Goal: Task Accomplishment & Management: Manage account settings

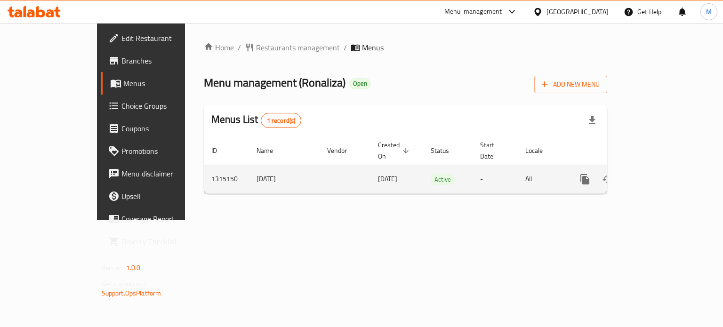
click at [657, 175] on icon "enhanced table" at bounding box center [652, 179] width 8 height 8
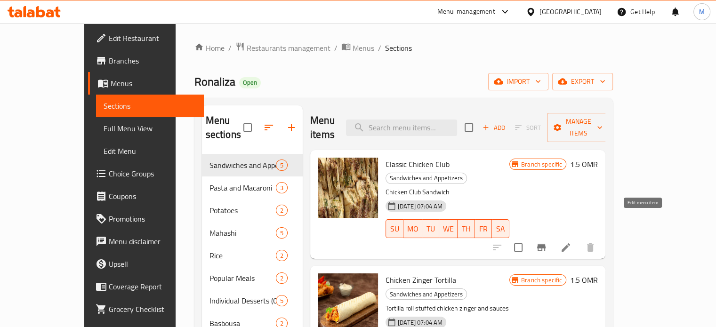
click at [571, 242] on icon at bounding box center [565, 247] width 11 height 11
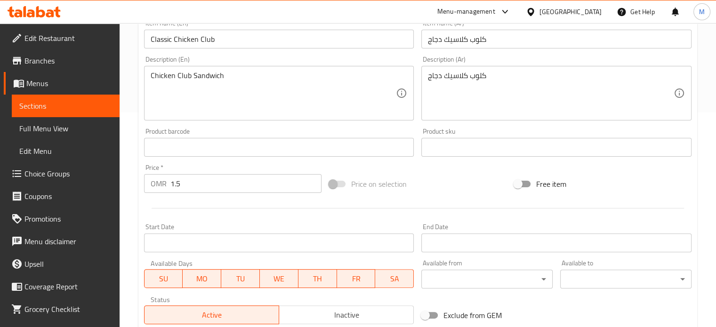
scroll to position [235, 0]
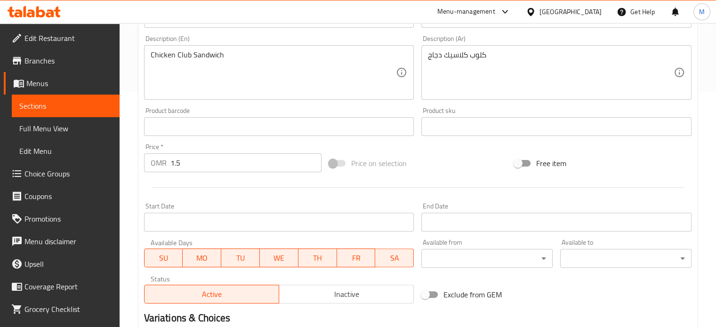
click at [209, 165] on input "1.5" at bounding box center [245, 162] width 151 height 19
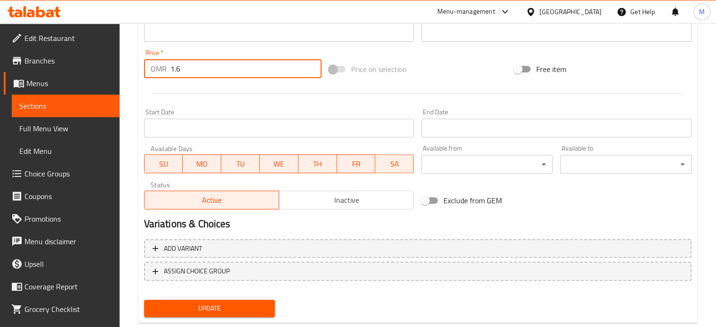
type input "1.6"
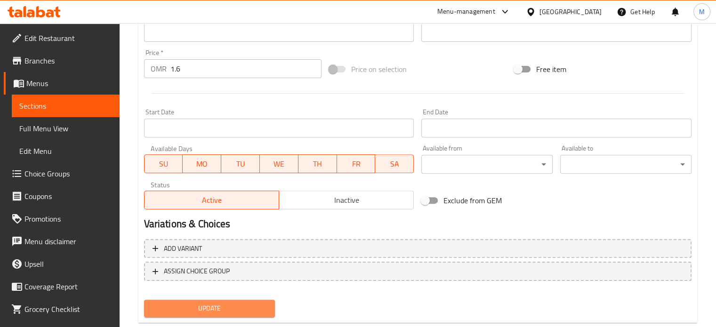
click at [229, 309] on span "Update" at bounding box center [210, 309] width 116 height 12
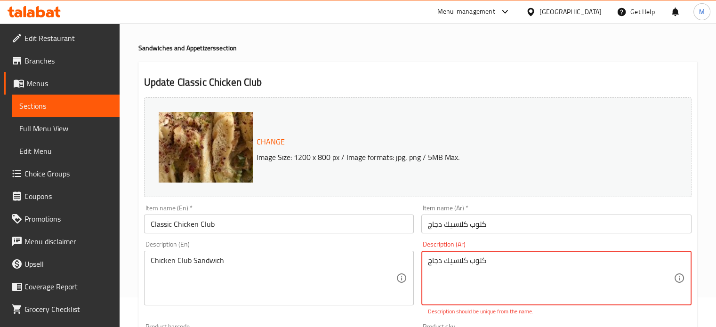
scroll to position [0, 0]
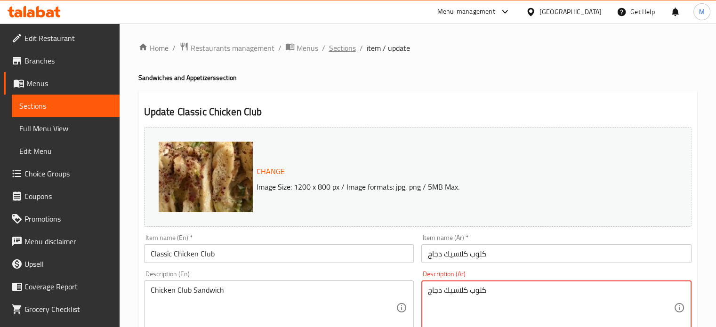
click at [347, 50] on span "Sections" at bounding box center [342, 47] width 27 height 11
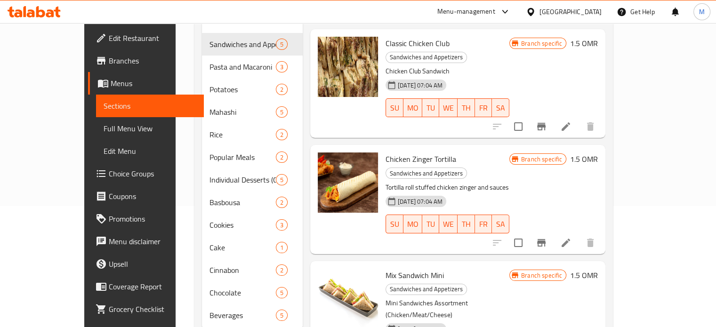
scroll to position [136, 0]
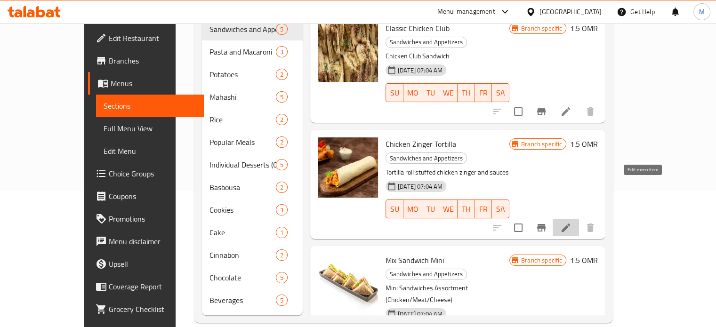
click at [571, 222] on icon at bounding box center [565, 227] width 11 height 11
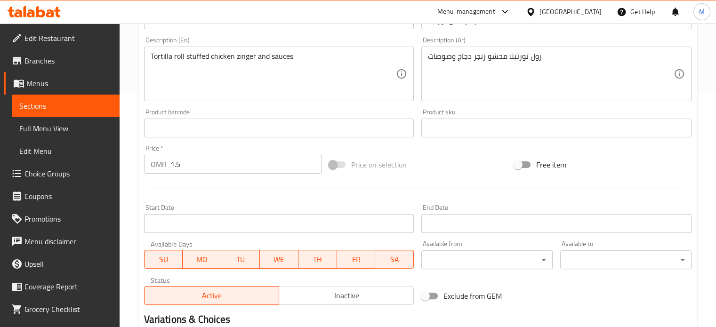
scroll to position [235, 0]
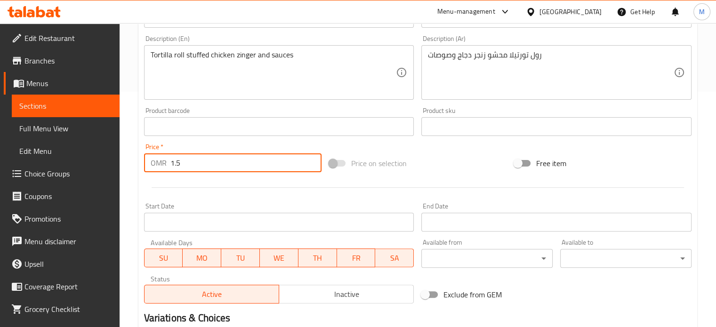
click at [188, 161] on input "1.5" at bounding box center [245, 162] width 151 height 19
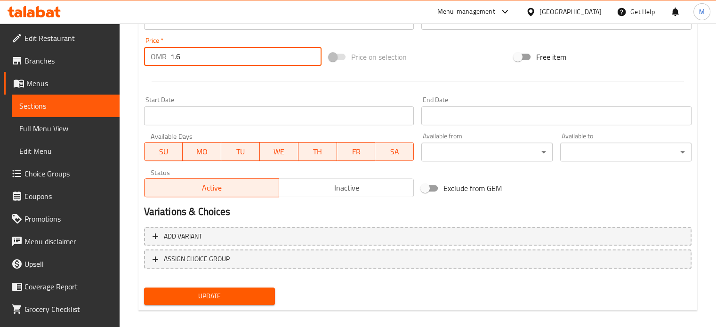
scroll to position [351, 0]
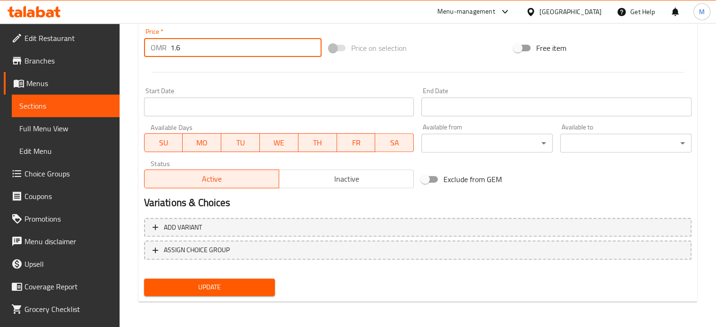
type input "1.6"
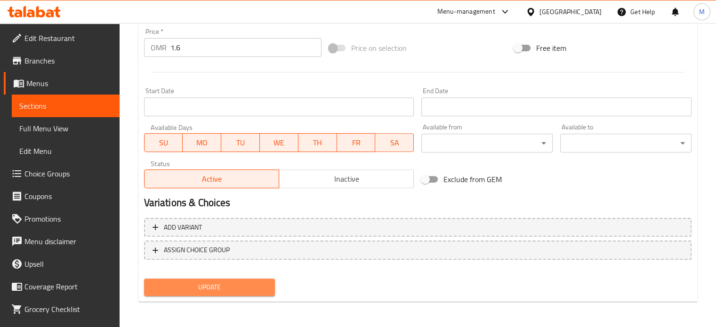
click at [239, 284] on span "Update" at bounding box center [210, 287] width 116 height 12
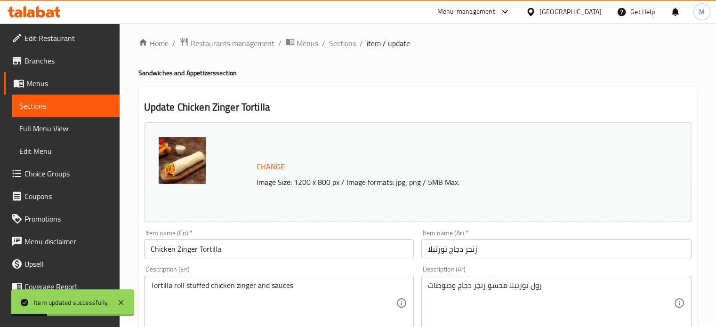
scroll to position [0, 0]
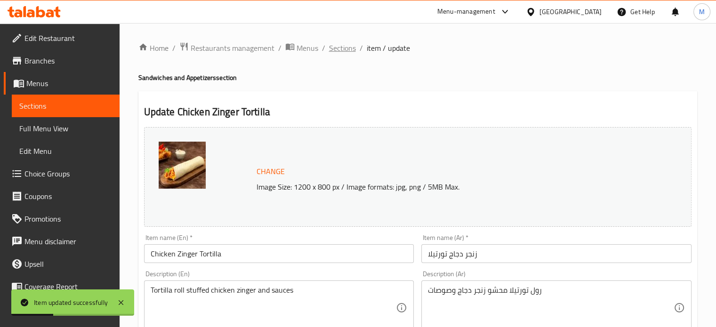
click at [345, 52] on span "Sections" at bounding box center [342, 47] width 27 height 11
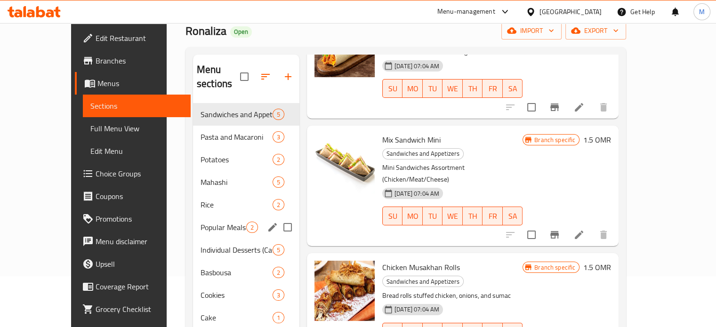
scroll to position [47, 0]
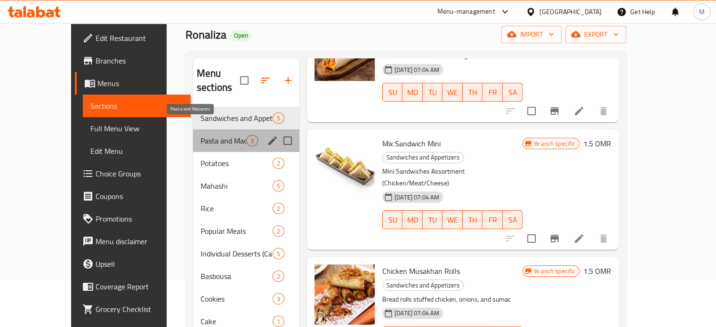
click at [200, 135] on span "Pasta and Macaroni" at bounding box center [223, 140] width 46 height 11
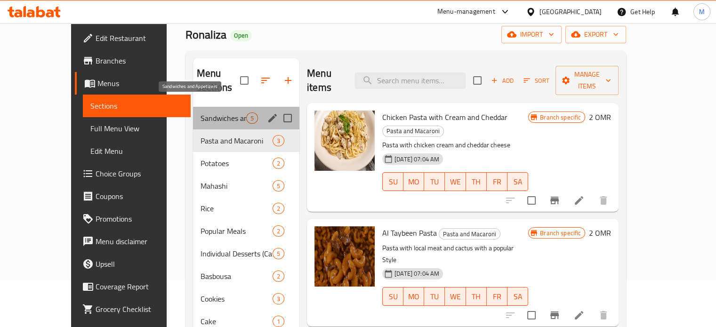
click at [200, 112] on span "Sandwiches and Appetizers" at bounding box center [223, 117] width 46 height 11
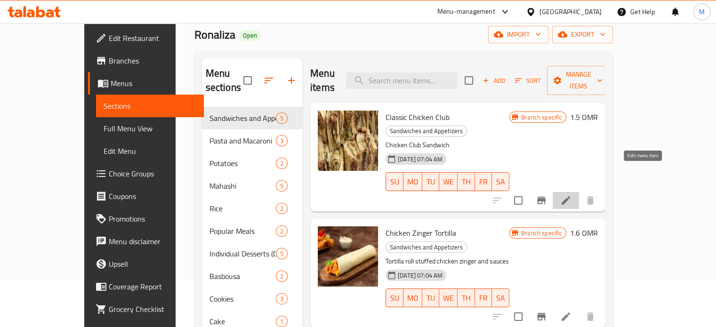
click at [571, 195] on icon at bounding box center [565, 200] width 11 height 11
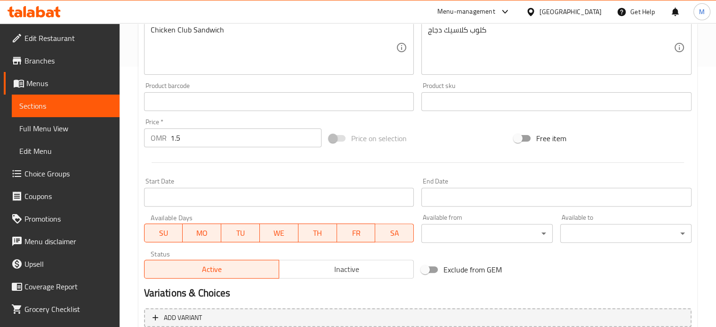
scroll to position [282, 0]
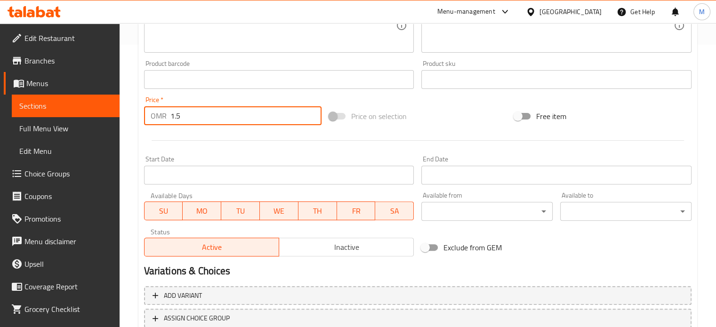
click at [190, 118] on input "1.5" at bounding box center [245, 115] width 151 height 19
type input "1"
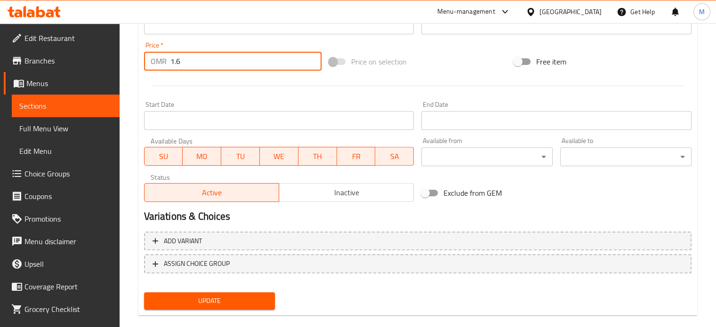
scroll to position [351, 0]
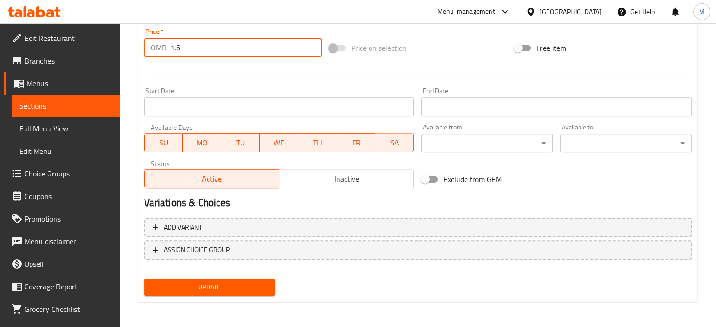
type input "1.6"
click at [252, 285] on span "Update" at bounding box center [210, 287] width 116 height 12
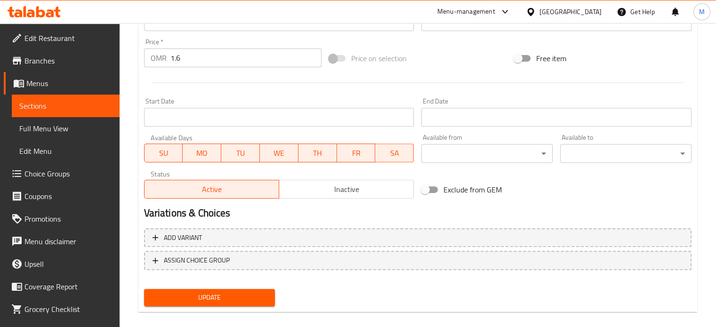
scroll to position [128, 0]
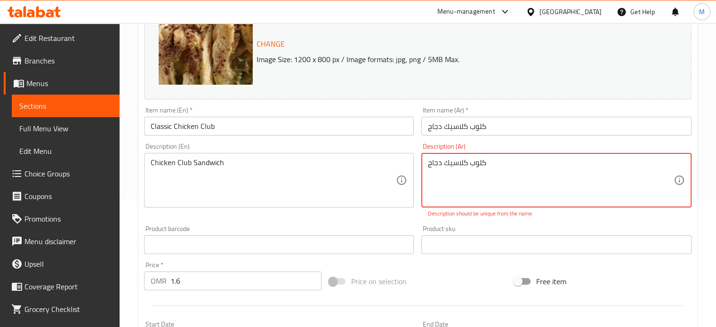
click at [468, 165] on textarea "كلوب كلاسيك دجاج" at bounding box center [551, 180] width 246 height 45
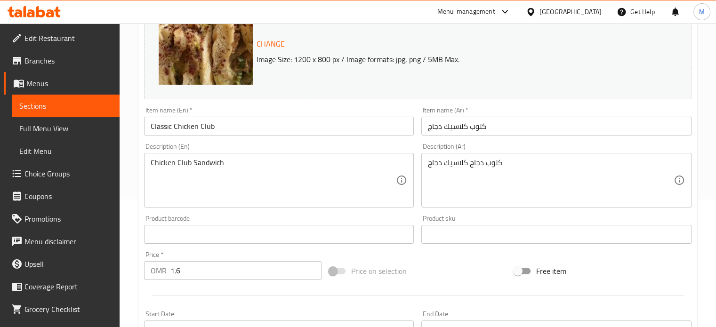
drag, startPoint x: 427, startPoint y: 165, endPoint x: 439, endPoint y: 166, distance: 11.8
click at [439, 167] on div "كلوب دجاج كلاسيك دجاج Description (Ar)" at bounding box center [556, 180] width 270 height 55
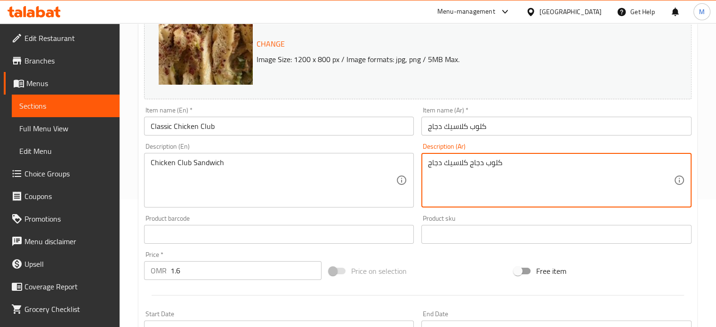
click at [439, 164] on textarea "كلوب دجاج كلاسيك دجاج" at bounding box center [551, 180] width 246 height 45
click at [440, 163] on textarea "كلوب دجاج كلاسيك دجاج" at bounding box center [551, 180] width 246 height 45
click at [439, 163] on textarea "كلوب دجاج كلاسيك دجاج" at bounding box center [551, 180] width 246 height 45
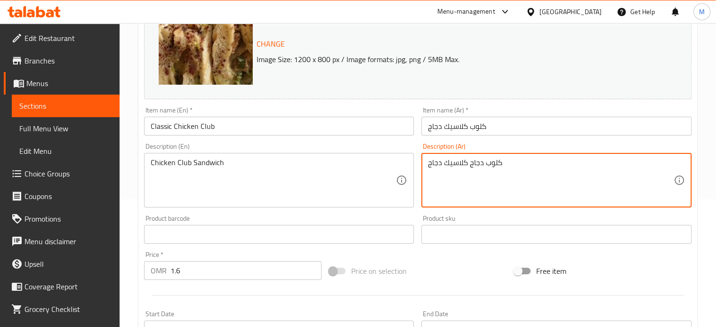
click at [439, 163] on textarea "كلوب دجاج كلاسيك دجاج" at bounding box center [551, 180] width 246 height 45
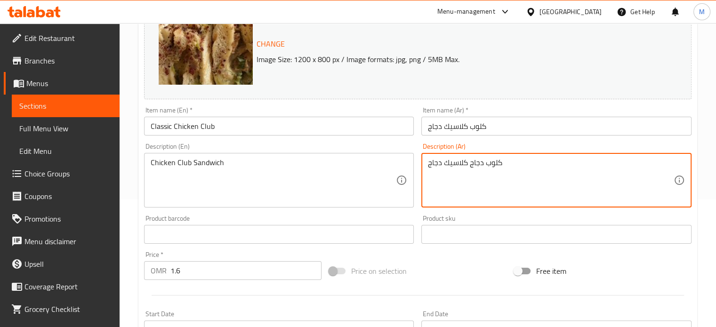
drag, startPoint x: 443, startPoint y: 162, endPoint x: 452, endPoint y: 164, distance: 9.1
click at [443, 162] on textarea "كلوب دجاج كلاسيك دجاج" at bounding box center [551, 180] width 246 height 45
click at [455, 164] on textarea "كلوب دجاج كلاسيك دجاج" at bounding box center [551, 180] width 246 height 45
drag, startPoint x: 440, startPoint y: 163, endPoint x: 419, endPoint y: 167, distance: 21.5
click at [419, 167] on div "Description (Ar) كلوب دجاج كلاسيك دجاج Description (Ar)" at bounding box center [556, 175] width 278 height 72
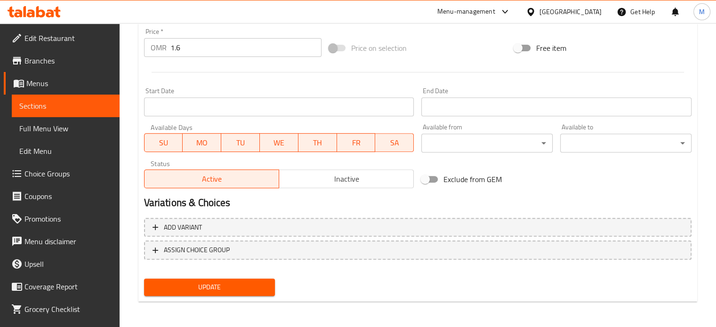
scroll to position [361, 0]
click at [209, 283] on span "Update" at bounding box center [210, 287] width 116 height 12
click at [226, 283] on span "Update" at bounding box center [210, 287] width 116 height 12
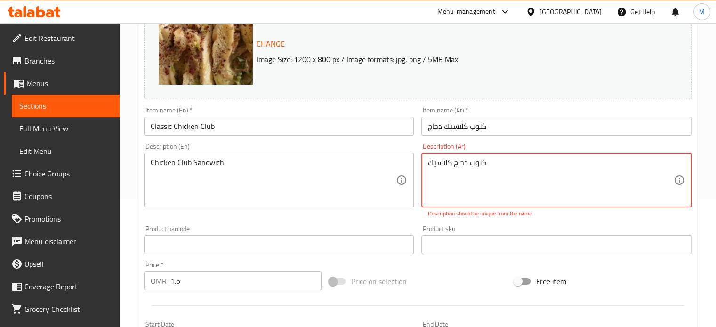
drag, startPoint x: 489, startPoint y: 160, endPoint x: 408, endPoint y: 171, distance: 82.1
click at [408, 171] on div "Change Image Size: 1200 x 800 px / Image formats: jpg, png / 5MB Max. Item name…" at bounding box center [417, 211] width 555 height 430
type textarea "="
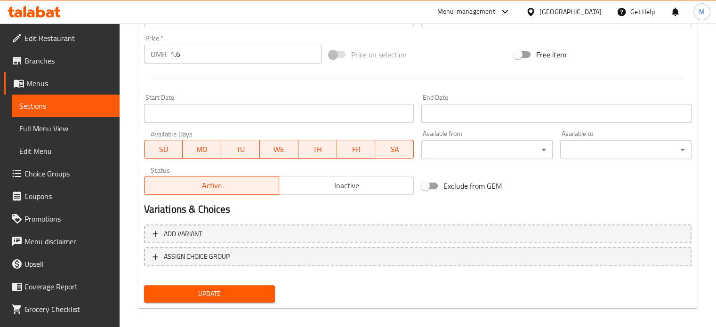
scroll to position [351, 0]
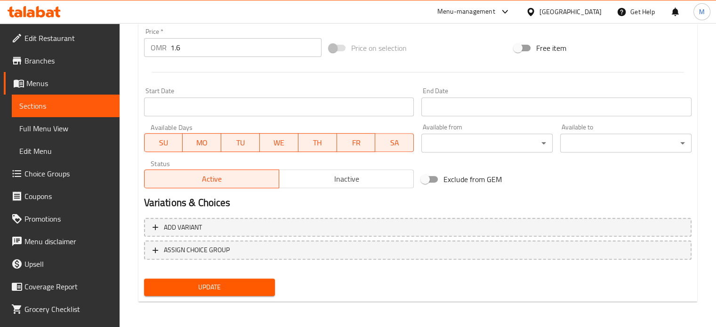
type textarea "كلوب دجاج كلاسيكي"
click at [229, 293] on button "Update" at bounding box center [209, 287] width 131 height 17
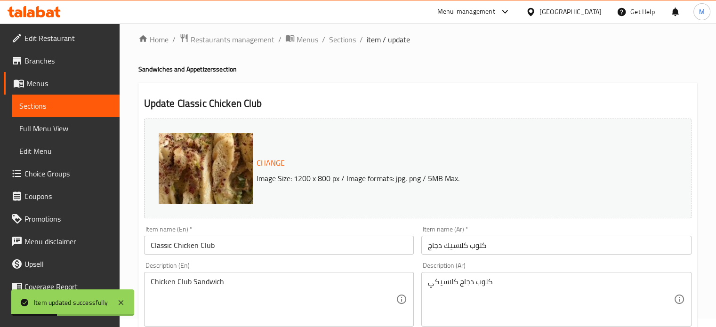
scroll to position [0, 0]
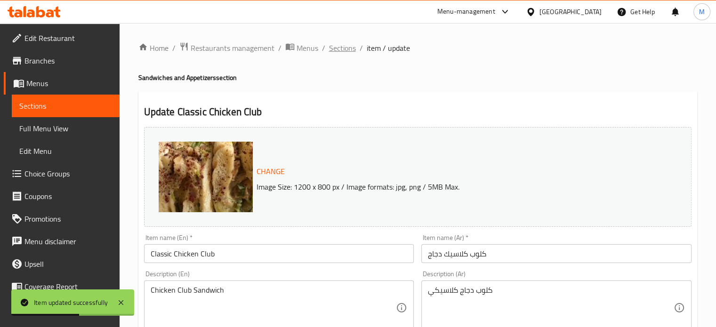
click at [337, 46] on span "Sections" at bounding box center [342, 47] width 27 height 11
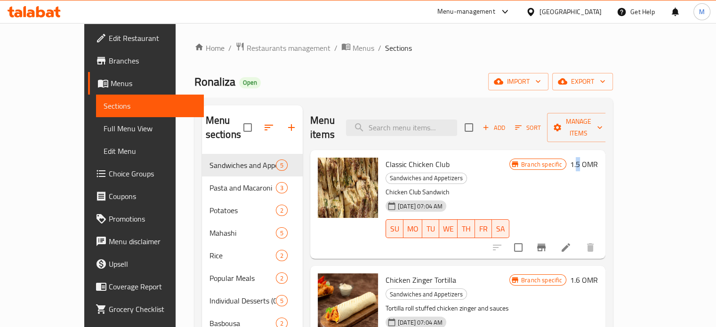
drag, startPoint x: 655, startPoint y: 148, endPoint x: 654, endPoint y: 152, distance: 5.1
click at [598, 158] on h6 "1.5 OMR" at bounding box center [584, 164] width 28 height 13
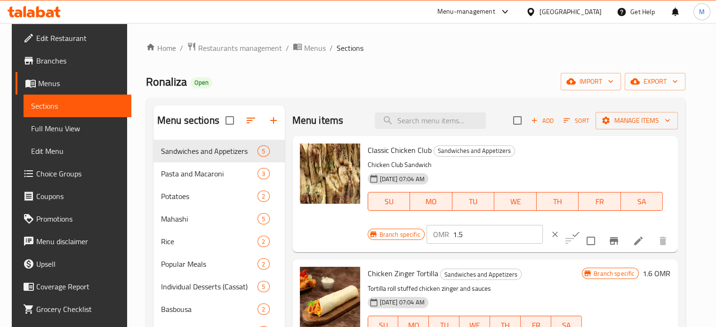
click at [649, 161] on p "Chicken Club Sandwich" at bounding box center [514, 165] width 295 height 12
click at [464, 239] on input "1.5" at bounding box center [498, 234] width 90 height 19
type input "1.6"
click at [565, 235] on button "ok" at bounding box center [575, 234] width 21 height 21
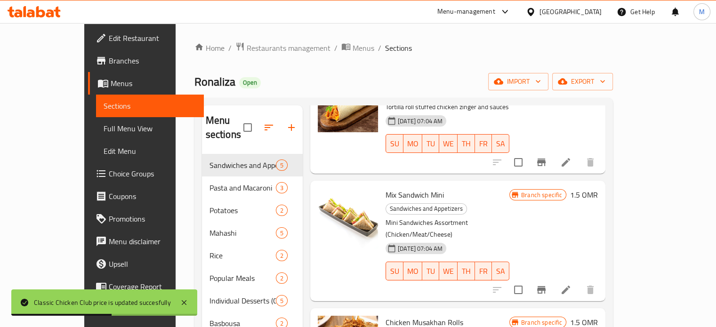
scroll to position [206, 0]
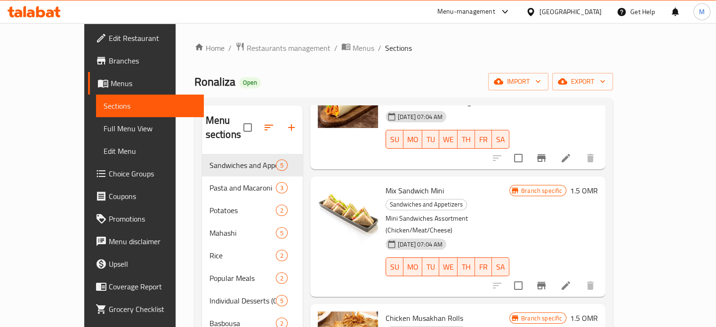
click at [598, 184] on h6 "1.5 OMR" at bounding box center [584, 190] width 28 height 13
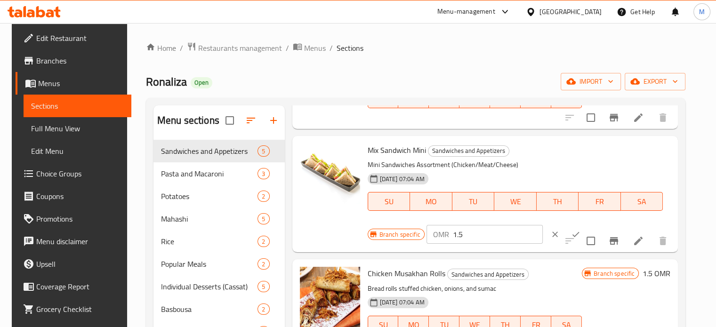
click at [477, 237] on input "1.5" at bounding box center [498, 234] width 90 height 19
type input "1.6"
click at [571, 233] on icon "ok" at bounding box center [575, 234] width 9 height 9
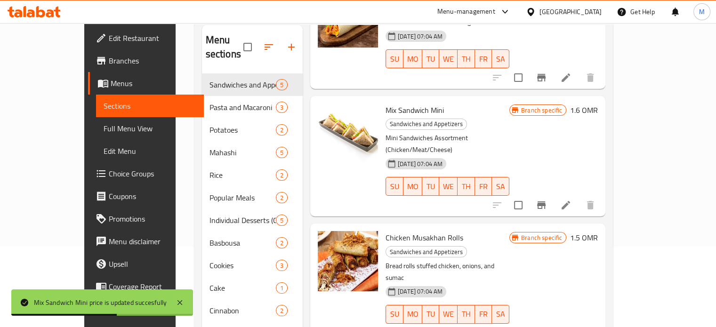
scroll to position [94, 0]
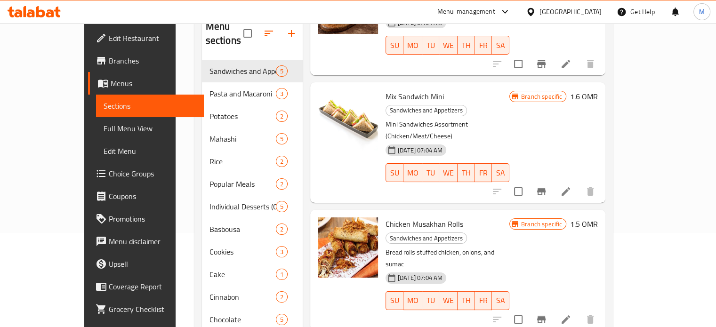
click at [598, 217] on h6 "1.5 OMR" at bounding box center [584, 223] width 28 height 13
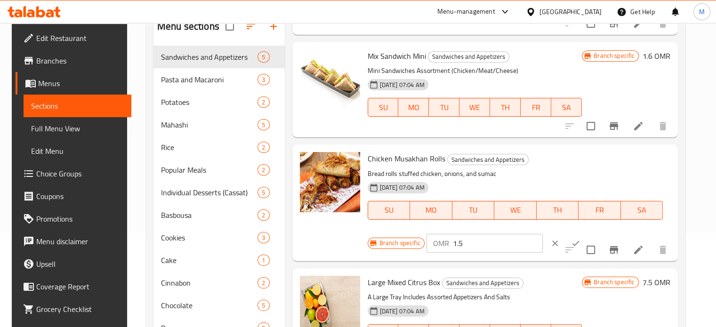
click at [463, 242] on input "1.5" at bounding box center [498, 243] width 90 height 19
type input "1.6"
click at [572, 244] on icon "ok" at bounding box center [575, 242] width 7 height 5
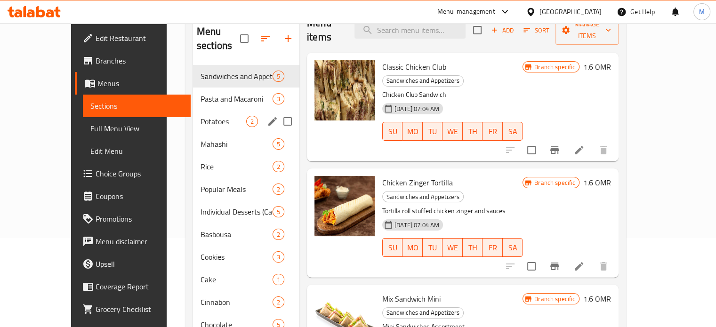
scroll to position [0, 0]
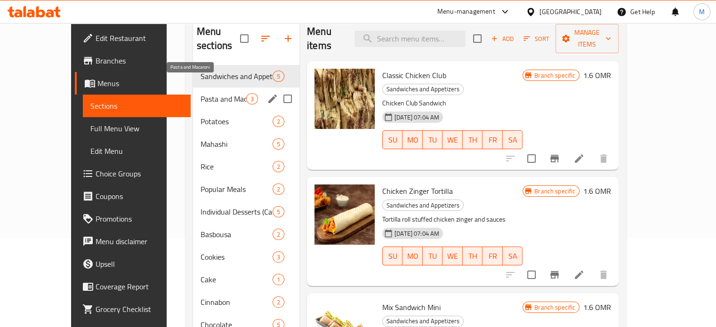
click at [203, 93] on span "Pasta and Macaroni" at bounding box center [223, 98] width 46 height 11
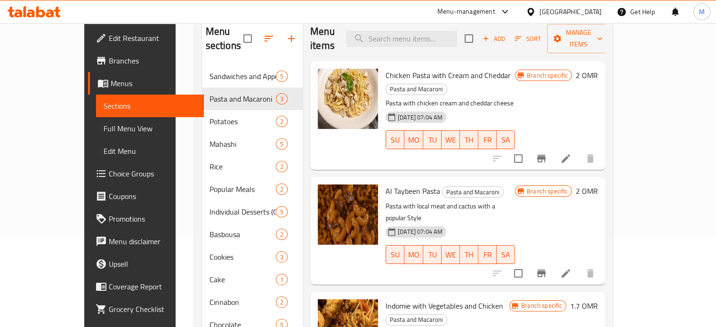
click at [598, 69] on h6 "2 OMR" at bounding box center [586, 75] width 22 height 13
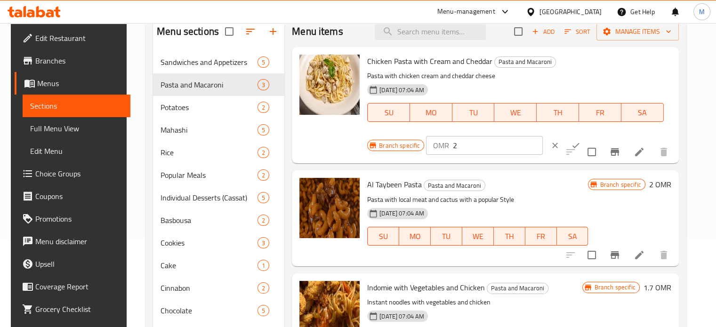
click at [460, 148] on input "2" at bounding box center [497, 145] width 90 height 19
type input "2.4"
click at [565, 146] on button "ok" at bounding box center [575, 145] width 21 height 21
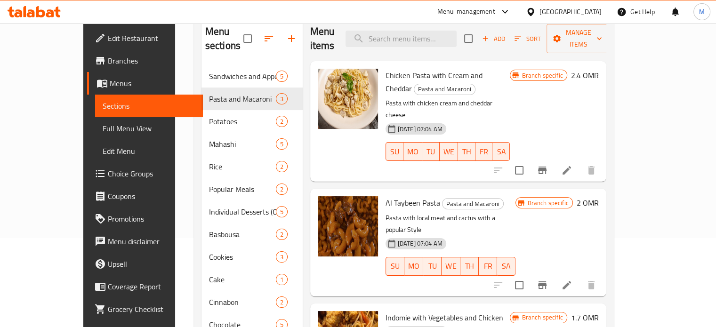
click at [598, 196] on h6 "2 OMR" at bounding box center [587, 202] width 22 height 13
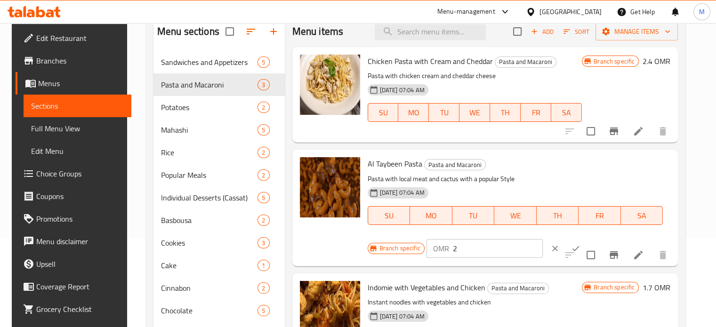
click at [462, 244] on input "2" at bounding box center [498, 248] width 90 height 19
type input "2.4"
click at [571, 250] on icon "ok" at bounding box center [575, 248] width 9 height 9
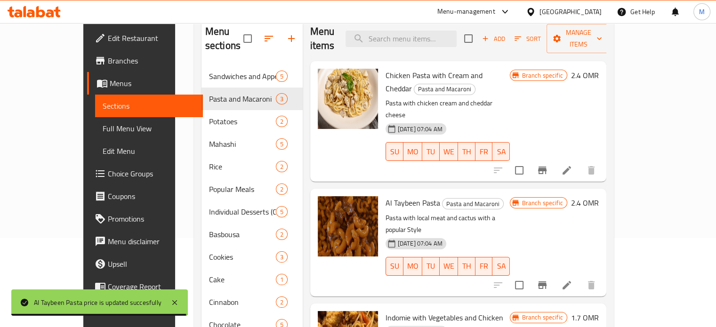
click at [598, 311] on h6 "1.7 OMR" at bounding box center [585, 317] width 28 height 13
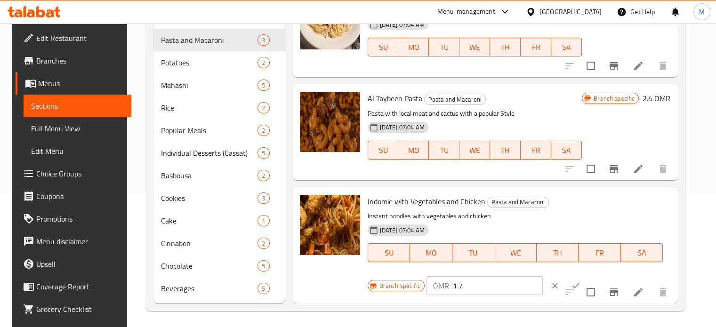
scroll to position [136, 0]
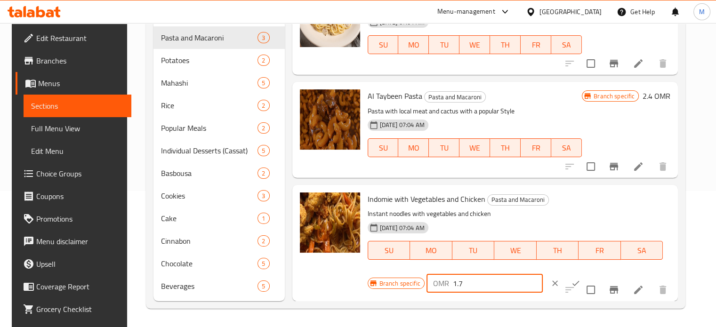
click at [465, 283] on input "1.7" at bounding box center [498, 283] width 90 height 19
click at [461, 283] on input "1.7" at bounding box center [498, 283] width 90 height 19
type input "1"
type input "2.1"
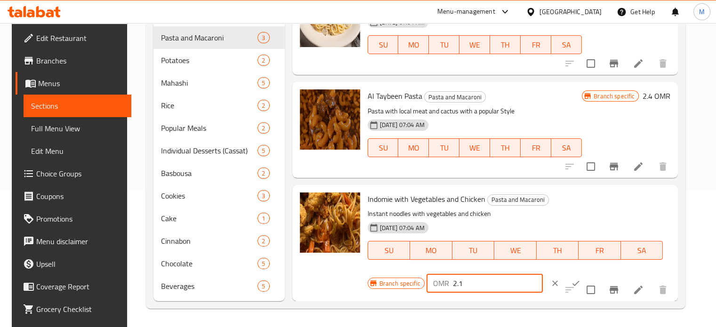
click at [571, 285] on icon "ok" at bounding box center [575, 283] width 9 height 9
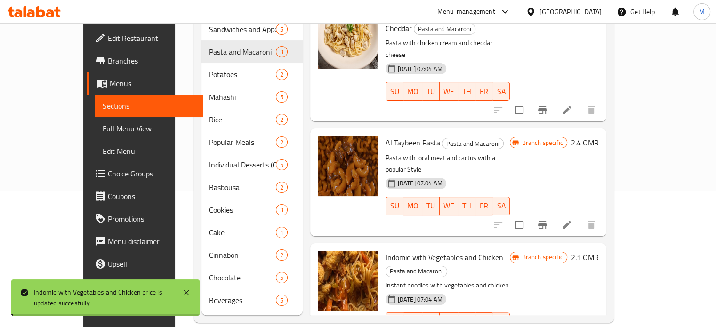
scroll to position [0, 0]
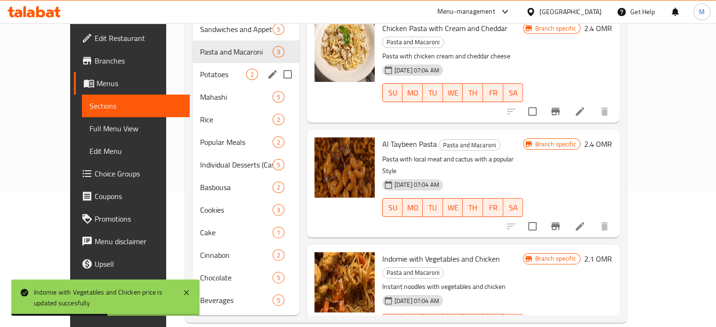
click at [200, 69] on span "Potatoes" at bounding box center [223, 74] width 46 height 11
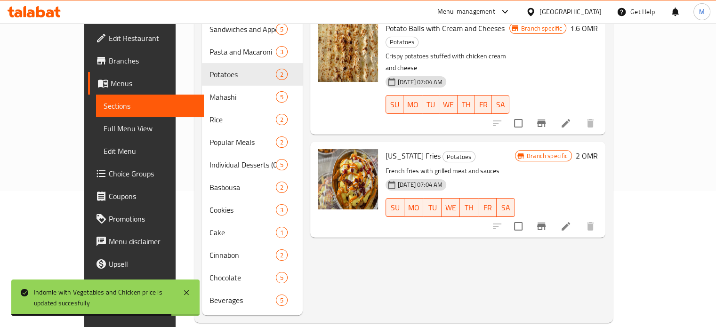
scroll to position [62, 0]
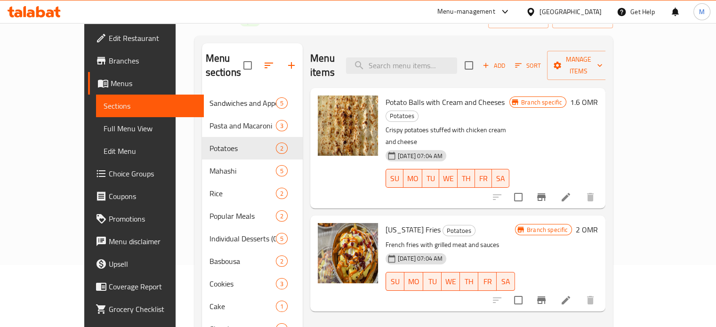
click at [598, 96] on h6 "1.6 OMR" at bounding box center [584, 102] width 28 height 13
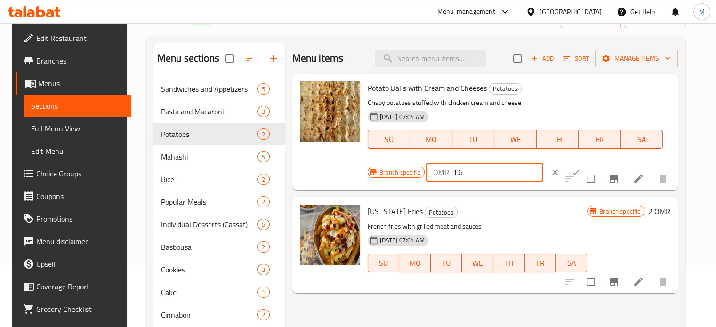
drag, startPoint x: 465, startPoint y: 170, endPoint x: 447, endPoint y: 177, distance: 19.2
click at [447, 177] on div "OMR 1.6 ​" at bounding box center [484, 172] width 116 height 19
type input "2"
click at [571, 174] on icon "ok" at bounding box center [575, 172] width 9 height 9
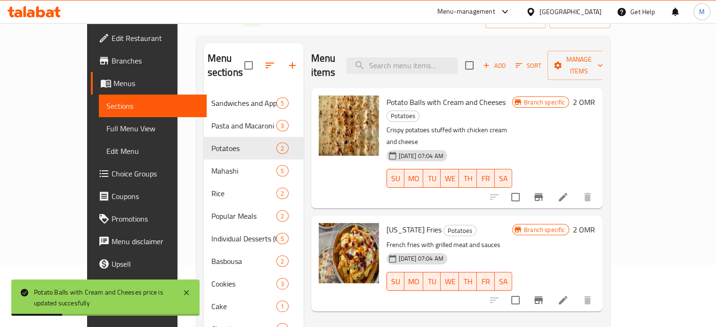
click at [595, 223] on h6 "2 OMR" at bounding box center [584, 229] width 22 height 13
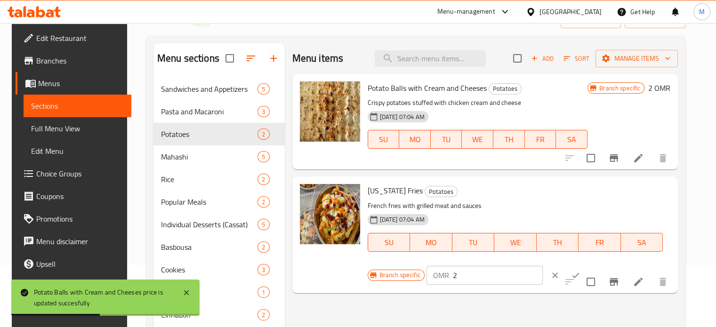
click at [453, 276] on input "2" at bounding box center [498, 275] width 90 height 19
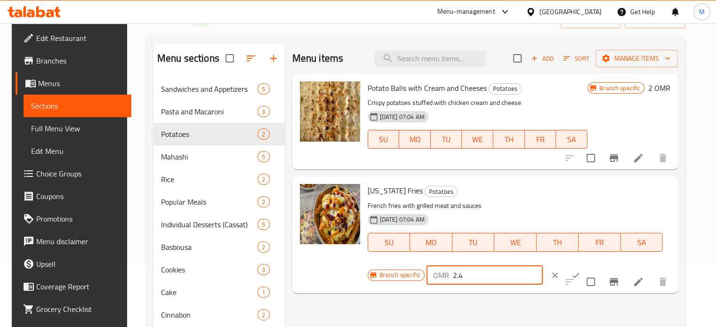
type input "2.4"
click at [571, 274] on icon "ok" at bounding box center [575, 275] width 9 height 9
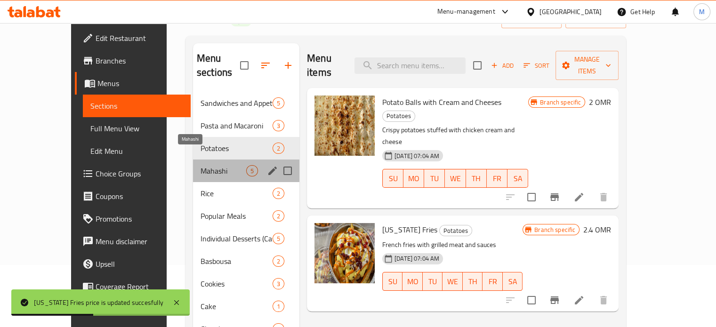
click at [214, 165] on span "Mahashi" at bounding box center [223, 170] width 46 height 11
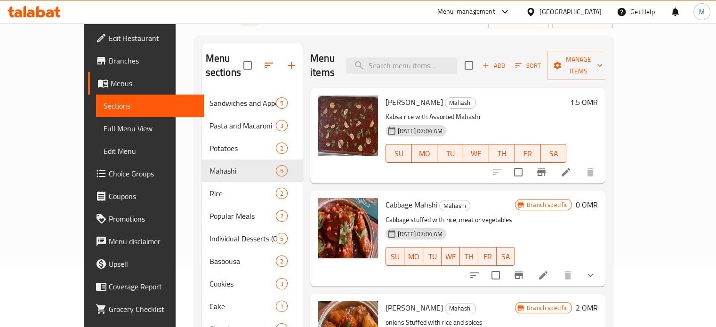
click at [598, 96] on h6 "1.5 OMR" at bounding box center [584, 102] width 28 height 13
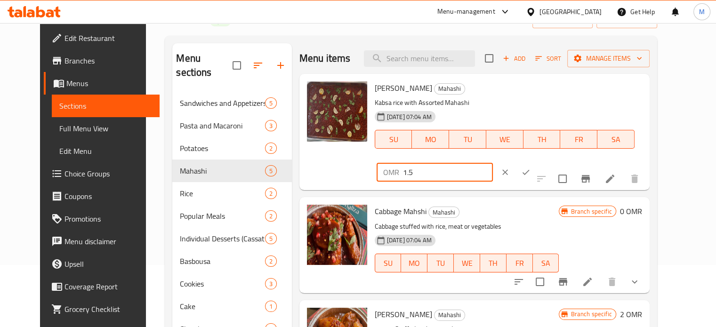
click at [493, 163] on input "1.5" at bounding box center [448, 172] width 90 height 19
type input "1.6"
click at [530, 168] on icon "ok" at bounding box center [525, 172] width 9 height 9
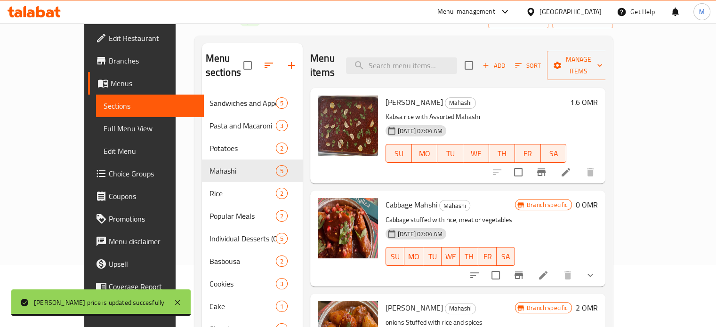
click at [598, 198] on h6 "0 OMR" at bounding box center [586, 204] width 22 height 13
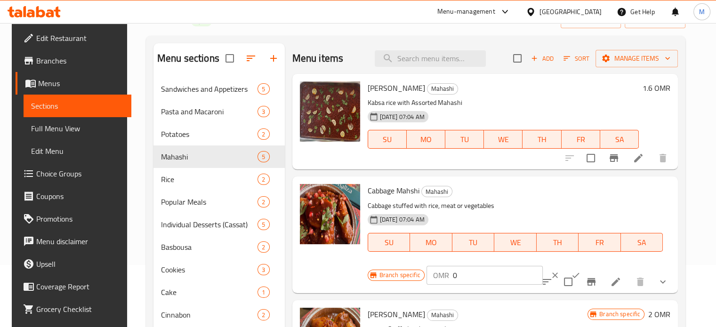
click at [458, 277] on input "0" at bounding box center [498, 275] width 90 height 19
click at [457, 277] on input "0" at bounding box center [498, 275] width 90 height 19
type input "2"
type input "2.4"
click at [572, 276] on icon "ok" at bounding box center [575, 274] width 7 height 5
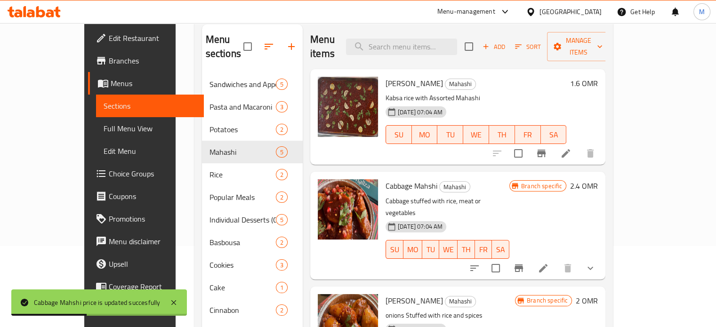
scroll to position [136, 0]
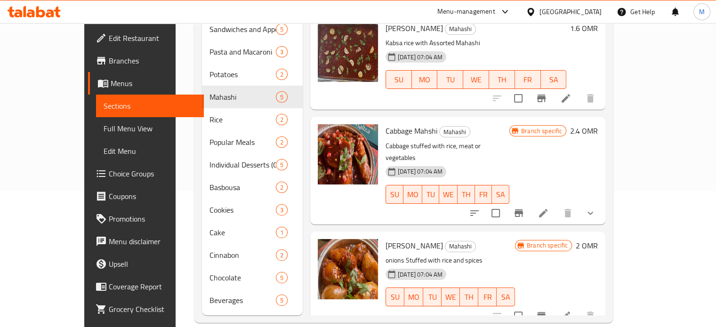
click at [598, 239] on h6 "2 OMR" at bounding box center [586, 245] width 22 height 13
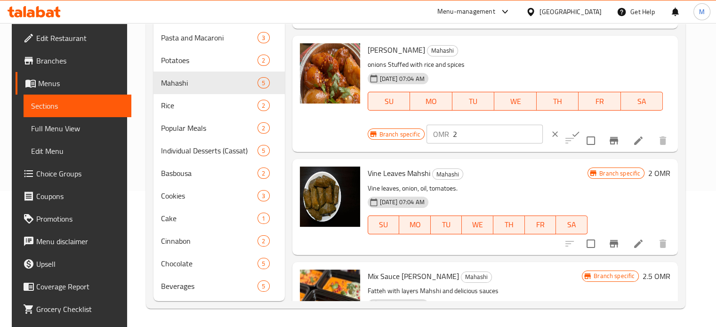
scroll to position [160, 0]
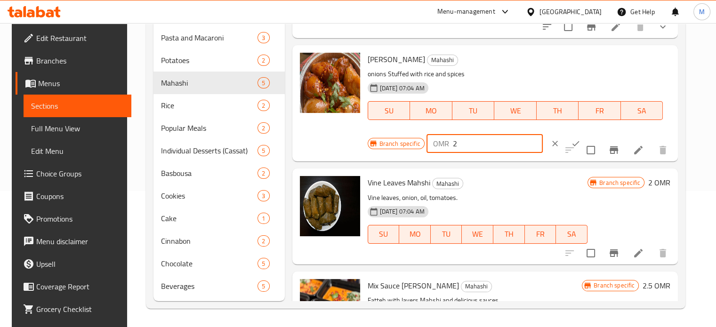
click at [455, 144] on input "2" at bounding box center [498, 143] width 90 height 19
type input "2.4"
click at [571, 140] on icon "ok" at bounding box center [575, 143] width 9 height 9
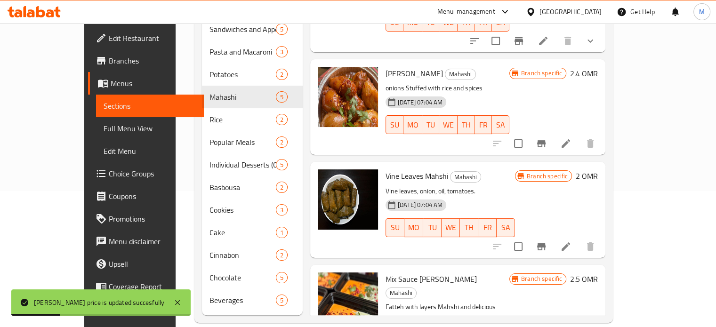
scroll to position [206, 0]
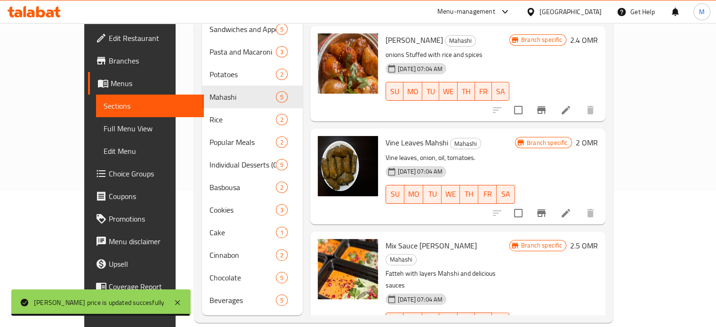
click at [598, 136] on h6 "2 OMR" at bounding box center [586, 142] width 22 height 13
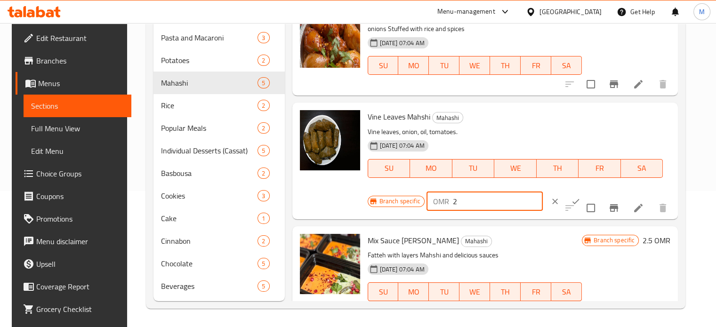
click at [462, 201] on input "2" at bounding box center [498, 201] width 90 height 19
type input "2.4"
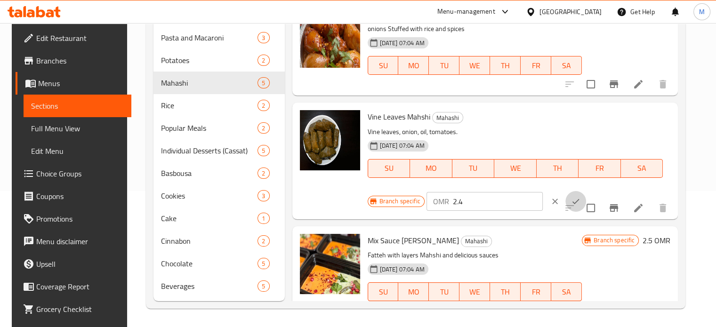
click at [571, 202] on icon "ok" at bounding box center [575, 201] width 9 height 9
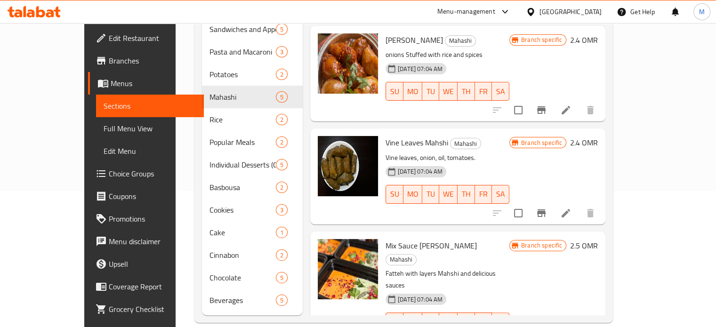
click at [598, 239] on h6 "2.5 OMR" at bounding box center [584, 245] width 28 height 13
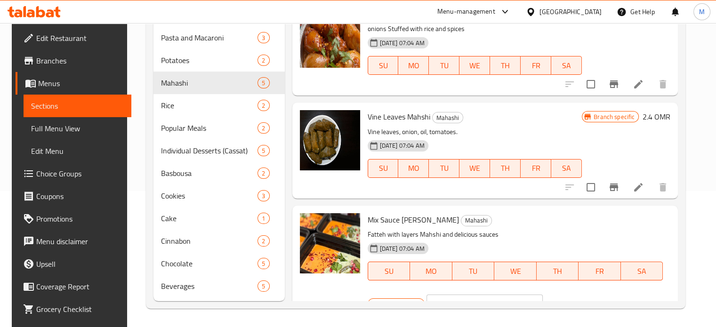
scroll to position [226, 0]
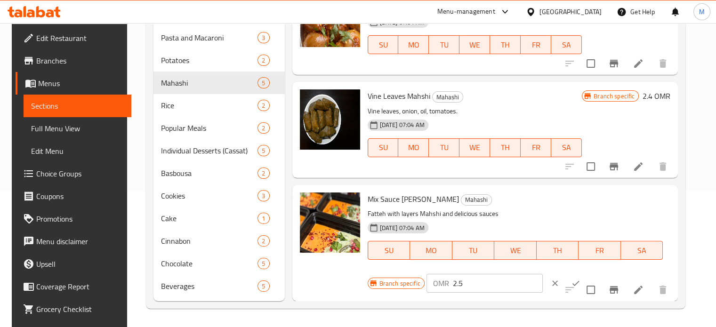
click at [479, 282] on input "2.5" at bounding box center [498, 283] width 90 height 19
type input "2.7"
click at [571, 286] on icon "ok" at bounding box center [575, 283] width 9 height 9
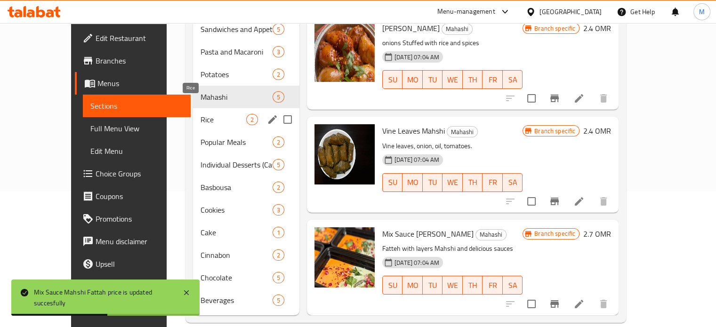
click at [200, 114] on span "Rice" at bounding box center [223, 119] width 46 height 11
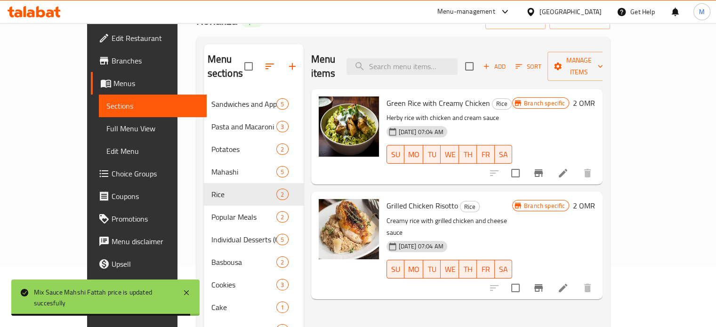
scroll to position [61, 0]
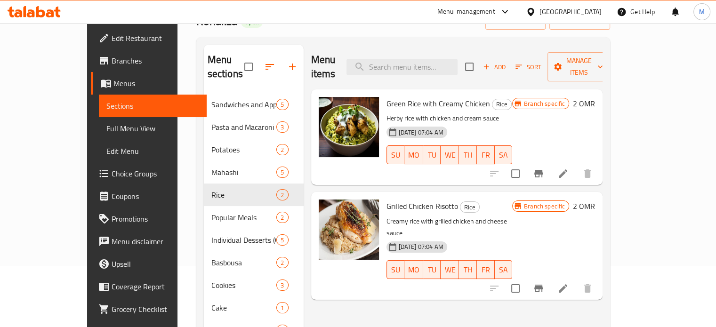
click at [595, 97] on h6 "2 OMR" at bounding box center [584, 103] width 22 height 13
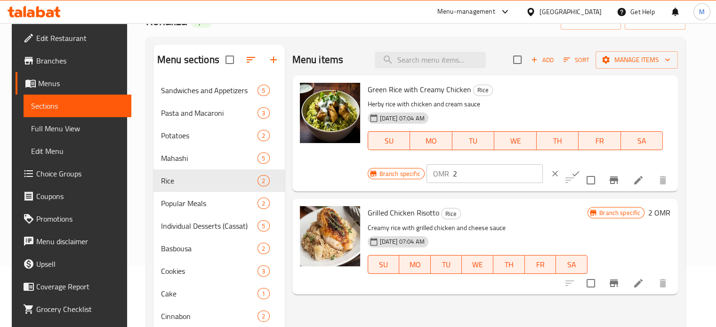
drag, startPoint x: 457, startPoint y: 173, endPoint x: 452, endPoint y: 173, distance: 5.6
click at [457, 173] on input "2" at bounding box center [498, 173] width 90 height 19
type input "2.4"
click at [571, 173] on icon "ok" at bounding box center [575, 173] width 9 height 9
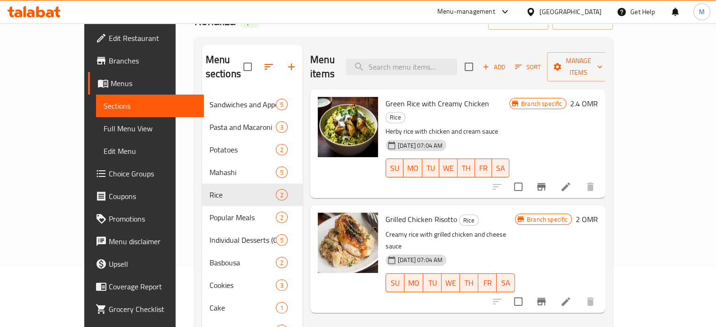
click at [598, 213] on h6 "2 OMR" at bounding box center [586, 219] width 22 height 13
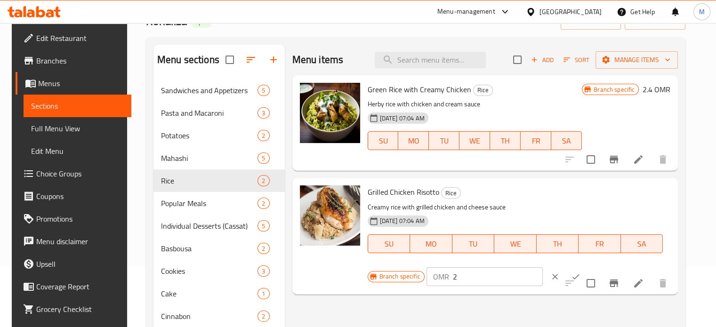
click at [461, 281] on input "2" at bounding box center [498, 276] width 90 height 19
type input "2.4"
click at [572, 277] on icon "ok" at bounding box center [575, 276] width 7 height 5
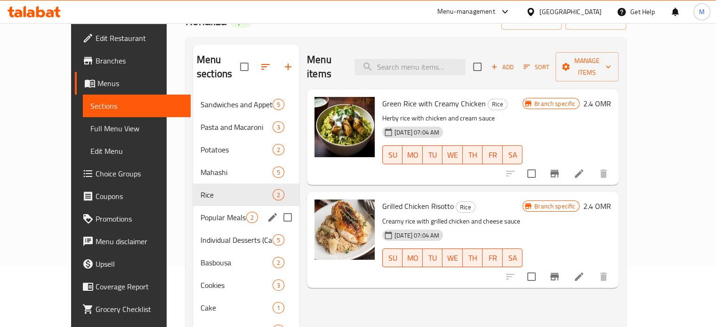
click at [193, 208] on div "Popular Meals 2" at bounding box center [246, 217] width 106 height 23
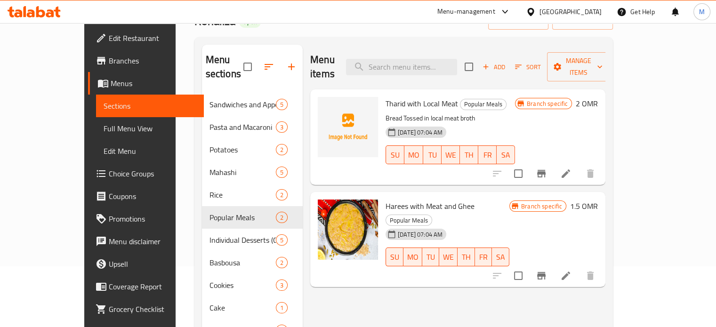
click at [598, 199] on h6 "1.5 OMR" at bounding box center [584, 205] width 28 height 13
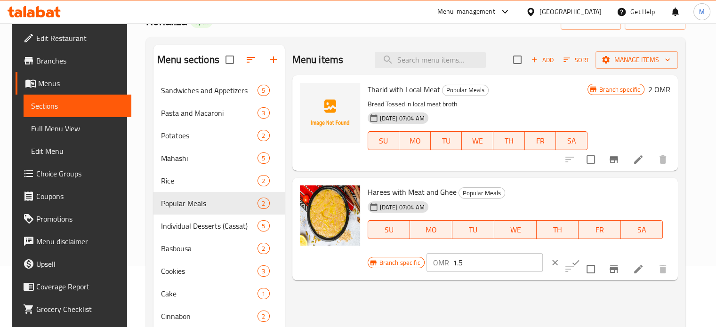
click at [464, 261] on input "1.5" at bounding box center [498, 262] width 90 height 19
type input "1.6"
click at [571, 265] on icon "ok" at bounding box center [575, 262] width 9 height 9
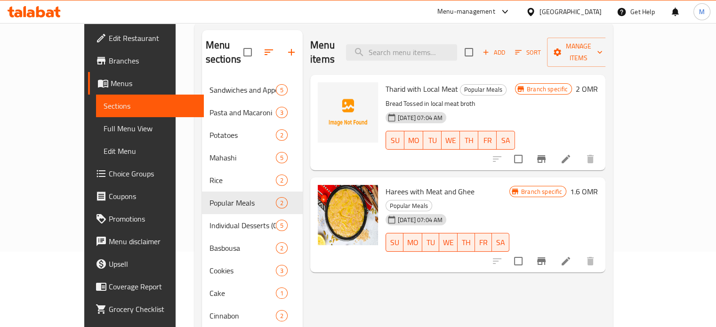
scroll to position [77, 0]
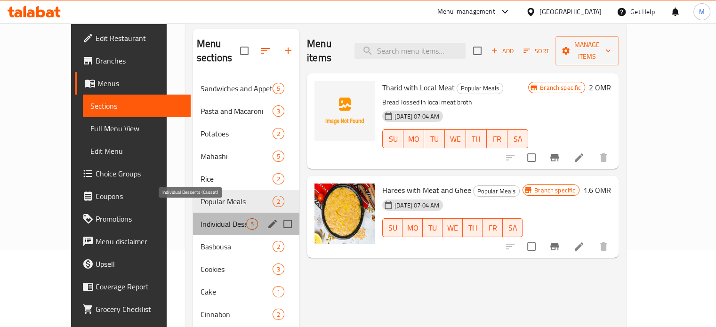
click at [200, 218] on span "Individual Desserts (Cassat)" at bounding box center [223, 223] width 46 height 11
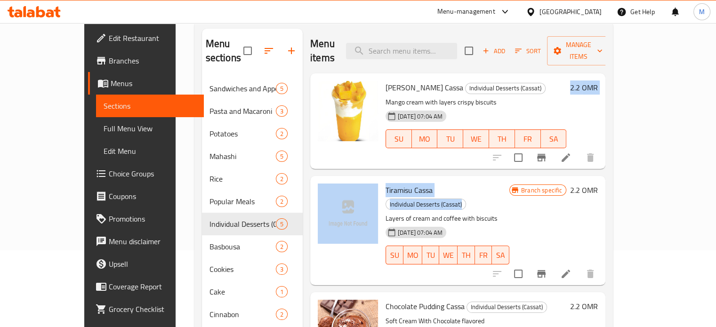
drag, startPoint x: 521, startPoint y: 173, endPoint x: 527, endPoint y: 153, distance: 20.6
click at [527, 97] on div "Mango Truffle Cassa Individual Desserts (Cassat) Mango cream with layers crispy…" at bounding box center [457, 85] width 295 height 24
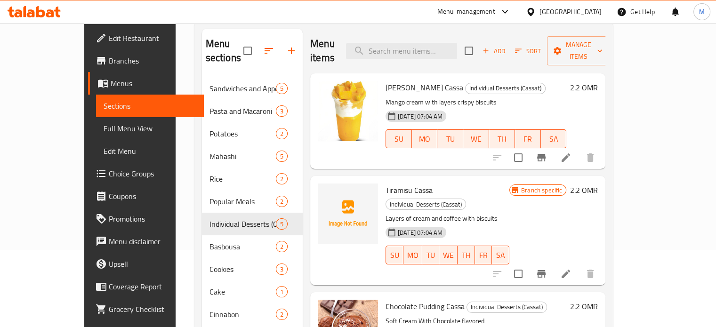
click at [513, 180] on div "Tiramisu Cassa Individual Desserts (Cassat) Layers of cream and coffee with bis…" at bounding box center [447, 230] width 131 height 101
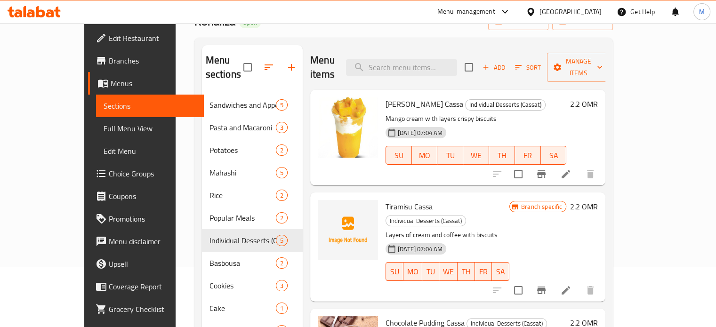
click at [598, 97] on h6 "2.2 OMR" at bounding box center [584, 103] width 28 height 13
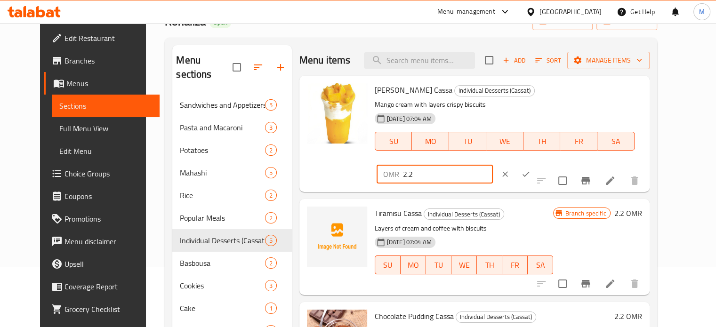
click at [493, 165] on input "2.2" at bounding box center [448, 174] width 90 height 19
type input "2.4"
click at [529, 172] on icon "ok" at bounding box center [525, 174] width 7 height 5
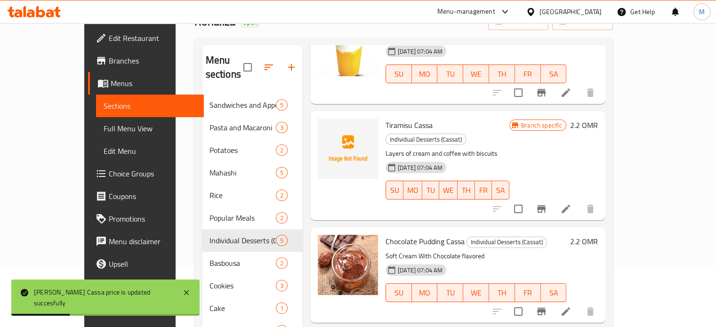
scroll to position [102, 0]
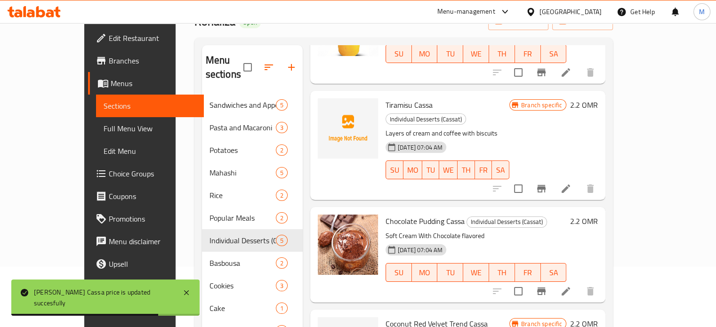
click at [598, 98] on h6 "2.2 OMR" at bounding box center [584, 104] width 28 height 13
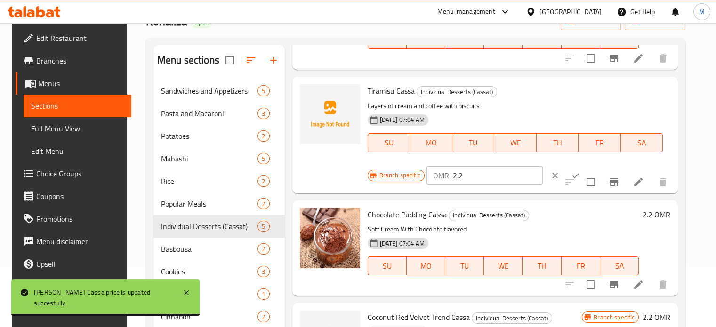
click at [471, 177] on input "2.2" at bounding box center [498, 175] width 90 height 19
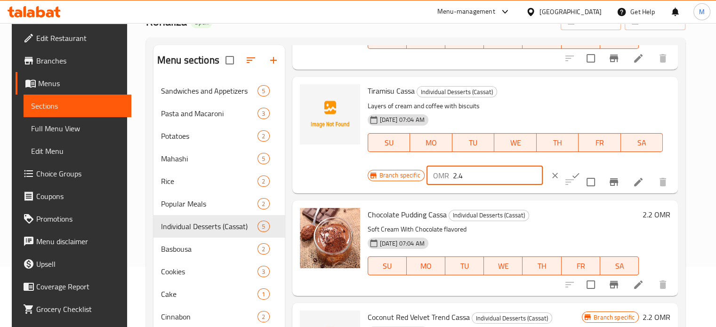
type input "2.4"
click at [571, 175] on icon "ok" at bounding box center [575, 175] width 9 height 9
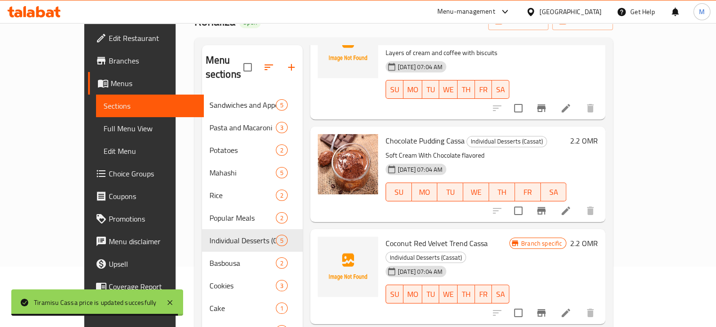
scroll to position [183, 0]
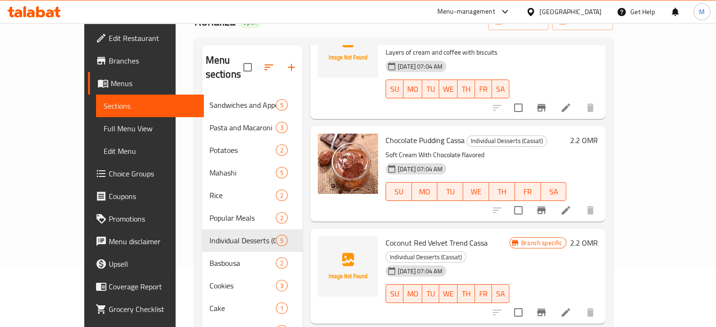
click at [598, 134] on h6 "2.2 OMR" at bounding box center [584, 140] width 28 height 13
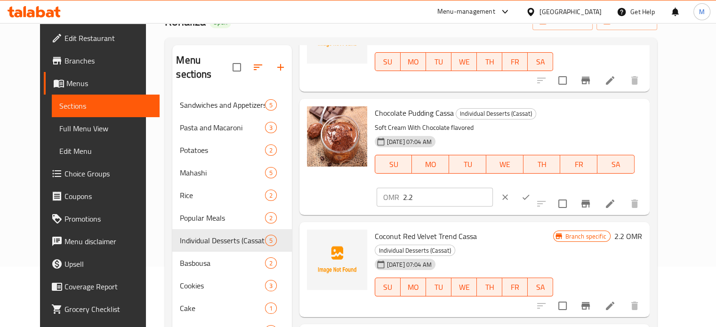
click at [493, 188] on input "2.2" at bounding box center [448, 197] width 90 height 19
type input "2.4"
click at [530, 192] on icon "ok" at bounding box center [525, 196] width 9 height 9
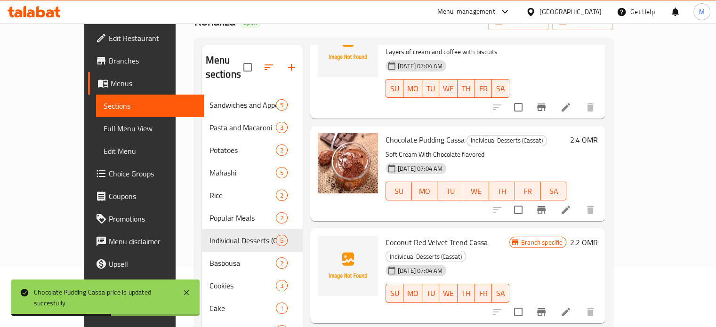
scroll to position [192, 0]
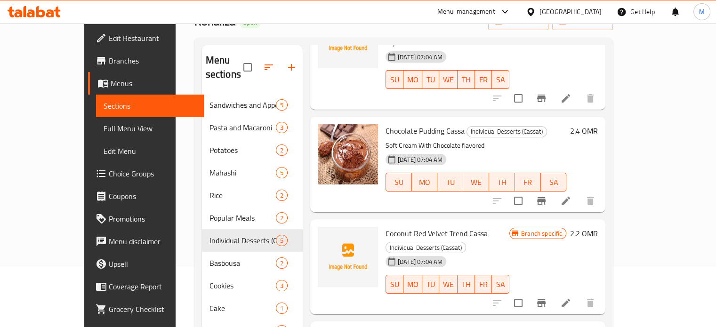
click at [598, 227] on h6 "2.2 OMR" at bounding box center [584, 233] width 28 height 13
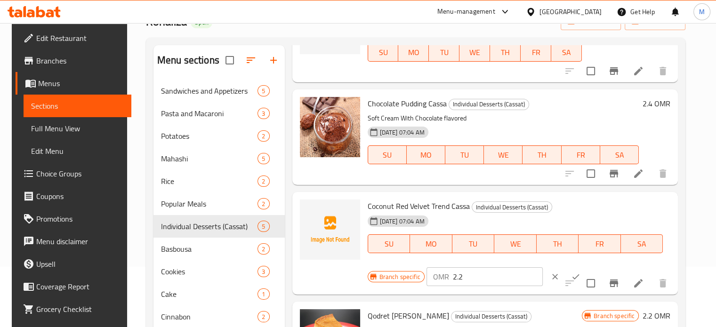
click at [468, 278] on input "2.2" at bounding box center [498, 276] width 90 height 19
type input "2.4"
drag, startPoint x: 561, startPoint y: 279, endPoint x: 561, endPoint y: 286, distance: 6.1
click at [571, 280] on icon "ok" at bounding box center [575, 276] width 9 height 9
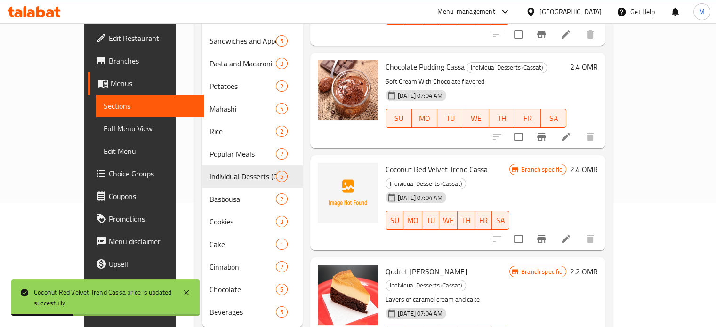
scroll to position [136, 0]
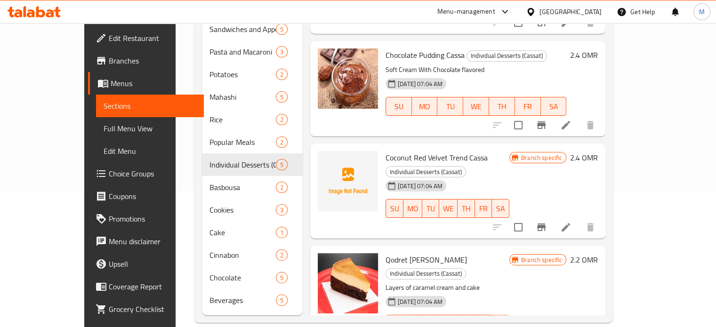
click at [598, 253] on h6 "2.2 OMR" at bounding box center [584, 259] width 28 height 13
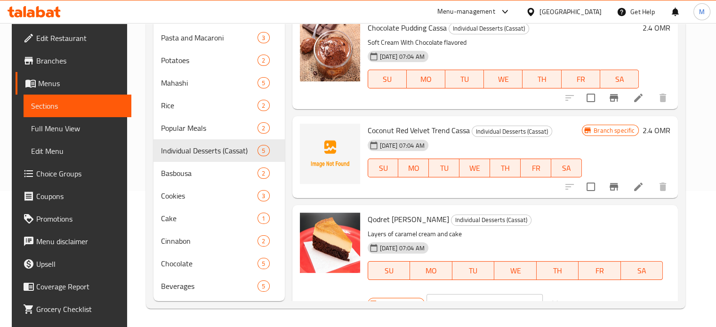
scroll to position [213, 0]
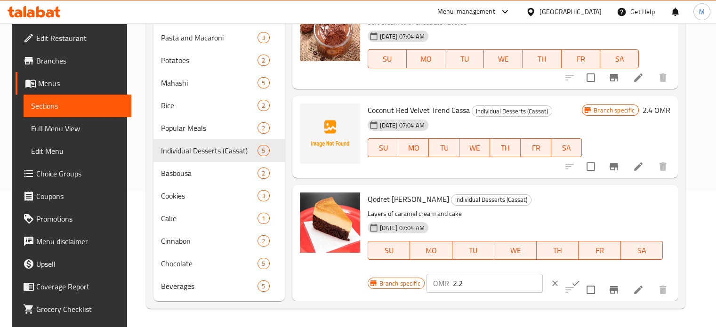
click at [486, 287] on input "2.2" at bounding box center [498, 283] width 90 height 19
type input "2.4"
click at [571, 286] on icon "ok" at bounding box center [575, 283] width 9 height 9
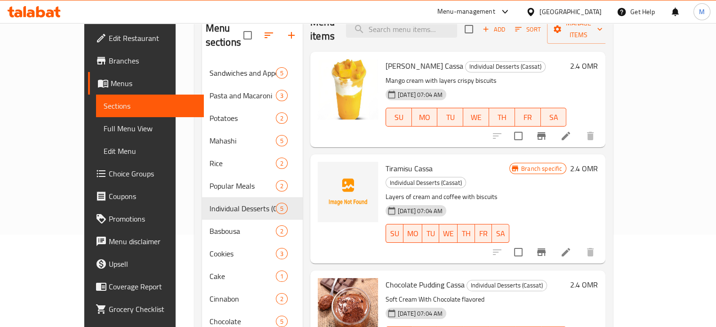
scroll to position [0, 0]
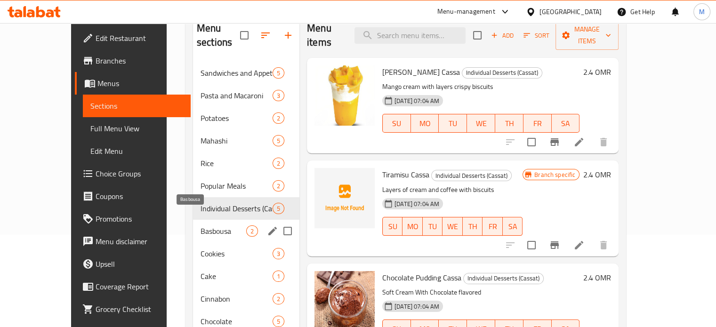
click at [200, 225] on span "Basbousa" at bounding box center [223, 230] width 46 height 11
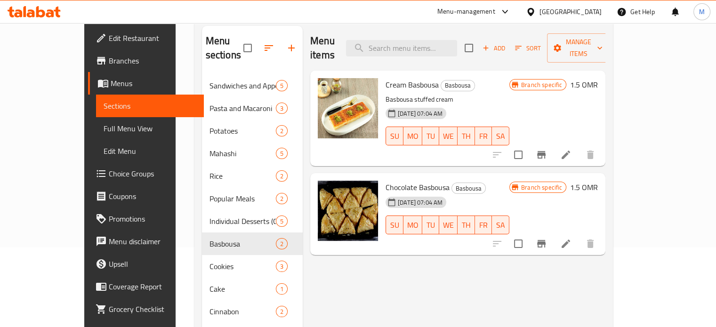
scroll to position [73, 0]
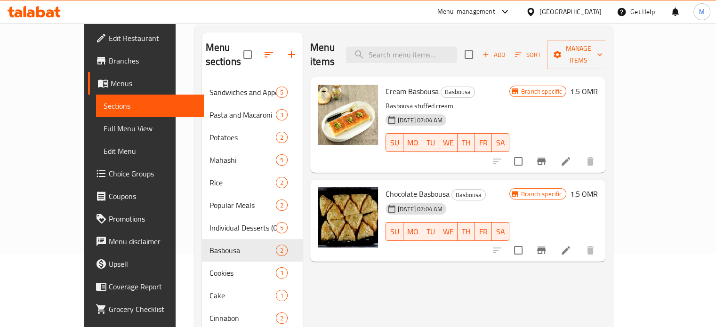
click at [598, 85] on h6 "1.5 OMR" at bounding box center [584, 91] width 28 height 13
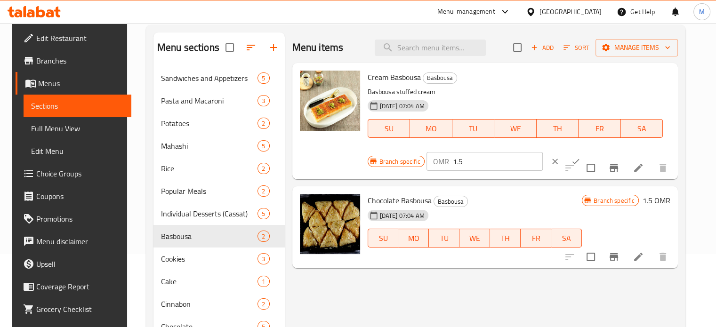
click at [466, 160] on input "1.5" at bounding box center [498, 161] width 90 height 19
click at [467, 163] on input "1.5" at bounding box center [498, 161] width 90 height 19
type input "1"
type input "2"
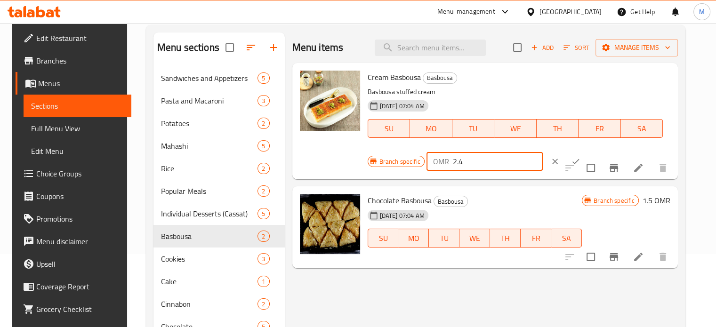
type input "2.4"
click at [571, 161] on icon "ok" at bounding box center [575, 161] width 9 height 9
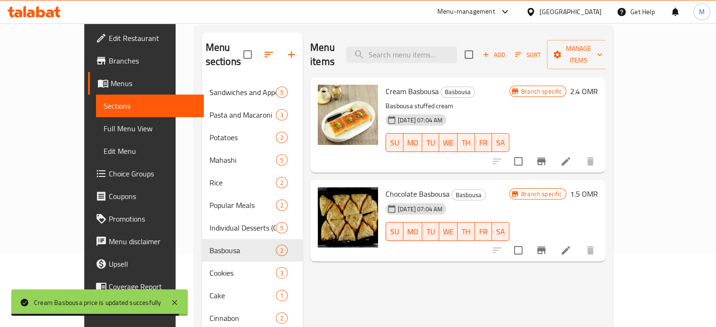
click at [598, 187] on h6 "1.5 OMR" at bounding box center [584, 193] width 28 height 13
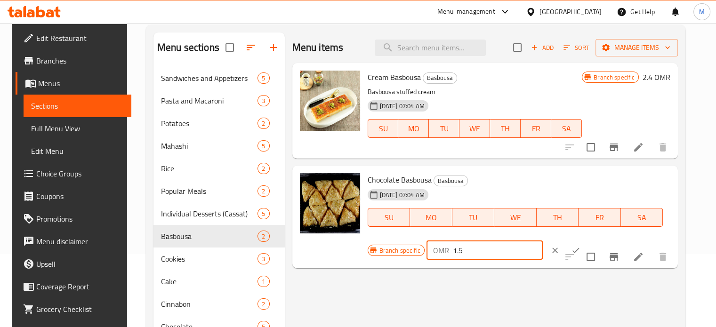
click at [476, 255] on input "1.5" at bounding box center [498, 250] width 90 height 19
click at [476, 253] on input "1.5" at bounding box center [498, 250] width 90 height 19
type input "1"
type input "2.4"
click at [571, 252] on icon "ok" at bounding box center [575, 250] width 9 height 9
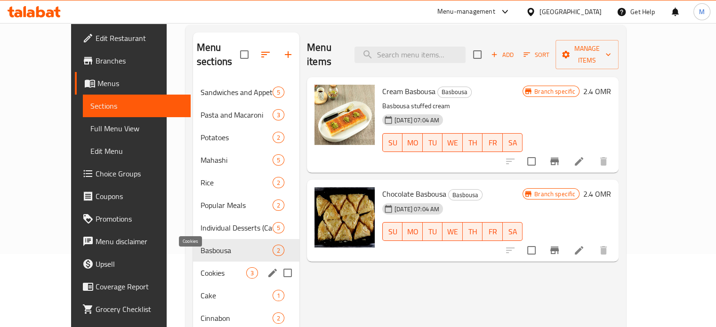
click at [200, 267] on span "Cookies" at bounding box center [223, 272] width 46 height 11
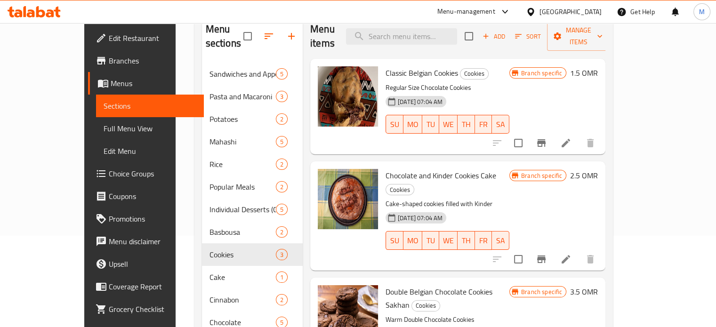
scroll to position [106, 0]
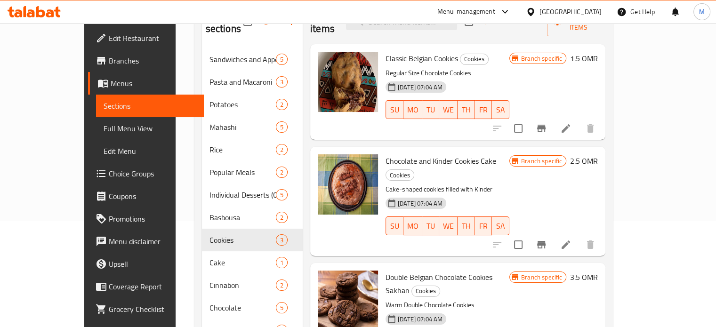
click at [598, 52] on h6 "1.5 OMR" at bounding box center [584, 58] width 28 height 13
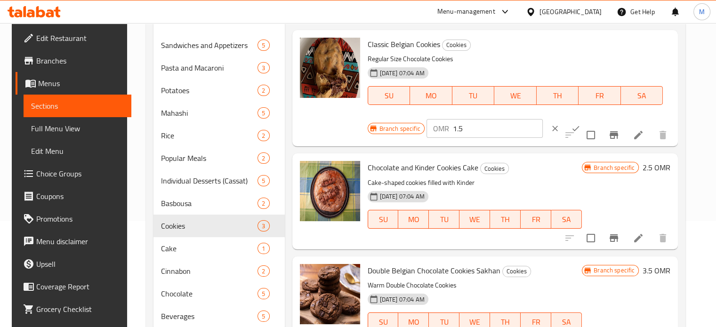
click at [471, 128] on input "1.5" at bounding box center [498, 128] width 90 height 19
type input "1.4"
click at [571, 129] on icon "ok" at bounding box center [575, 128] width 9 height 9
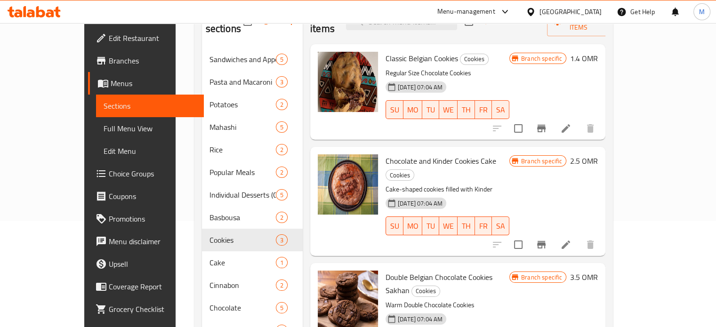
scroll to position [136, 0]
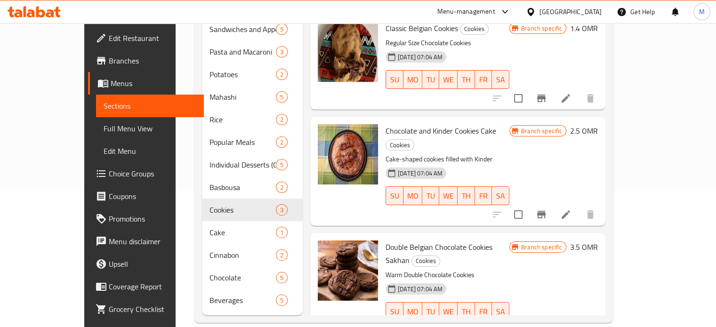
click at [598, 240] on h6 "3.5 OMR" at bounding box center [584, 246] width 28 height 13
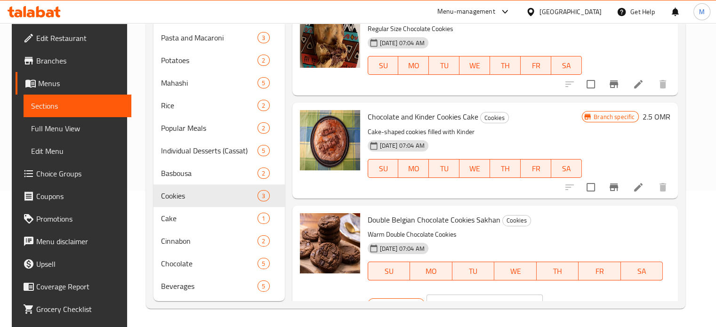
scroll to position [21, 0]
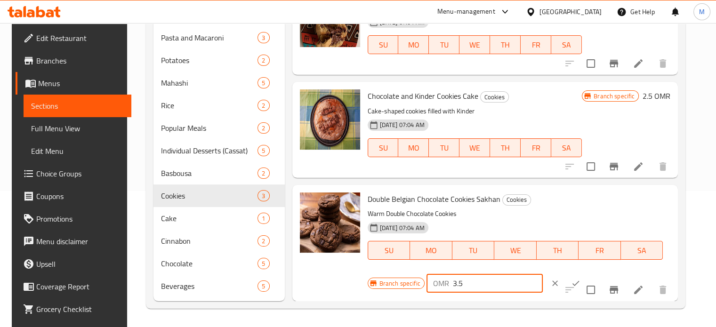
drag, startPoint x: 476, startPoint y: 287, endPoint x: 437, endPoint y: 290, distance: 39.6
click at [437, 290] on div "OMR 3.5 ​" at bounding box center [484, 283] width 116 height 19
type input "4"
click at [571, 285] on icon "ok" at bounding box center [575, 283] width 9 height 9
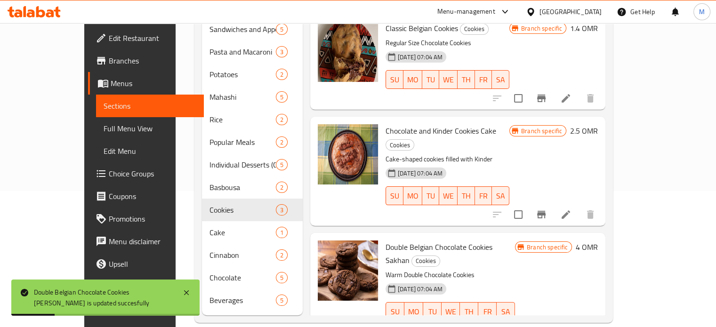
scroll to position [121, 0]
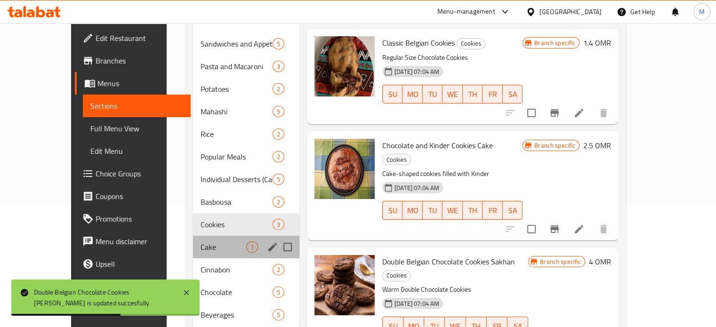
click at [193, 239] on div "Cake 1" at bounding box center [246, 247] width 106 height 23
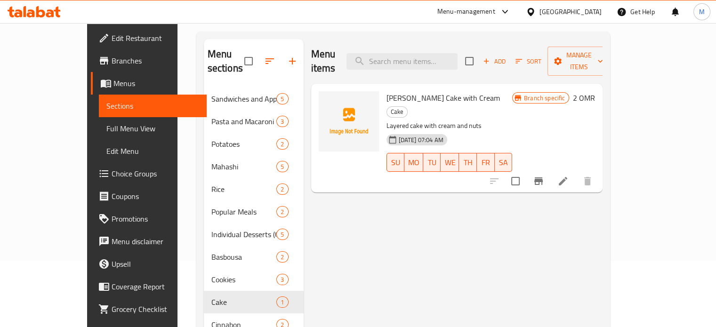
scroll to position [65, 0]
click at [595, 93] on h6 "2 OMR" at bounding box center [584, 99] width 22 height 13
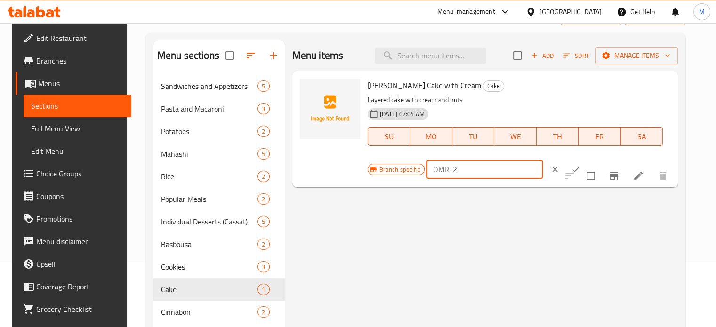
drag, startPoint x: 456, startPoint y: 168, endPoint x: 440, endPoint y: 172, distance: 16.2
click at [440, 172] on div "OMR 2 ​" at bounding box center [484, 169] width 116 height 19
type input "1.7"
click at [565, 170] on button "ok" at bounding box center [575, 169] width 21 height 21
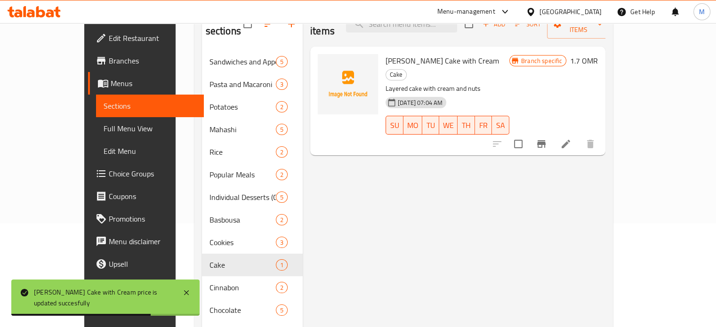
scroll to position [136, 0]
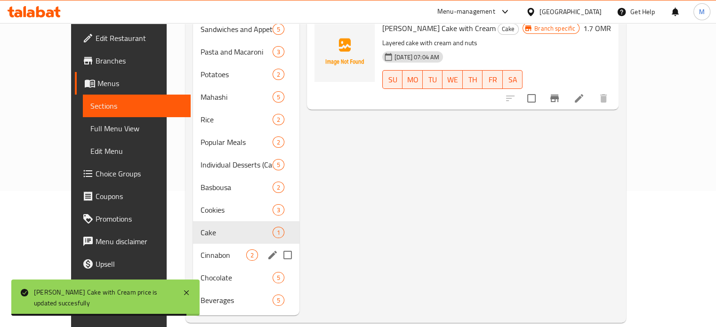
drag, startPoint x: 179, startPoint y: 244, endPoint x: 179, endPoint y: 249, distance: 5.2
click at [200, 249] on span "Cinnabon" at bounding box center [223, 254] width 46 height 11
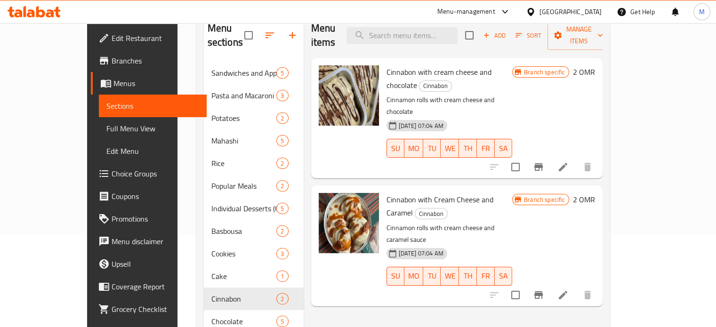
scroll to position [86, 0]
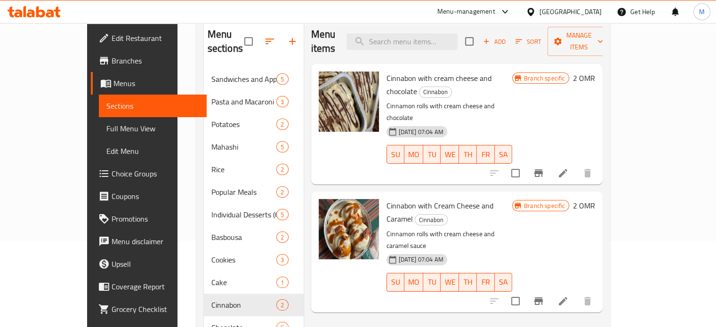
click at [595, 72] on h6 "2 OMR" at bounding box center [584, 78] width 22 height 13
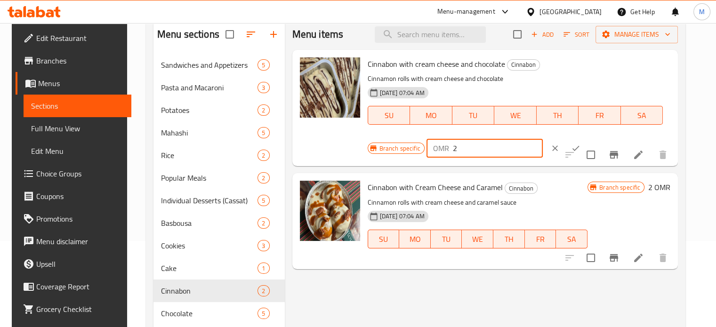
click at [458, 150] on input "2" at bounding box center [498, 148] width 90 height 19
type input "2.4"
click at [572, 150] on icon "ok" at bounding box center [575, 148] width 7 height 5
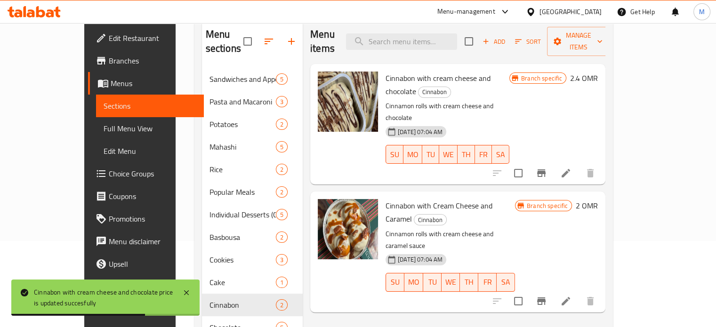
click at [571, 295] on icon at bounding box center [565, 300] width 11 height 11
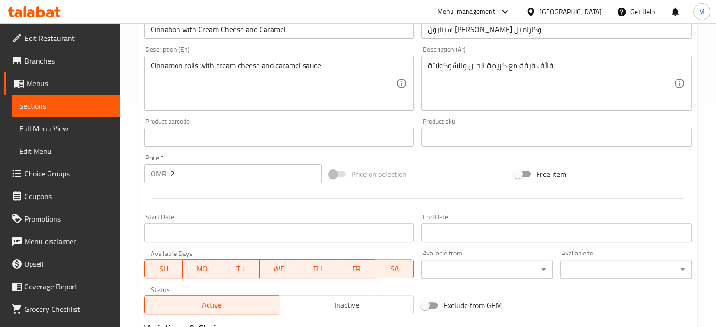
scroll to position [235, 0]
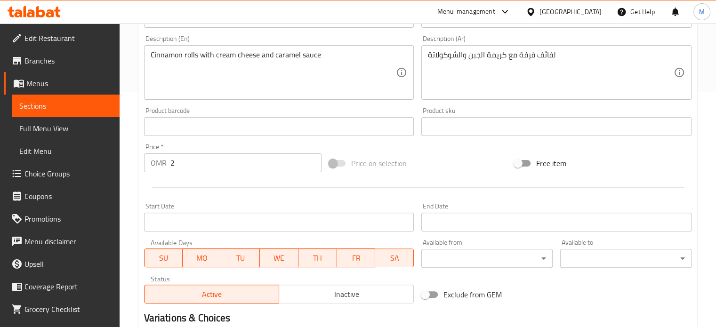
click at [190, 162] on input "2" at bounding box center [245, 162] width 151 height 19
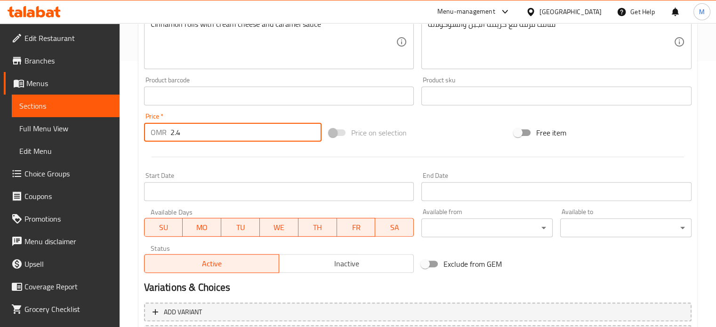
scroll to position [351, 0]
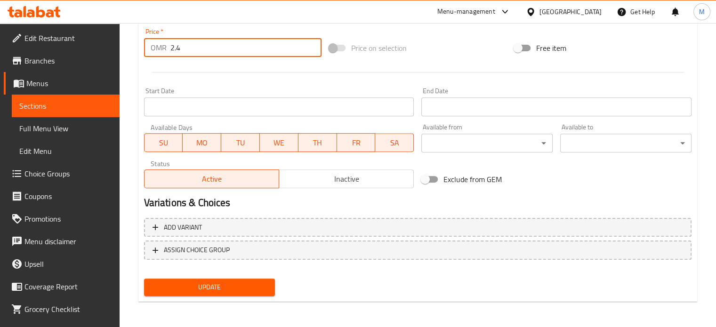
type input "2.4"
click at [261, 292] on span "Update" at bounding box center [210, 287] width 116 height 12
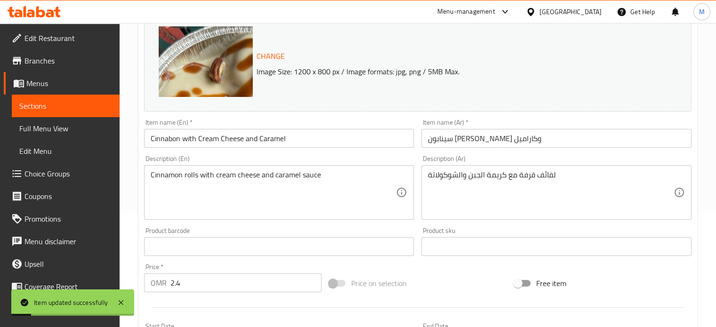
scroll to position [0, 0]
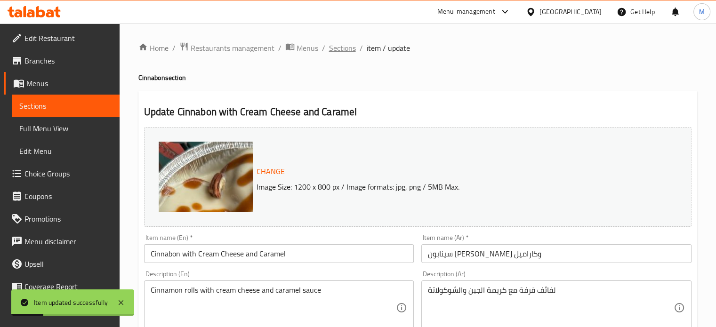
click at [339, 48] on span "Sections" at bounding box center [342, 47] width 27 height 11
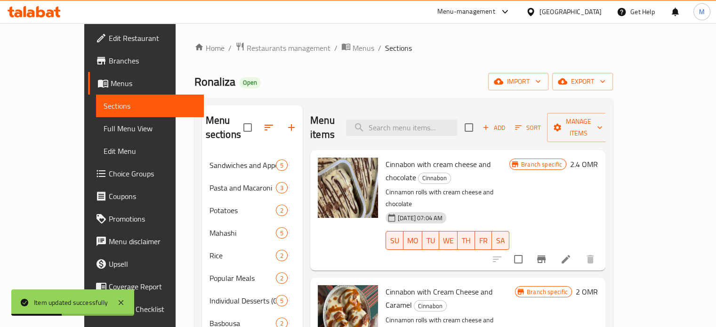
scroll to position [47, 0]
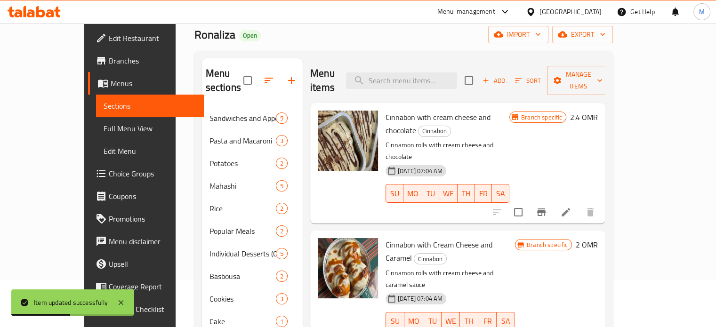
click at [598, 238] on h6 "2 OMR" at bounding box center [586, 244] width 22 height 13
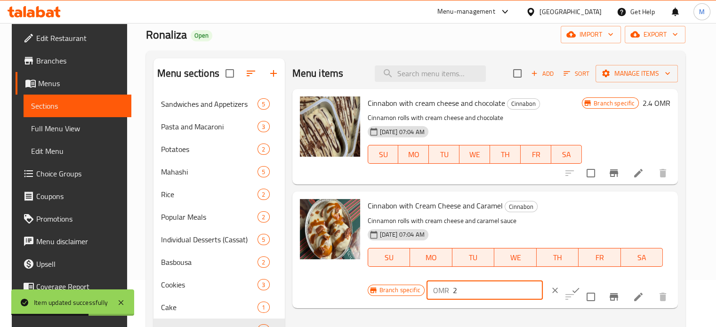
click at [458, 286] on input "2" at bounding box center [498, 290] width 90 height 19
type input "2.4"
click at [565, 296] on button "ok" at bounding box center [575, 290] width 21 height 21
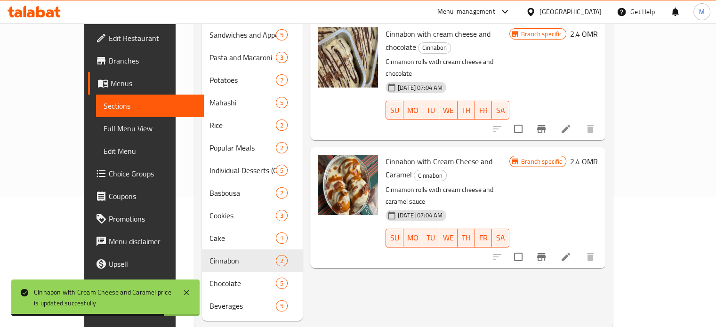
scroll to position [136, 0]
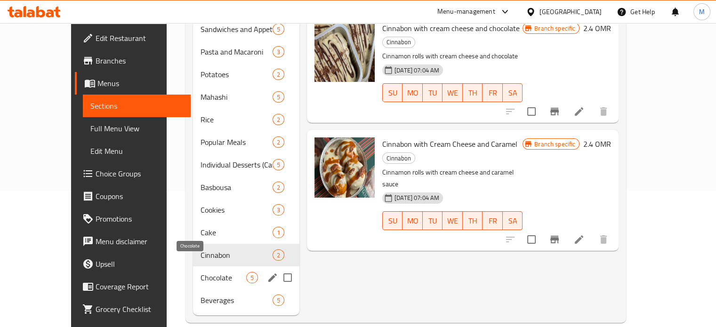
drag, startPoint x: 174, startPoint y: 265, endPoint x: 182, endPoint y: 267, distance: 7.9
click at [200, 272] on span "Chocolate" at bounding box center [223, 277] width 46 height 11
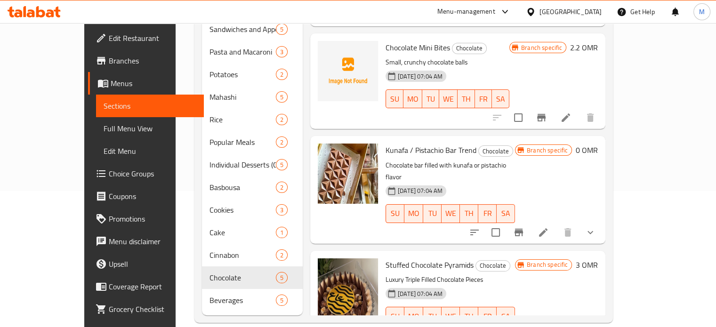
scroll to position [206, 0]
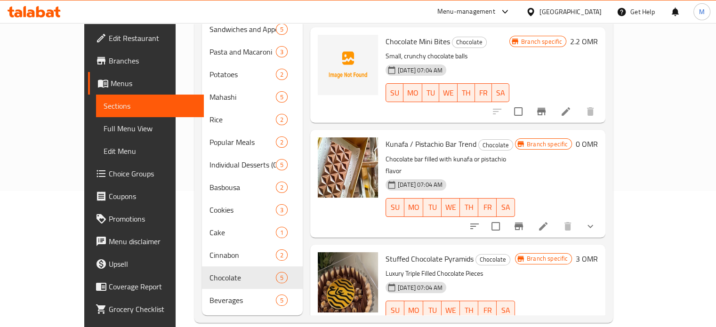
click at [598, 137] on h6 "0 OMR" at bounding box center [586, 143] width 22 height 13
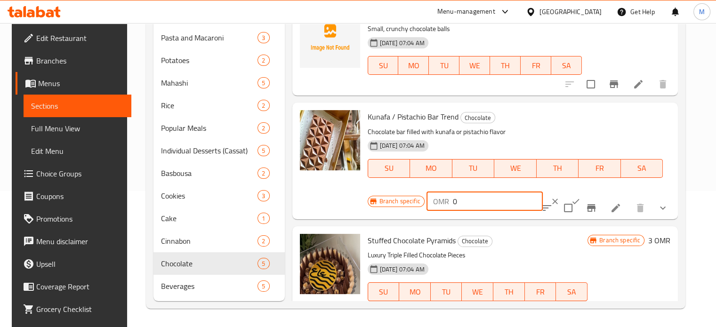
click at [463, 202] on input "0" at bounding box center [498, 201] width 90 height 19
type input "1.6"
click at [571, 203] on icon "ok" at bounding box center [575, 201] width 9 height 9
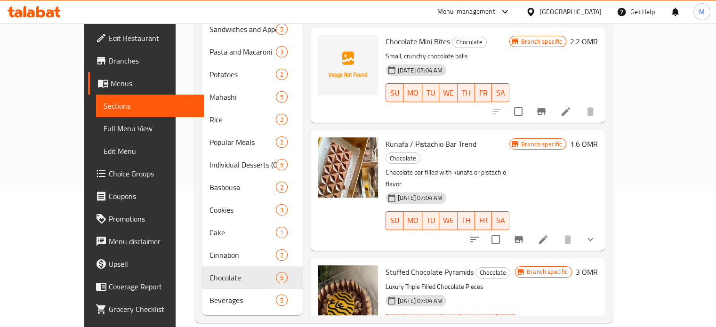
click at [601, 228] on button "show more" at bounding box center [590, 239] width 23 height 23
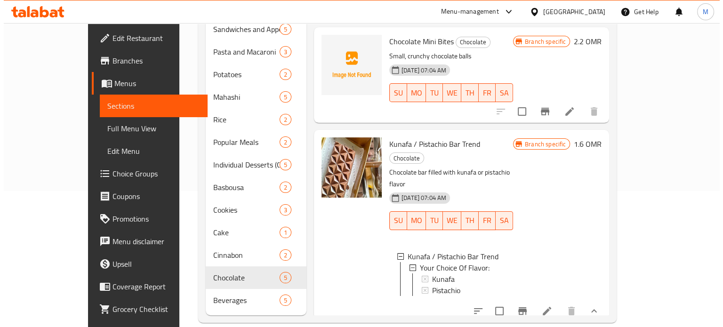
scroll to position [1, 0]
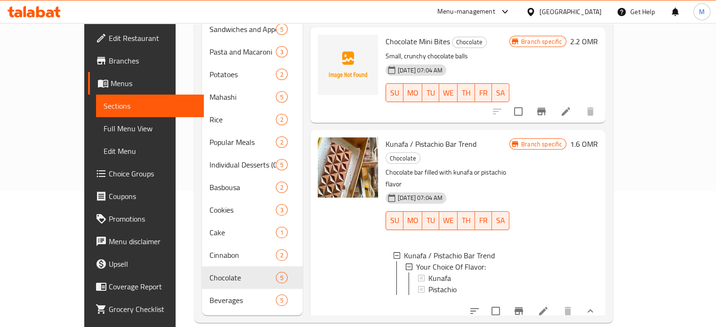
click at [509, 248] on div "Kunafa / Pistachio Bar Trend Your Choice Of Flavor: Kunafa Pistachio" at bounding box center [447, 275] width 124 height 64
click at [479, 308] on icon "sort-choices" at bounding box center [474, 311] width 8 height 6
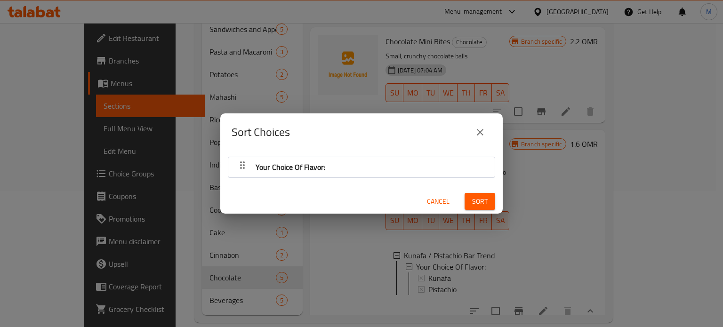
scroll to position [2, 0]
click at [511, 161] on div "Sort Choices Your Choice Of Flavor: Cancel Sort" at bounding box center [361, 163] width 723 height 327
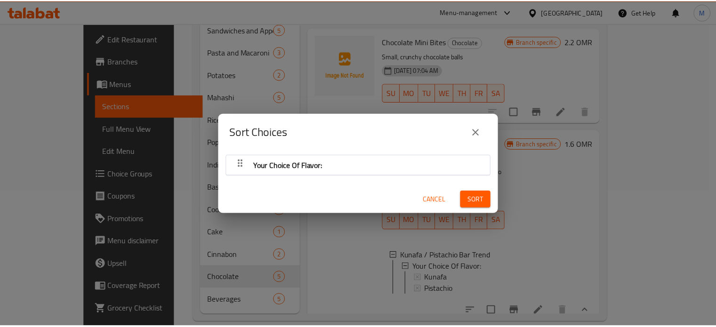
scroll to position [0, 0]
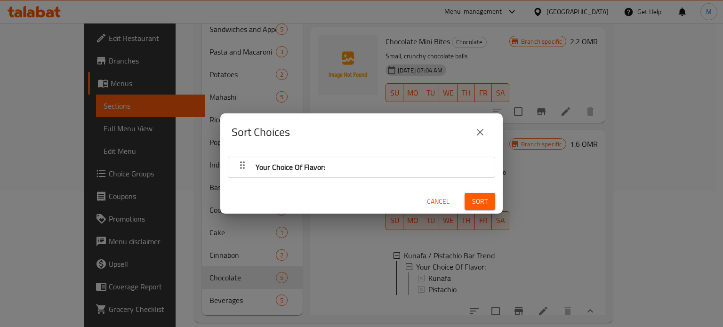
click at [512, 159] on div "Sort Choices Your Choice Of Flavor: Cancel Sort" at bounding box center [361, 163] width 723 height 327
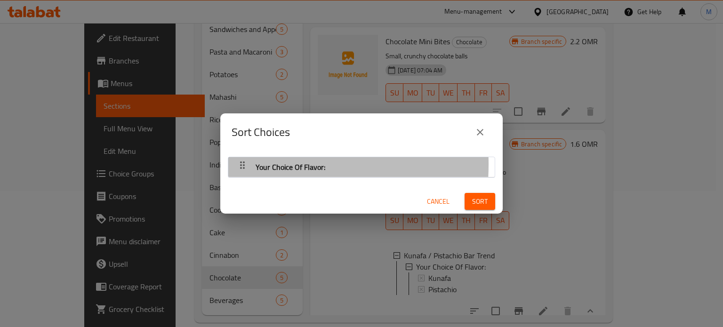
click at [240, 165] on icon "button" at bounding box center [242, 165] width 5 height 8
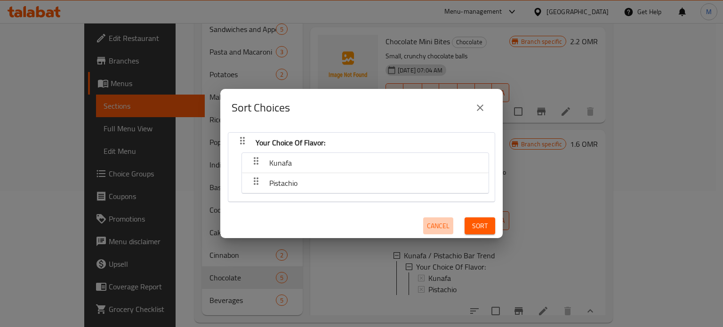
click at [431, 229] on span "Cancel" at bounding box center [438, 226] width 23 height 12
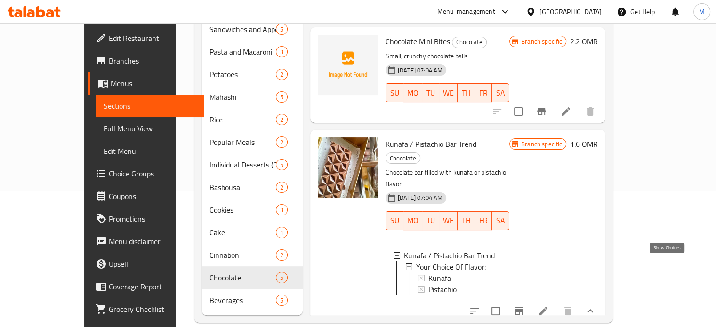
click at [596, 305] on icon "show more" at bounding box center [589, 310] width 11 height 11
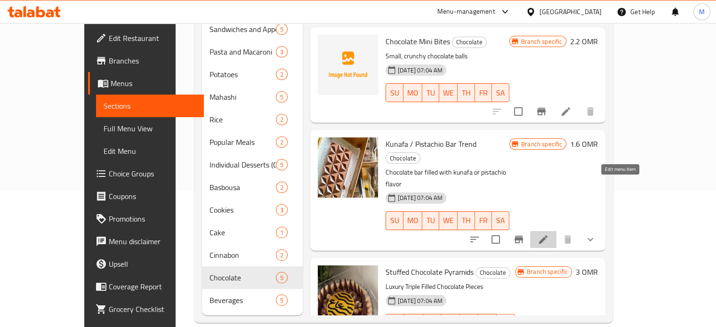
click at [549, 234] on icon at bounding box center [542, 239] width 11 height 11
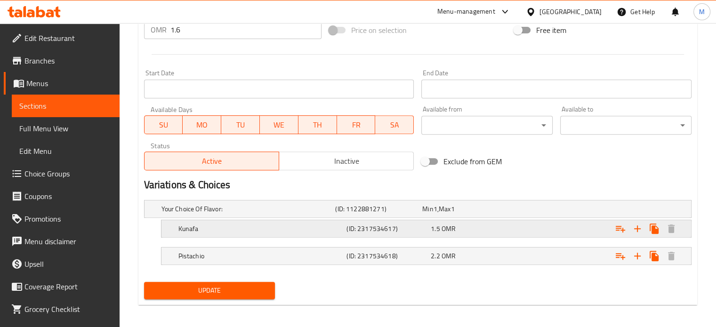
scroll to position [372, 0]
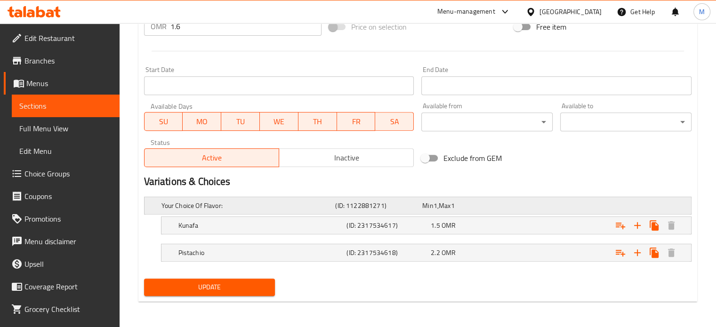
click at [210, 207] on h5 "Your Choice Of Flavor:" at bounding box center [246, 205] width 170 height 9
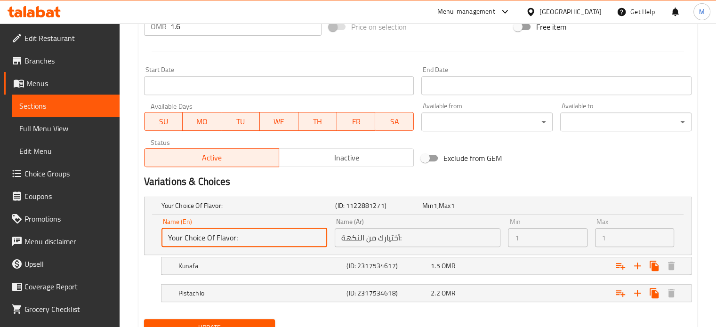
click at [256, 239] on input "Your Choice Of Flavor:" at bounding box center [244, 237] width 166 height 19
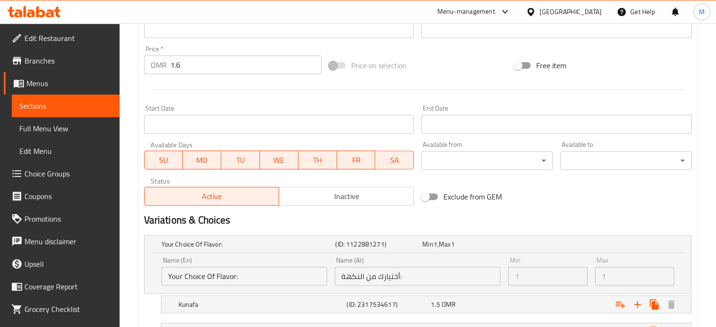
scroll to position [412, 0]
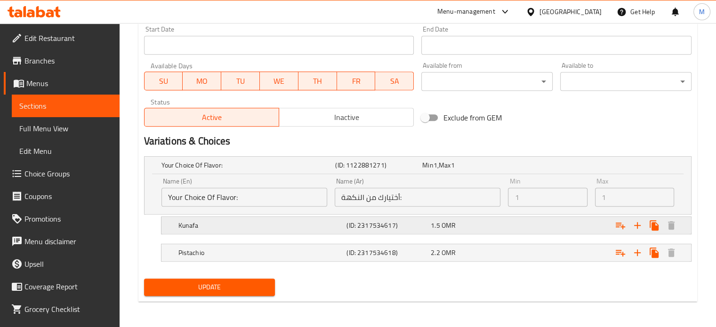
click at [442, 228] on span "OMR" at bounding box center [448, 225] width 14 height 12
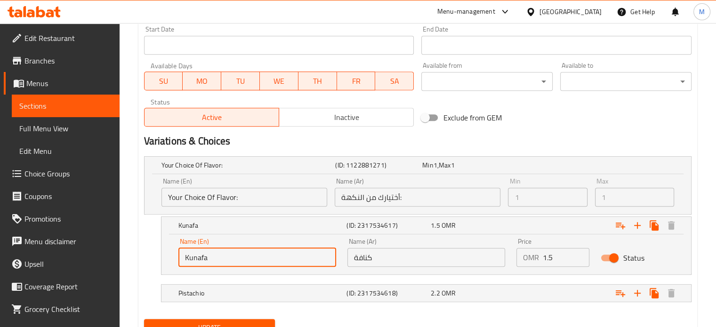
click at [226, 257] on input "Kunafa" at bounding box center [257, 257] width 158 height 19
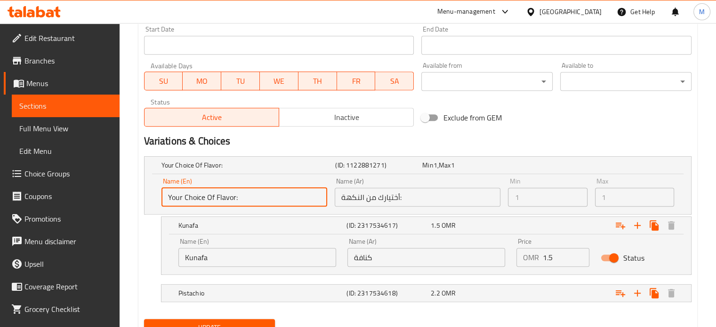
click at [254, 197] on input "Your Choice Of Flavor:" at bounding box center [244, 197] width 166 height 19
drag, startPoint x: 254, startPoint y: 197, endPoint x: 159, endPoint y: 199, distance: 94.6
click at [159, 199] on div "Name (En) Your Choice Of Flavor: Name (En)" at bounding box center [244, 192] width 173 height 36
click at [240, 202] on input "Your Choice Of Flavor:" at bounding box center [244, 197] width 166 height 19
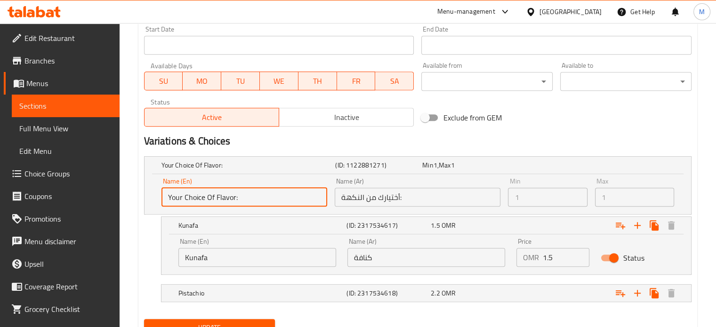
drag, startPoint x: 240, startPoint y: 202, endPoint x: 220, endPoint y: 200, distance: 20.8
click at [219, 201] on input "Your Choice Of Flavor:" at bounding box center [244, 197] width 166 height 19
click at [245, 195] on input "Your Choice Of Flavor:" at bounding box center [244, 197] width 166 height 19
click at [244, 195] on input "Your Choice Of Flavor:" at bounding box center [244, 197] width 166 height 19
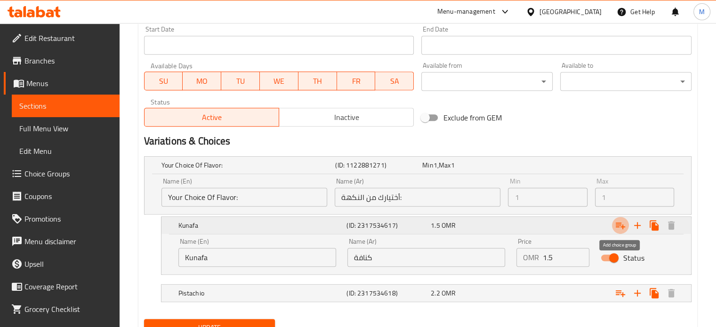
click at [620, 227] on icon "Expand" at bounding box center [619, 225] width 11 height 11
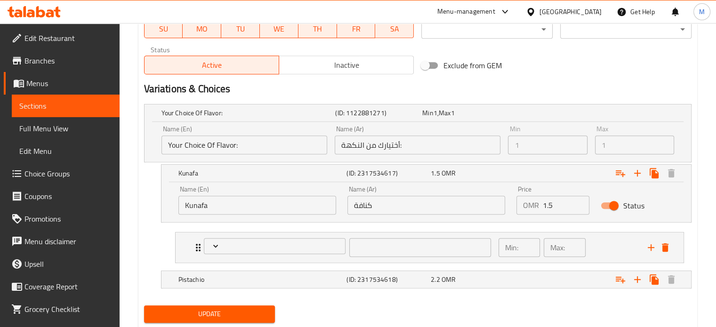
scroll to position [491, 0]
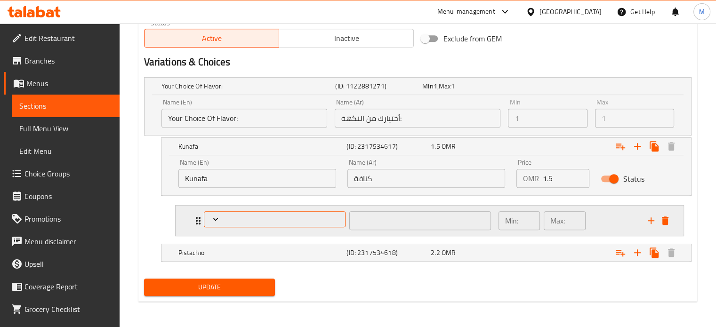
click at [216, 220] on icon "Expand" at bounding box center [215, 219] width 9 height 9
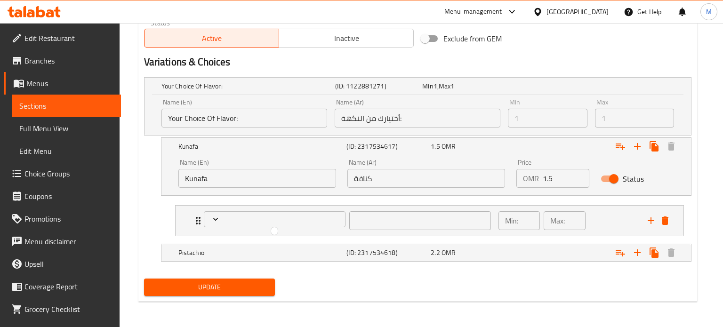
click at [213, 215] on div at bounding box center [361, 163] width 723 height 327
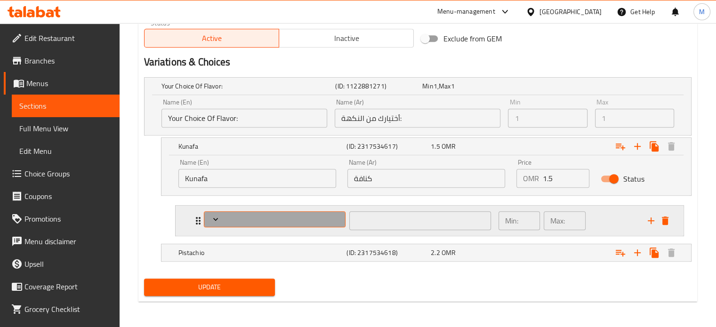
click at [215, 218] on icon "Expand" at bounding box center [215, 219] width 9 height 9
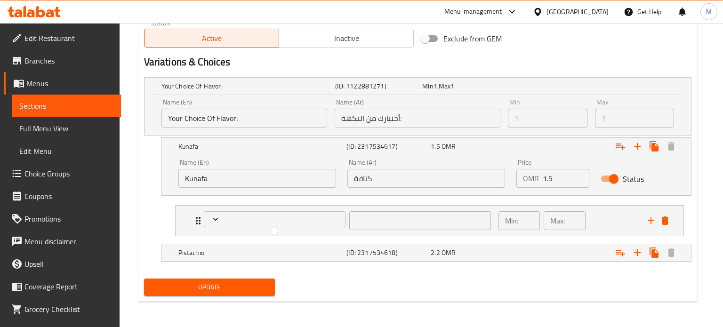
click at [664, 219] on div at bounding box center [361, 163] width 723 height 327
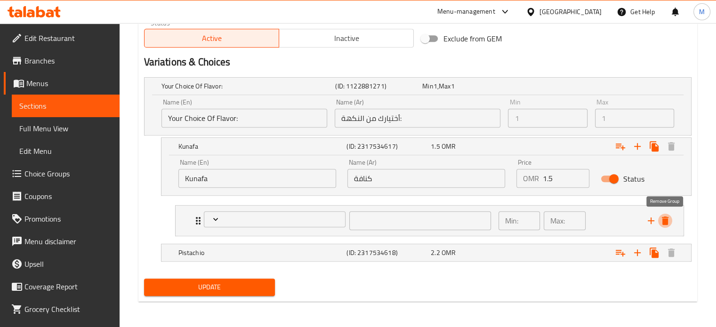
click at [666, 219] on icon "delete" at bounding box center [665, 220] width 7 height 8
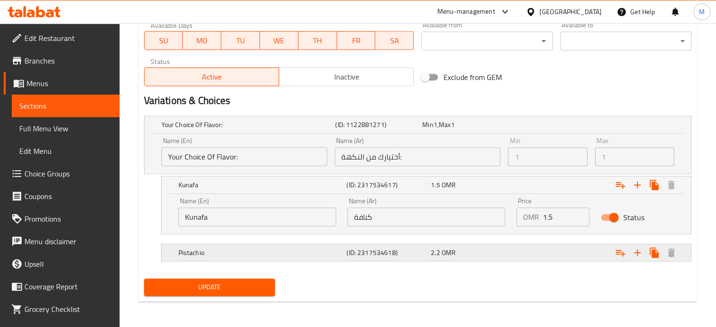
click at [535, 249] on div "Expand" at bounding box center [597, 252] width 168 height 21
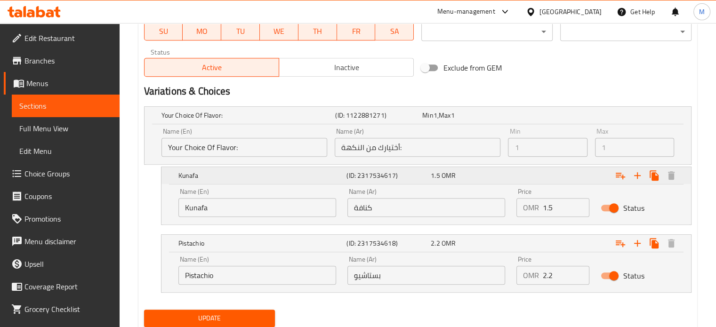
scroll to position [446, 0]
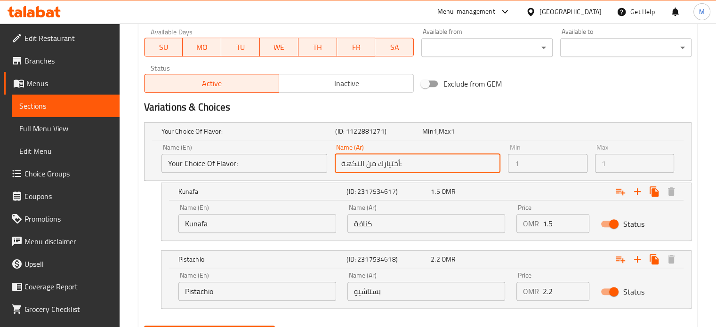
drag, startPoint x: 418, startPoint y: 163, endPoint x: 331, endPoint y: 168, distance: 86.7
click at [336, 165] on input "أختيارك من النكهة:" at bounding box center [418, 163] width 166 height 19
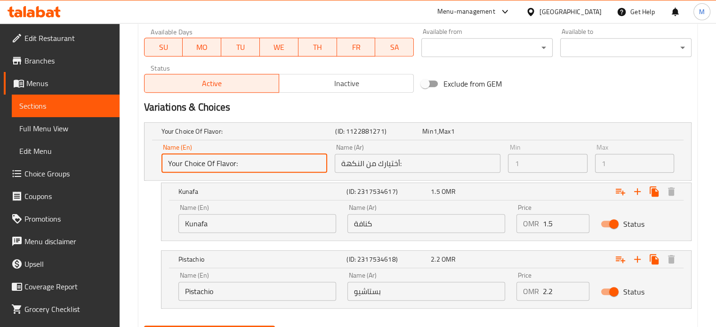
drag, startPoint x: 274, startPoint y: 168, endPoint x: 176, endPoint y: 167, distance: 97.4
click at [176, 167] on input "Your Choice Of Flavor:" at bounding box center [244, 163] width 166 height 19
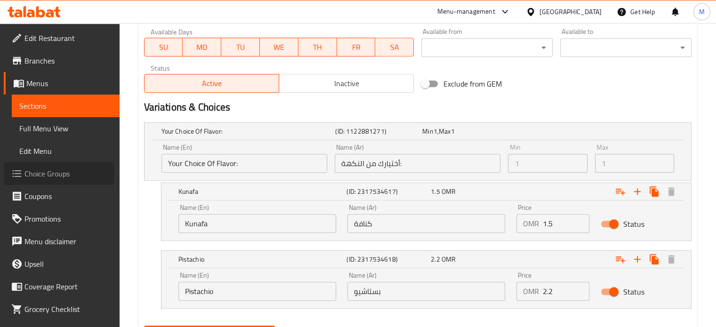
click at [56, 174] on span "Choice Groups" at bounding box center [68, 173] width 88 height 11
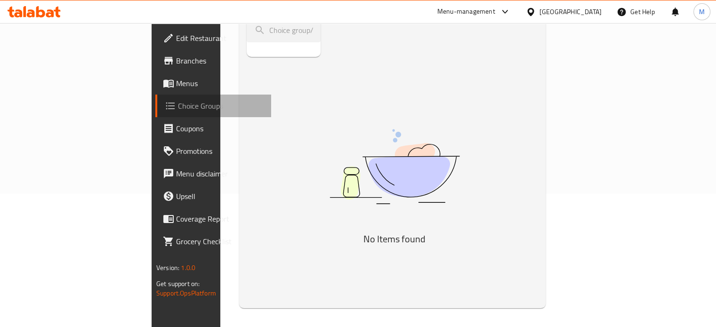
click at [178, 105] on span "Choice Groups" at bounding box center [221, 105] width 86 height 11
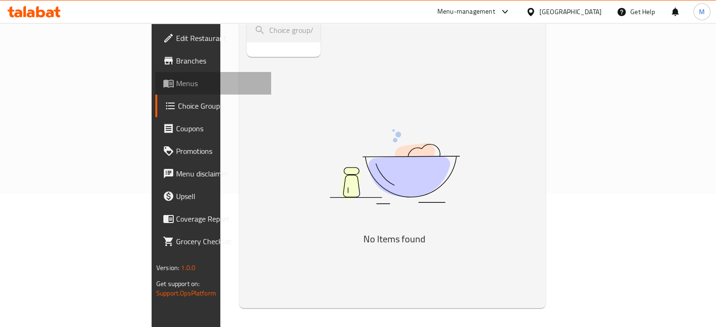
click at [176, 87] on span "Menus" at bounding box center [220, 83] width 88 height 11
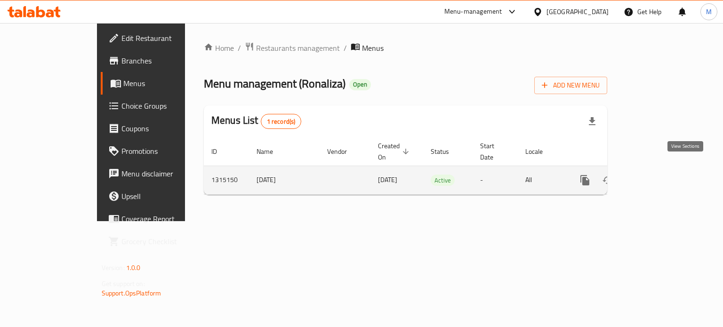
click at [658, 175] on icon "enhanced table" at bounding box center [652, 180] width 11 height 11
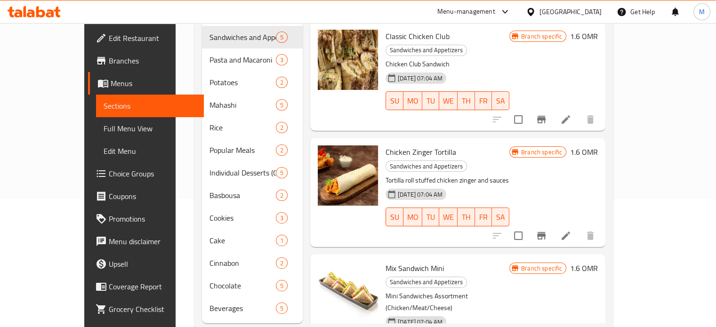
scroll to position [136, 0]
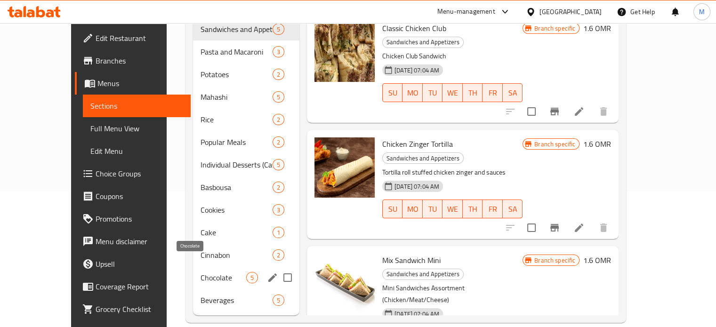
click at [200, 272] on span "Chocolate" at bounding box center [223, 277] width 46 height 11
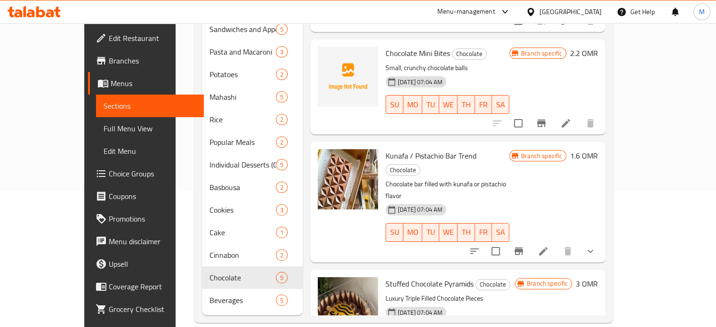
scroll to position [195, 0]
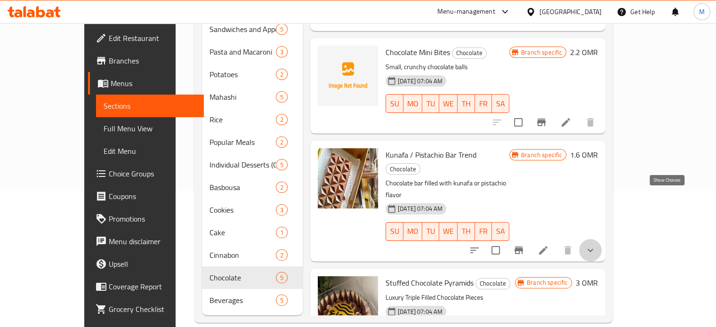
click at [596, 245] on icon "show more" at bounding box center [589, 250] width 11 height 11
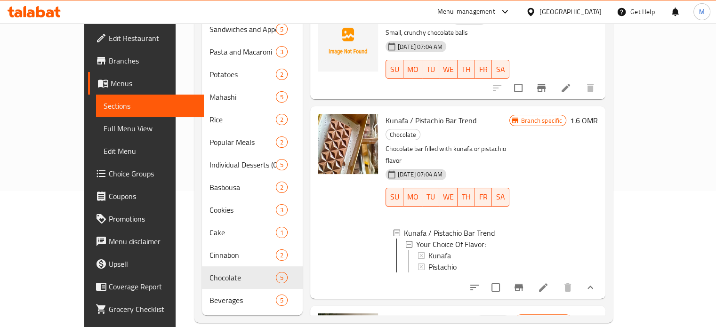
scroll to position [232, 0]
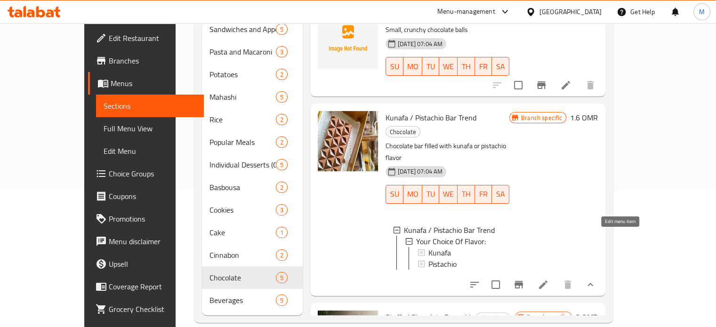
click at [549, 279] on icon at bounding box center [542, 284] width 11 height 11
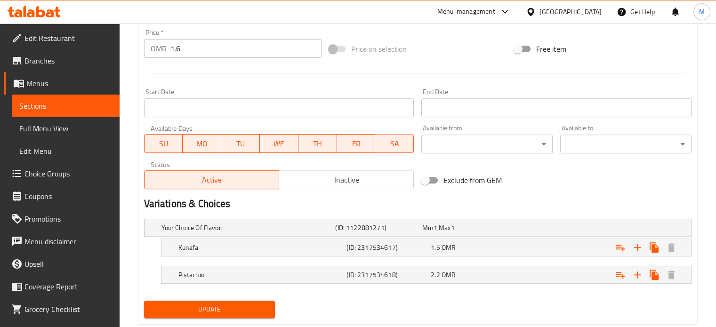
scroll to position [372, 0]
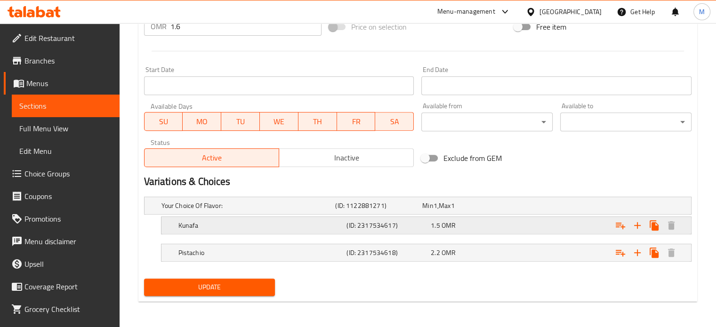
click at [549, 222] on div "Expand" at bounding box center [597, 225] width 168 height 21
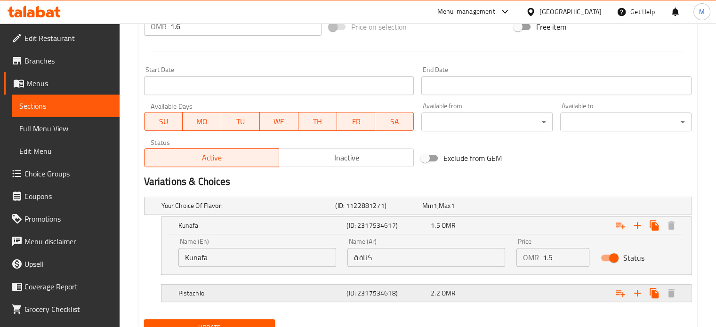
click at [523, 299] on div "Expand" at bounding box center [597, 293] width 168 height 21
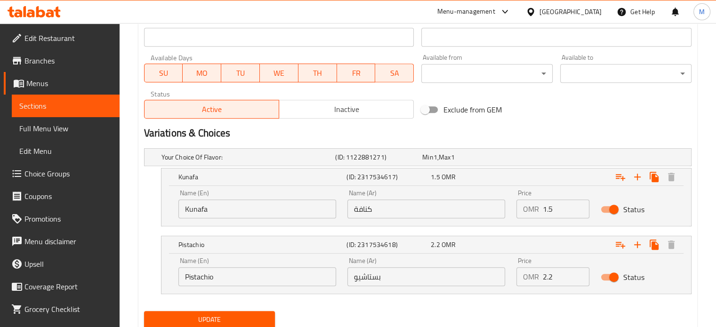
scroll to position [453, 0]
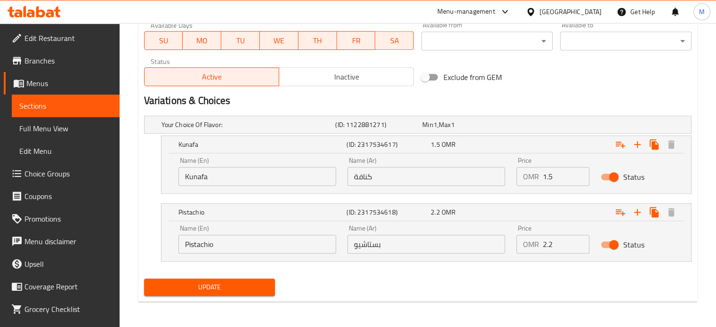
click at [558, 175] on input "1.5" at bounding box center [565, 176] width 47 height 19
click at [557, 175] on input "1.5" at bounding box center [565, 176] width 47 height 19
type input "1.6"
click at [554, 240] on input "2.2" at bounding box center [565, 244] width 47 height 19
type input "2.4"
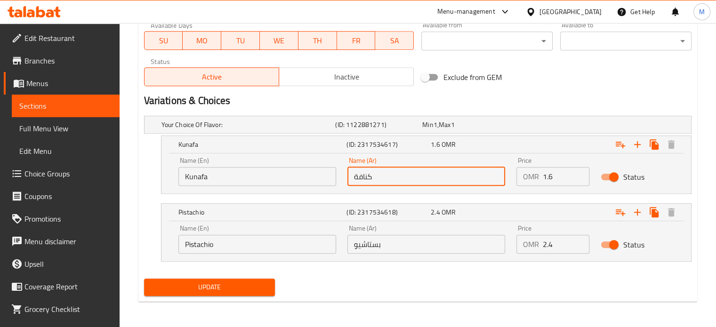
drag, startPoint x: 387, startPoint y: 175, endPoint x: 351, endPoint y: 182, distance: 36.5
click at [351, 182] on input "كنافة" at bounding box center [426, 176] width 158 height 19
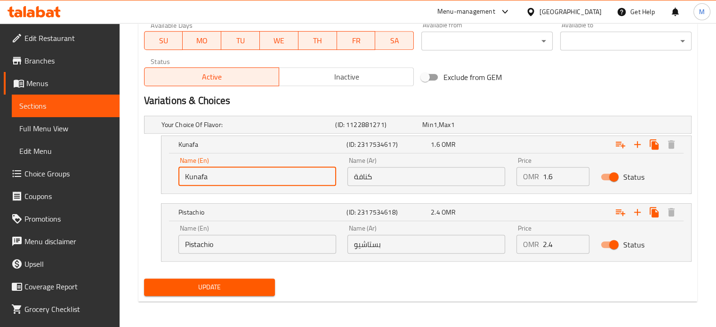
drag, startPoint x: 250, startPoint y: 176, endPoint x: 143, endPoint y: 181, distance: 107.4
click at [144, 181] on div "Kunafa (ID: 2317534617) 1.6 OMR Name (En) Kunafa Name (En) Name (Ar) كنافة Name…" at bounding box center [417, 165] width 547 height 58
type input "r"
type input "big"
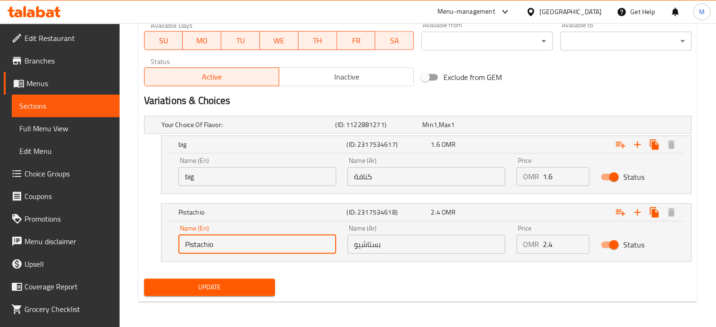
drag, startPoint x: 226, startPoint y: 240, endPoint x: 169, endPoint y: 250, distance: 57.2
click at [169, 250] on div "Name (En) Pistachio Name (En) Name (Ar) بستاشيو Name (Ar) Price OMR 2.4 Price S…" at bounding box center [425, 241] width 529 height 40
type input "small"
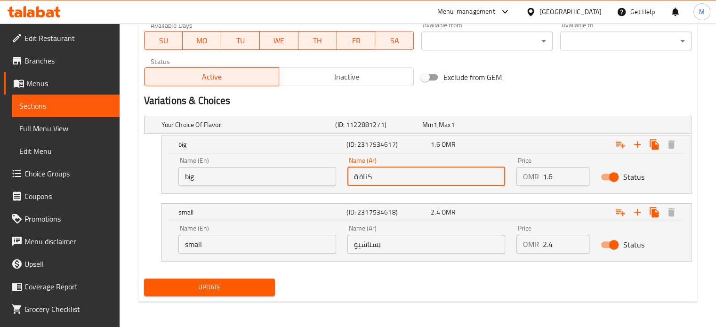
drag, startPoint x: 381, startPoint y: 171, endPoint x: 322, endPoint y: 186, distance: 60.7
click at [324, 186] on div "Name (En) big Name (En) Name (Ar) كنافة Name (Ar) Price OMR 1.6 Price Status" at bounding box center [426, 172] width 507 height 40
click at [468, 176] on input "text" at bounding box center [426, 176] width 158 height 19
type input "صغير"
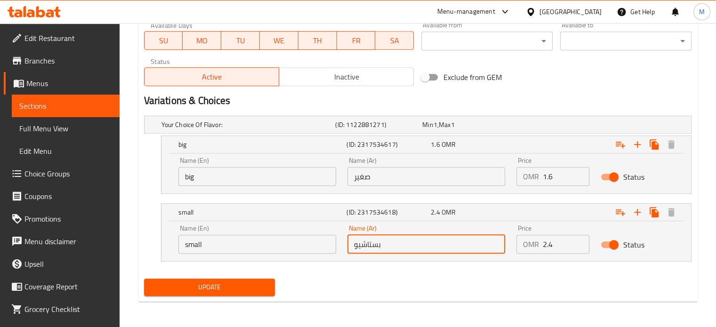
drag, startPoint x: 388, startPoint y: 240, endPoint x: 347, endPoint y: 254, distance: 43.1
click at [346, 254] on div "Name (Ar) بستاشيو Name (Ar)" at bounding box center [426, 239] width 169 height 40
type input "كبير"
click at [407, 276] on div "Update" at bounding box center [417, 287] width 555 height 25
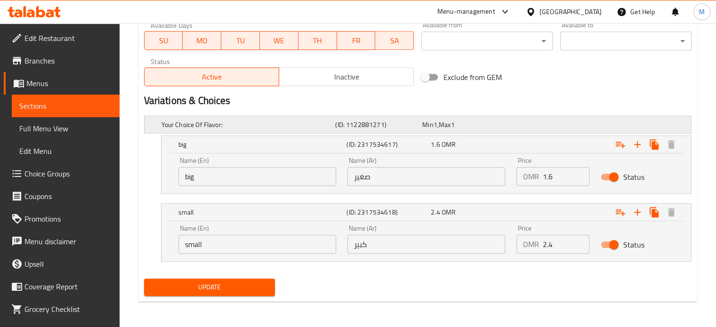
click at [246, 123] on h5 "Your Choice Of Flavor:" at bounding box center [246, 124] width 170 height 9
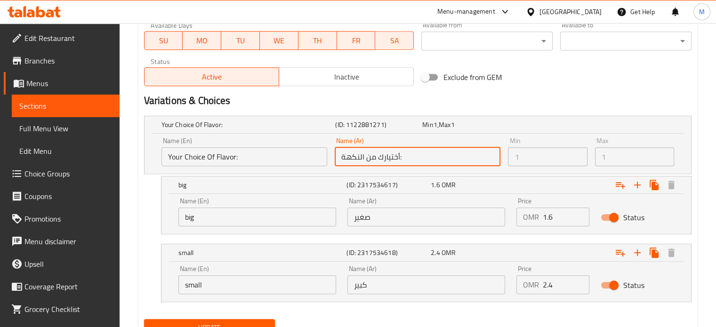
drag, startPoint x: 411, startPoint y: 154, endPoint x: 319, endPoint y: 160, distance: 91.9
click at [319, 160] on div "Name (En) Your Choice Of Flavor: Name (En) Name (Ar) أختيارك من النكهة: Name (A…" at bounding box center [418, 152] width 520 height 36
click at [412, 155] on input "أختيارك من النكهة:" at bounding box center [418, 156] width 166 height 19
click at [413, 155] on input "أختيارك من النكهة:" at bounding box center [418, 156] width 166 height 19
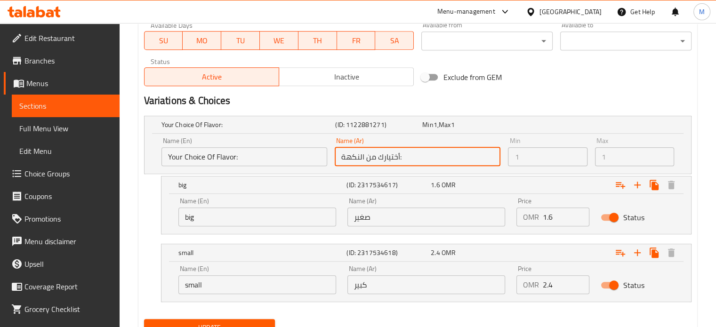
click at [413, 155] on input "أختيارك من النكهة:" at bounding box center [418, 156] width 166 height 19
drag, startPoint x: 396, startPoint y: 156, endPoint x: 416, endPoint y: 143, distance: 23.5
click at [416, 143] on div "Name (Ar) أختيارك من النكهة: Name (Ar)" at bounding box center [418, 151] width 166 height 29
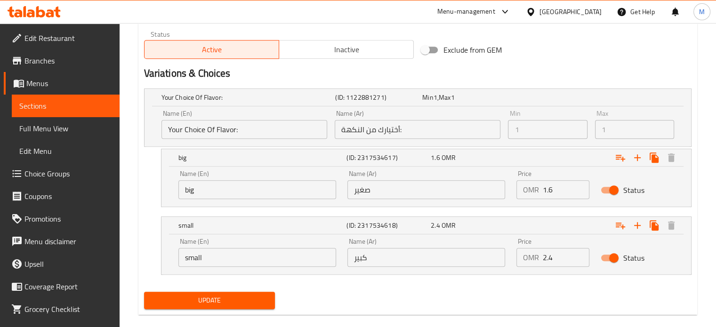
scroll to position [493, 0]
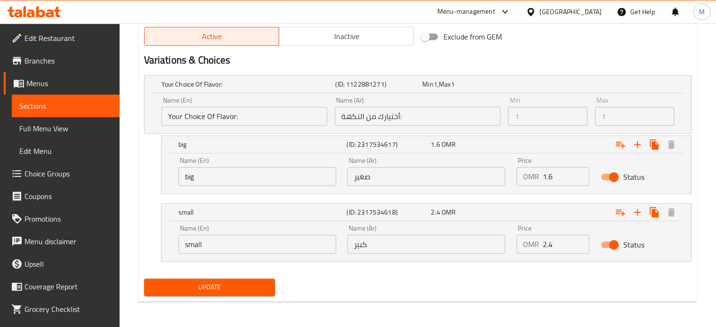
click at [249, 285] on span "Update" at bounding box center [210, 287] width 116 height 12
click at [249, 279] on button "Update" at bounding box center [209, 287] width 131 height 17
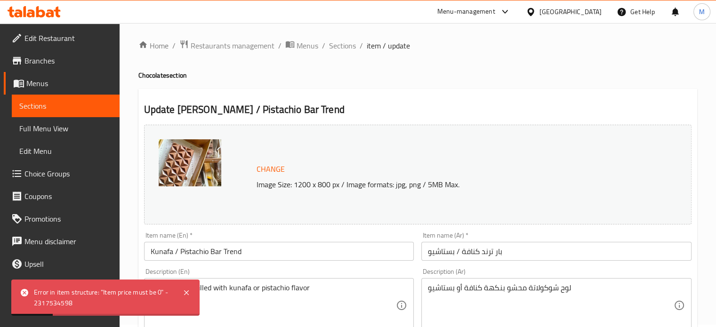
scroll to position [0, 0]
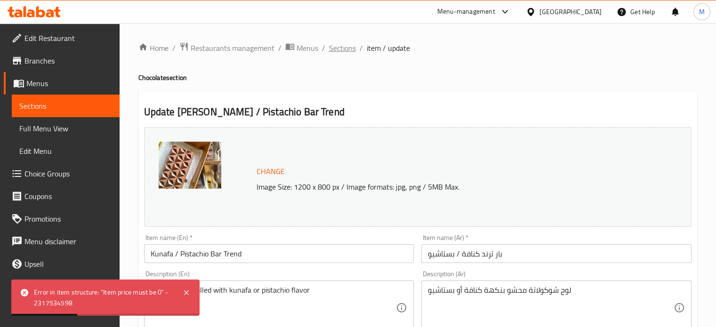
click at [334, 47] on span "Sections" at bounding box center [342, 47] width 27 height 11
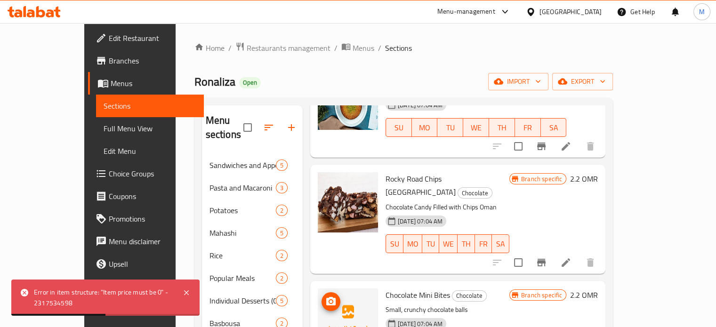
scroll to position [206, 0]
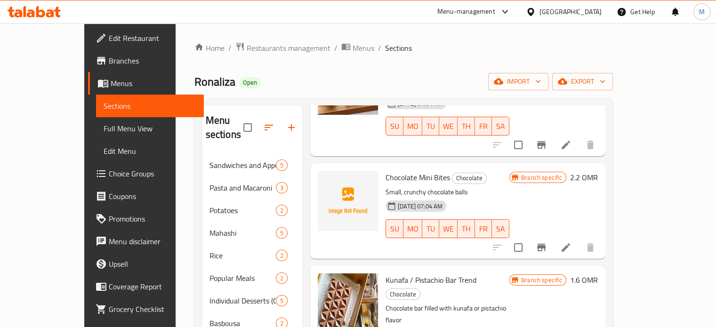
click at [598, 171] on h6 "2.2 OMR" at bounding box center [584, 177] width 28 height 13
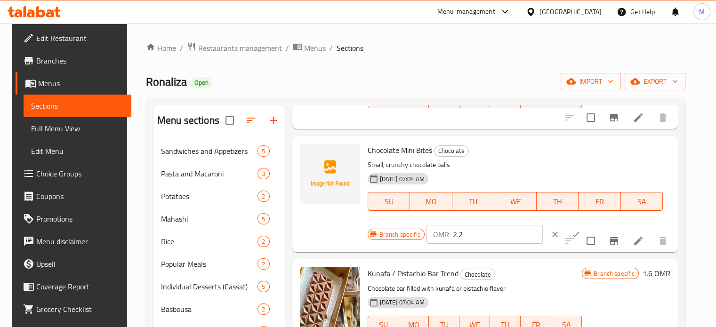
click at [470, 239] on input "2.2" at bounding box center [498, 234] width 90 height 19
type input "2.4"
click at [572, 235] on icon "ok" at bounding box center [575, 234] width 7 height 5
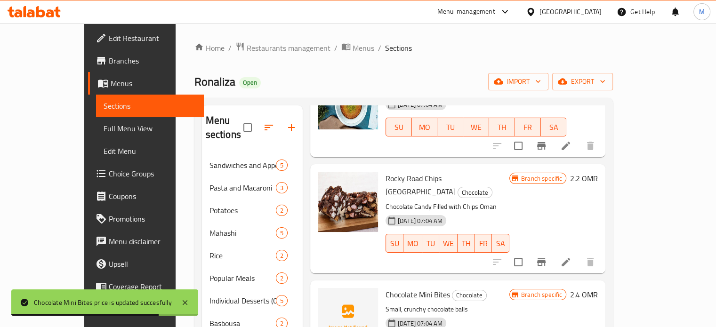
scroll to position [86, 0]
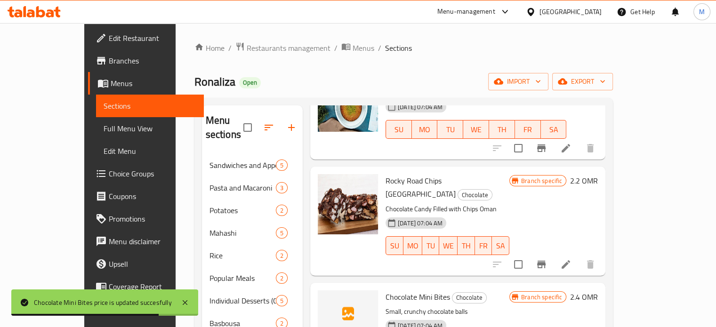
click at [613, 183] on div "Menu sections Sandwiches and Appetizers 5 Pasta and Macaroni 3 Potatoes 2 Mahas…" at bounding box center [403, 278] width 419 height 361
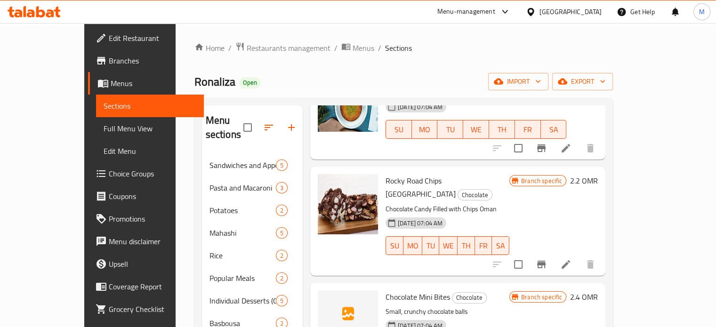
click at [598, 174] on h6 "2.2 OMR" at bounding box center [584, 180] width 28 height 13
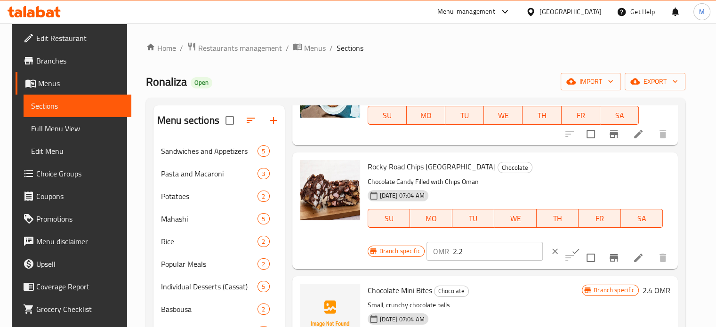
click at [472, 253] on input "2.2" at bounding box center [498, 251] width 90 height 19
type input "2.4"
click at [571, 253] on icon "ok" at bounding box center [575, 251] width 9 height 9
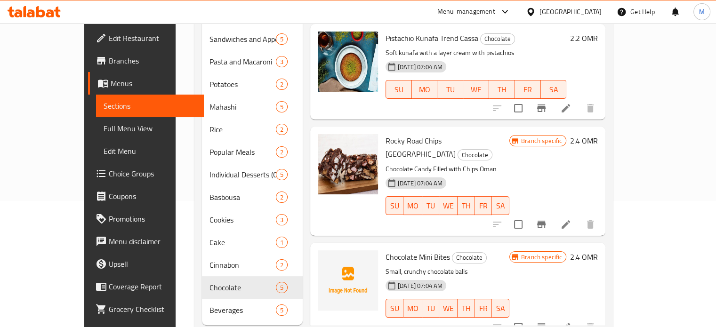
scroll to position [136, 0]
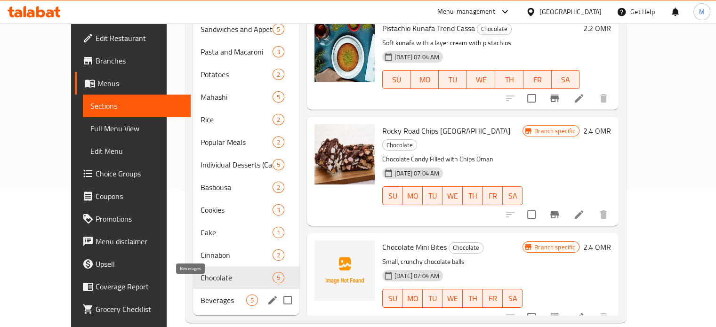
click at [200, 295] on span "Beverages" at bounding box center [223, 300] width 46 height 11
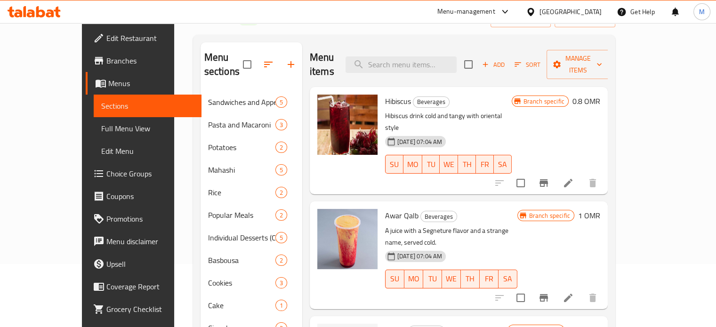
scroll to position [62, 0]
click at [600, 96] on h6 "0.8 OMR" at bounding box center [586, 102] width 28 height 13
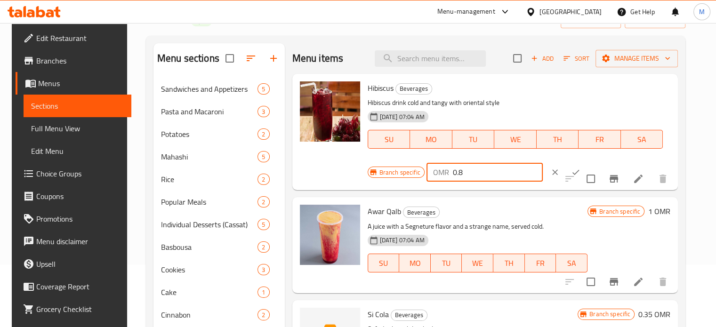
drag, startPoint x: 477, startPoint y: 175, endPoint x: 429, endPoint y: 183, distance: 48.6
click at [429, 183] on div "Hibiscus Beverages Hibiscus drink cold and tangy with oriental style 30-09-2025…" at bounding box center [519, 132] width 311 height 109
type input "1"
click at [571, 176] on icon "ok" at bounding box center [575, 172] width 9 height 9
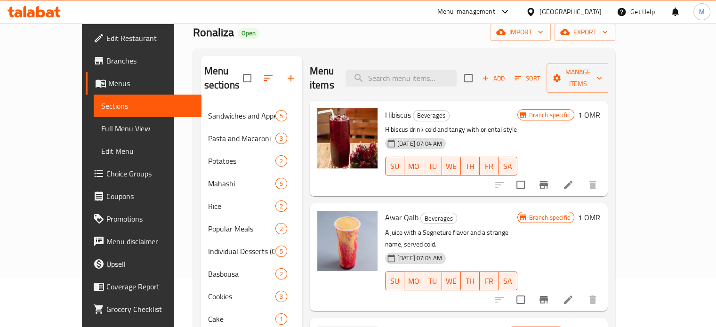
scroll to position [0, 0]
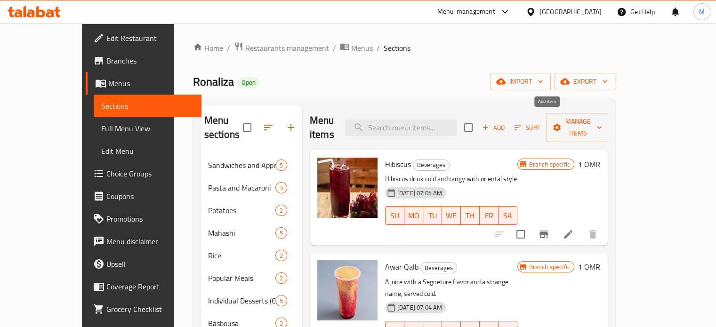
click at [506, 123] on span "Add" at bounding box center [492, 127] width 25 height 11
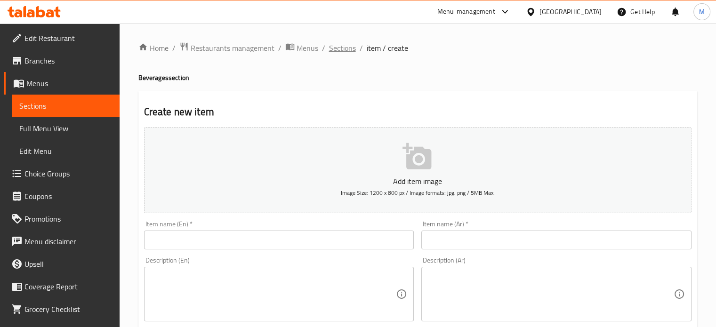
click at [346, 47] on span "Sections" at bounding box center [342, 47] width 27 height 11
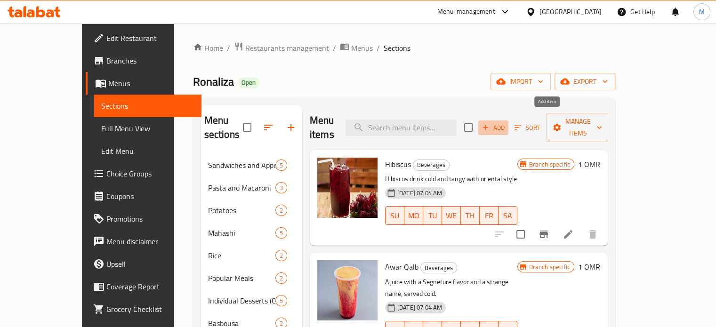
click at [506, 124] on span "Add" at bounding box center [492, 127] width 25 height 11
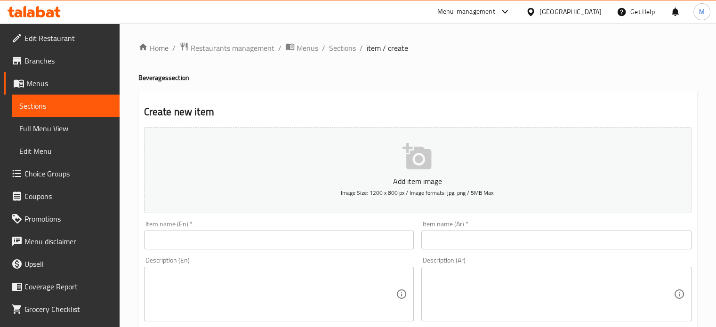
drag, startPoint x: 367, startPoint y: 241, endPoint x: 372, endPoint y: 242, distance: 4.8
click at [367, 241] on input "text" at bounding box center [279, 240] width 270 height 19
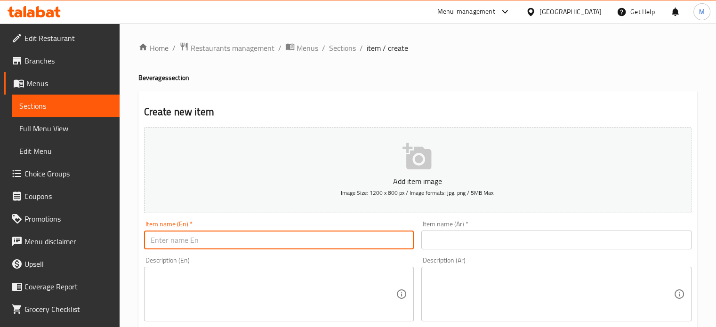
click at [483, 249] on input "text" at bounding box center [556, 240] width 270 height 19
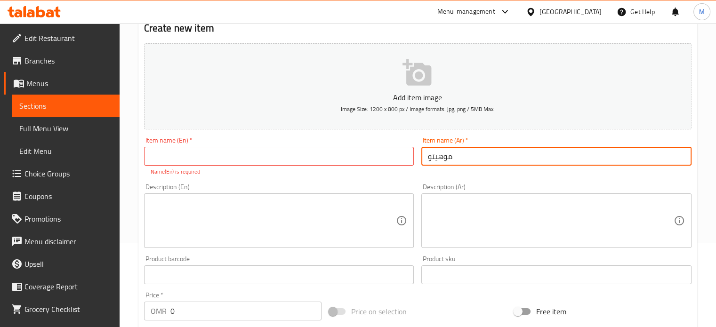
scroll to position [94, 0]
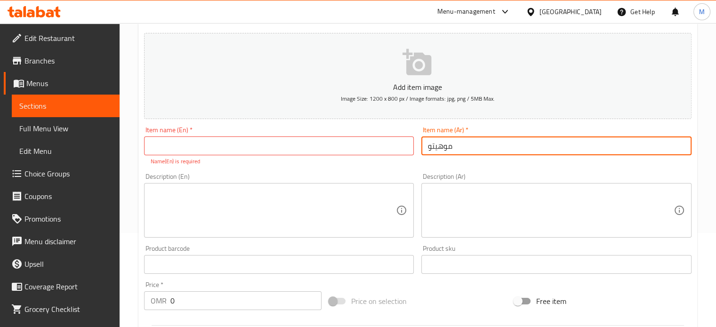
type input "موهيتو"
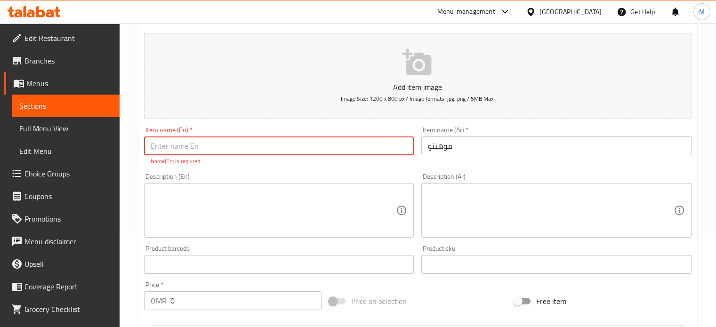
click at [221, 151] on input "text" at bounding box center [279, 145] width 270 height 19
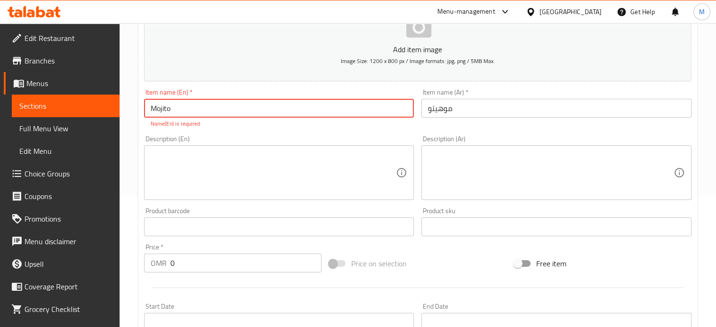
scroll to position [188, 0]
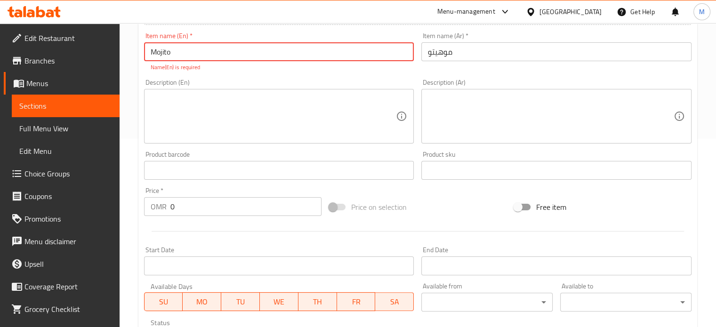
type input "Mojito"
click at [238, 110] on textarea at bounding box center [274, 116] width 246 height 45
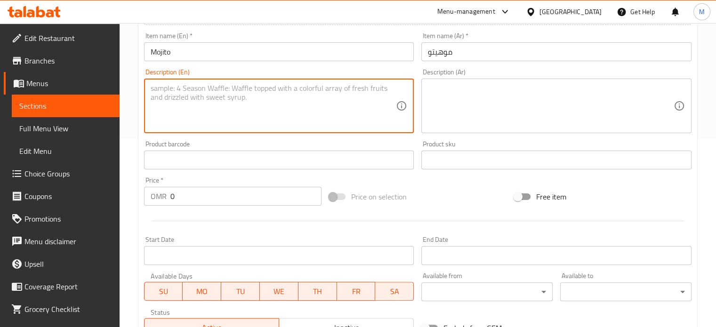
click at [221, 206] on div "Price   * OMR 0 Price *" at bounding box center [232, 191] width 185 height 36
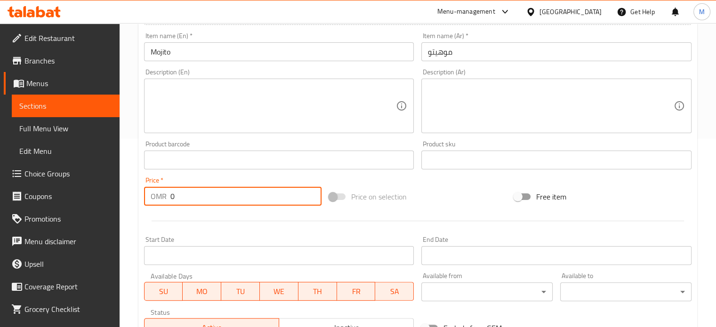
click at [219, 195] on input "0" at bounding box center [245, 196] width 151 height 19
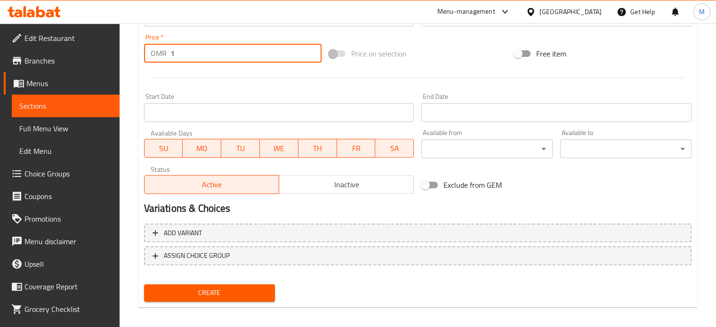
scroll to position [337, 0]
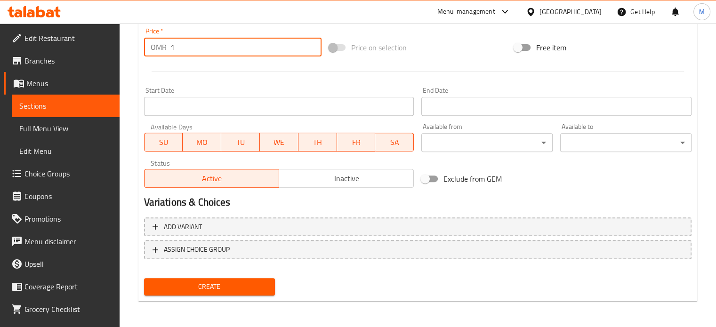
type input "1"
click at [247, 289] on span "Create" at bounding box center [210, 287] width 116 height 12
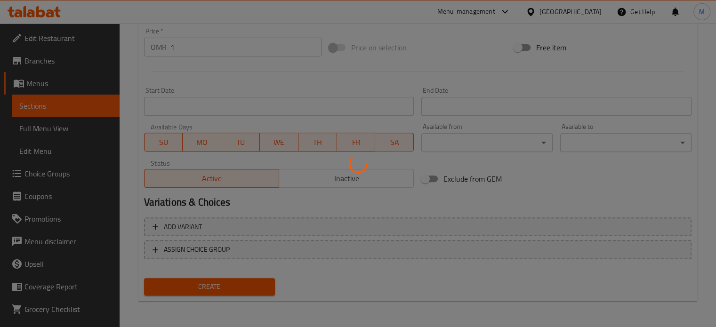
type input "0"
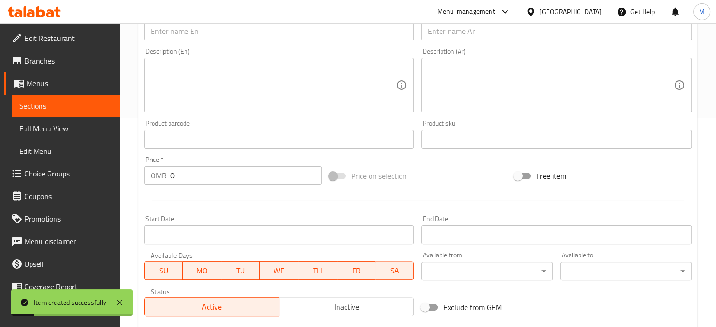
scroll to position [0, 0]
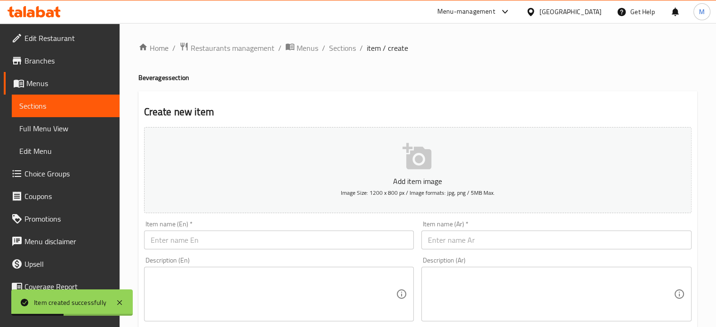
click at [227, 243] on input "text" at bounding box center [279, 240] width 270 height 19
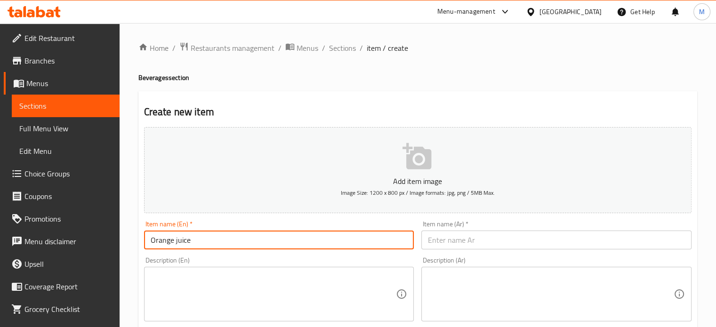
type input "Orange juice"
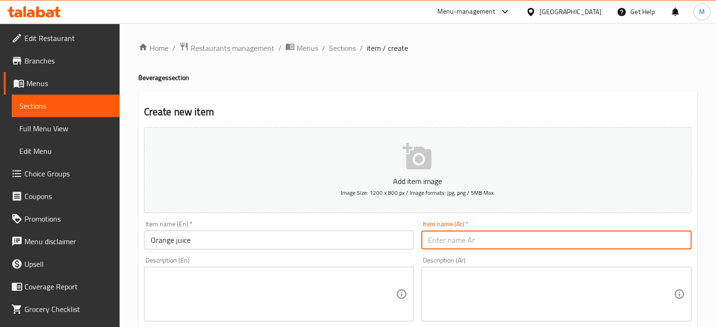
click at [495, 240] on input "text" at bounding box center [556, 240] width 270 height 19
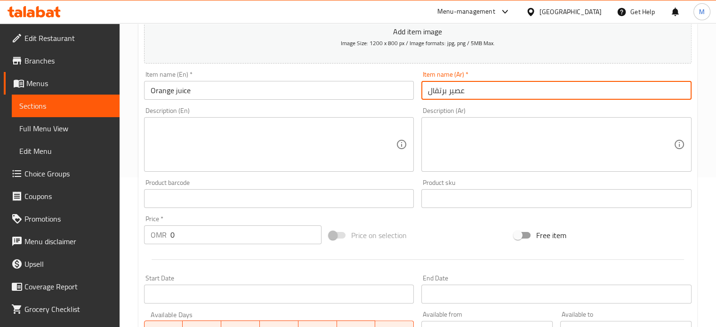
scroll to position [188, 0]
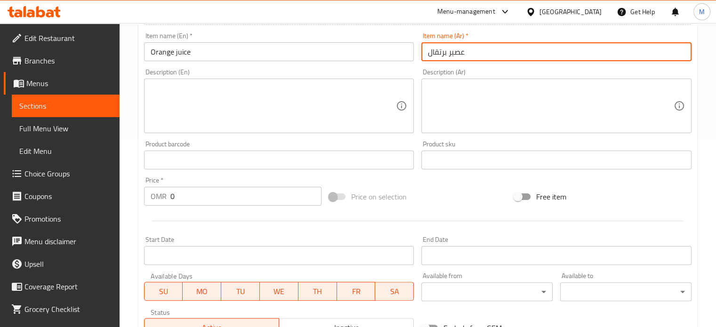
type input "عصير برتقال"
click at [225, 199] on input "0" at bounding box center [245, 196] width 151 height 19
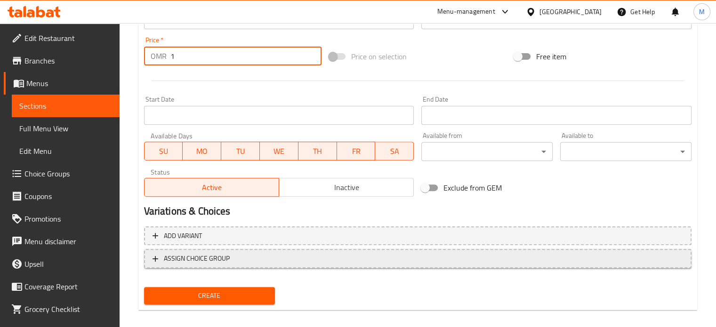
scroll to position [337, 0]
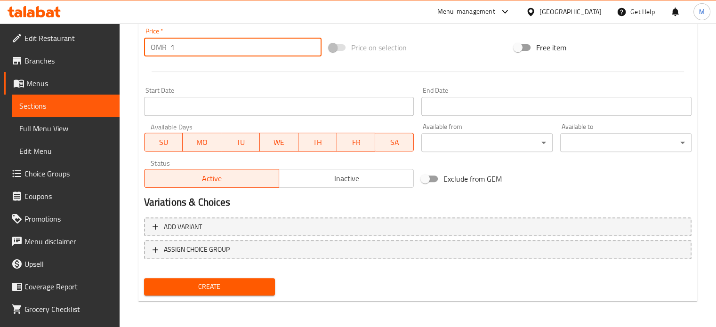
type input "1"
click at [209, 287] on span "Create" at bounding box center [210, 287] width 116 height 12
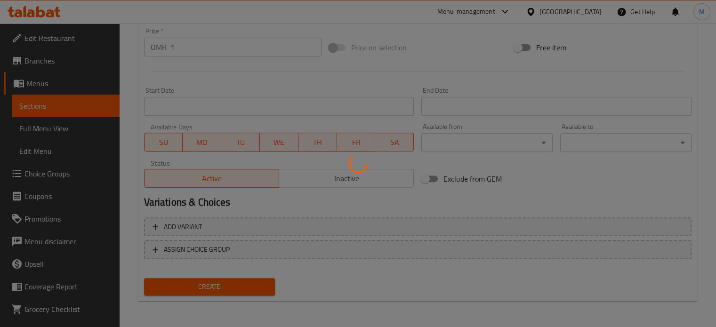
type input "0"
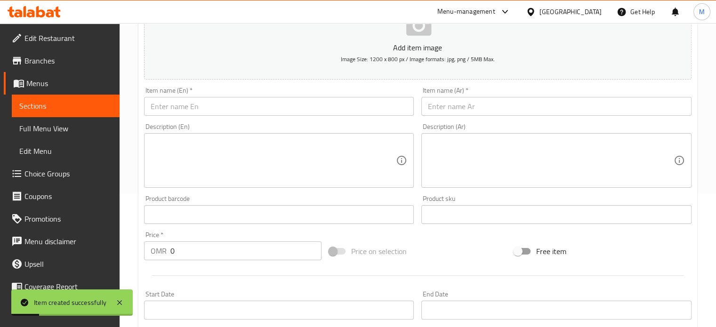
scroll to position [0, 0]
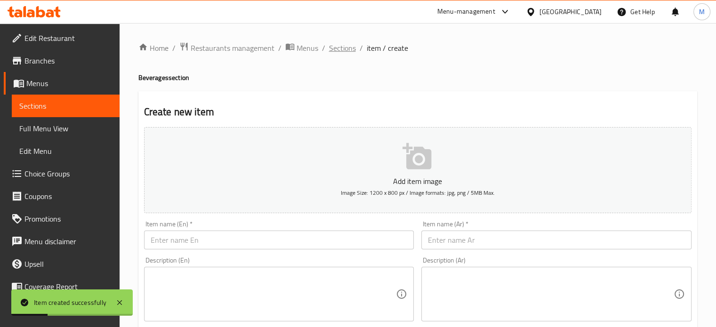
click at [337, 45] on span "Sections" at bounding box center [342, 47] width 27 height 11
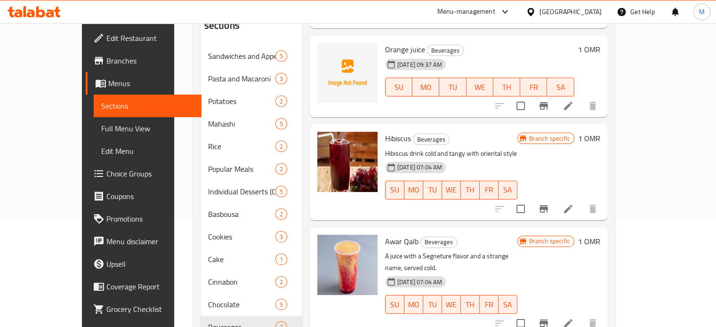
scroll to position [107, 0]
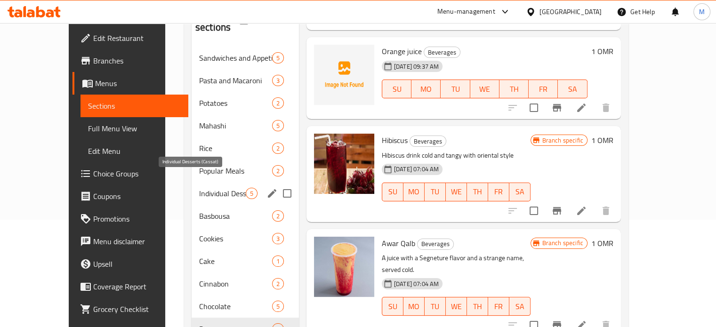
click at [205, 188] on span "Individual Desserts (Cassat)" at bounding box center [222, 193] width 47 height 11
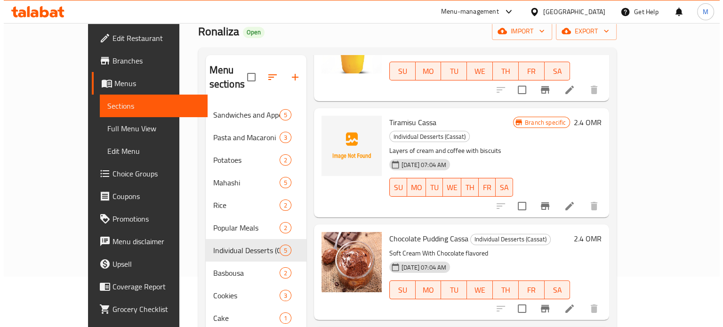
scroll to position [47, 0]
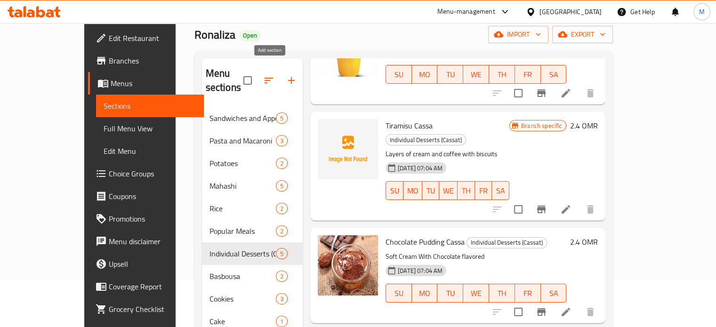
click at [280, 74] on button "button" at bounding box center [291, 80] width 23 height 23
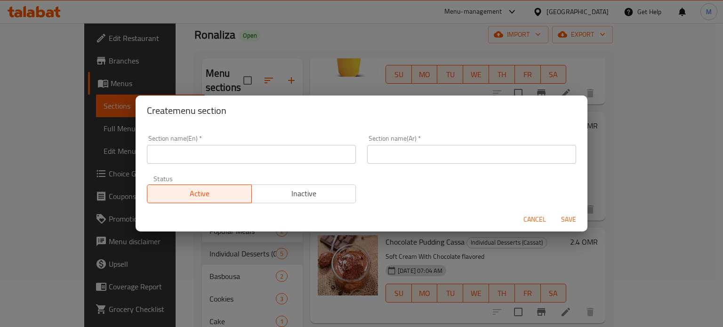
click at [257, 156] on input "text" at bounding box center [251, 154] width 209 height 19
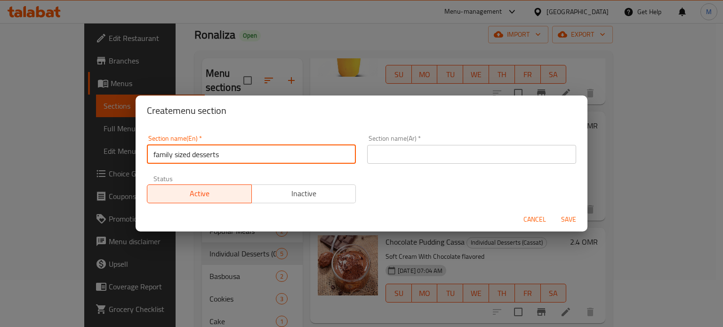
type input "family sized desserts"
click at [403, 152] on input "text" at bounding box center [471, 154] width 209 height 19
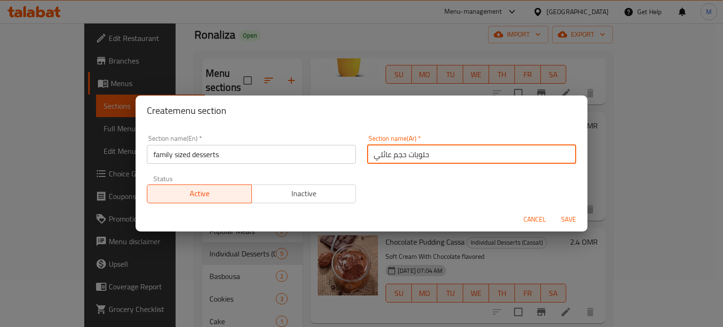
type input "حلويات حجم عائلي"
click at [568, 214] on span "Save" at bounding box center [568, 220] width 23 height 12
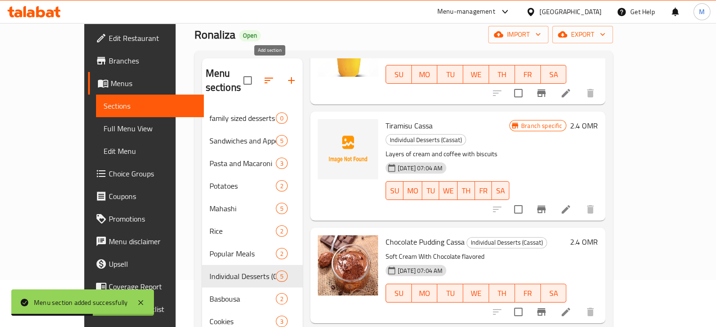
click at [288, 77] on icon "button" at bounding box center [291, 80] width 7 height 7
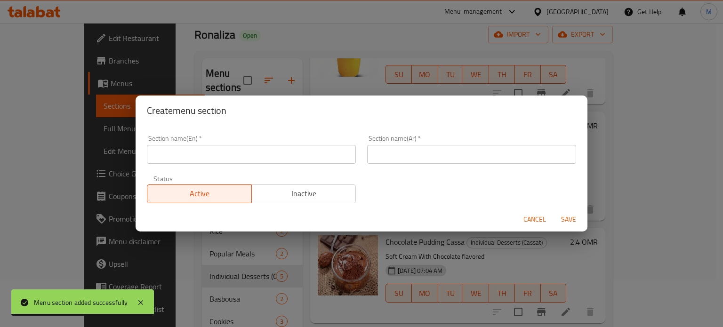
click at [528, 216] on span "Cancel" at bounding box center [534, 220] width 23 height 12
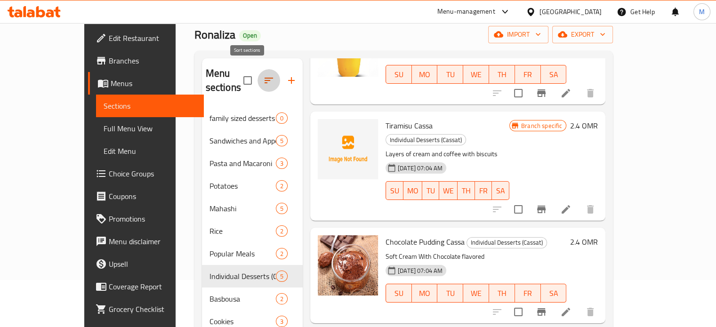
click at [263, 75] on icon "button" at bounding box center [268, 80] width 11 height 11
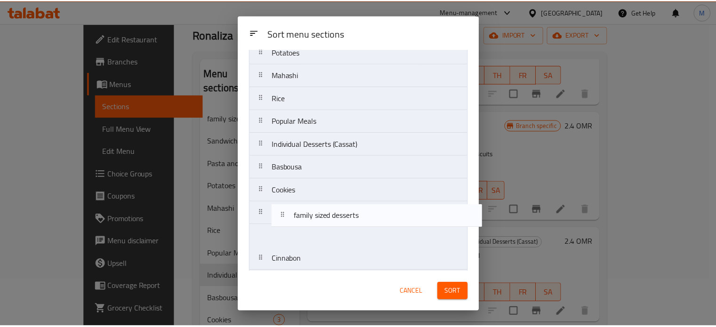
scroll to position [107, 0]
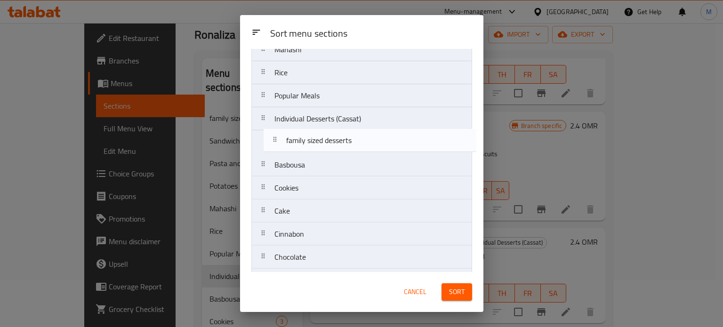
drag, startPoint x: 359, startPoint y: 91, endPoint x: 369, endPoint y: 148, distance: 57.7
click at [369, 148] on nav "family sized desserts Sandwiches and Appetizers Pasta and Macaroni Potatoes Mah…" at bounding box center [361, 130] width 221 height 324
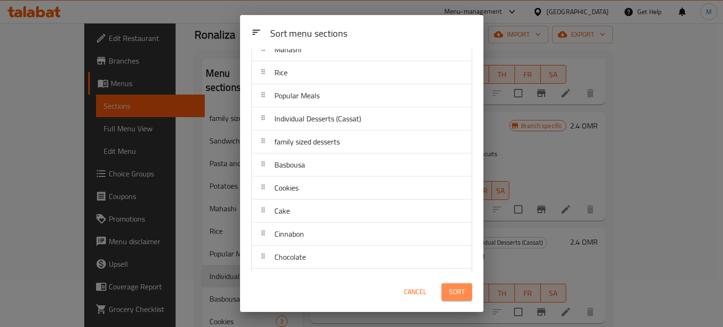
click at [453, 292] on span "Sort" at bounding box center [457, 292] width 16 height 12
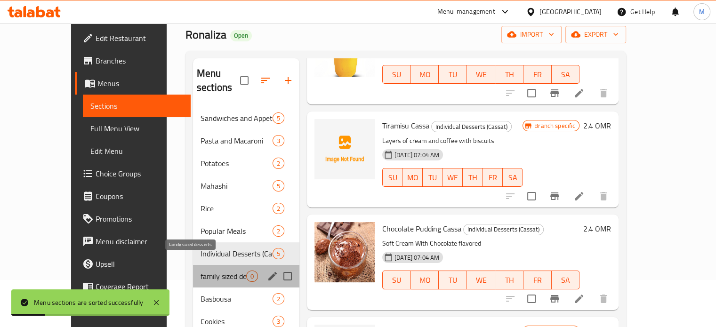
click at [200, 271] on span "family sized desserts" at bounding box center [223, 276] width 46 height 11
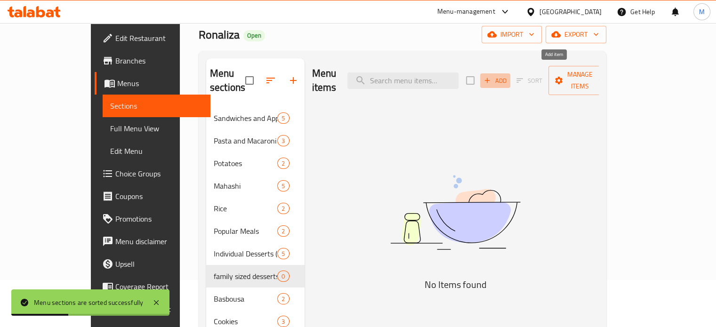
click at [508, 77] on span "Add" at bounding box center [494, 80] width 25 height 11
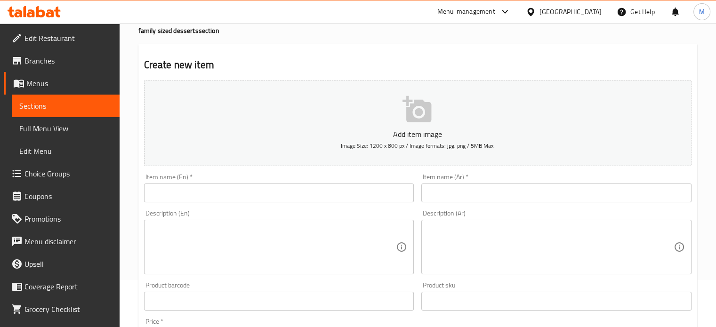
click at [276, 192] on input "text" at bounding box center [279, 192] width 270 height 19
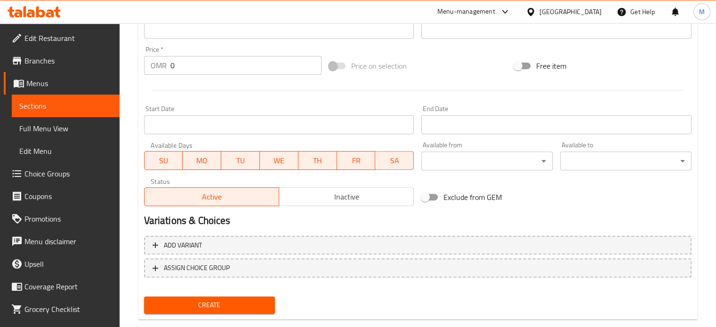
scroll to position [348, 0]
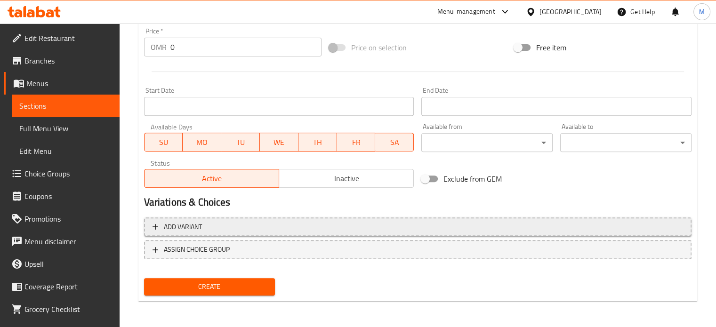
click at [279, 224] on span "Add variant" at bounding box center [417, 227] width 530 height 12
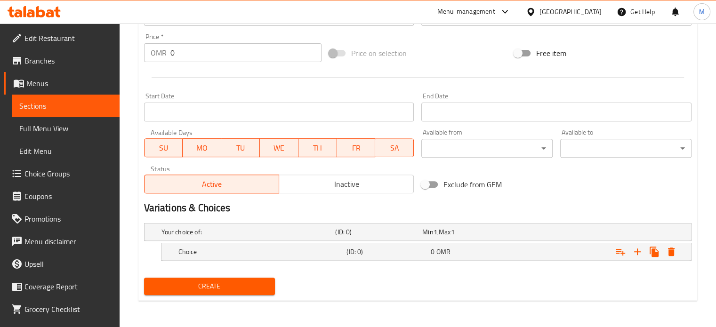
scroll to position [342, 0]
click at [229, 234] on h5 "Your choice of:" at bounding box center [246, 232] width 170 height 9
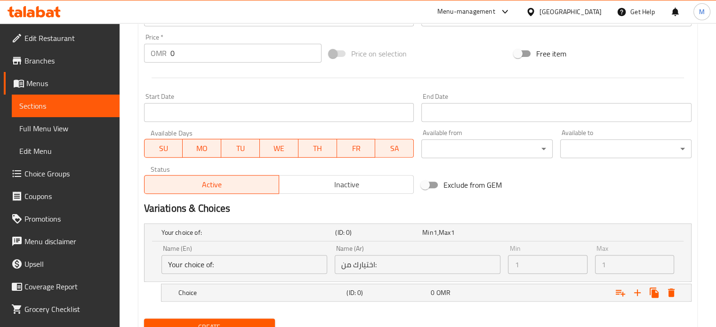
click at [240, 261] on input "Your choice of:" at bounding box center [244, 264] width 166 height 19
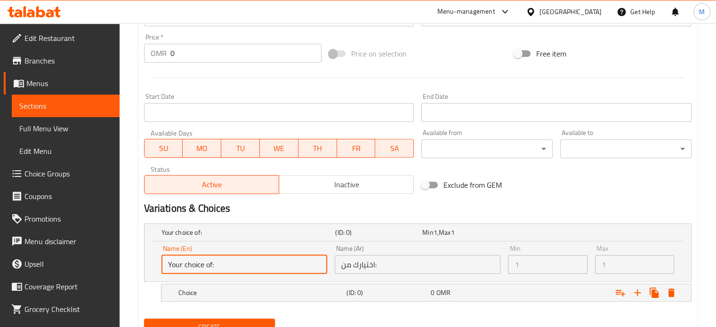
click at [241, 263] on input "Your choice of:" at bounding box center [244, 264] width 166 height 19
click at [214, 265] on input "Your choice of:" at bounding box center [244, 264] width 166 height 19
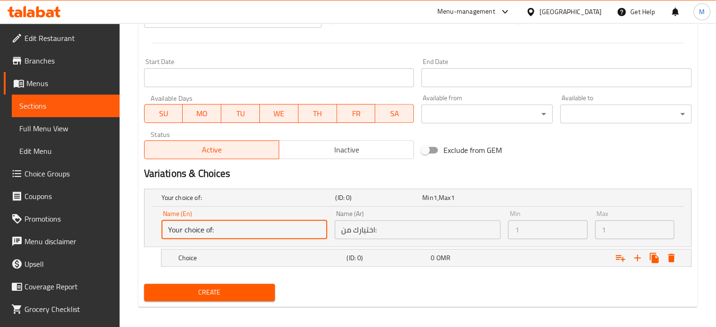
scroll to position [382, 0]
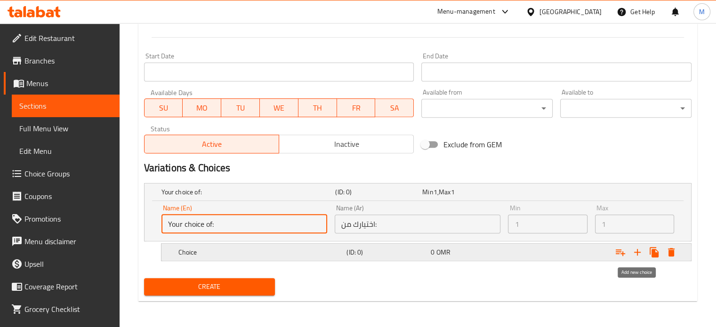
click at [641, 255] on icon "Expand" at bounding box center [636, 252] width 11 height 11
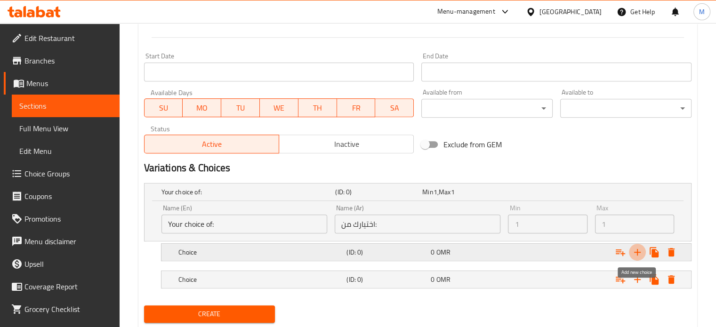
click at [637, 255] on icon "Expand" at bounding box center [636, 252] width 11 height 11
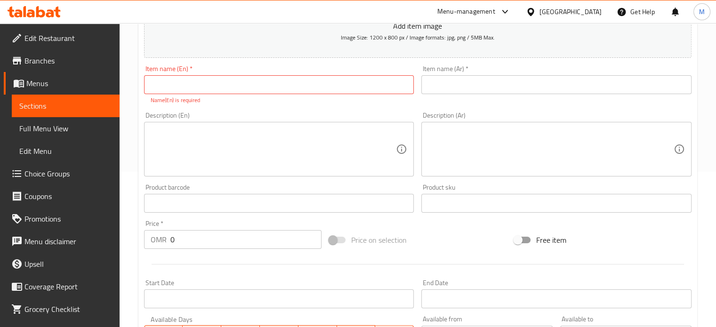
scroll to position [107, 0]
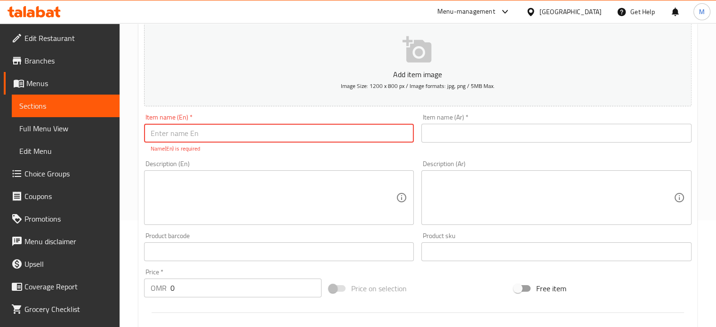
click at [212, 132] on input "text" at bounding box center [279, 133] width 270 height 19
type input "cheesecake (medium)"
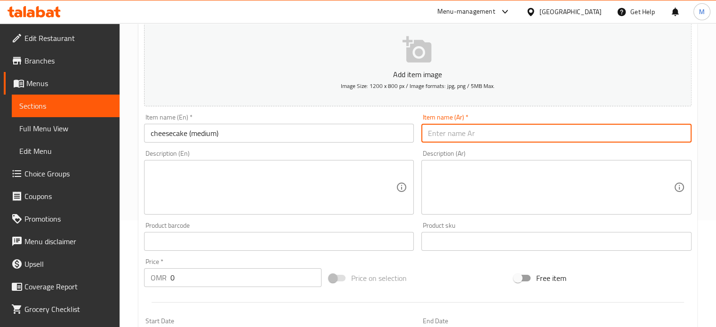
click at [464, 141] on input "text" at bounding box center [556, 133] width 270 height 19
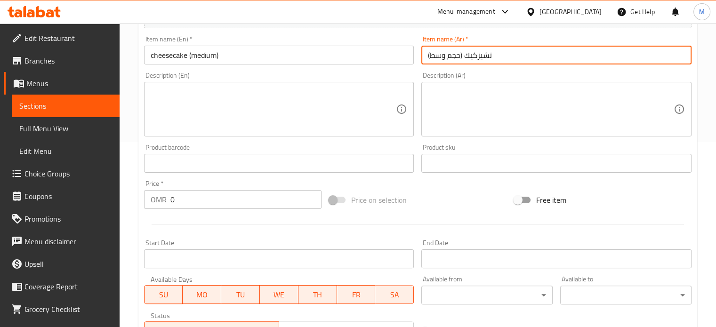
scroll to position [201, 0]
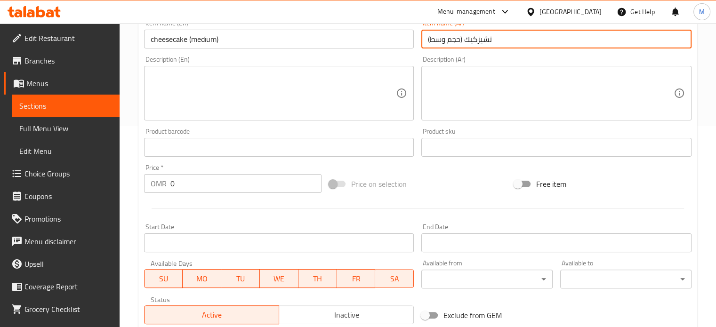
type input "تشيزكيك (حجم وسط)"
click at [268, 186] on input "0" at bounding box center [245, 183] width 151 height 19
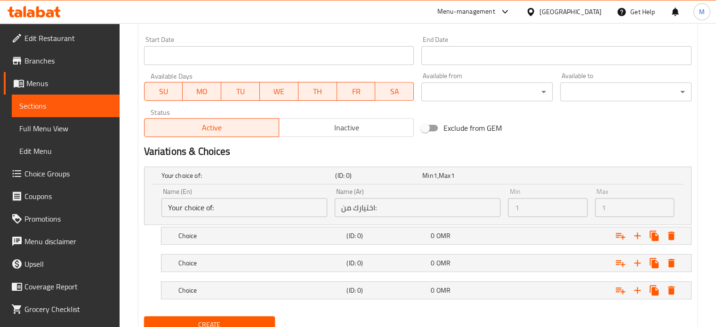
scroll to position [389, 0]
type input "5"
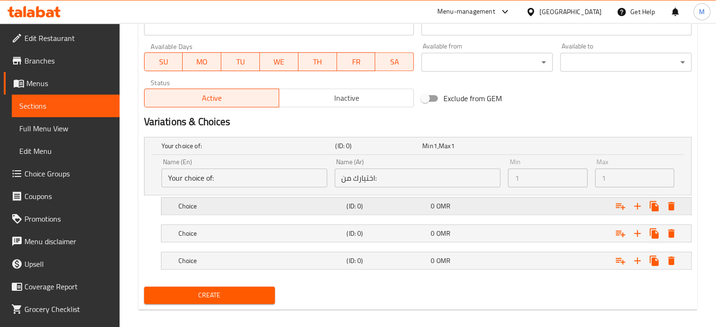
scroll to position [426, 0]
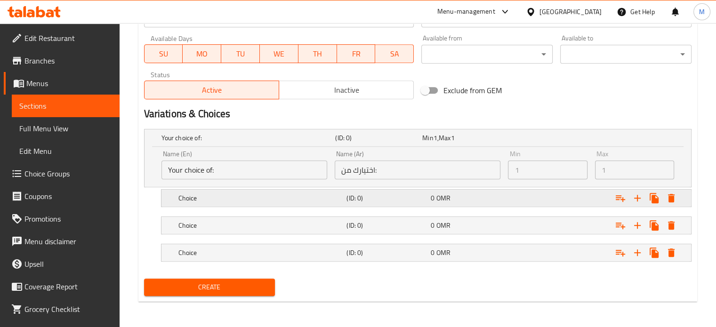
click at [254, 200] on h5 "Choice" at bounding box center [260, 197] width 165 height 9
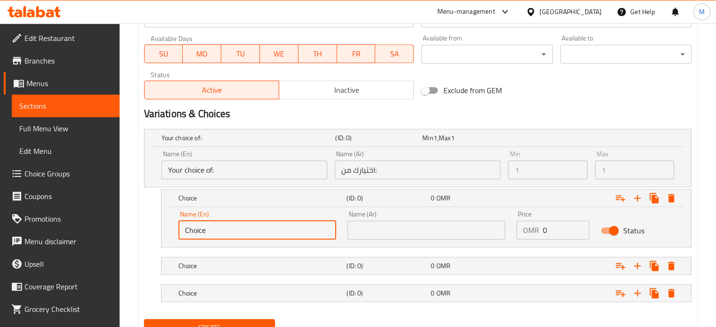
click at [244, 233] on input "Choice" at bounding box center [257, 230] width 158 height 19
click at [247, 230] on input "Choice" at bounding box center [257, 230] width 158 height 19
click at [241, 231] on input "Choice" at bounding box center [257, 230] width 158 height 19
drag, startPoint x: 241, startPoint y: 231, endPoint x: 207, endPoint y: 238, distance: 35.1
click at [210, 235] on input "Choice" at bounding box center [257, 230] width 158 height 19
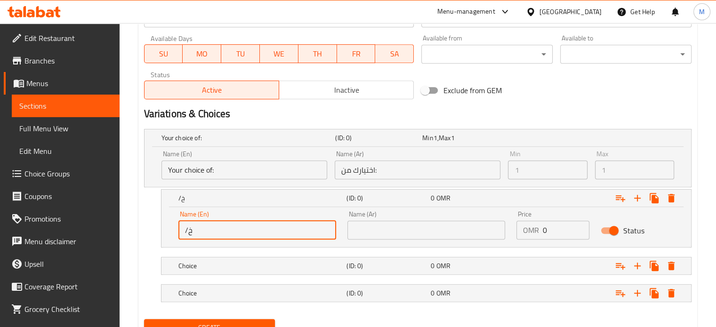
type input "/"
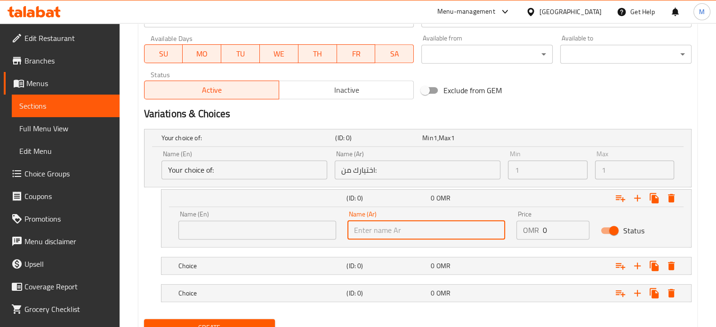
click at [399, 231] on input "text" at bounding box center [426, 230] width 158 height 19
type input "لوتس"
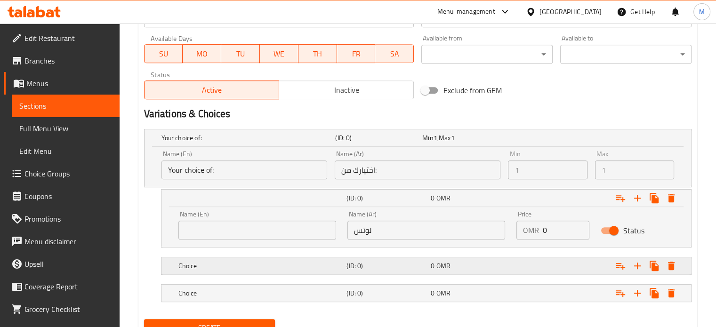
click at [242, 264] on h5 "Choice" at bounding box center [260, 265] width 165 height 9
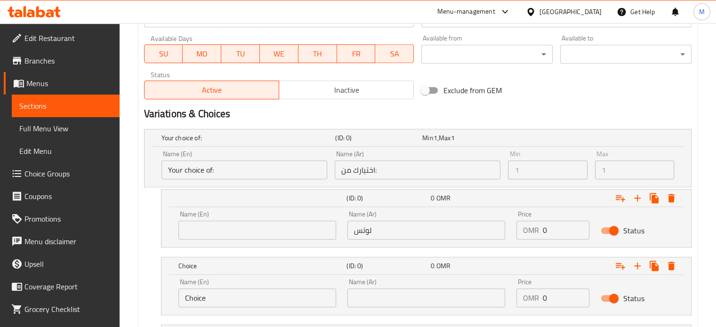
scroll to position [507, 0]
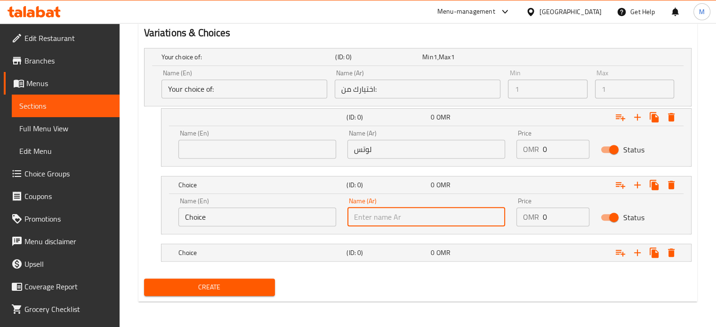
click at [386, 211] on input "text" at bounding box center [426, 216] width 158 height 19
type input "شوكلت"
click at [406, 248] on h5 "(ID: 0)" at bounding box center [386, 252] width 80 height 9
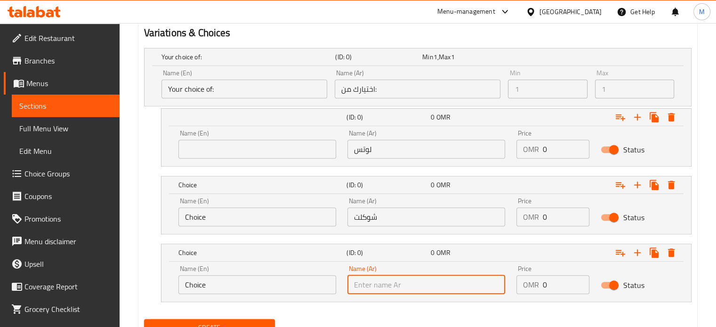
click at [396, 284] on input "text" at bounding box center [426, 284] width 158 height 19
type input "بستاشيو"
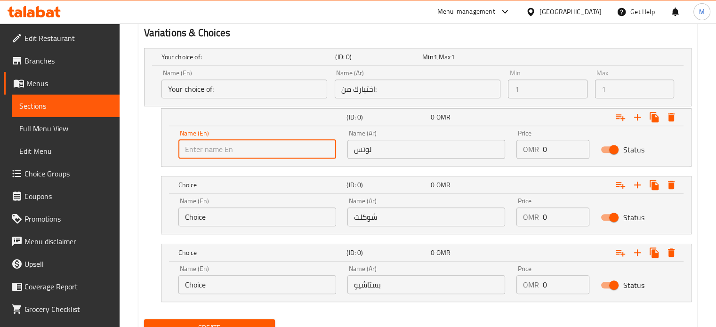
click at [247, 153] on input "text" at bounding box center [257, 149] width 158 height 19
type input "lotus"
click at [237, 211] on input "Choice" at bounding box center [257, 216] width 158 height 19
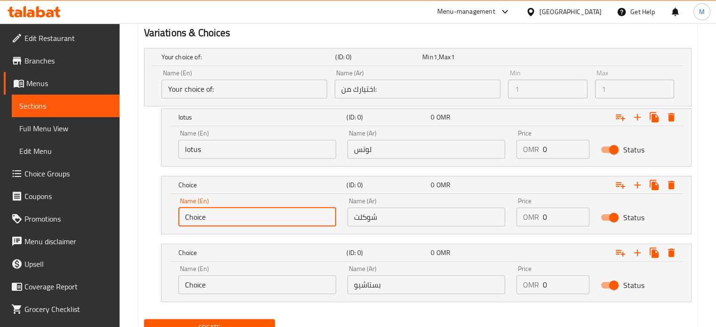
click at [235, 211] on input "Choice" at bounding box center [257, 216] width 158 height 19
click at [235, 212] on input "Choice" at bounding box center [257, 216] width 158 height 19
type input "chocolate"
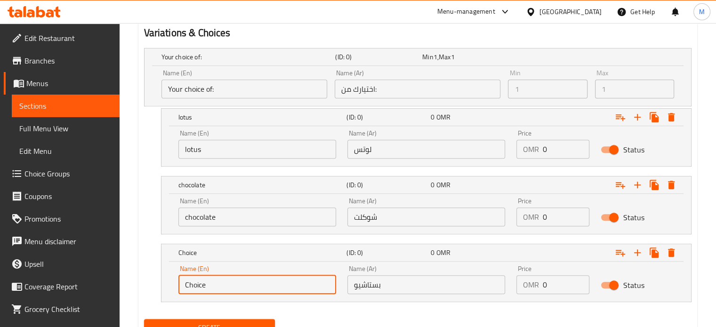
click at [274, 289] on input "Choice" at bounding box center [257, 284] width 158 height 19
click at [271, 287] on input "Choice" at bounding box center [257, 284] width 158 height 19
type input "pistachio"
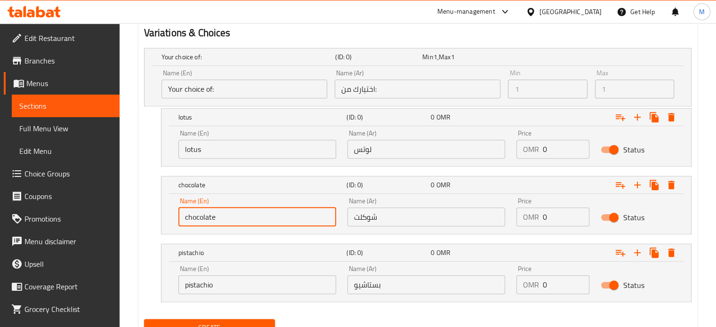
click at [292, 216] on input "chocolate" at bounding box center [257, 216] width 158 height 19
click at [213, 285] on input "pistachio" at bounding box center [257, 284] width 158 height 19
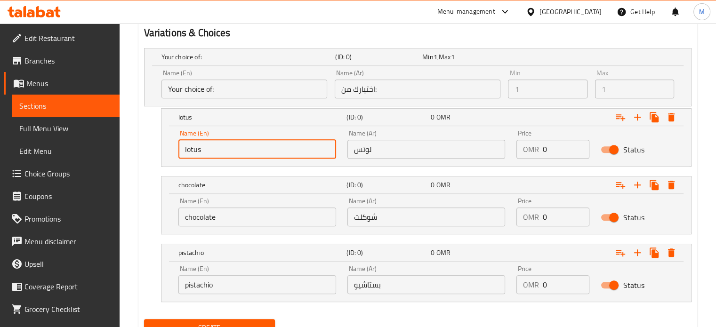
click at [186, 147] on input "lotus" at bounding box center [257, 149] width 158 height 19
type input "Lotus"
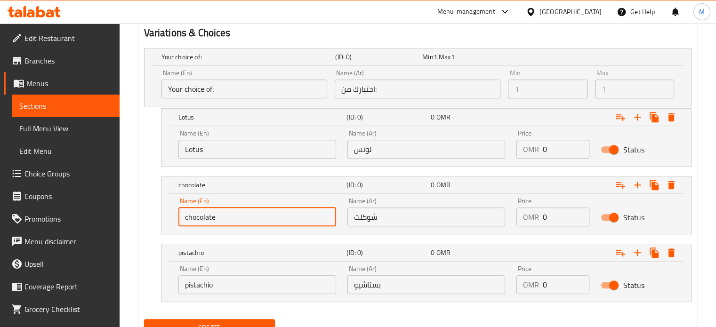
click at [188, 218] on input "chocolate" at bounding box center [257, 216] width 158 height 19
type input "Chocolate"
click at [190, 286] on input "pistachio" at bounding box center [257, 284] width 158 height 19
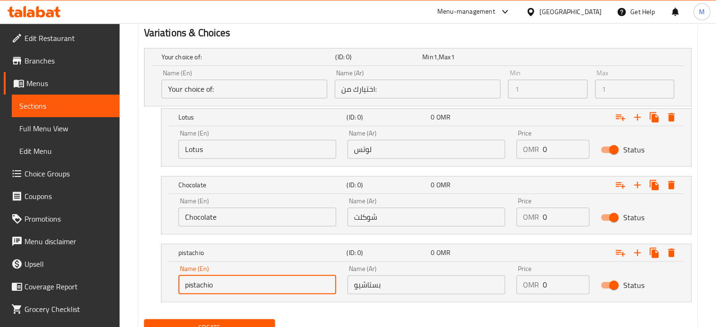
click at [188, 283] on input "pistachio" at bounding box center [257, 284] width 158 height 19
type input "Pistachio"
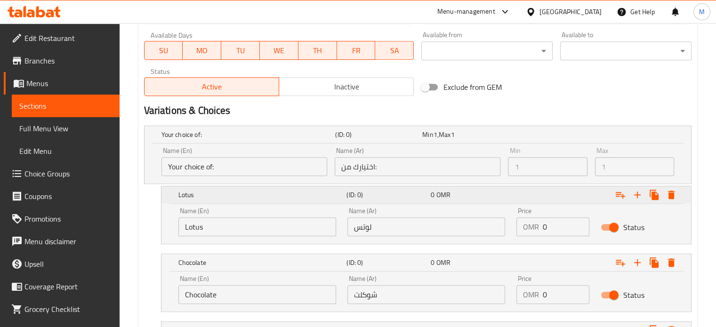
scroll to position [413, 0]
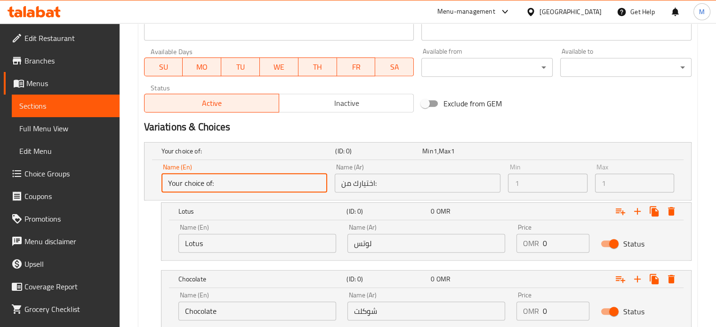
click at [260, 179] on input "Your choice of:" at bounding box center [244, 183] width 166 height 19
click at [259, 180] on input "Your choice of:" at bounding box center [244, 183] width 166 height 19
click at [223, 188] on input "Your choice of:" at bounding box center [244, 183] width 166 height 19
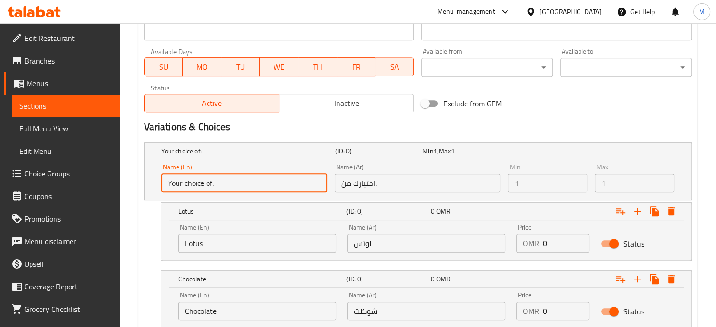
click at [215, 182] on input "Your choice of:" at bounding box center [244, 183] width 166 height 19
click at [233, 186] on input "Your choice of:" at bounding box center [244, 183] width 166 height 19
click at [231, 184] on input "Your choice of:" at bounding box center [244, 183] width 166 height 19
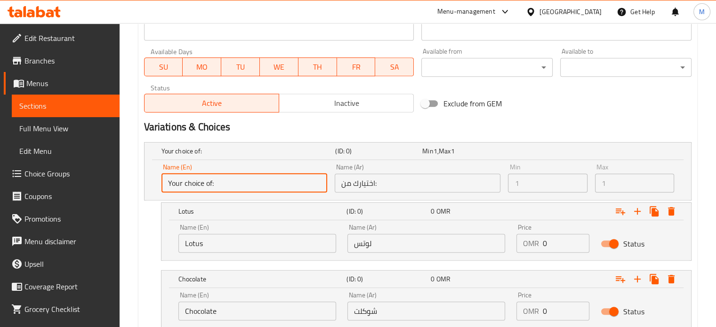
click at [231, 184] on input "Your choice of:" at bounding box center [244, 183] width 166 height 19
click at [234, 185] on input "Your choice of:" at bounding box center [244, 183] width 166 height 19
click at [386, 182] on input "اختيارك من:" at bounding box center [418, 183] width 166 height 19
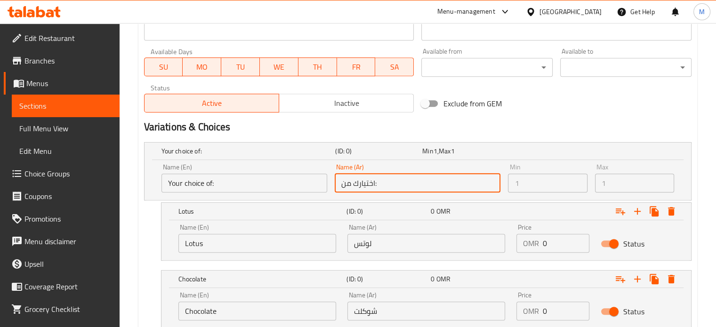
click at [379, 186] on input "اختيارك من:" at bounding box center [418, 183] width 166 height 19
click at [376, 188] on input "اختيارك من:" at bounding box center [418, 183] width 166 height 19
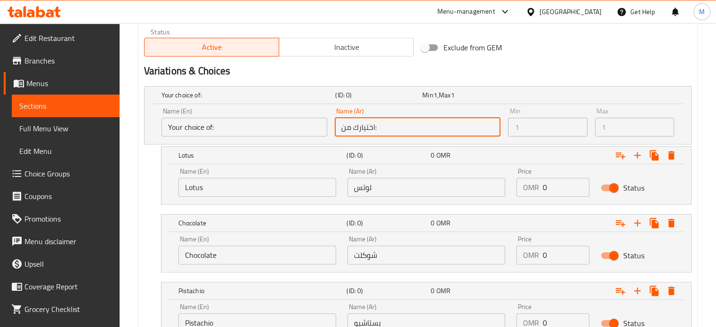
scroll to position [515, 0]
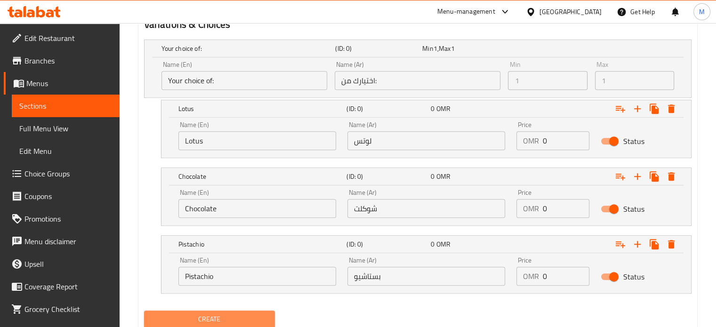
click at [212, 314] on span "Create" at bounding box center [210, 319] width 116 height 12
click at [231, 317] on span "Create" at bounding box center [210, 319] width 116 height 12
click at [561, 141] on input "0" at bounding box center [565, 140] width 47 height 19
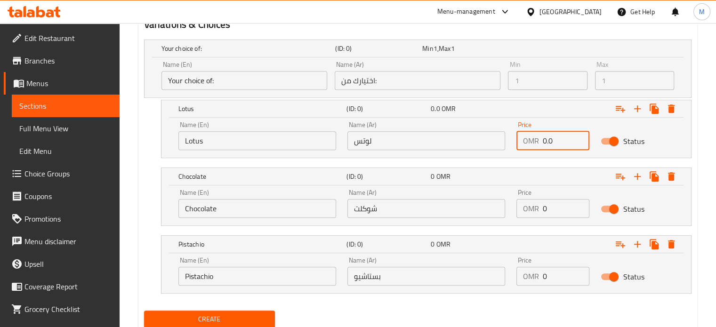
type input "0.0"
click at [550, 207] on input "0" at bounding box center [565, 208] width 47 height 19
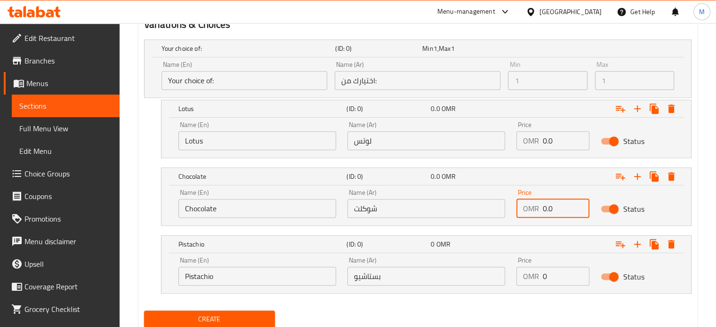
type input "0.0"
click at [548, 278] on input "0" at bounding box center [565, 276] width 47 height 19
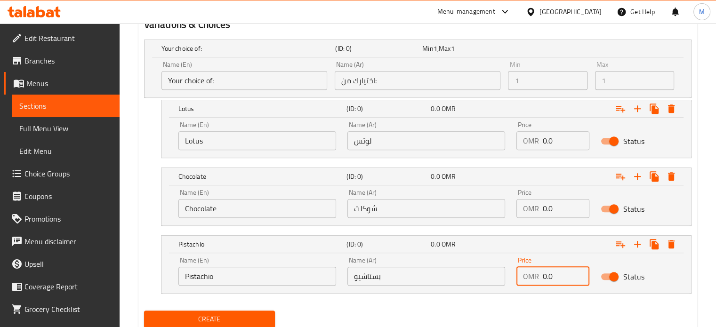
type input "0.0"
click at [259, 316] on span "Create" at bounding box center [210, 319] width 116 height 12
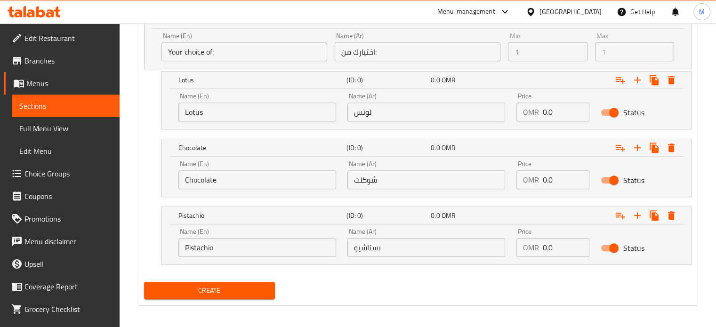
scroll to position [547, 0]
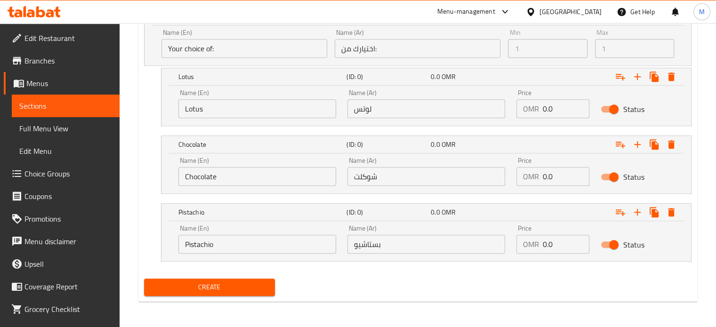
click at [240, 281] on span "Create" at bounding box center [210, 287] width 116 height 12
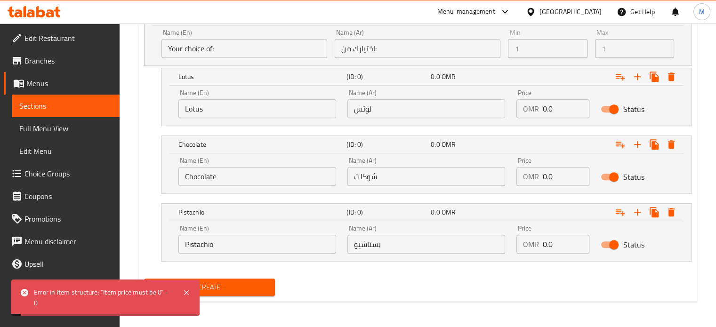
click at [70, 294] on div "Error in item structure: "Item price must be 0" - 0" at bounding box center [103, 297] width 139 height 21
drag, startPoint x: 47, startPoint y: 295, endPoint x: 111, endPoint y: 288, distance: 63.9
click at [111, 288] on div "Error in item structure: "Item price must be 0" - 0" at bounding box center [103, 297] width 139 height 21
click at [110, 290] on div "Error in item structure: "Item price must be 0" - 0" at bounding box center [103, 297] width 139 height 21
click at [104, 294] on div "Error in item structure: "Item price must be 0" - 0" at bounding box center [103, 297] width 139 height 21
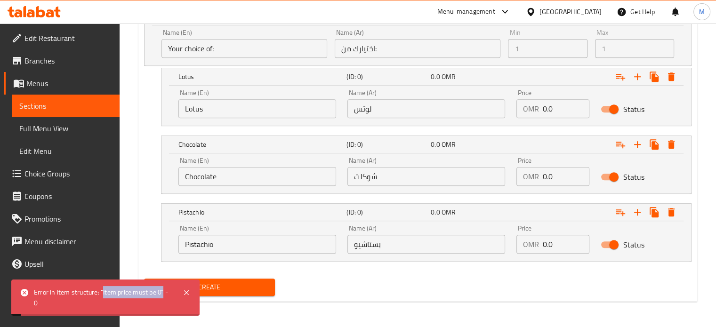
drag, startPoint x: 102, startPoint y: 291, endPoint x: 163, endPoint y: 290, distance: 61.7
click at [163, 290] on div "Error in item structure: "Item price must be 0" - 0" at bounding box center [103, 297] width 139 height 21
click at [24, 290] on icon at bounding box center [25, 293] width 8 height 8
click at [186, 292] on icon at bounding box center [186, 292] width 11 height 11
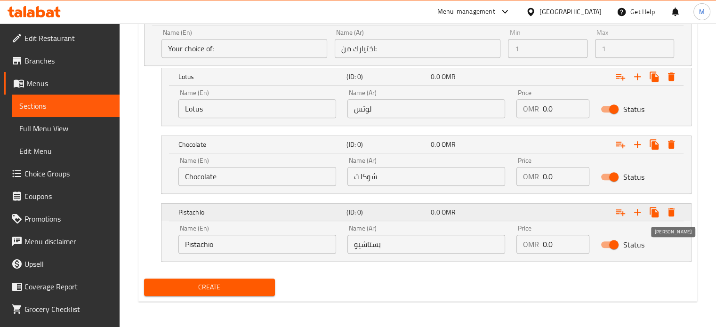
click at [675, 211] on icon "Expand" at bounding box center [670, 212] width 11 height 11
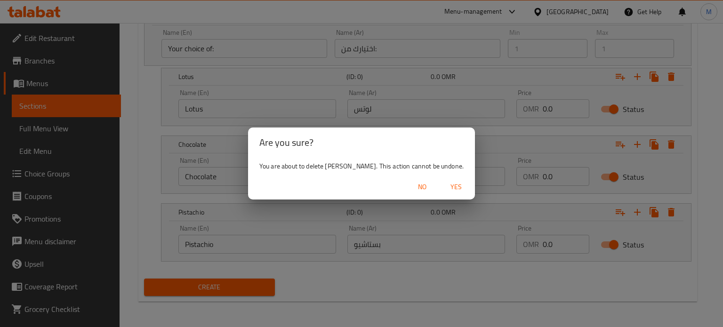
click at [445, 183] on span "Yes" at bounding box center [456, 187] width 23 height 12
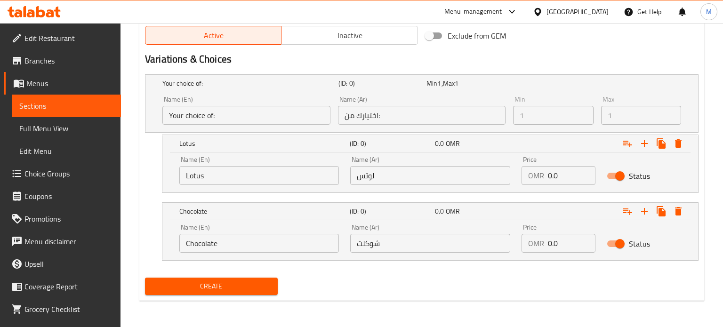
scroll to position [480, 0]
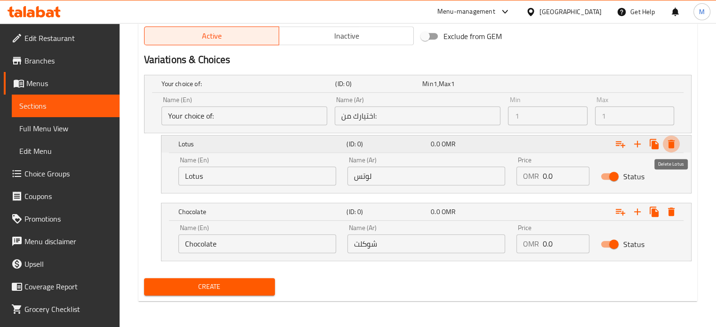
click at [670, 144] on icon "Expand" at bounding box center [671, 144] width 7 height 8
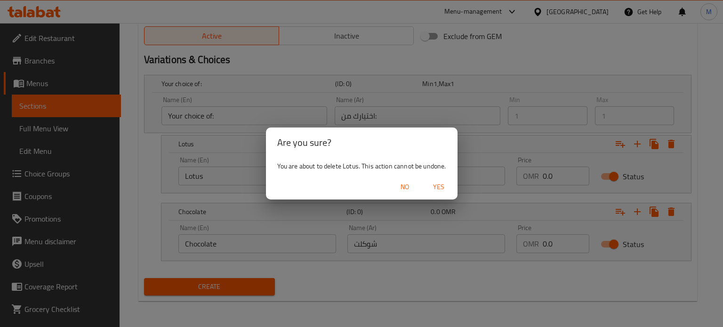
drag, startPoint x: 435, startPoint y: 186, endPoint x: 448, endPoint y: 194, distance: 15.0
click at [435, 187] on span "Yes" at bounding box center [438, 187] width 23 height 12
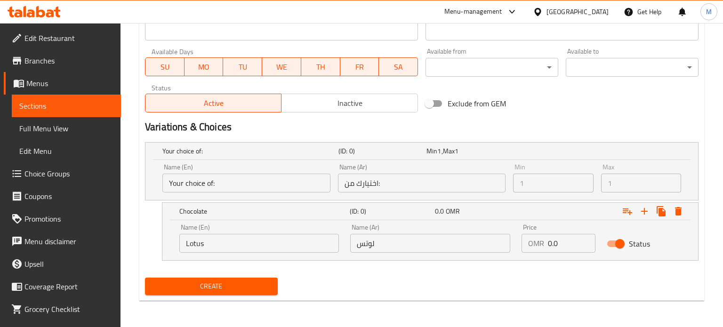
scroll to position [412, 0]
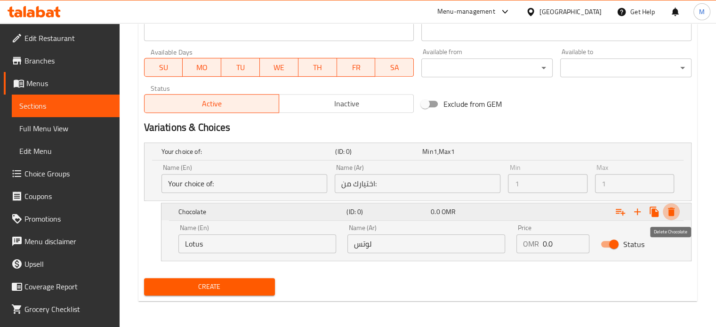
click at [672, 207] on icon "Expand" at bounding box center [670, 211] width 11 height 11
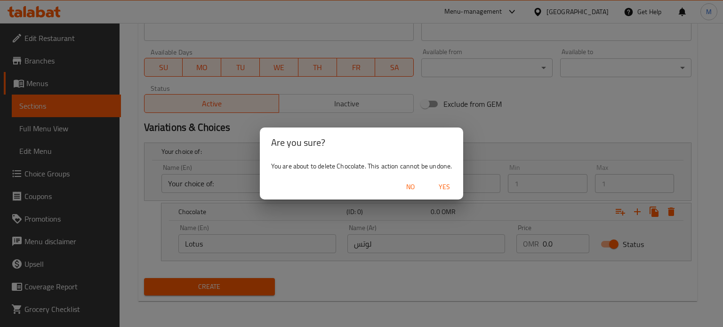
click at [442, 184] on span "Yes" at bounding box center [444, 187] width 23 height 12
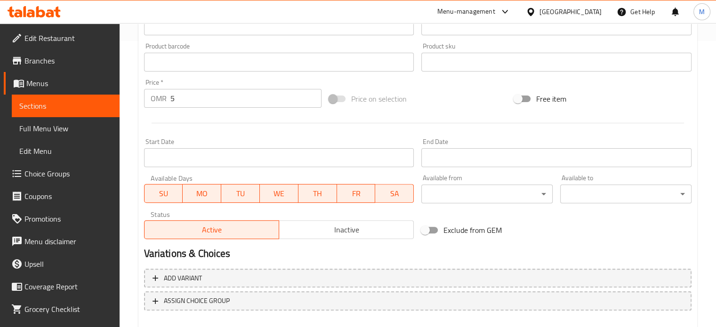
scroll to position [337, 0]
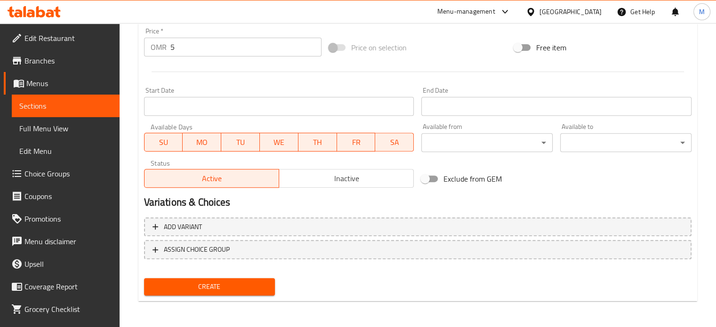
click at [242, 291] on span "Create" at bounding box center [210, 287] width 116 height 12
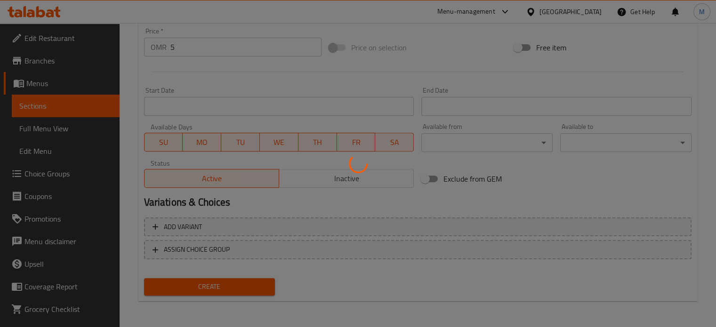
type input "0"
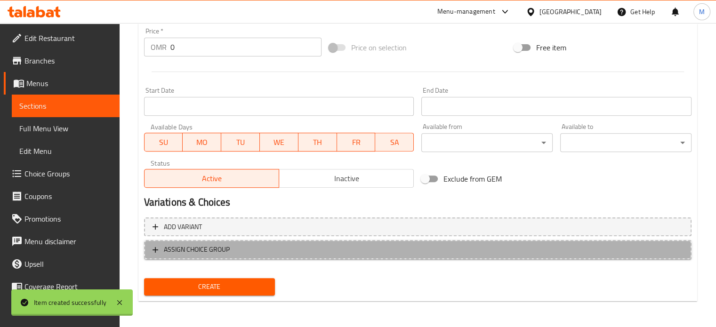
click at [235, 250] on span "ASSIGN CHOICE GROUP" at bounding box center [417, 250] width 530 height 12
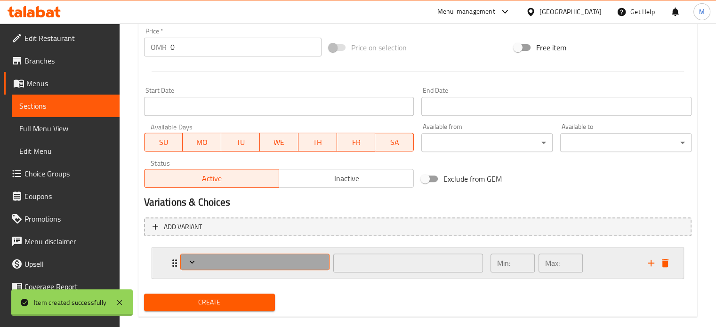
click at [252, 259] on span "Expand" at bounding box center [254, 261] width 143 height 9
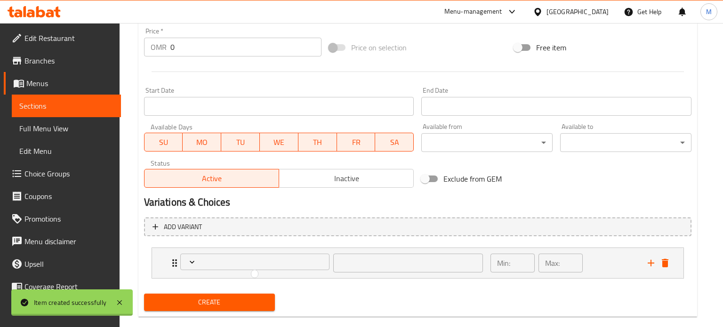
click at [191, 258] on div at bounding box center [361, 163] width 723 height 327
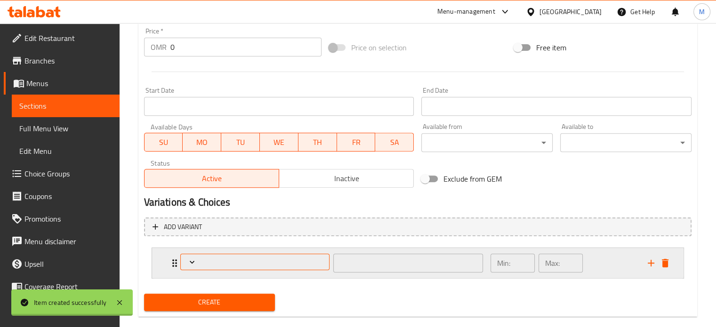
click at [197, 263] on span "Expand" at bounding box center [254, 261] width 143 height 9
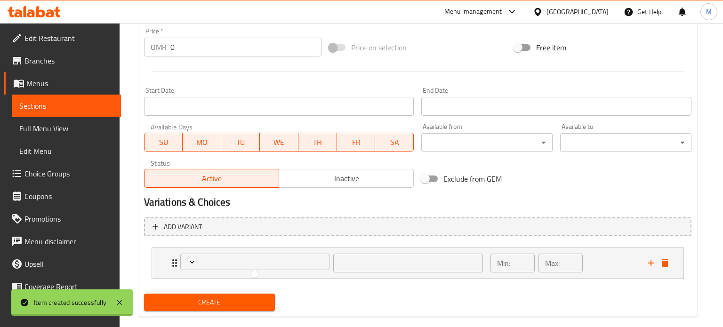
click at [171, 262] on div at bounding box center [361, 163] width 723 height 327
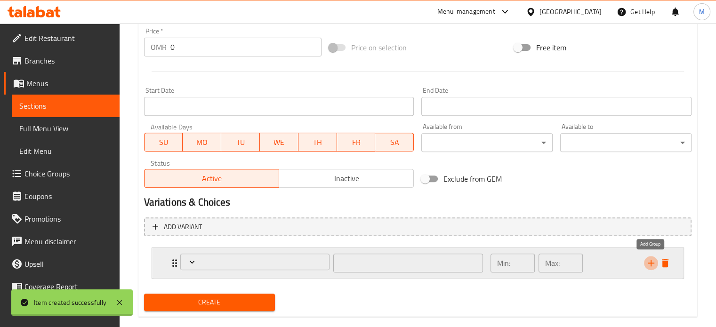
click at [651, 263] on icon "add" at bounding box center [650, 263] width 7 height 7
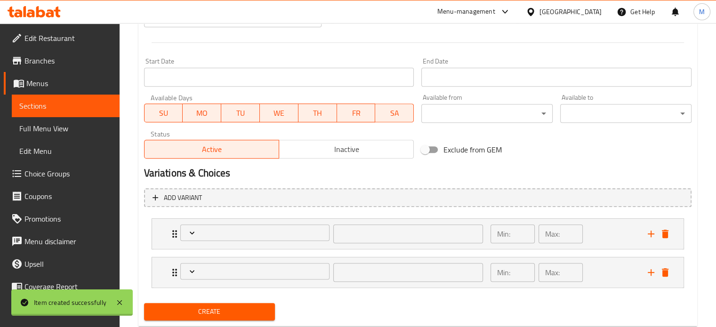
scroll to position [391, 0]
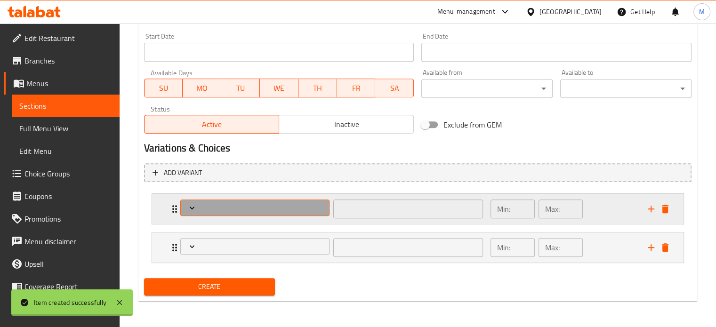
click at [282, 212] on span "Expand" at bounding box center [254, 207] width 143 height 9
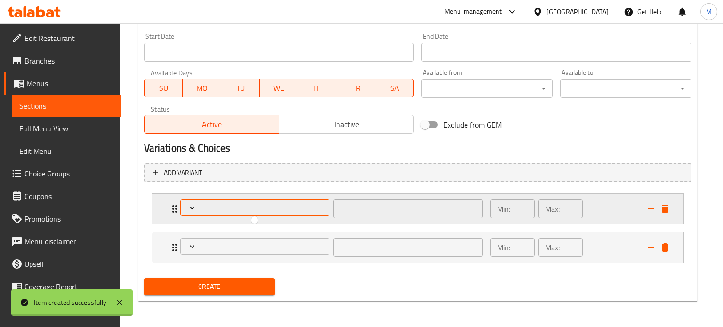
click at [280, 212] on div at bounding box center [361, 163] width 723 height 327
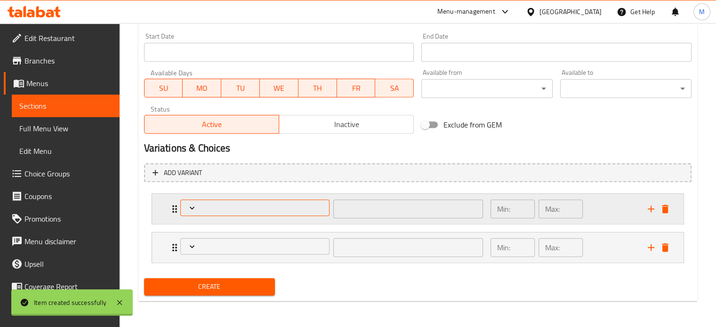
click at [256, 213] on button "Expand" at bounding box center [255, 207] width 150 height 16
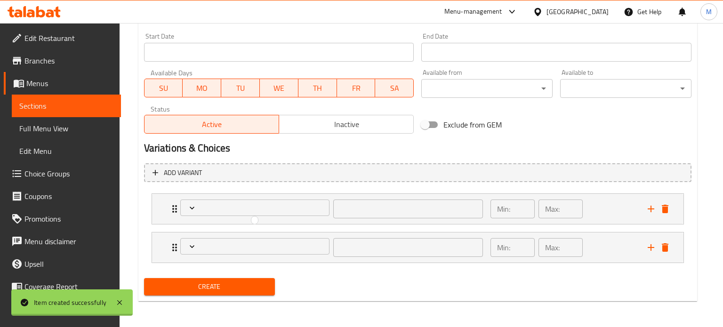
click at [651, 248] on div at bounding box center [361, 163] width 723 height 327
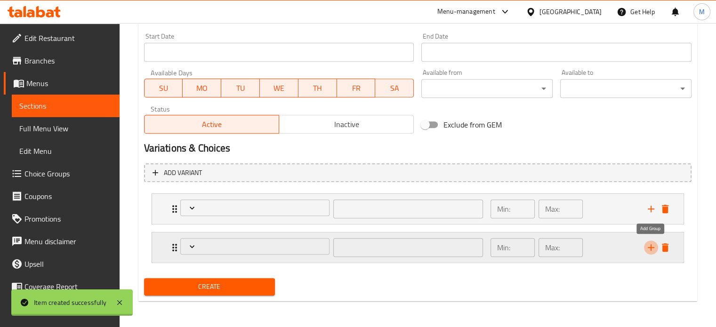
click at [654, 247] on icon "add" at bounding box center [650, 247] width 7 height 7
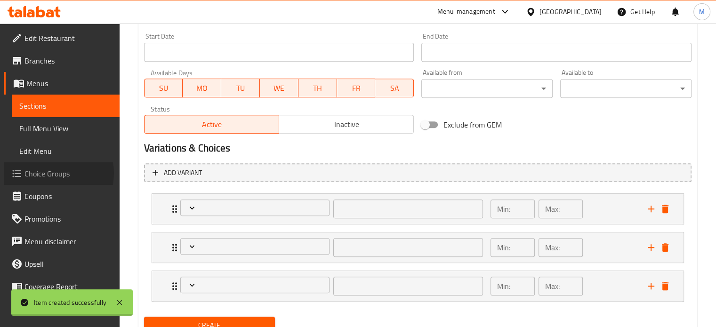
click at [49, 173] on span "Choice Groups" at bounding box center [68, 173] width 88 height 11
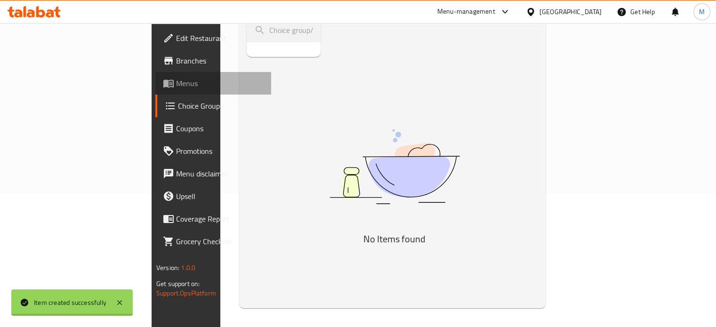
click at [176, 80] on span "Menus" at bounding box center [220, 83] width 88 height 11
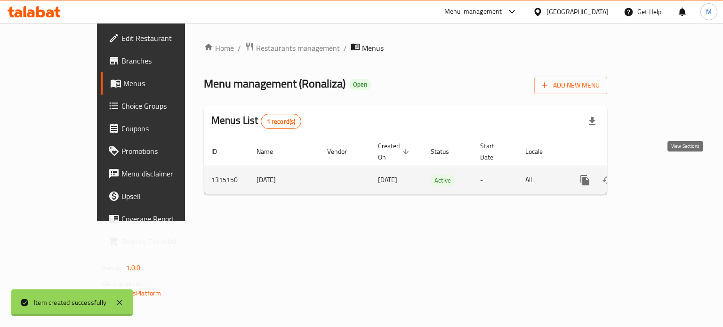
click at [664, 175] on link "enhanced table" at bounding box center [652, 180] width 23 height 23
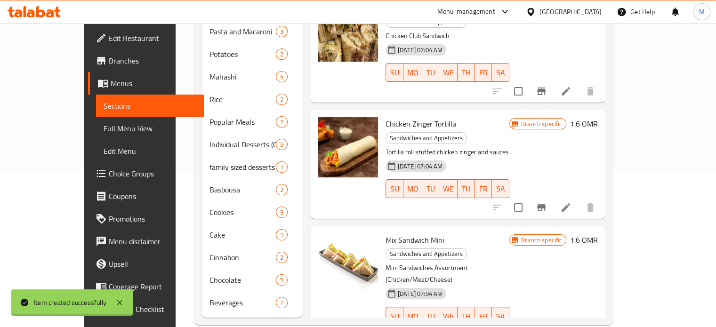
scroll to position [159, 0]
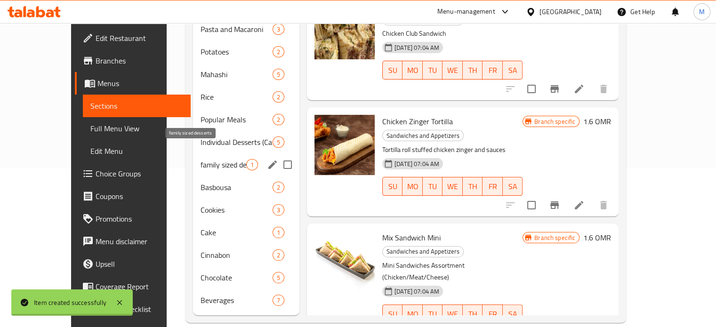
click at [205, 159] on span "family sized desserts" at bounding box center [223, 164] width 46 height 11
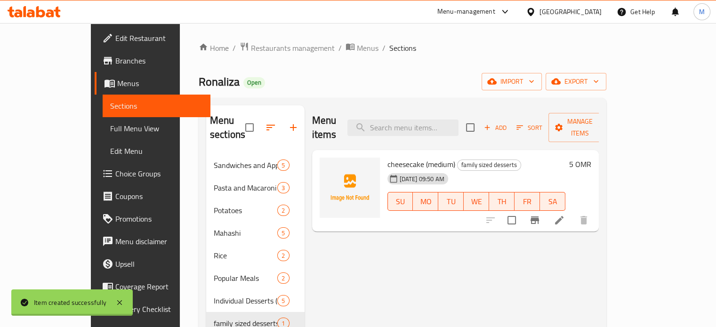
click at [582, 265] on div "Menu items Add Sort Manage items cheesecake (medium) family sized desserts 09-1…" at bounding box center [451, 289] width 295 height 368
click at [508, 122] on span "Add" at bounding box center [494, 127] width 25 height 11
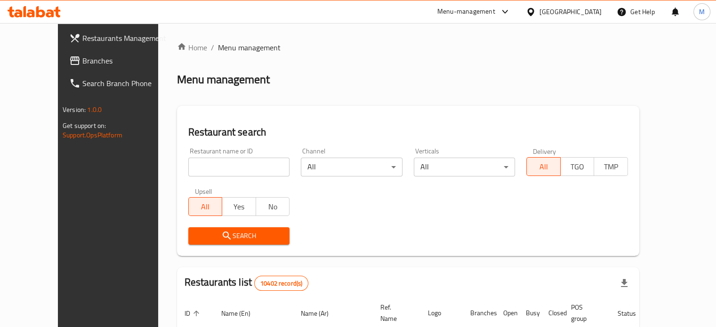
click at [250, 175] on input "search" at bounding box center [239, 167] width 102 height 19
drag, startPoint x: 213, startPoint y: 165, endPoint x: 55, endPoint y: 62, distance: 188.4
click at [82, 60] on span "Branches" at bounding box center [126, 60] width 88 height 11
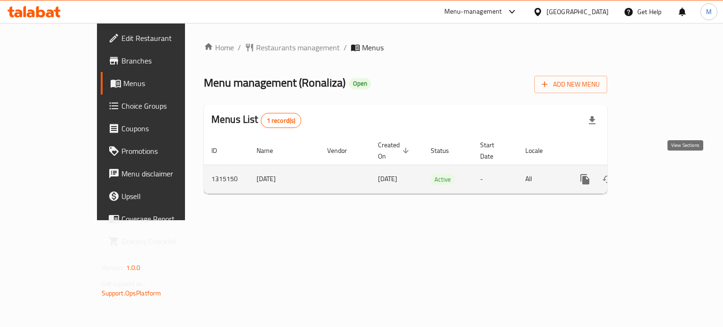
click at [658, 174] on icon "enhanced table" at bounding box center [652, 179] width 11 height 11
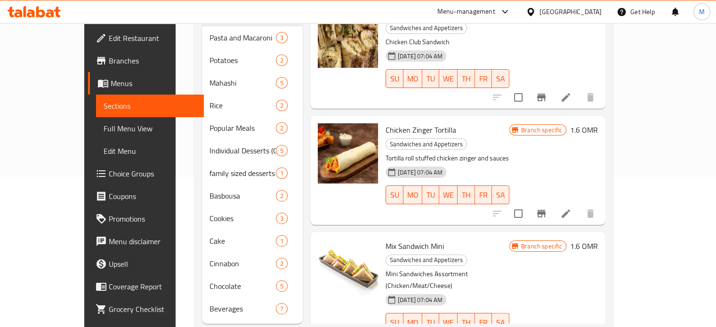
scroll to position [159, 0]
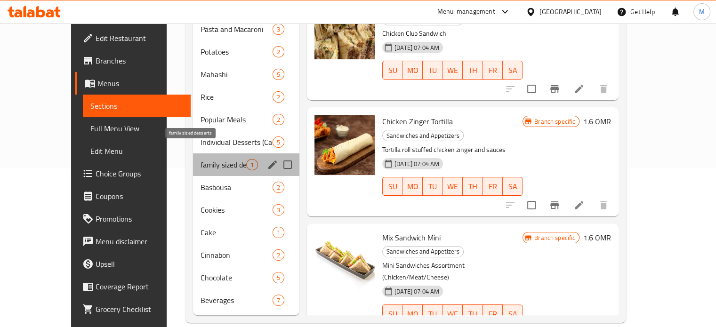
click at [200, 159] on span "family sized desserts" at bounding box center [223, 164] width 46 height 11
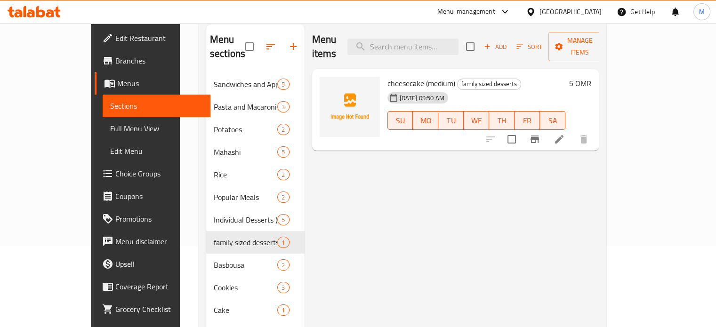
scroll to position [64, 0]
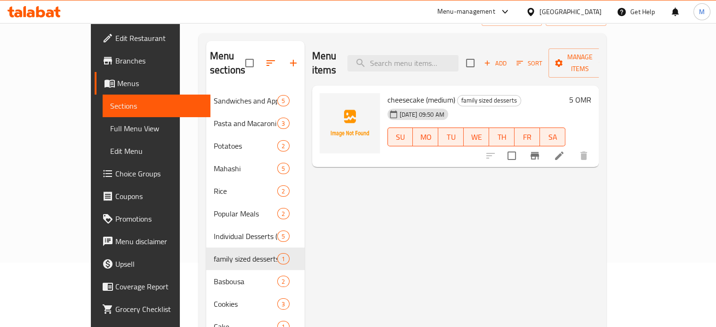
click at [115, 175] on span "Choice Groups" at bounding box center [159, 173] width 88 height 11
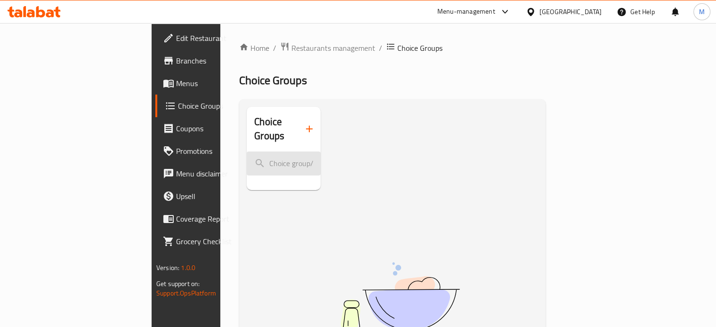
click at [247, 152] on input "search" at bounding box center [284, 164] width 74 height 24
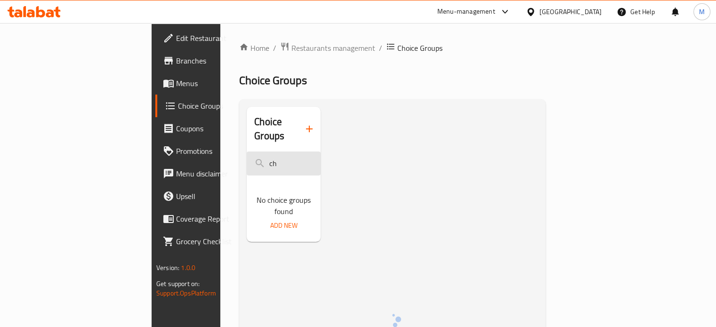
type input "c"
type input "cheesecake flavors"
click at [270, 220] on span "Add New" at bounding box center [283, 226] width 27 height 12
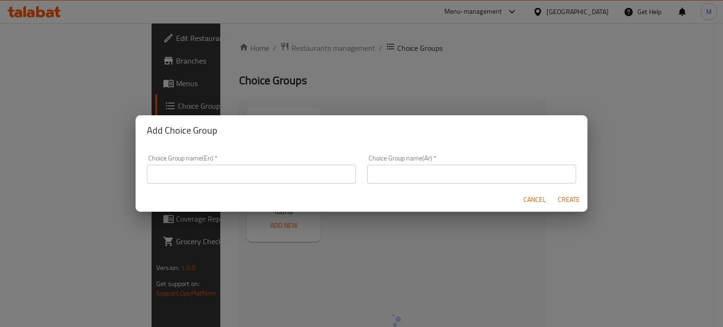
click at [305, 174] on input "text" at bounding box center [251, 174] width 209 height 19
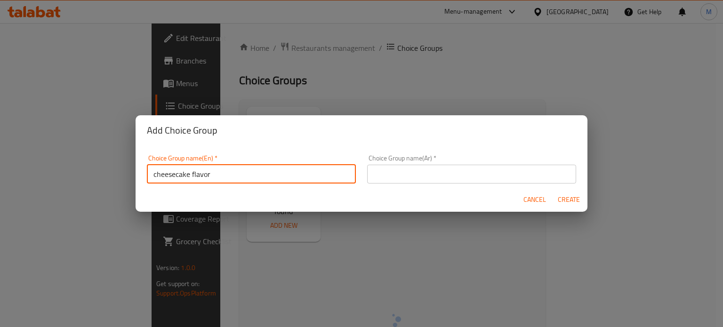
type input "cheesecake flavor"
click at [384, 169] on input "text" at bounding box center [471, 174] width 209 height 19
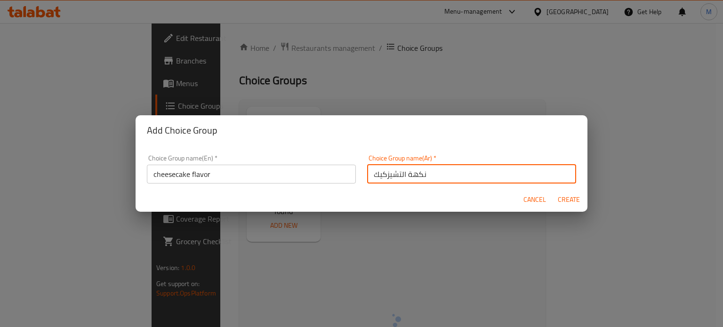
type input "نكهة التشيزكيك"
click at [575, 200] on span "Create" at bounding box center [568, 200] width 23 height 12
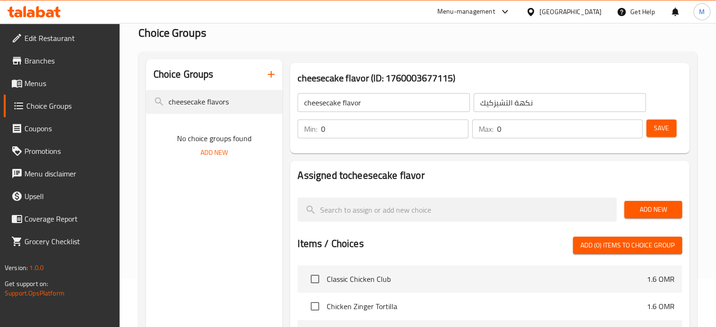
scroll to position [94, 0]
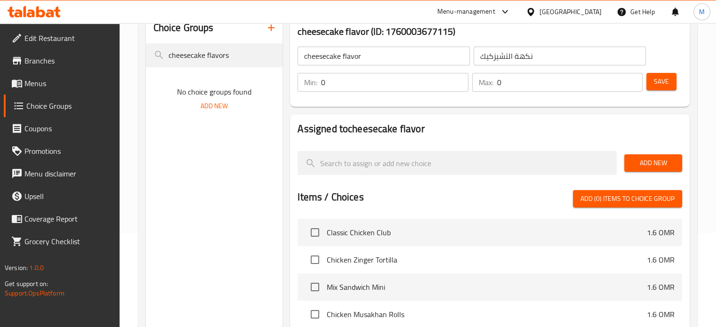
click at [358, 84] on input "0" at bounding box center [394, 82] width 147 height 19
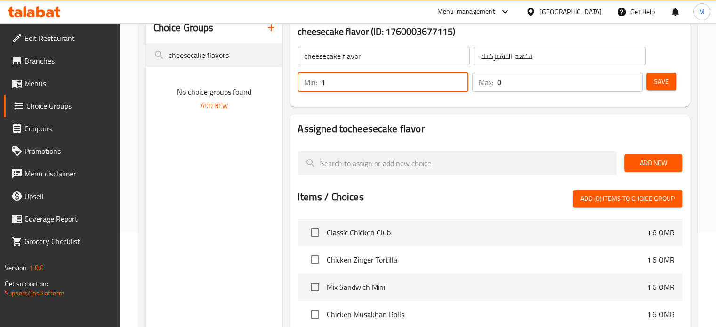
type input "1"
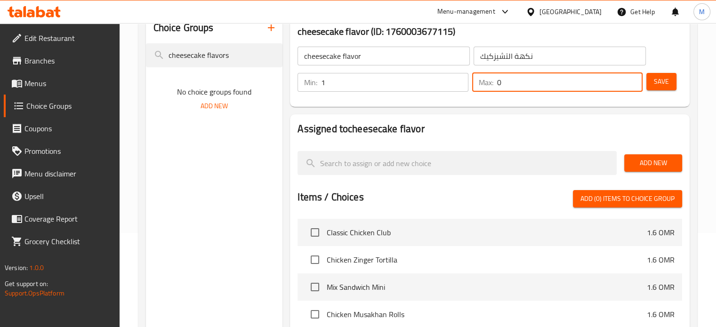
click at [519, 80] on input "0" at bounding box center [569, 82] width 145 height 19
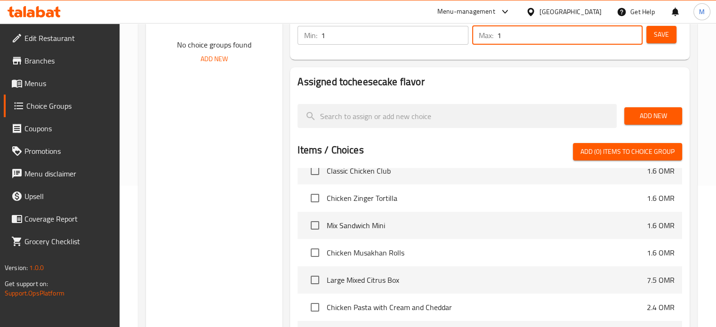
scroll to position [48, 0]
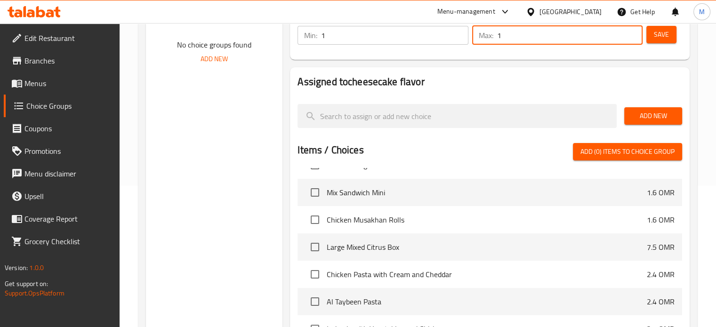
type input "1"
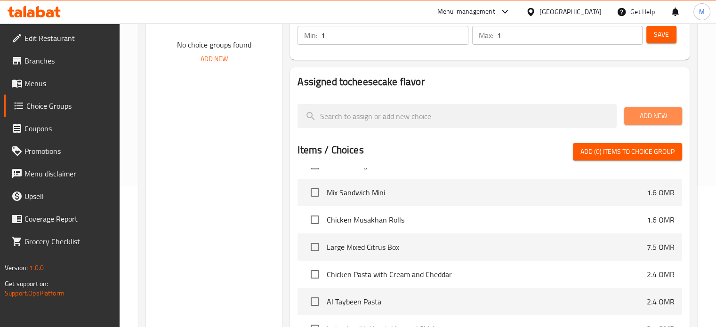
click at [648, 120] on span "Add New" at bounding box center [652, 116] width 43 height 12
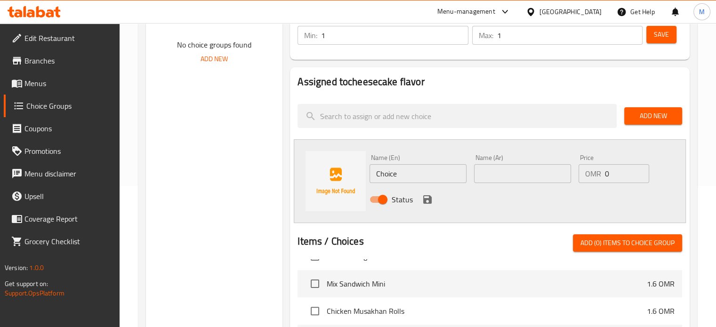
click at [416, 172] on input "Choice" at bounding box center [417, 173] width 97 height 19
type input "C"
type input "؛هس"
drag, startPoint x: 422, startPoint y: 174, endPoint x: 338, endPoint y: 173, distance: 83.3
click at [338, 173] on div "Name (En) ؛هس Name (En) Name (Ar) Name (Ar) Price OMR 0 Price Status" at bounding box center [490, 181] width 392 height 84
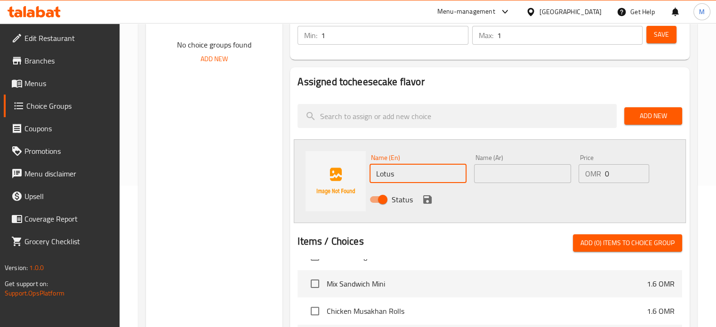
type input "Lotus"
click at [492, 172] on input "text" at bounding box center [522, 173] width 97 height 19
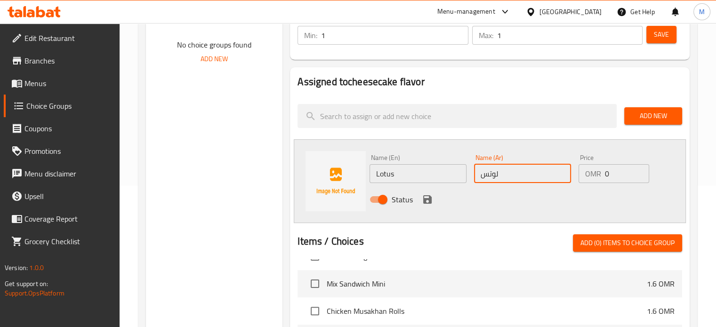
type input "لوتس"
click at [662, 115] on span "Add New" at bounding box center [652, 116] width 43 height 12
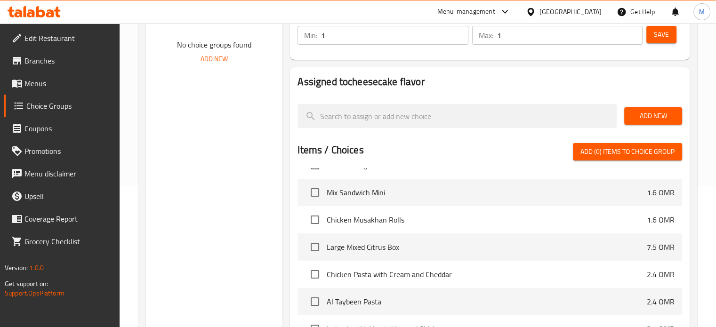
click at [667, 111] on span "Add New" at bounding box center [652, 116] width 43 height 12
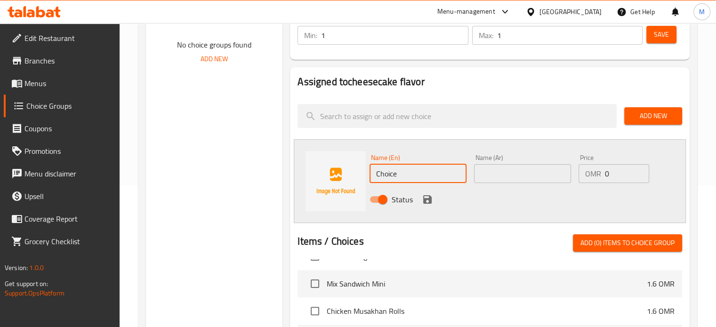
drag, startPoint x: 410, startPoint y: 176, endPoint x: 363, endPoint y: 183, distance: 48.0
click at [363, 183] on div "Name (En) Choice Name (En) Name (Ar) Name (Ar) Price OMR 0 Price Status" at bounding box center [490, 181] width 392 height 84
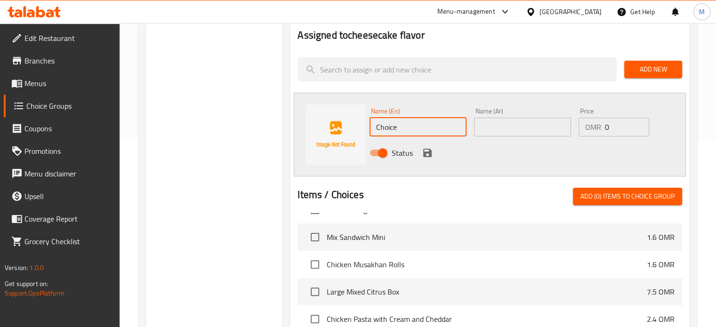
scroll to position [188, 0]
type input "ؤ"
click at [493, 129] on input "text" at bounding box center [522, 126] width 97 height 19
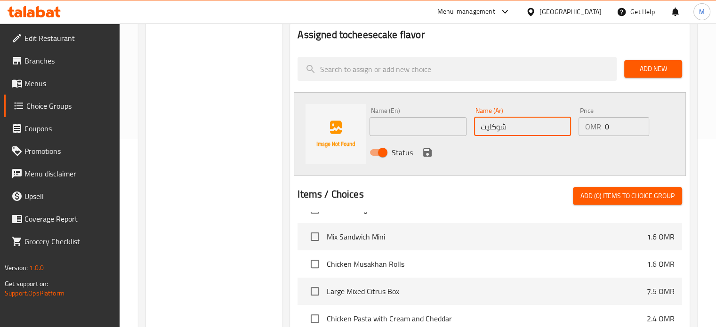
type input "شوكليت"
drag, startPoint x: 446, startPoint y: 120, endPoint x: 440, endPoint y: 121, distance: 5.7
click at [444, 120] on input "text" at bounding box center [417, 126] width 97 height 19
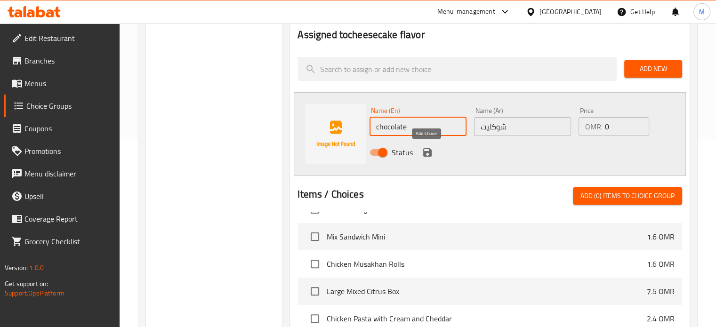
type input "chocolate"
click at [426, 152] on icon "save" at bounding box center [427, 152] width 8 height 8
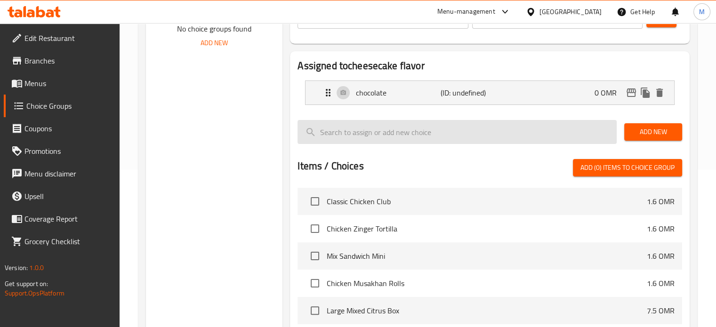
scroll to position [141, 0]
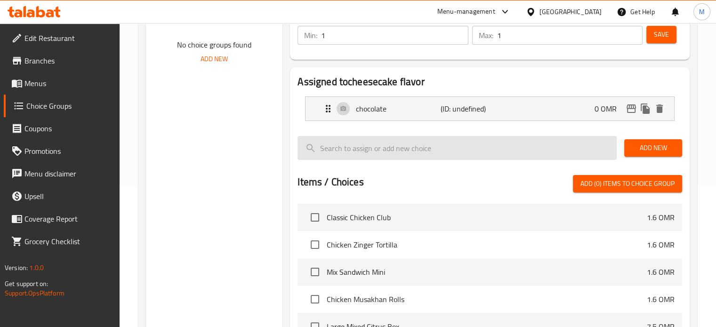
click at [443, 148] on input "search" at bounding box center [456, 148] width 319 height 24
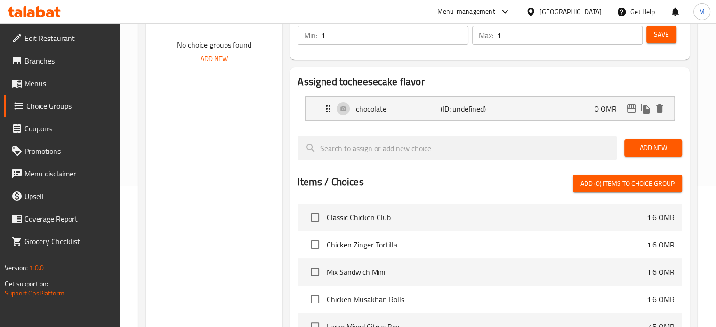
click at [660, 152] on span "Add New" at bounding box center [652, 148] width 43 height 12
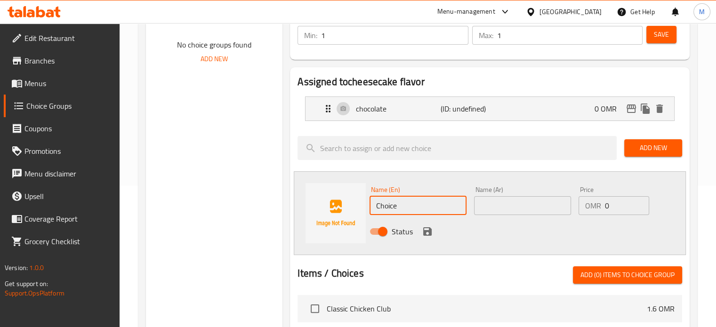
drag, startPoint x: 414, startPoint y: 213, endPoint x: 369, endPoint y: 207, distance: 44.7
click at [370, 207] on input "Choice" at bounding box center [417, 205] width 97 height 19
click at [369, 207] on input "Choice" at bounding box center [417, 205] width 97 height 19
type input "Lotus"
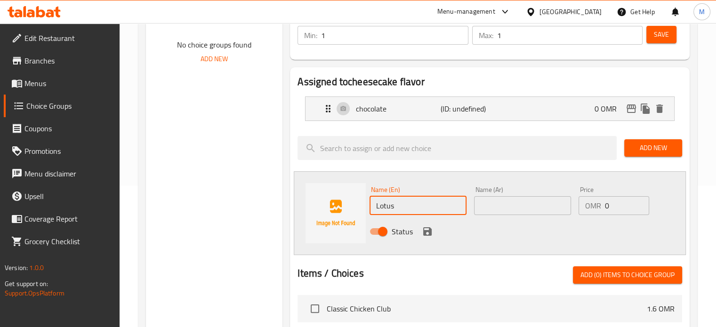
click at [494, 207] on input "text" at bounding box center [522, 205] width 97 height 19
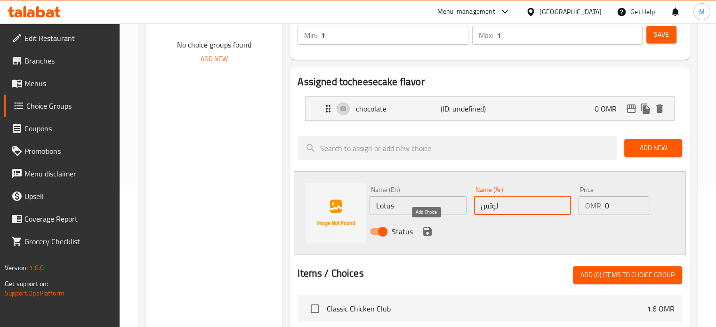
type input "لوتس"
click at [428, 236] on icon "save" at bounding box center [427, 231] width 11 height 11
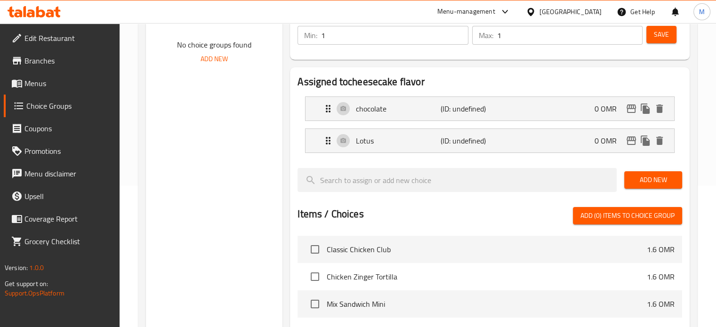
click at [650, 180] on span "Add New" at bounding box center [652, 180] width 43 height 12
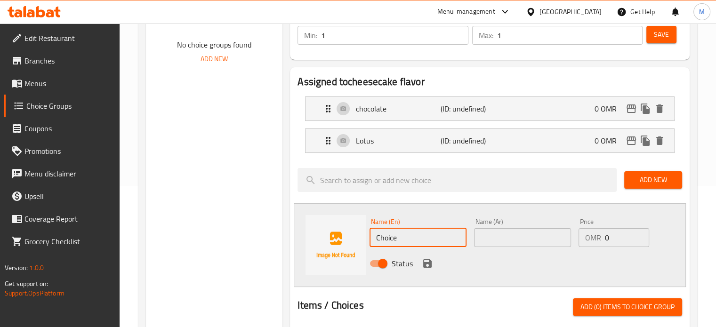
drag, startPoint x: 401, startPoint y: 238, endPoint x: 363, endPoint y: 244, distance: 38.6
click at [363, 244] on div "Name (En) Choice Name (En) Name (Ar) Name (Ar) Price OMR 0 Price Status" at bounding box center [490, 245] width 392 height 84
type input "؛"
click at [496, 241] on input "text" at bounding box center [522, 237] width 97 height 19
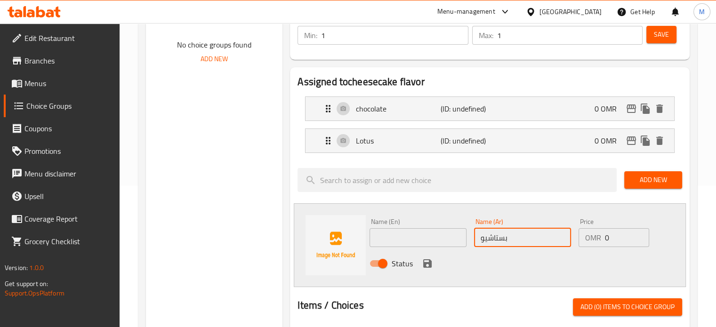
type input "بستاشيو"
click at [433, 240] on input "text" at bounding box center [417, 237] width 97 height 19
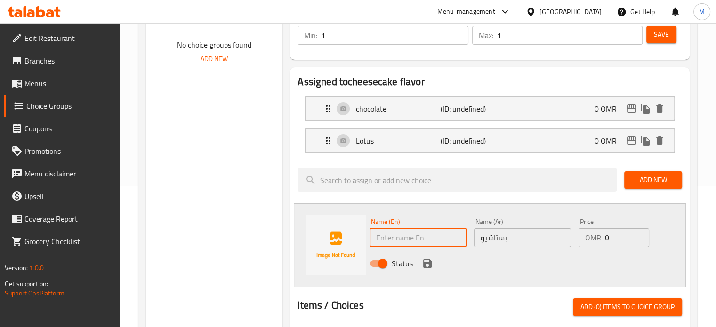
type input "p"
click at [450, 239] on input "Pistachio" at bounding box center [417, 237] width 97 height 19
type input "Pistachio"
click at [424, 263] on icon "save" at bounding box center [427, 263] width 8 height 8
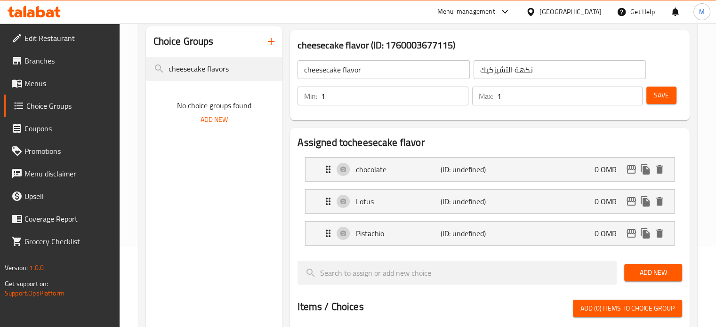
scroll to position [94, 0]
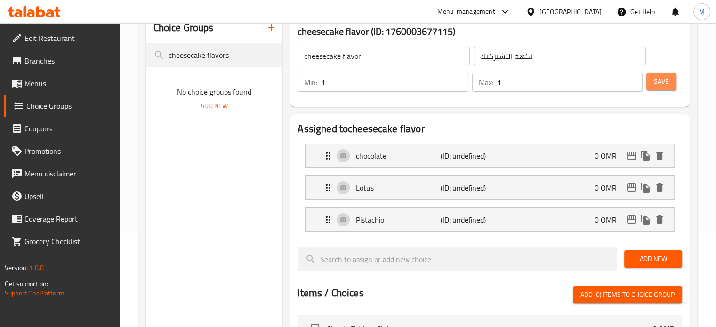
drag, startPoint x: 669, startPoint y: 84, endPoint x: 649, endPoint y: 100, distance: 25.4
click at [667, 84] on button "Save" at bounding box center [661, 81] width 30 height 17
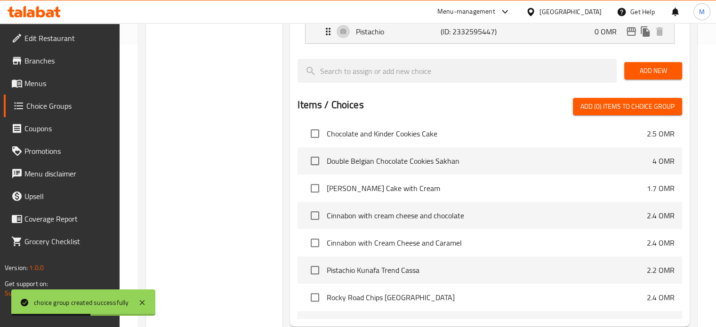
scroll to position [800, 0]
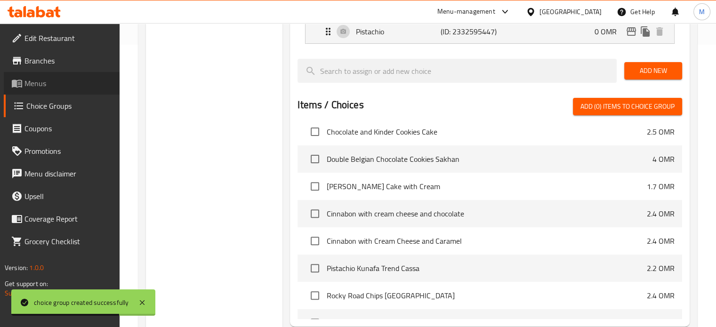
click at [62, 88] on span "Menus" at bounding box center [68, 83] width 88 height 11
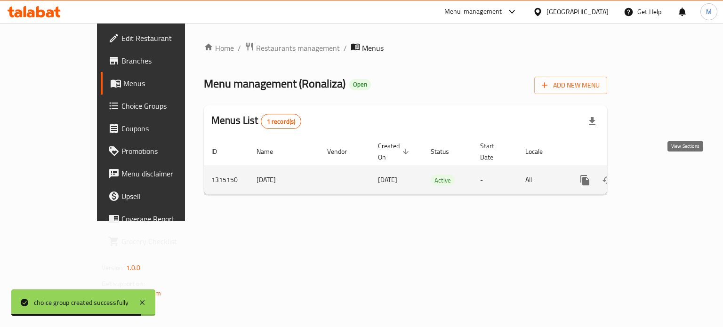
click at [658, 175] on icon "enhanced table" at bounding box center [652, 180] width 11 height 11
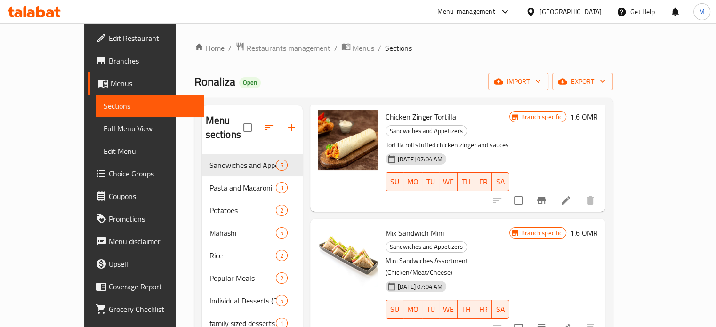
scroll to position [183, 0]
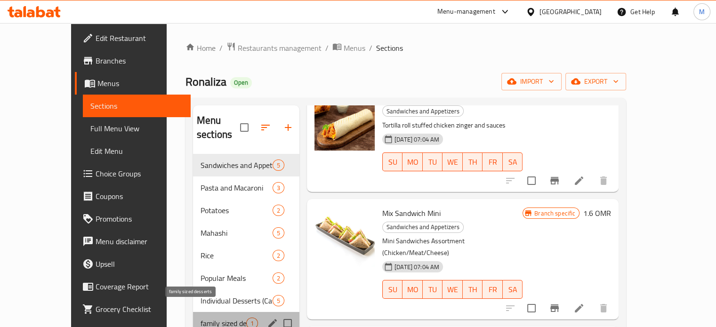
click at [200, 318] on span "family sized desserts" at bounding box center [223, 323] width 46 height 11
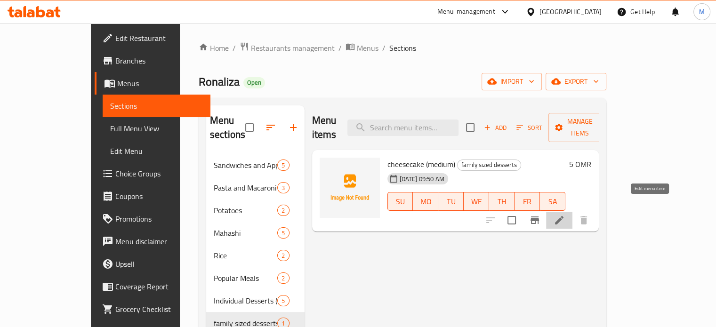
click at [565, 215] on icon at bounding box center [558, 220] width 11 height 11
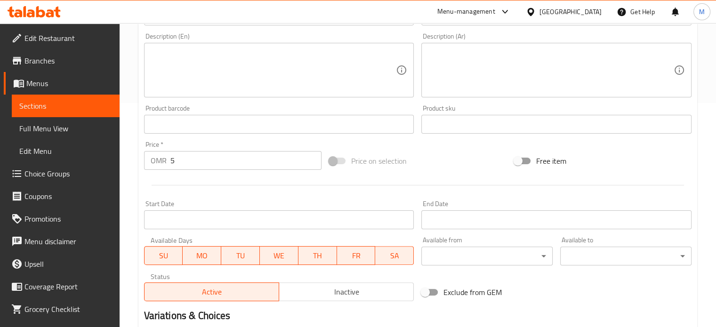
scroll to position [337, 0]
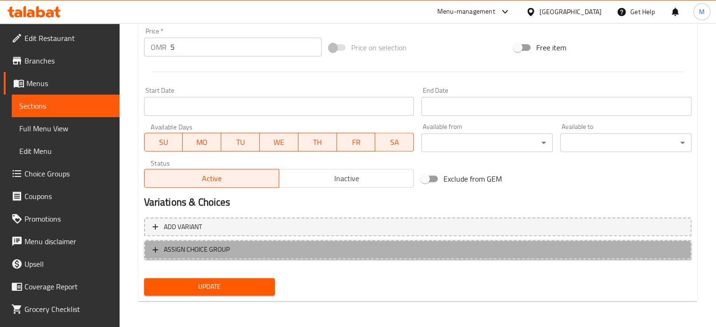
click at [205, 248] on span "ASSIGN CHOICE GROUP" at bounding box center [197, 250] width 66 height 12
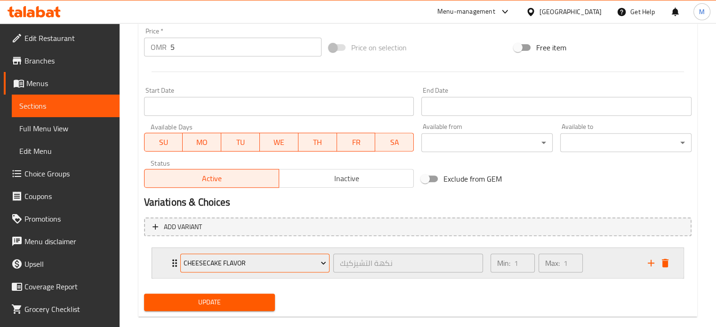
click at [322, 260] on icon "Expand" at bounding box center [323, 262] width 9 height 9
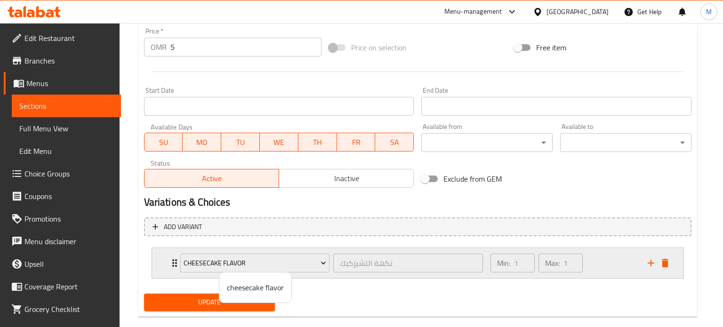
click at [175, 262] on div at bounding box center [361, 163] width 723 height 327
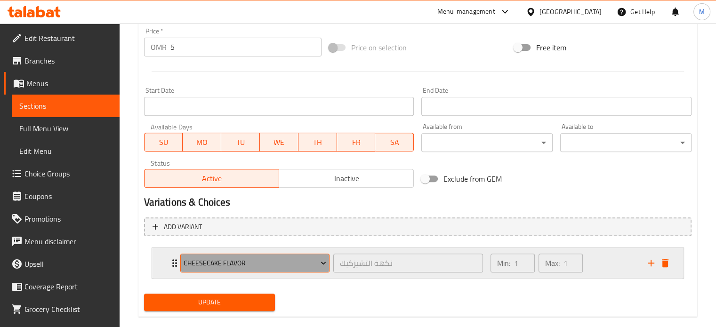
click at [316, 265] on span "cheesecake flavor" at bounding box center [254, 263] width 143 height 12
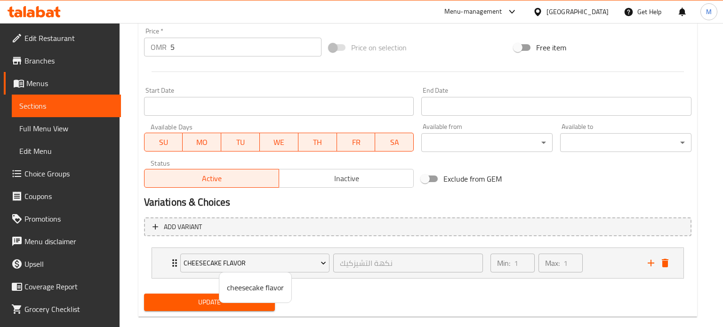
click at [319, 265] on div at bounding box center [361, 163] width 723 height 327
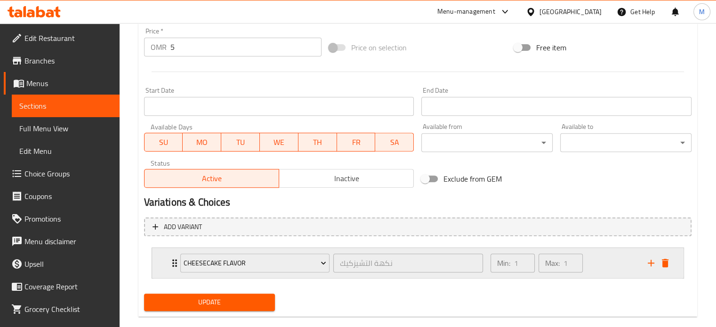
click at [172, 259] on icon "Expand" at bounding box center [174, 263] width 5 height 8
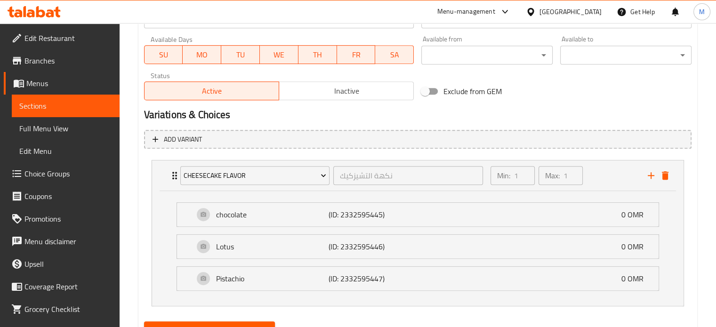
scroll to position [468, 0]
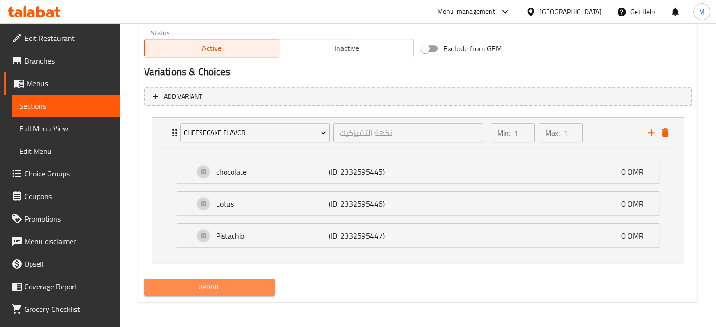
click at [263, 291] on span "Update" at bounding box center [210, 287] width 116 height 12
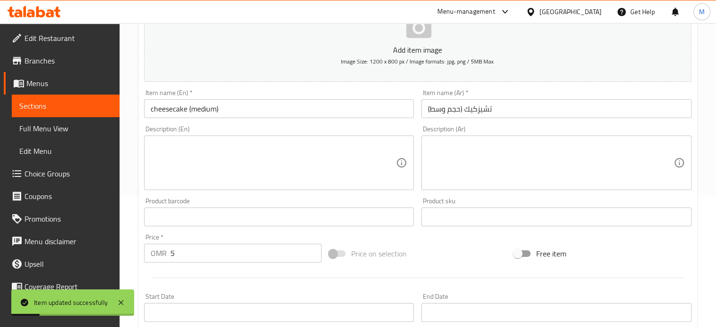
scroll to position [0, 0]
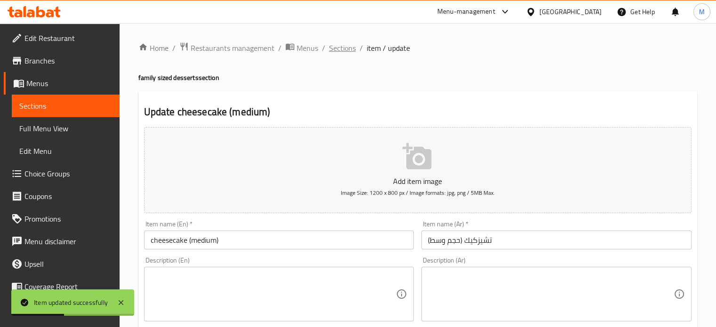
click at [346, 48] on span "Sections" at bounding box center [342, 47] width 27 height 11
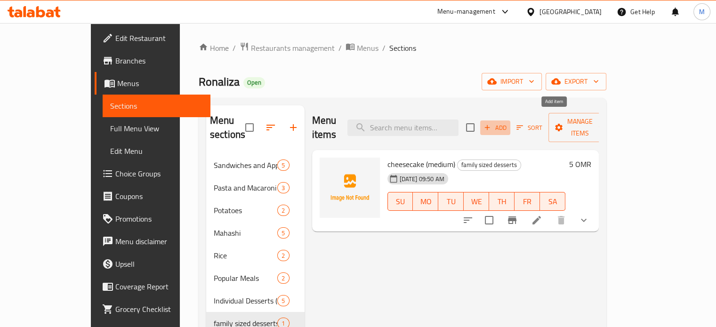
click at [508, 122] on span "Add" at bounding box center [494, 127] width 25 height 11
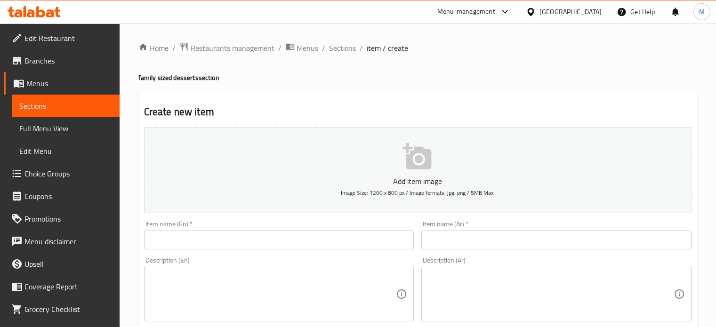
click at [382, 246] on input "text" at bounding box center [279, 240] width 270 height 19
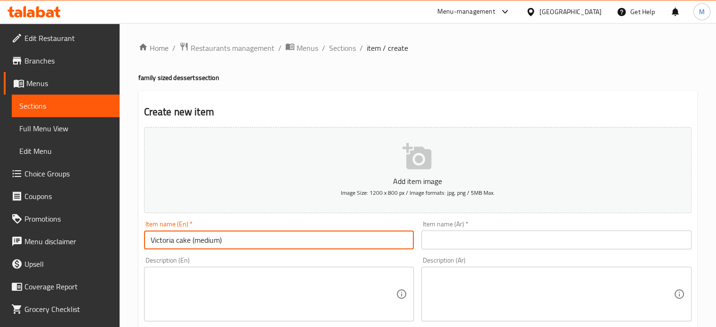
type input "Victoria cake (medium)"
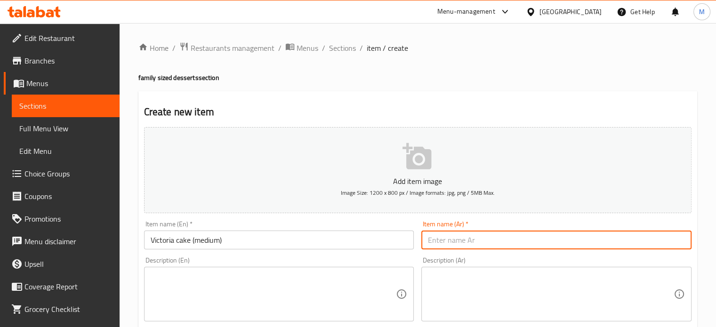
click at [478, 237] on input "text" at bounding box center [556, 240] width 270 height 19
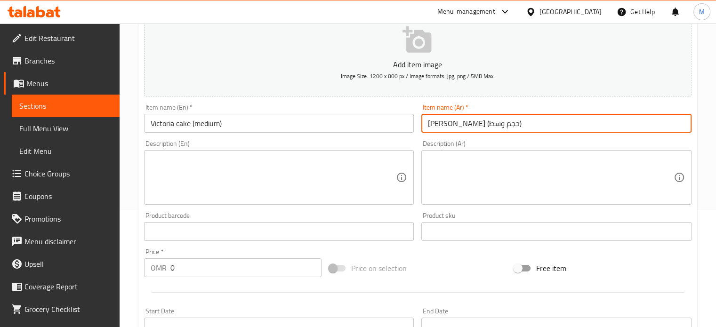
scroll to position [188, 0]
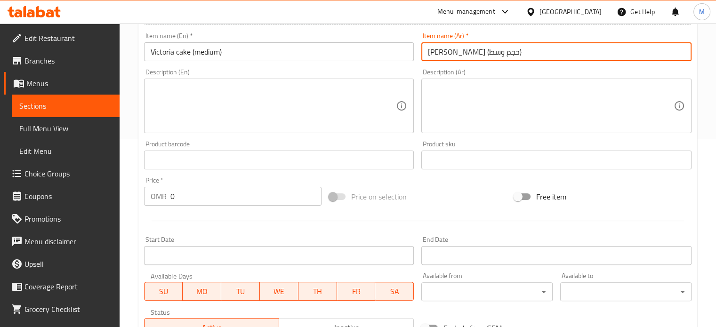
type input "فكتوريا كيك (حجم وسط)"
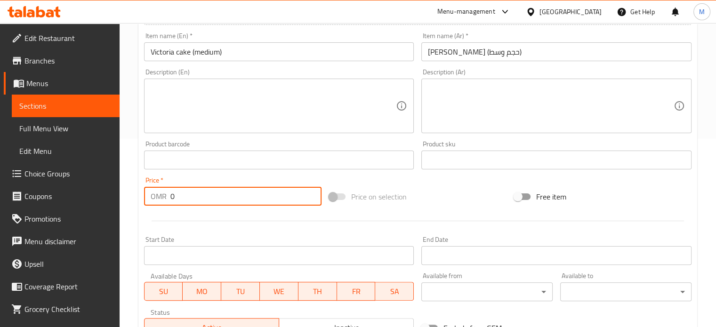
click at [226, 202] on input "0" at bounding box center [245, 196] width 151 height 19
click at [224, 203] on input "0" at bounding box center [245, 196] width 151 height 19
drag, startPoint x: 175, startPoint y: 193, endPoint x: 166, endPoint y: 204, distance: 14.0
click at [166, 204] on div "OMR 0 Price *" at bounding box center [232, 196] width 177 height 19
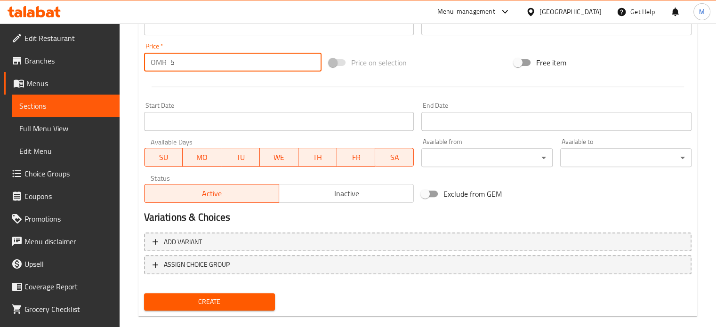
scroll to position [337, 0]
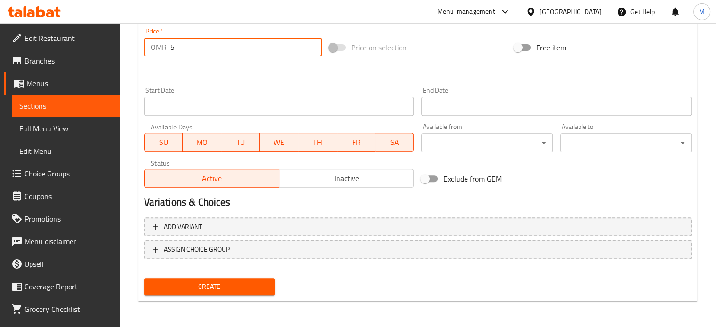
type input "5"
click at [249, 290] on span "Create" at bounding box center [210, 287] width 116 height 12
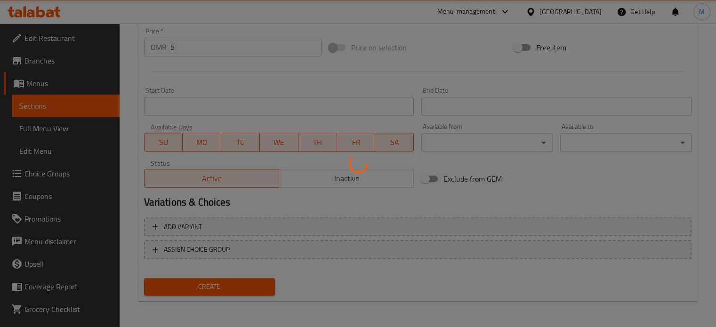
type input "0"
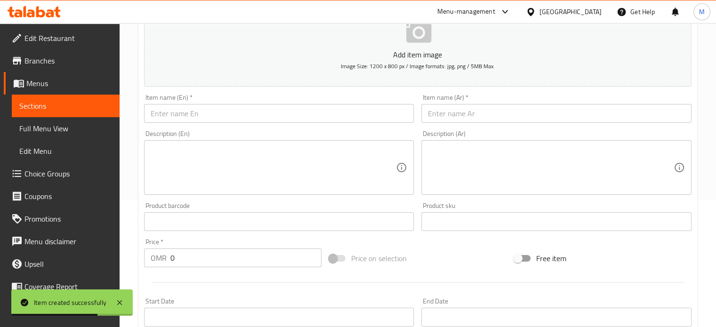
scroll to position [102, 0]
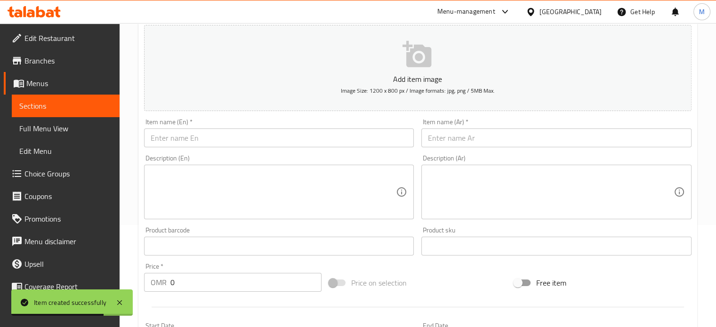
click at [211, 139] on input "text" at bounding box center [279, 137] width 270 height 19
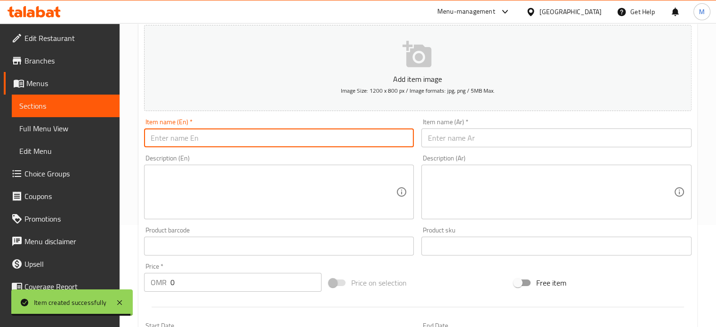
click at [432, 142] on input "text" at bounding box center [556, 137] width 270 height 19
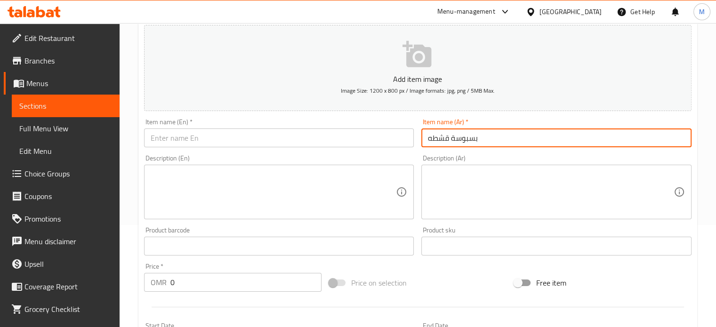
type input "بسبوسة قشطه"
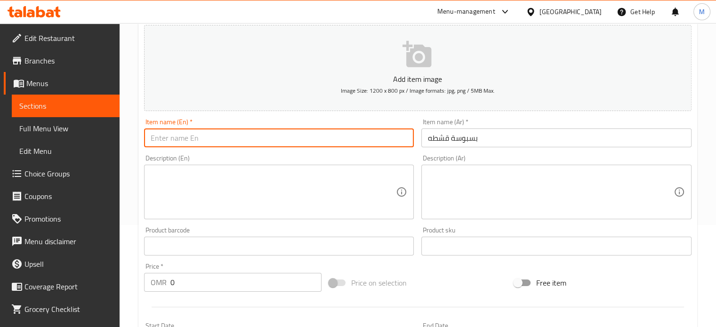
click at [378, 141] on input "text" at bounding box center [279, 137] width 270 height 19
click at [152, 141] on input "cream basbusa" at bounding box center [279, 137] width 270 height 19
click at [175, 136] on input "Cream basbusa" at bounding box center [279, 137] width 270 height 19
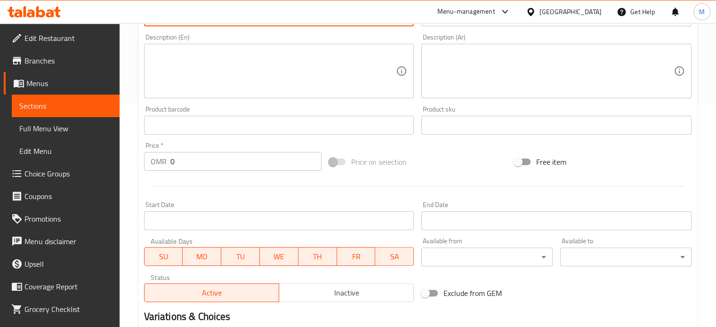
scroll to position [243, 0]
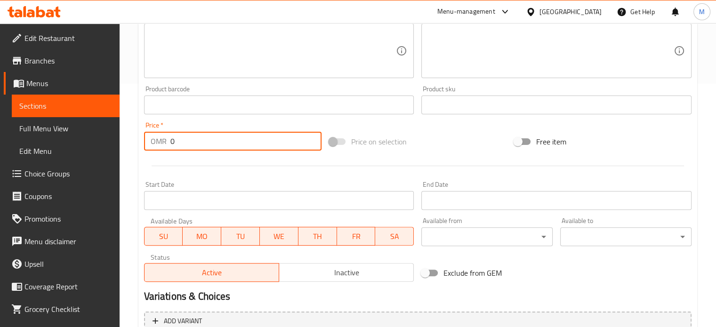
click at [213, 144] on input "0" at bounding box center [245, 141] width 151 height 19
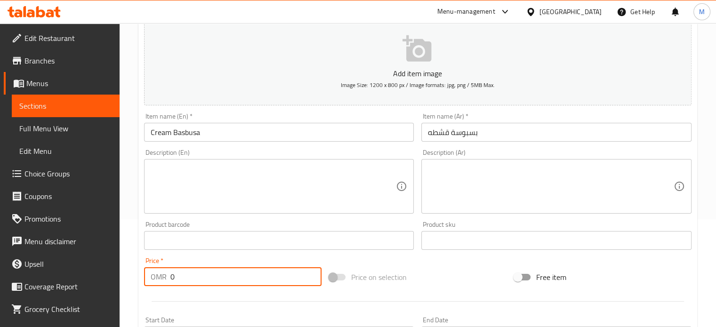
scroll to position [102, 0]
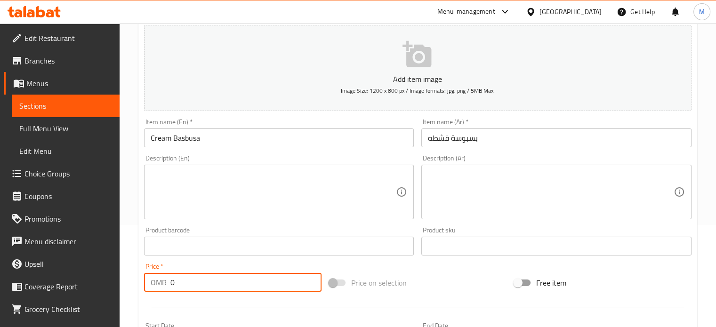
click at [230, 142] on input "Cream Basbusa" at bounding box center [279, 137] width 270 height 19
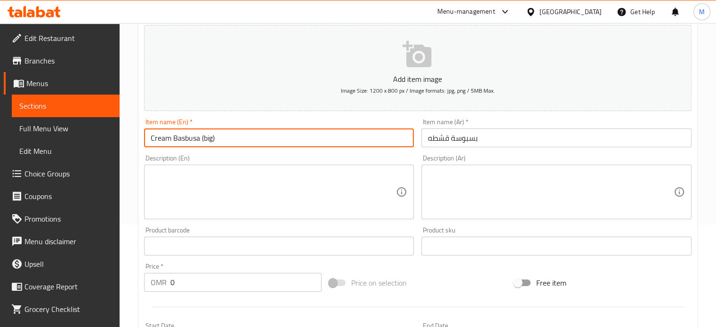
type input "Cream Basbusa (big)"
click at [424, 138] on input "بسبوسة قشطه" at bounding box center [556, 137] width 270 height 19
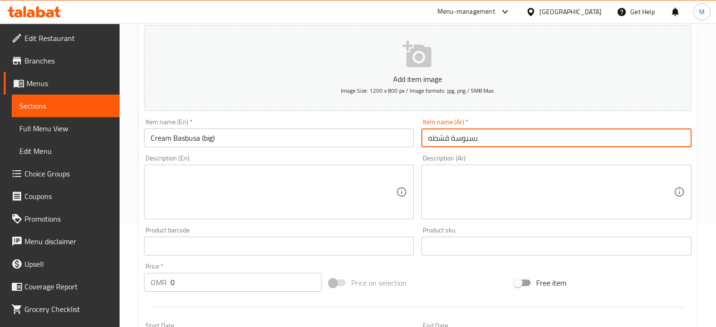
click at [482, 136] on input "بسبوسة قشطه" at bounding box center [556, 137] width 270 height 19
type input "بسبوسة قشطه (حجم كبير)"
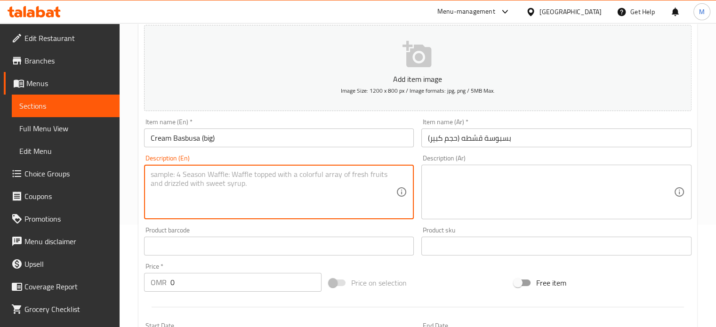
click at [293, 191] on textarea at bounding box center [274, 192] width 246 height 45
click at [260, 287] on input "0" at bounding box center [245, 282] width 151 height 19
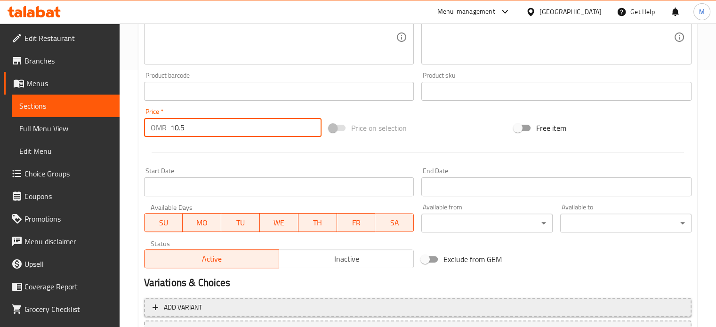
scroll to position [337, 0]
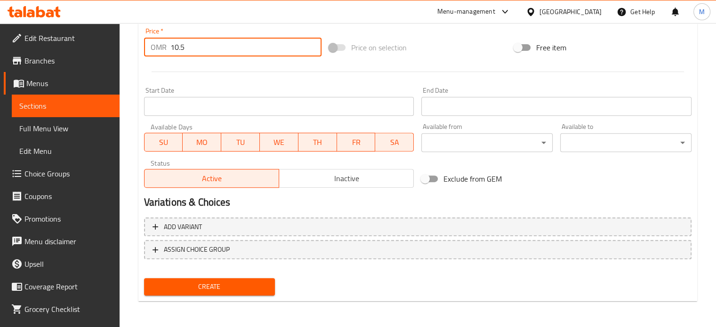
type input "10.5"
click at [216, 286] on span "Create" at bounding box center [210, 287] width 116 height 12
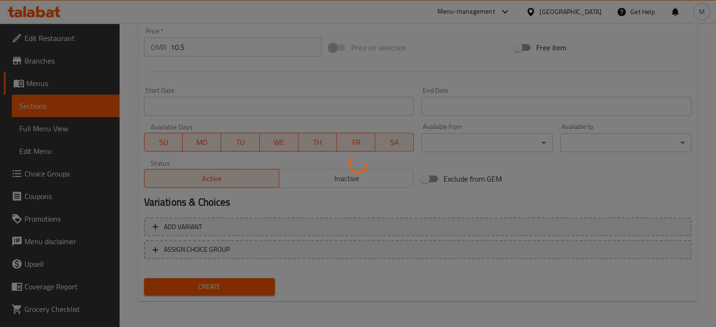
type input "0"
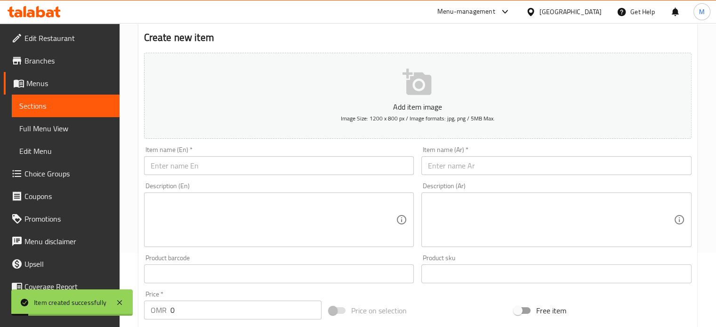
scroll to position [55, 0]
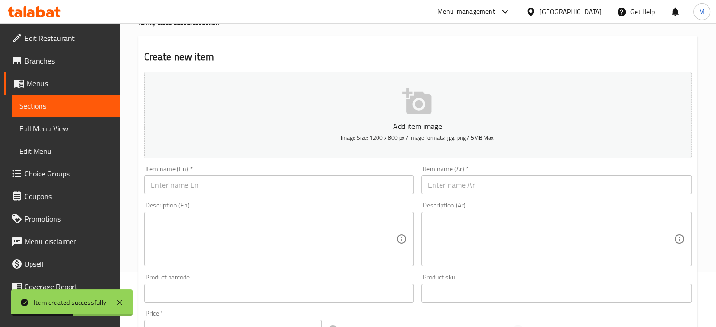
click at [465, 188] on input "text" at bounding box center [556, 184] width 270 height 19
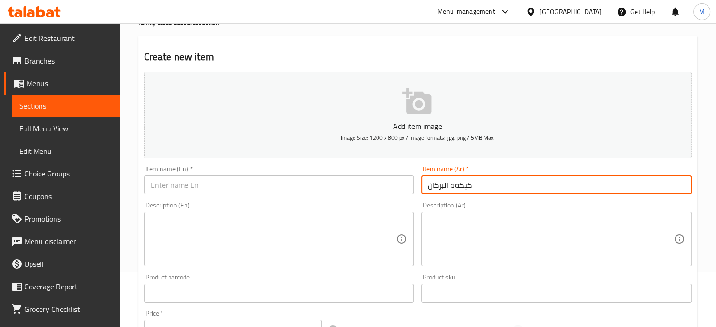
click at [450, 187] on input "كيكةة البركان" at bounding box center [556, 184] width 270 height 19
type input "كيكة البركان"
click at [361, 186] on input "text" at bounding box center [279, 184] width 270 height 19
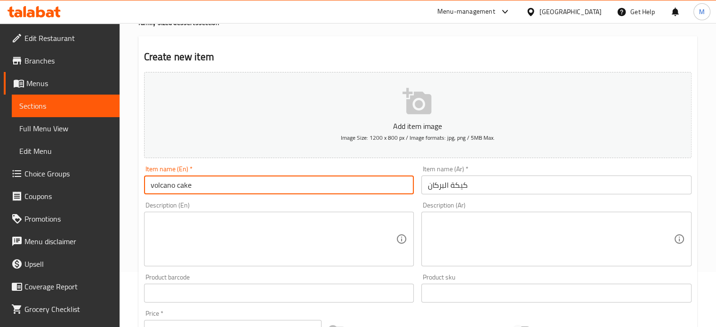
click at [153, 186] on input "volcano cake" at bounding box center [279, 184] width 270 height 19
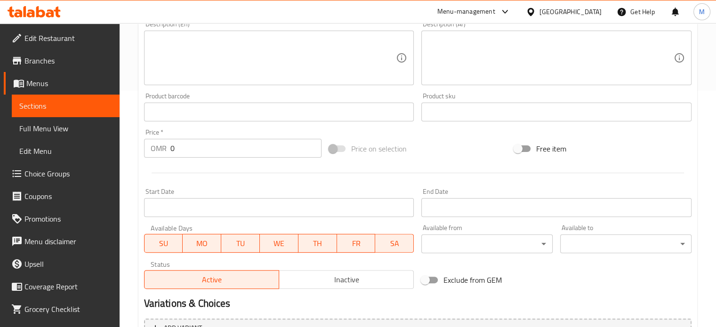
scroll to position [243, 0]
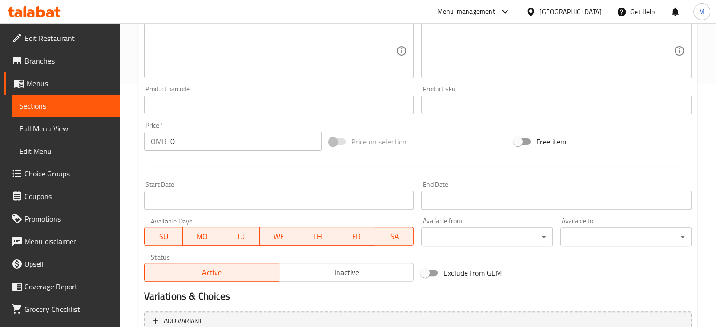
type input "Volcano cake"
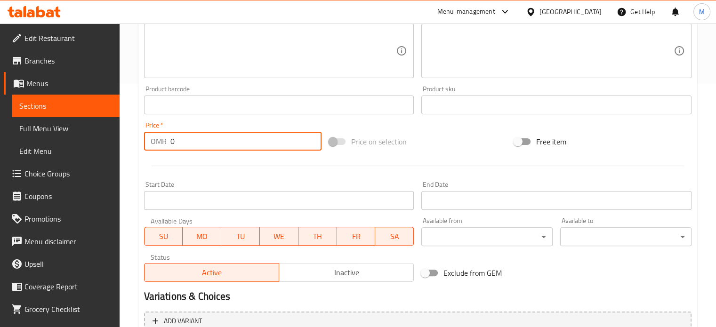
click at [203, 140] on input "0" at bounding box center [245, 141] width 151 height 19
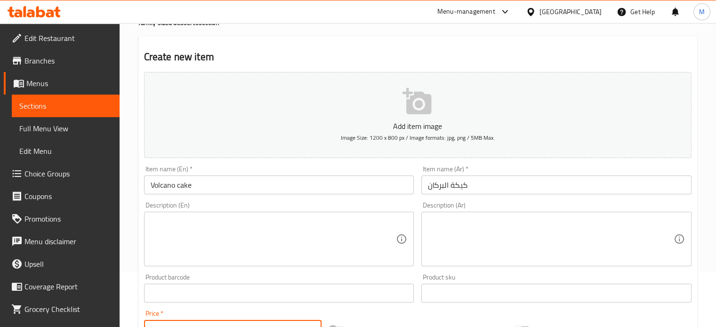
scroll to position [8, 0]
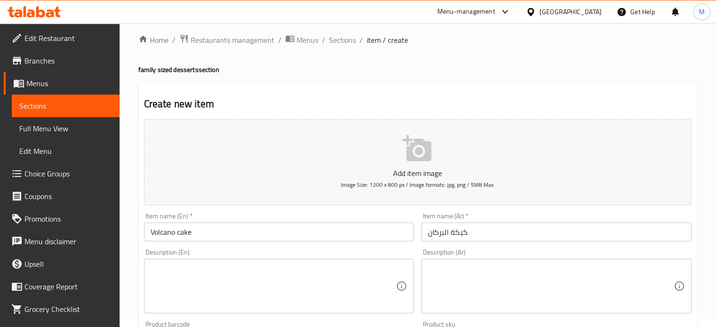
type input "10.5"
drag, startPoint x: 206, startPoint y: 231, endPoint x: 201, endPoint y: 240, distance: 10.3
click at [206, 232] on input "Volcano cake" at bounding box center [279, 232] width 270 height 19
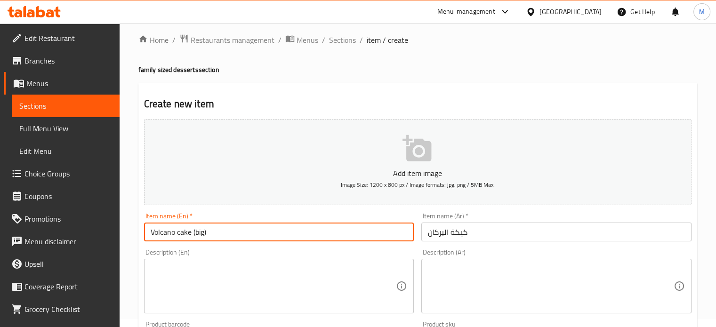
type input "Volcano cake (big)"
click at [432, 234] on input "كيكة البركان" at bounding box center [556, 232] width 270 height 19
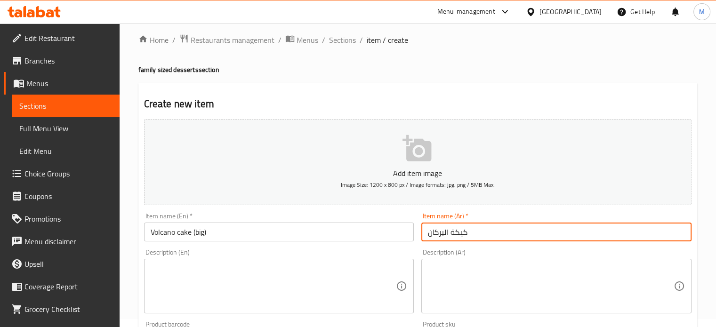
click at [493, 235] on input "كيكة البركان" at bounding box center [556, 232] width 270 height 19
click at [431, 235] on input "كيكة البركان ( حجم كبير)" at bounding box center [556, 232] width 270 height 19
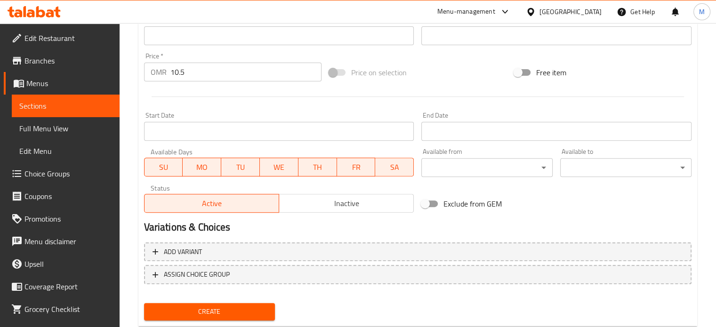
scroll to position [337, 0]
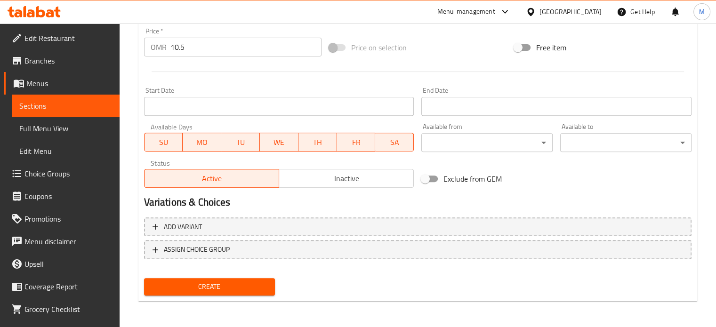
type input "كيكة البركان ( حجم كبير )"
click at [253, 289] on span "Create" at bounding box center [210, 287] width 116 height 12
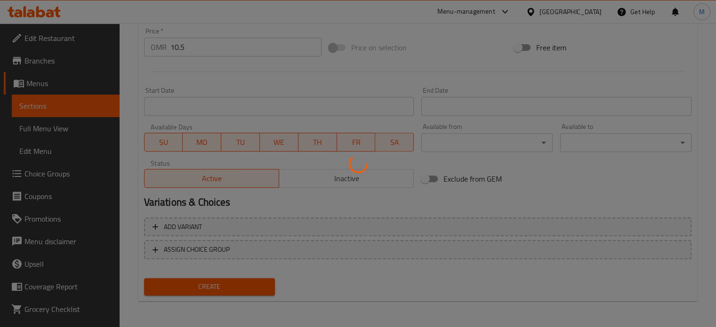
type input "0"
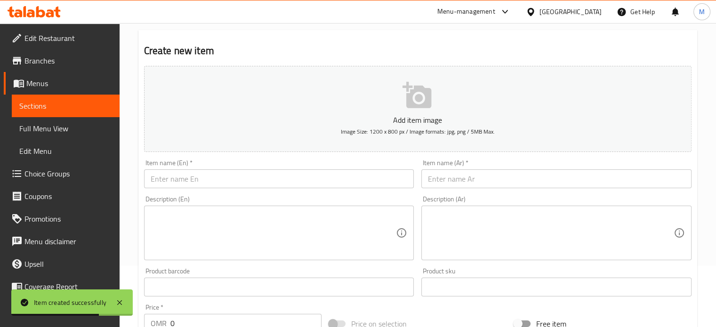
scroll to position [55, 0]
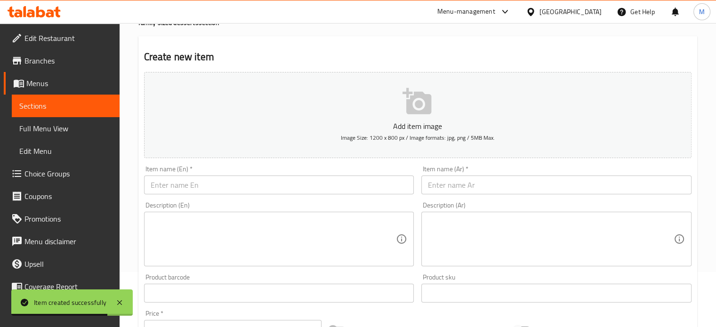
click at [454, 184] on input "text" at bounding box center [556, 184] width 270 height 19
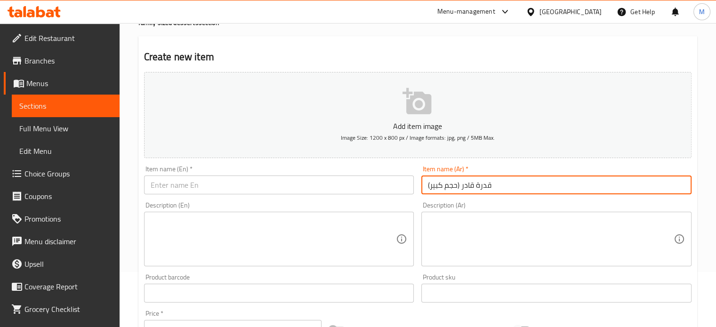
type input "قدرة قادر (حجم كبير)"
click at [328, 188] on input "text" at bounding box center [279, 184] width 270 height 19
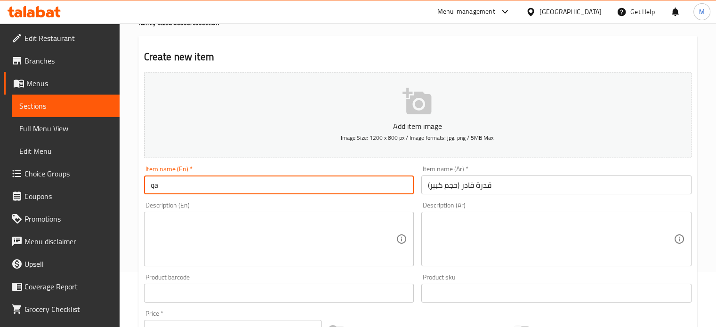
type input "q"
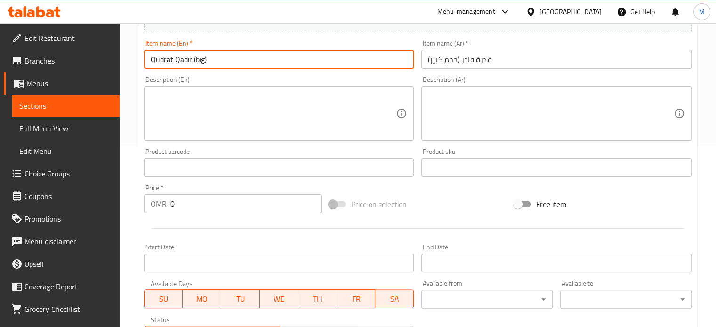
scroll to position [196, 0]
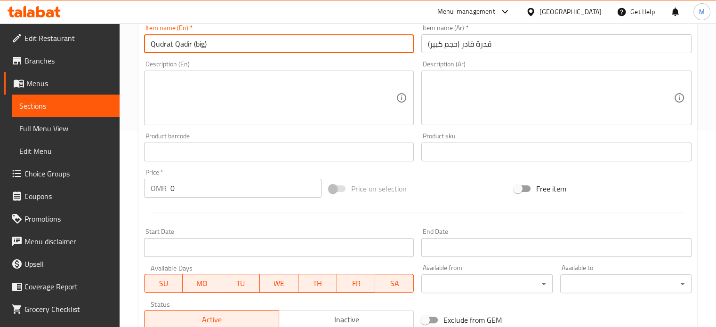
type input "Qudrat Qadir (big)"
click at [225, 190] on input "0" at bounding box center [245, 188] width 151 height 19
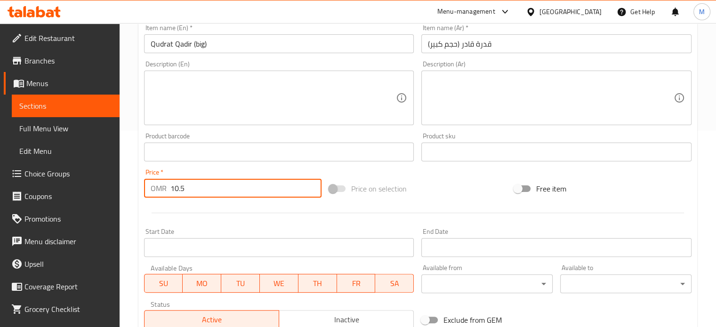
type input "10.5"
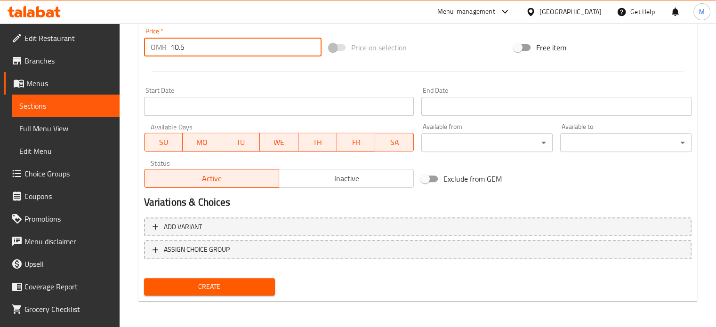
click at [257, 290] on span "Create" at bounding box center [210, 287] width 116 height 12
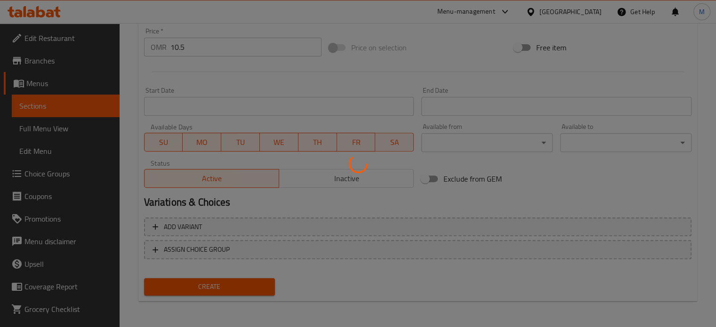
type input "0"
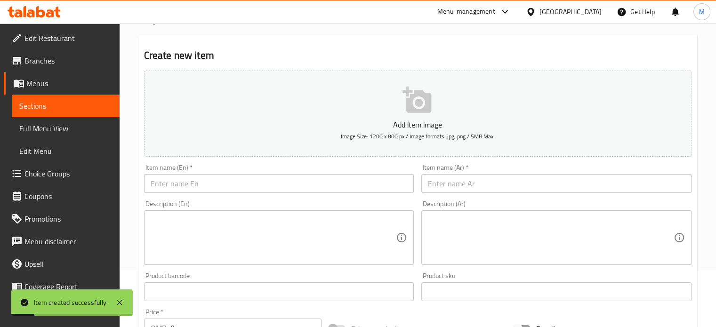
scroll to position [0, 0]
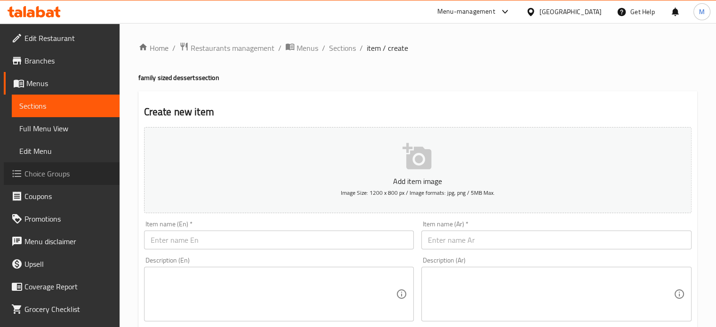
click at [64, 179] on span "Choice Groups" at bounding box center [68, 173] width 88 height 11
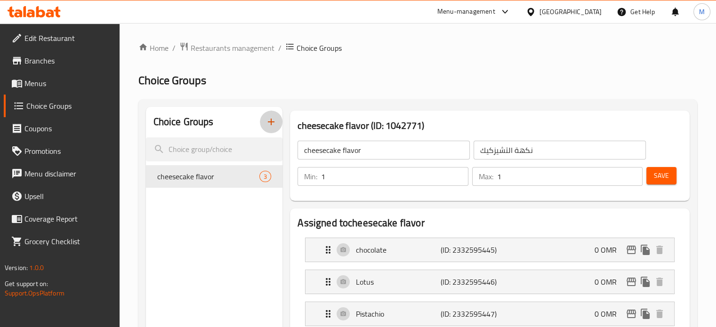
click at [279, 125] on button "button" at bounding box center [271, 122] width 23 height 23
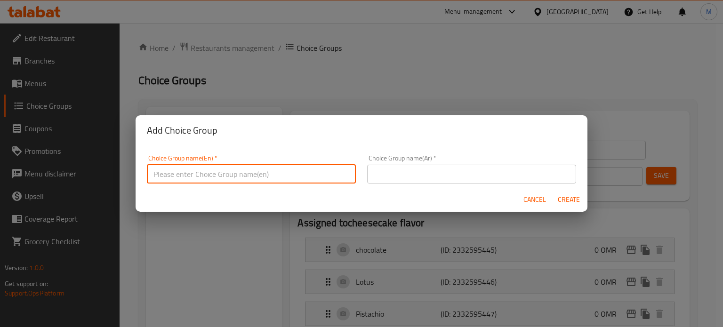
click at [248, 182] on input "text" at bounding box center [251, 174] width 209 height 19
type input "Size"
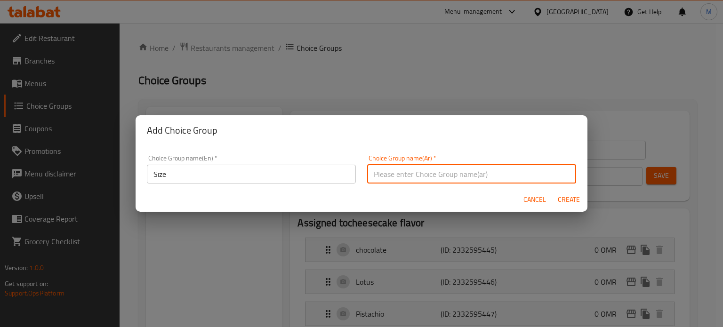
drag, startPoint x: 446, startPoint y: 176, endPoint x: 444, endPoint y: 181, distance: 5.7
click at [445, 176] on input "text" at bounding box center [471, 174] width 209 height 19
type input "الحجم"
click at [570, 200] on span "Create" at bounding box center [568, 200] width 23 height 12
type input "Size"
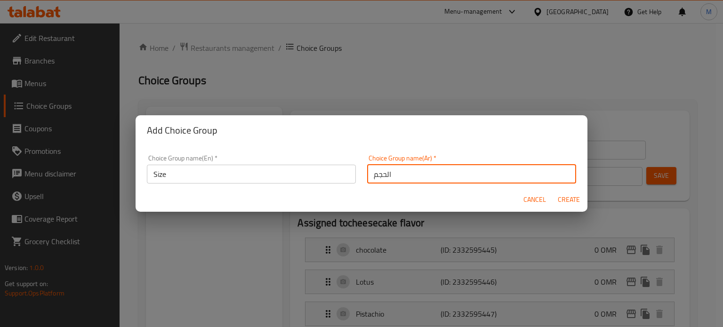
type input "الحجم"
type input "0"
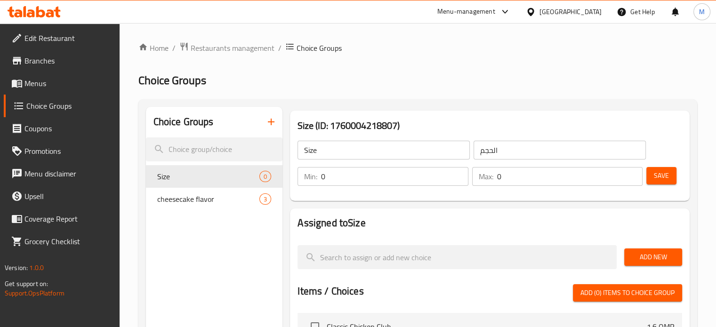
click at [371, 180] on input "0" at bounding box center [394, 176] width 147 height 19
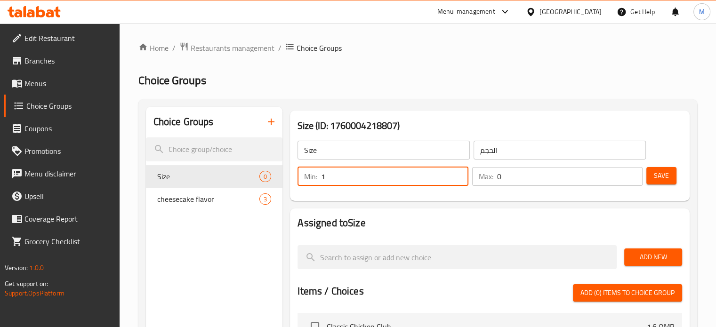
type input "1"
click at [503, 177] on input "0" at bounding box center [569, 176] width 145 height 19
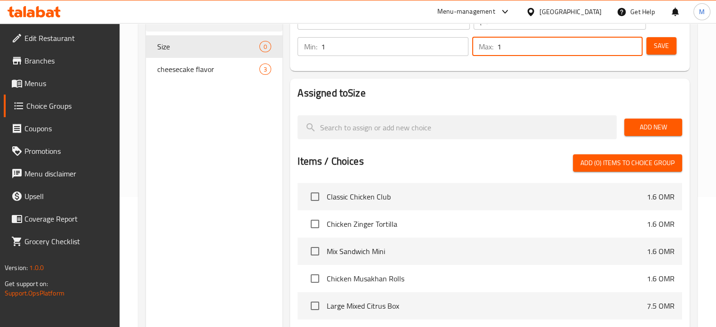
scroll to position [141, 0]
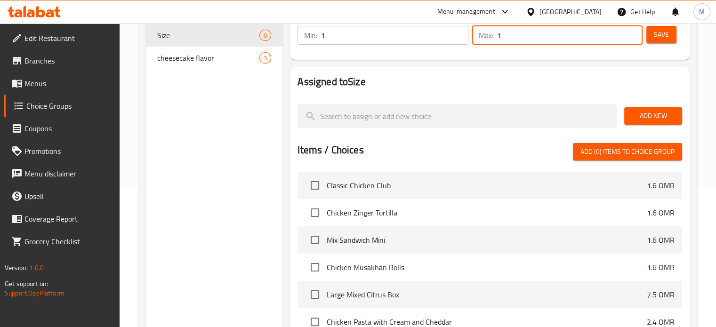
type input "1"
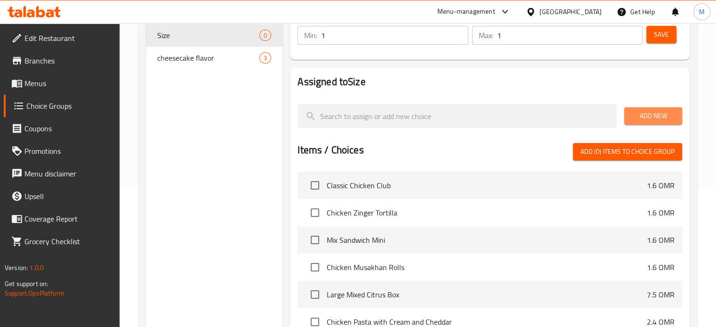
click at [679, 119] on button "Add New" at bounding box center [653, 115] width 58 height 17
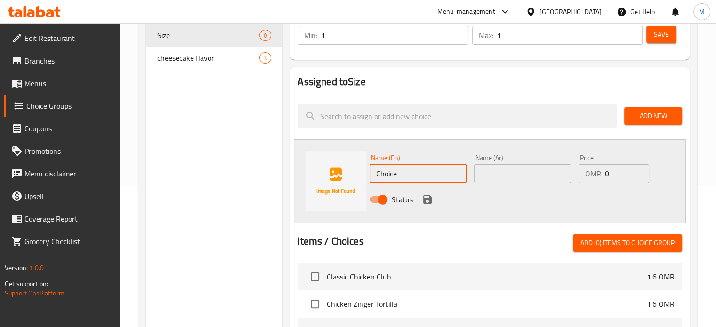
drag, startPoint x: 411, startPoint y: 176, endPoint x: 369, endPoint y: 181, distance: 41.7
click at [370, 180] on input "Choice" at bounding box center [417, 173] width 97 height 19
click at [369, 181] on input "Choice" at bounding box center [417, 173] width 97 height 19
type input "Choice"
drag, startPoint x: 409, startPoint y: 174, endPoint x: 367, endPoint y: 184, distance: 43.9
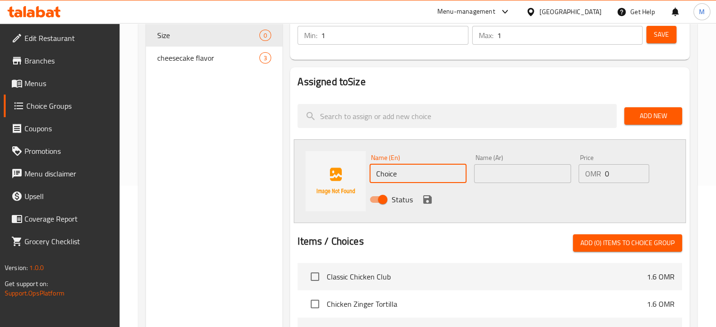
click at [367, 184] on div "Name (En) Choice Name (En)" at bounding box center [418, 169] width 104 height 36
click at [516, 175] on input "text" at bounding box center [522, 173] width 97 height 19
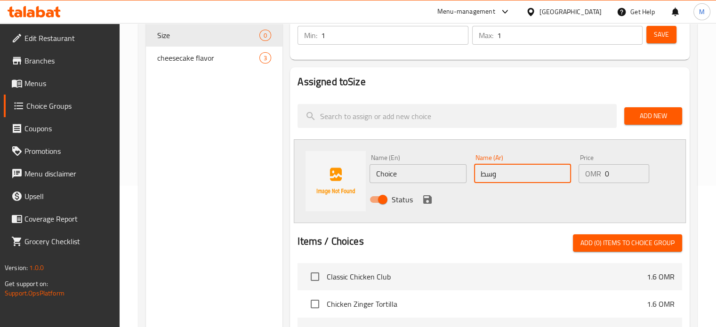
type input "وسط"
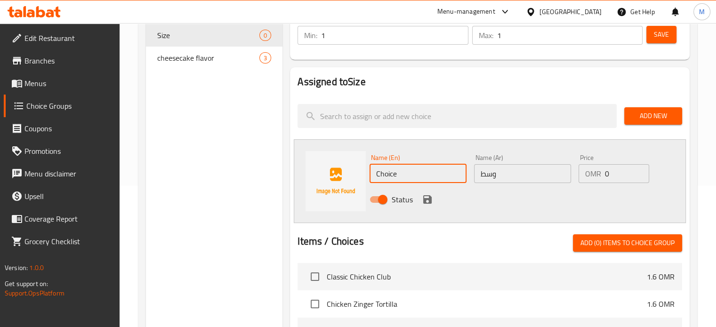
drag, startPoint x: 415, startPoint y: 172, endPoint x: 369, endPoint y: 186, distance: 48.5
click at [369, 186] on div "Name (En) Choice Name (En)" at bounding box center [418, 169] width 104 height 36
type input "medium"
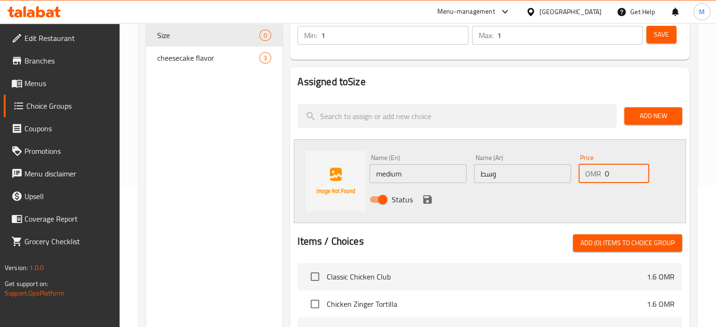
drag, startPoint x: 613, startPoint y: 172, endPoint x: 605, endPoint y: 175, distance: 8.7
click at [605, 175] on input "0" at bounding box center [627, 173] width 44 height 19
type input "5"
click at [662, 113] on span "Add New" at bounding box center [652, 116] width 43 height 12
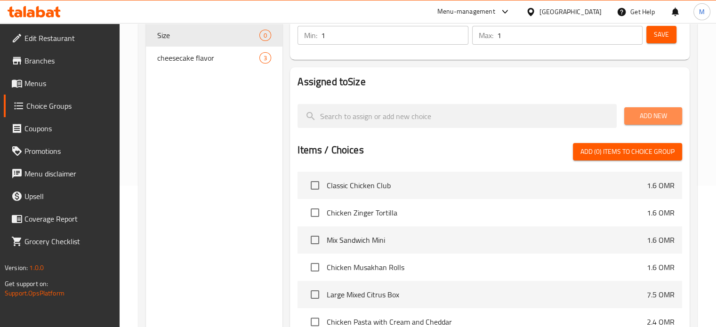
click at [641, 117] on span "Add New" at bounding box center [652, 116] width 43 height 12
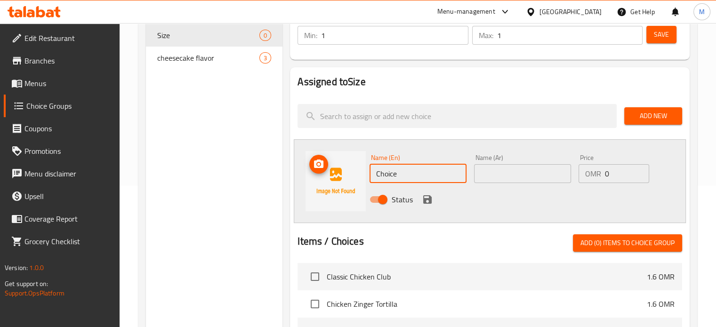
drag, startPoint x: 418, startPoint y: 169, endPoint x: 362, endPoint y: 171, distance: 56.0
click at [362, 171] on div "Name (En) Choice Name (En) Name (Ar) Name (Ar) Price OMR 0 Price Status" at bounding box center [490, 181] width 392 height 84
type input "Medium"
click at [619, 172] on input "0" at bounding box center [627, 173] width 44 height 19
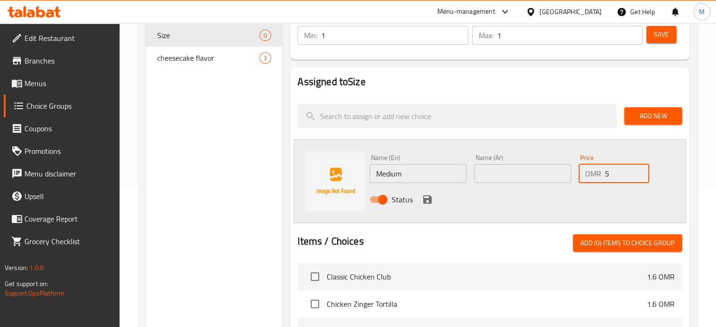
type input "5"
click at [530, 172] on input "text" at bounding box center [522, 173] width 97 height 19
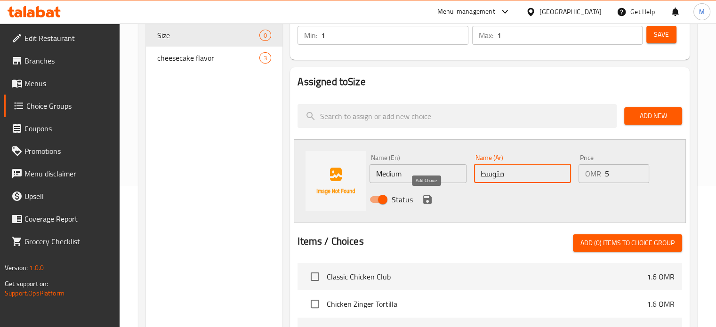
type input "متوسط"
click at [431, 200] on icon "save" at bounding box center [427, 199] width 11 height 11
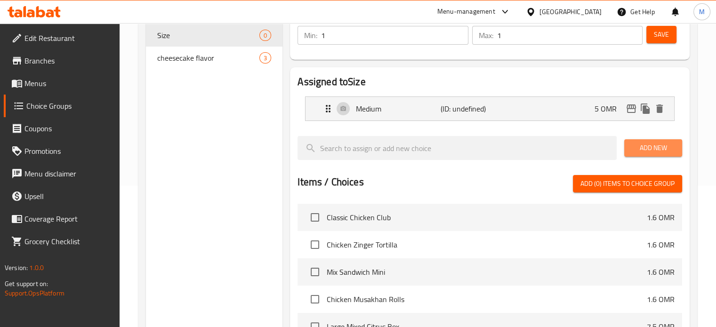
click at [658, 146] on span "Add New" at bounding box center [652, 148] width 43 height 12
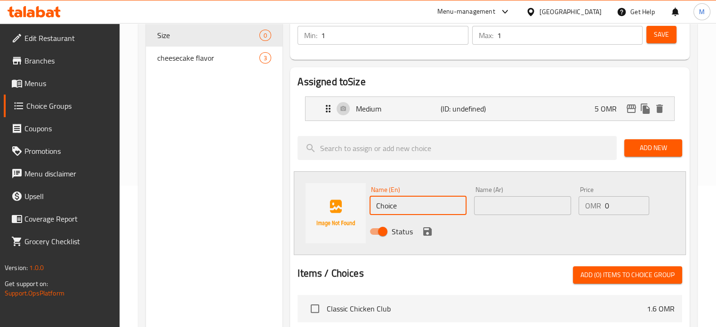
drag, startPoint x: 418, startPoint y: 203, endPoint x: 373, endPoint y: 211, distance: 45.9
click at [373, 211] on input "Choice" at bounding box center [417, 205] width 97 height 19
click at [493, 195] on div "Name (Ar) Name (Ar)" at bounding box center [522, 200] width 97 height 29
click at [492, 203] on input "text" at bounding box center [522, 205] width 97 height 19
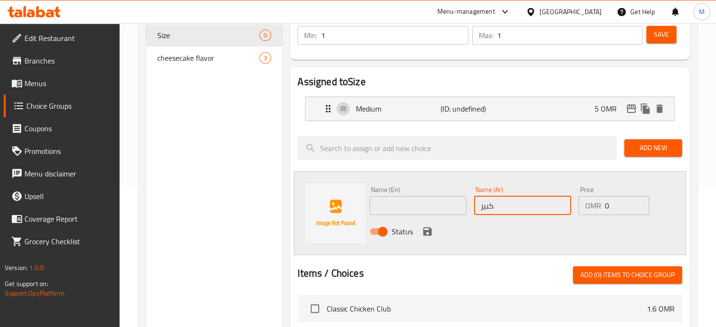
type input "كبير"
click at [408, 203] on input "text" at bounding box center [417, 205] width 97 height 19
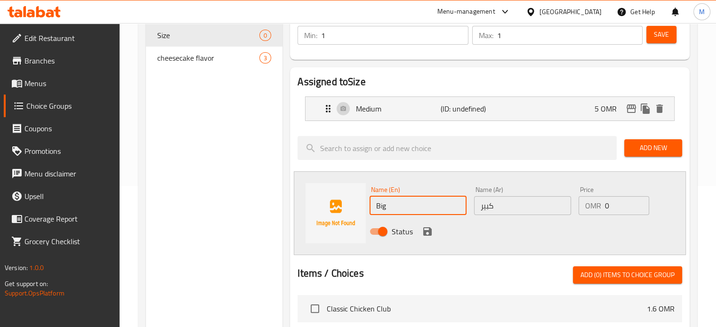
type input "Big"
click at [608, 204] on input "0" at bounding box center [627, 205] width 44 height 19
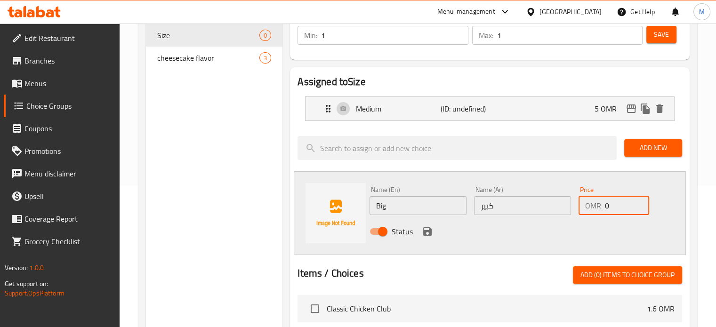
click at [608, 204] on input "0" at bounding box center [627, 205] width 44 height 19
type input "8"
click at [430, 232] on icon "save" at bounding box center [427, 231] width 8 height 8
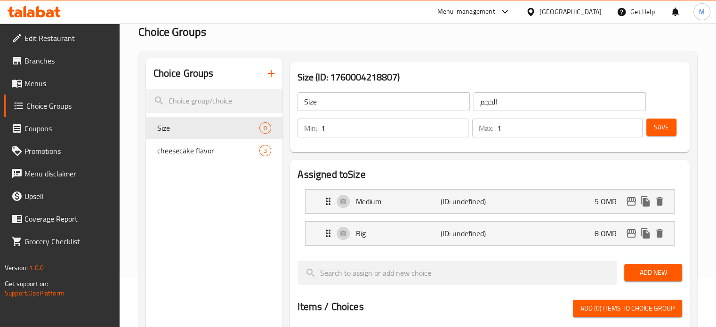
scroll to position [47, 0]
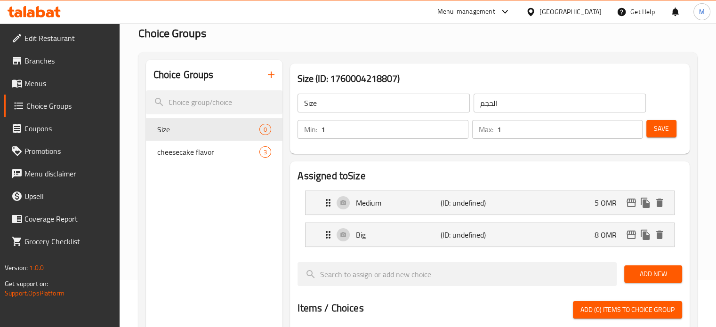
click at [664, 129] on span "Save" at bounding box center [661, 129] width 15 height 12
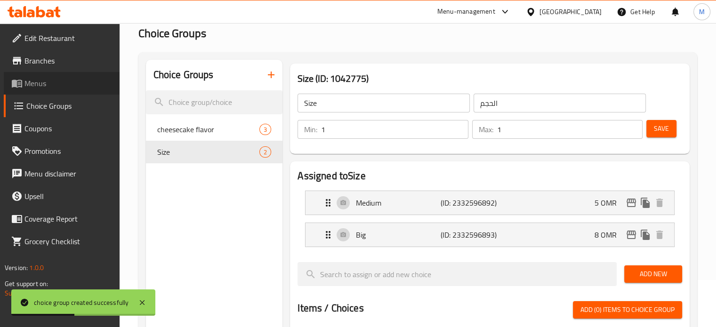
click at [52, 90] on link "Menus" at bounding box center [62, 83] width 116 height 23
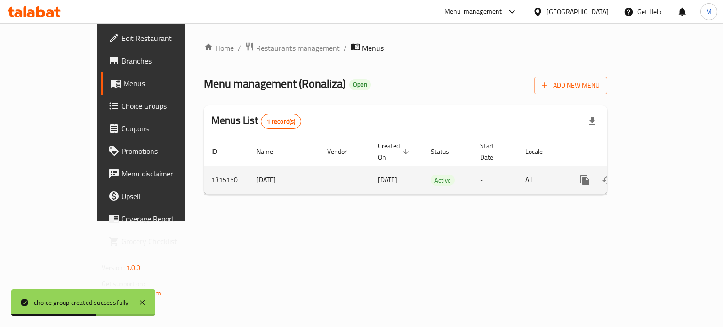
click at [664, 172] on link "enhanced table" at bounding box center [652, 180] width 23 height 23
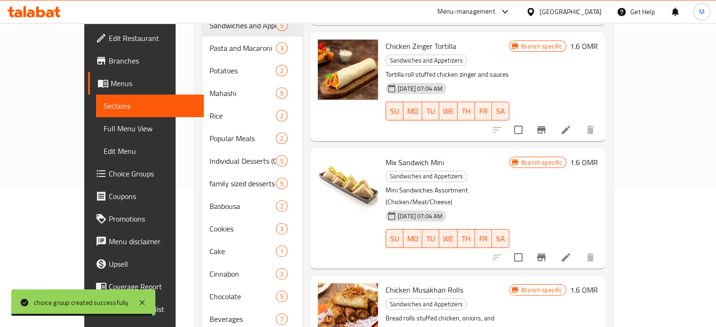
scroll to position [159, 0]
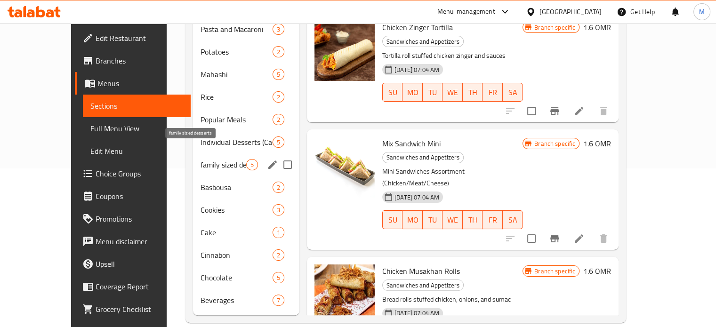
click at [200, 159] on span "family sized desserts" at bounding box center [223, 164] width 46 height 11
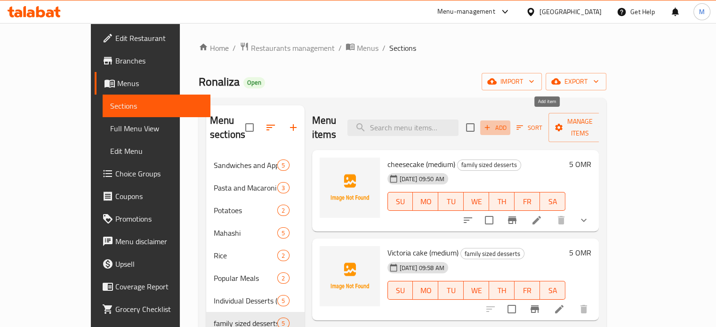
click at [508, 122] on span "Add" at bounding box center [494, 127] width 25 height 11
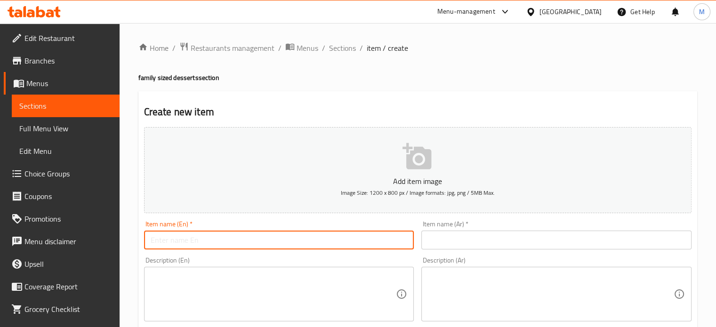
click at [293, 236] on input "text" at bounding box center [279, 240] width 270 height 19
type input "Mango trufle"
click at [447, 240] on input "text" at bounding box center [556, 240] width 270 height 19
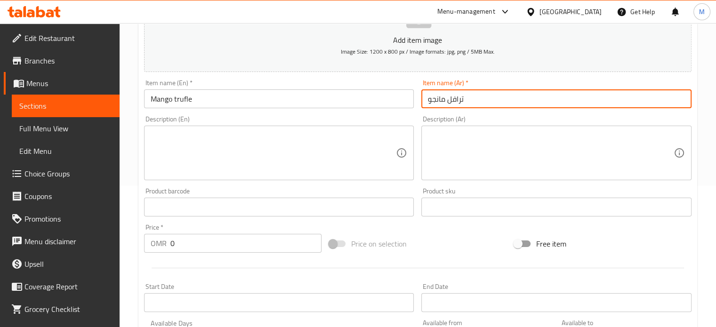
scroll to position [188, 0]
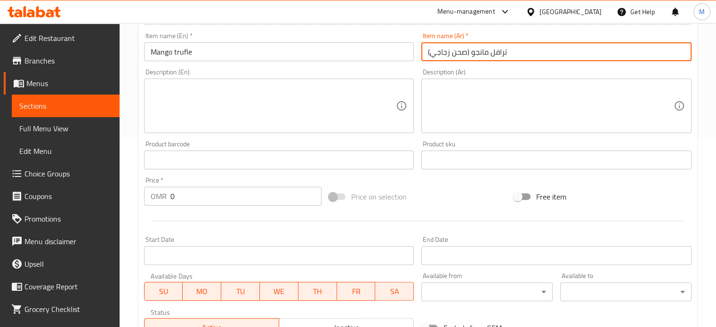
type input "ترافل مانجو (صحن زجاجي)"
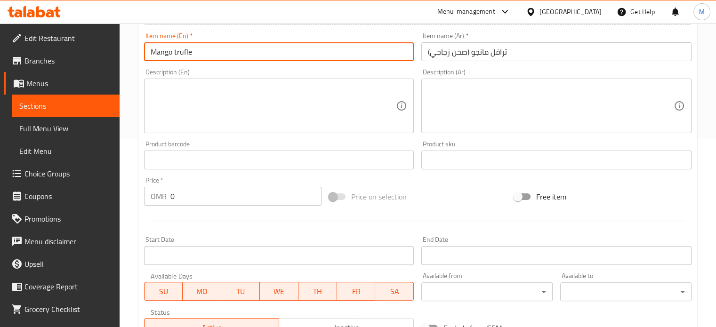
click at [220, 47] on input "Mango trufle" at bounding box center [279, 51] width 270 height 19
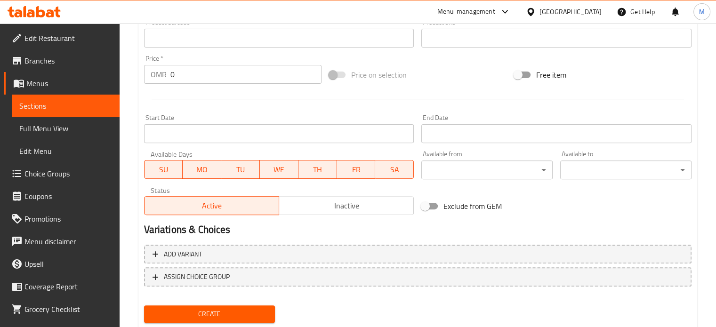
scroll to position [337, 0]
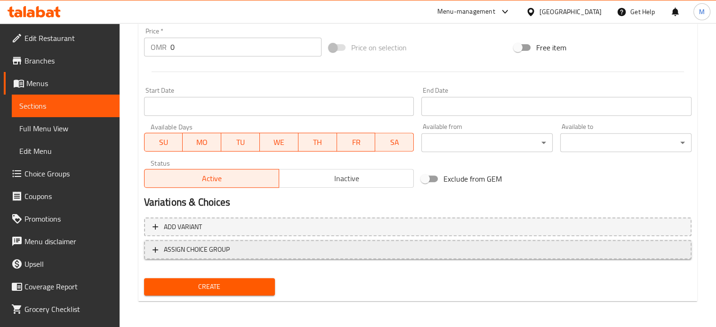
type input "Mango truffle (glass dish)"
click at [233, 253] on span "ASSIGN CHOICE GROUP" at bounding box center [417, 250] width 530 height 12
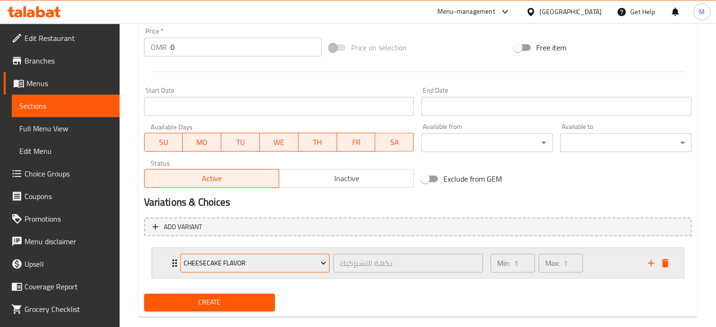
click at [327, 261] on icon "Expand" at bounding box center [323, 262] width 9 height 9
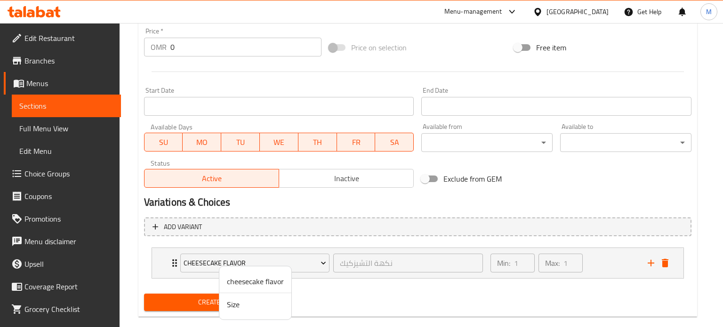
click at [237, 304] on span "Size" at bounding box center [255, 304] width 57 height 11
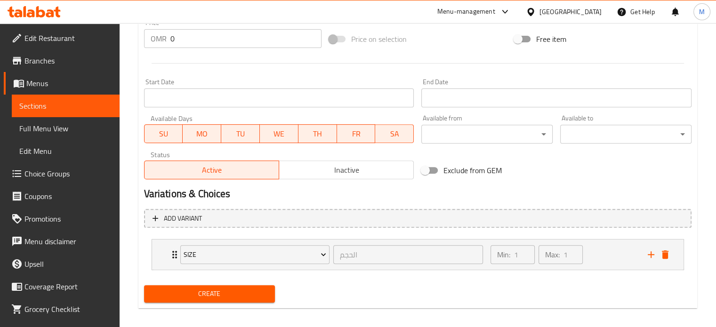
scroll to position [353, 0]
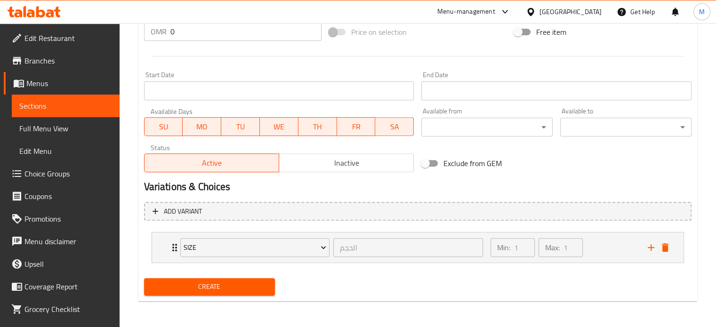
click at [250, 291] on span "Create" at bounding box center [210, 287] width 116 height 12
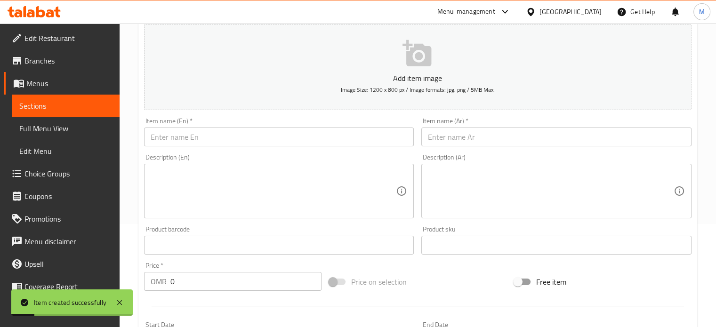
scroll to position [71, 0]
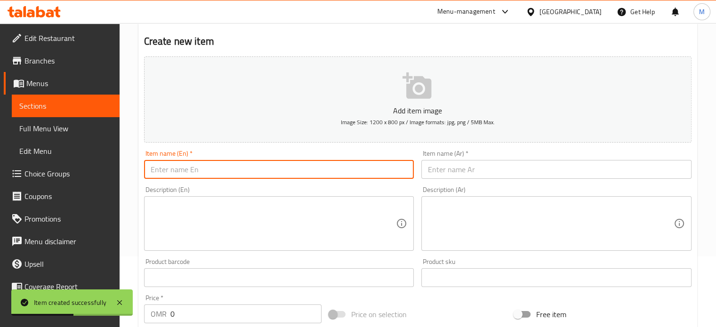
click at [281, 166] on input "text" at bounding box center [279, 169] width 270 height 19
type input "c"
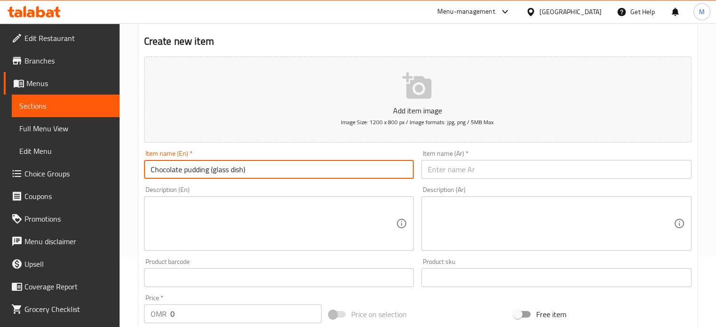
type input "Chocolate pudding (glass dish)"
click at [447, 171] on input "text" at bounding box center [556, 169] width 270 height 19
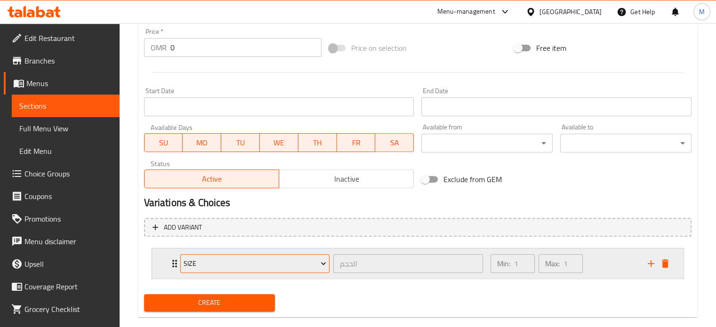
scroll to position [353, 0]
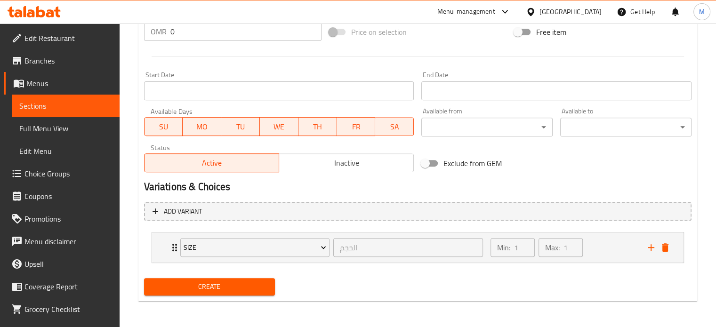
type input "شوكليت بودنج (صحن زجاجي)"
click at [248, 290] on span "Create" at bounding box center [210, 287] width 116 height 12
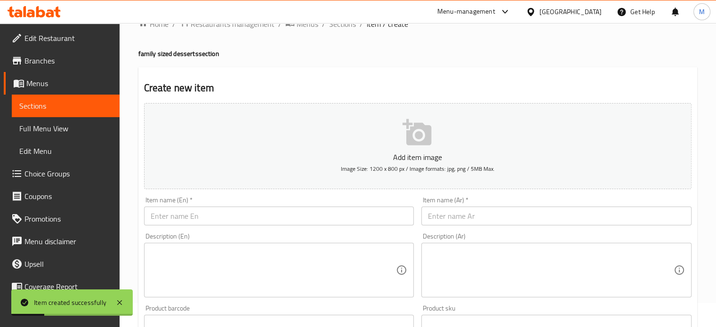
scroll to position [24, 0]
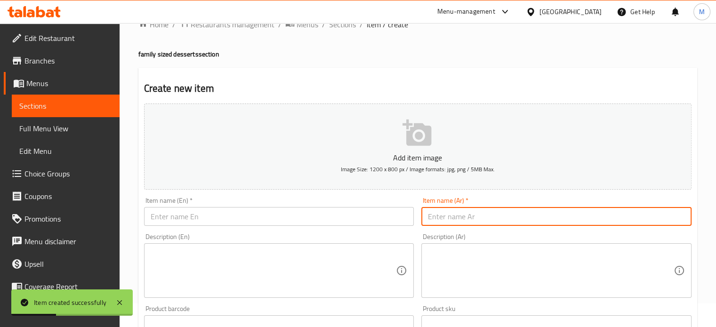
click at [485, 219] on input "text" at bounding box center [556, 216] width 270 height 19
type input "تيراميسو"
drag, startPoint x: 306, startPoint y: 220, endPoint x: 307, endPoint y: 212, distance: 8.0
click at [307, 212] on input "text" at bounding box center [279, 216] width 270 height 19
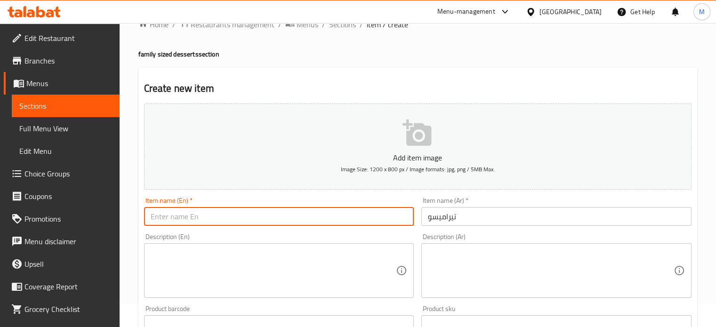
click at [305, 222] on input "text" at bounding box center [279, 216] width 270 height 19
type input "T"
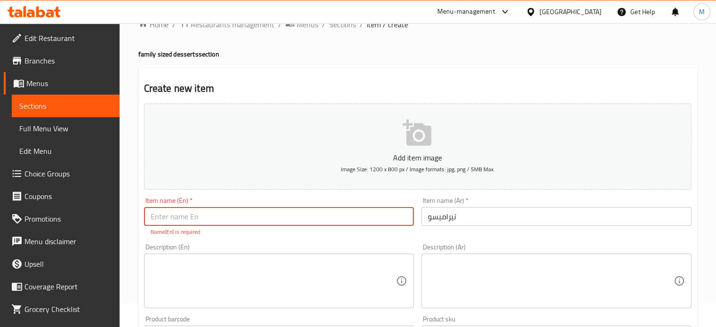
click at [427, 217] on input "تيراميسو" at bounding box center [556, 216] width 270 height 19
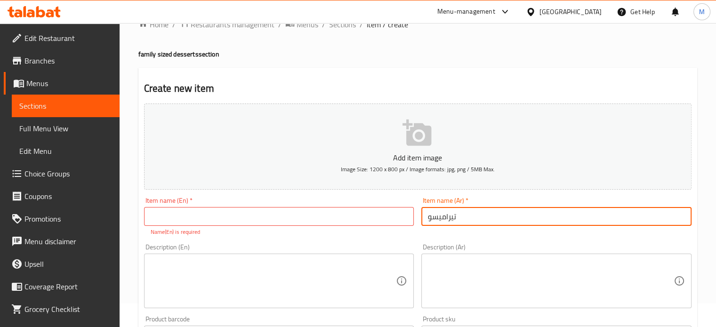
click at [465, 210] on input "تيراميسو" at bounding box center [556, 216] width 270 height 19
type input "تيراميسو (صحن زجاجي)"
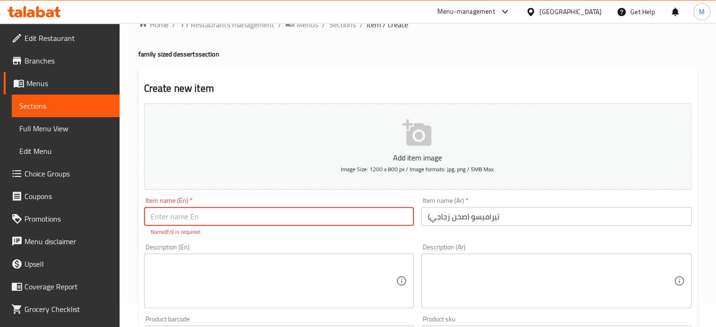
click at [343, 220] on input "text" at bounding box center [279, 216] width 270 height 19
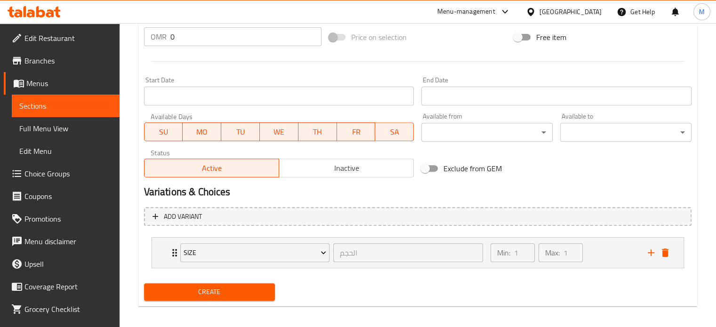
scroll to position [353, 0]
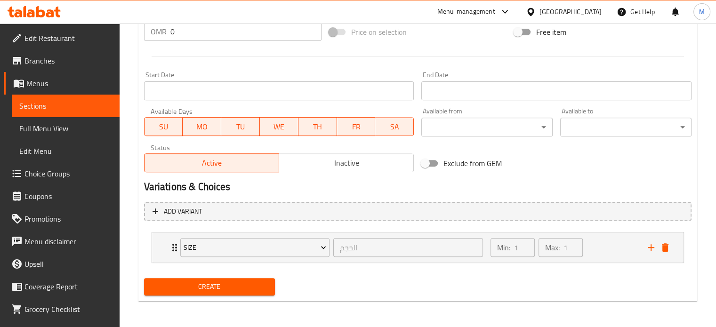
type input "Tiramisu (glass dish)"
click at [234, 286] on span "Create" at bounding box center [210, 287] width 116 height 12
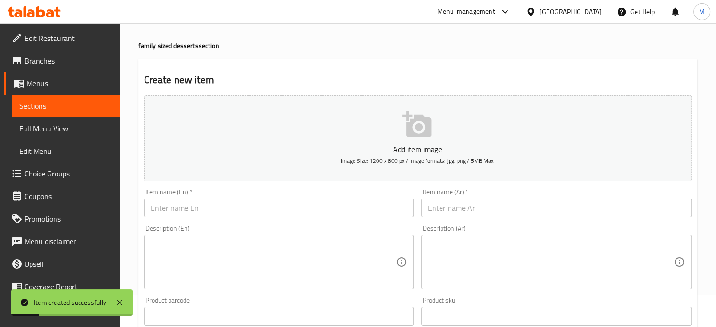
scroll to position [24, 0]
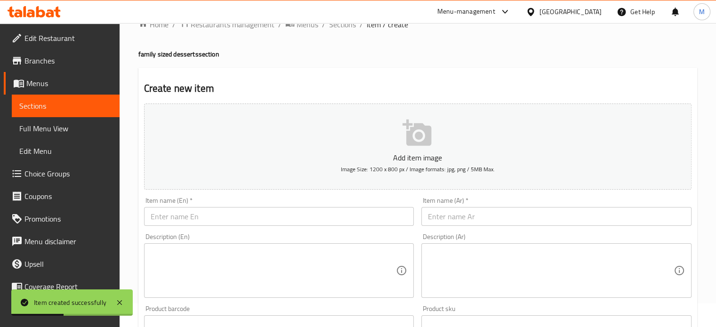
click at [223, 216] on input "text" at bounding box center [279, 216] width 270 height 19
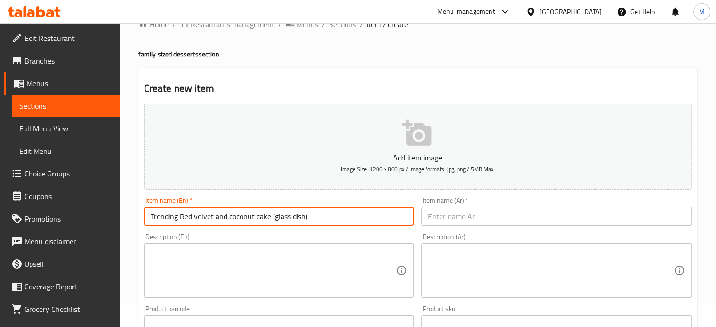
type input "Trending Red velvet and coconut cake (glass dish)"
click at [446, 216] on input "text" at bounding box center [556, 216] width 270 height 19
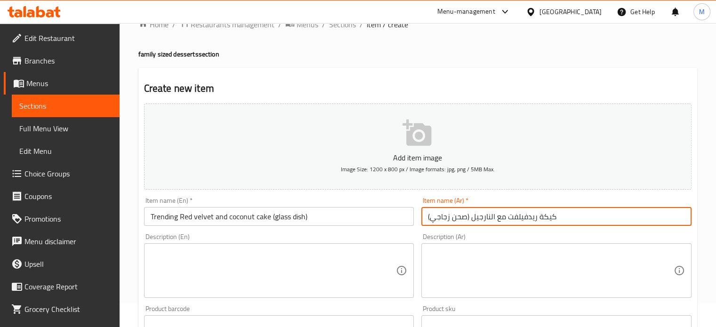
click at [539, 219] on input "كيكة ريدفيلفت مع النارجيل (صحن زجاجي)" at bounding box center [556, 216] width 270 height 19
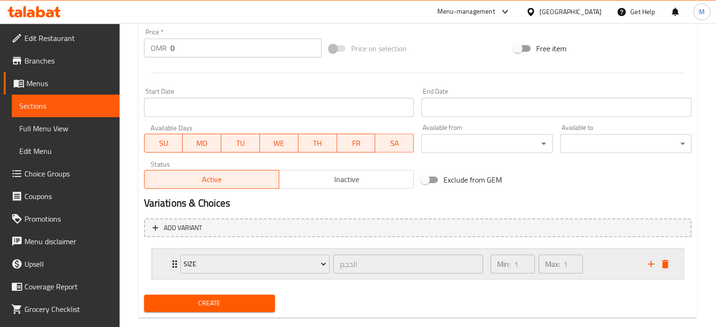
scroll to position [353, 0]
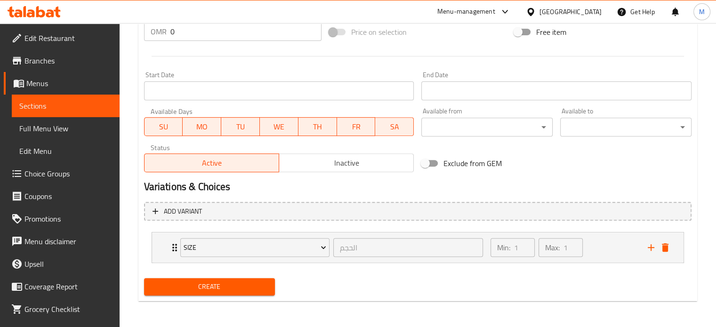
type input "كيكة الترند ريدفيلفت مع النارجيل (صحن زجاجي)"
click at [257, 287] on span "Create" at bounding box center [210, 287] width 116 height 12
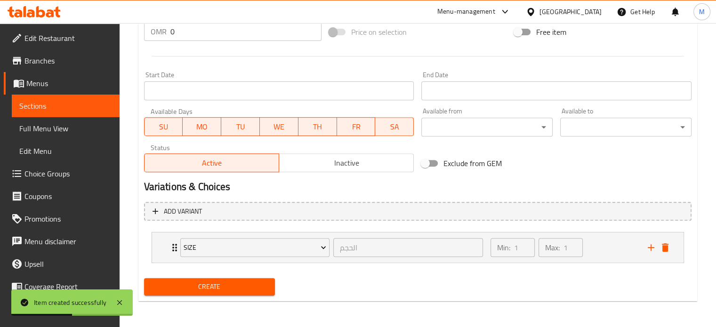
click at [57, 86] on span "Menus" at bounding box center [69, 83] width 86 height 11
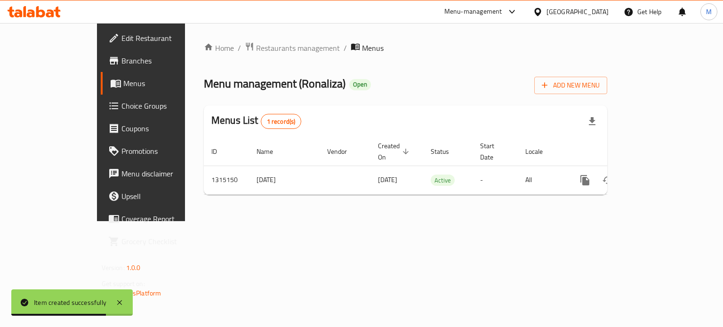
click at [121, 108] on span "Choice Groups" at bounding box center [165, 105] width 89 height 11
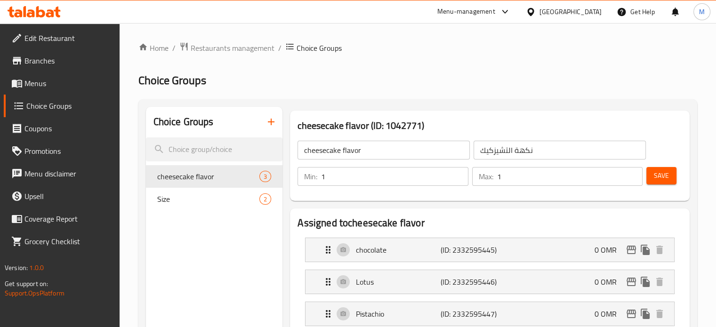
click at [279, 124] on button "button" at bounding box center [271, 122] width 23 height 23
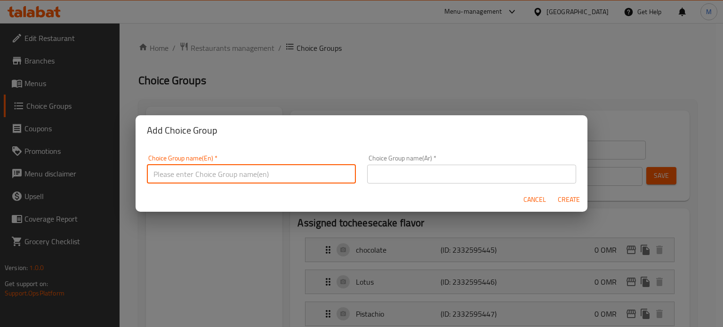
drag, startPoint x: 286, startPoint y: 175, endPoint x: 286, endPoint y: 182, distance: 7.5
click at [286, 175] on input "text" at bounding box center [251, 174] width 209 height 19
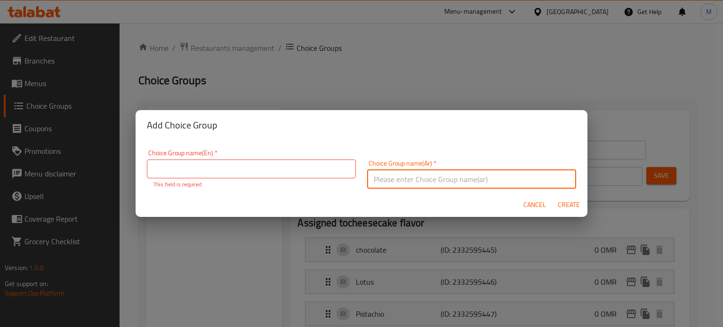
click at [483, 178] on input "text" at bounding box center [471, 179] width 209 height 19
type input "حجم شوكلاطه الكنافه"
click at [294, 171] on input "text" at bounding box center [251, 169] width 209 height 19
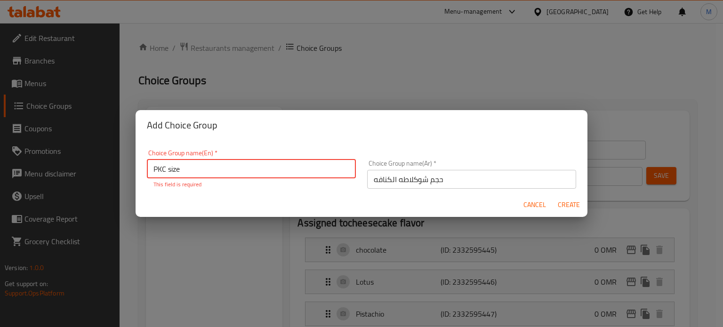
type input "PKC size"
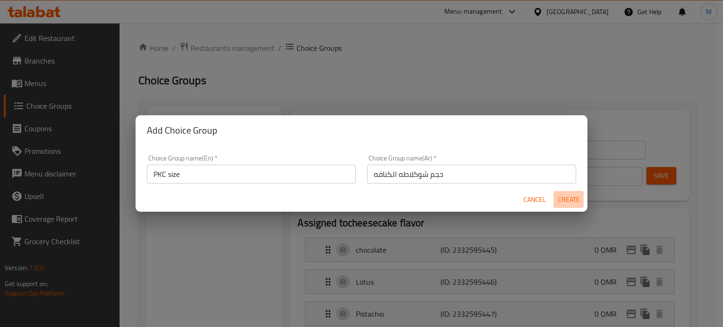
click at [566, 206] on button "Create" at bounding box center [568, 199] width 30 height 17
type input "PKC size"
type input "حجم شوكلاطه الكنافه"
type input "0"
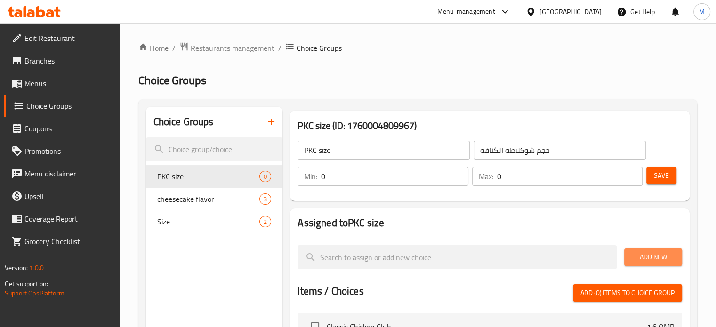
click at [659, 257] on span "Add New" at bounding box center [652, 257] width 43 height 12
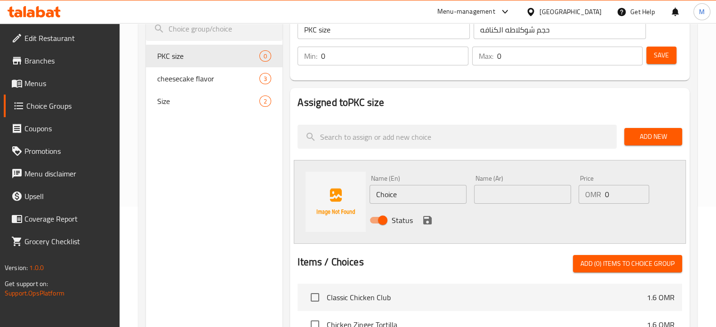
scroll to position [94, 0]
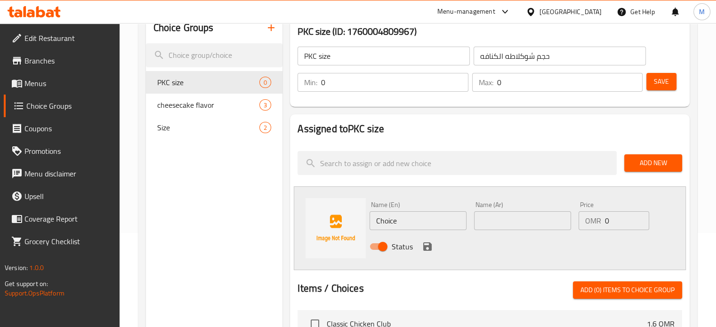
click at [359, 88] on input "0" at bounding box center [394, 82] width 147 height 19
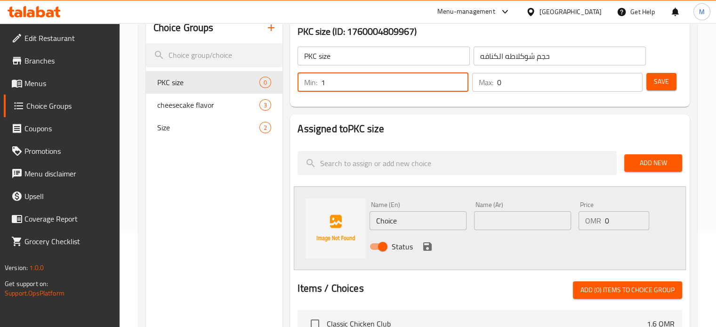
type input "1"
click at [510, 84] on input "0" at bounding box center [569, 82] width 145 height 19
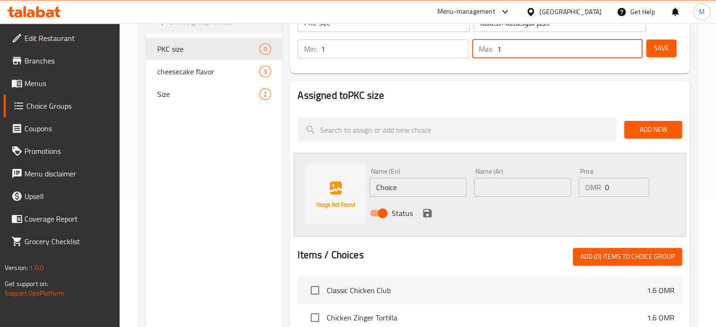
scroll to position [141, 0]
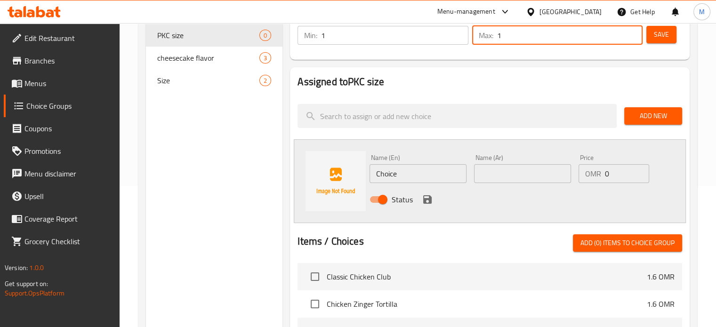
type input "1"
click at [407, 177] on input "Choice" at bounding box center [417, 173] width 97 height 19
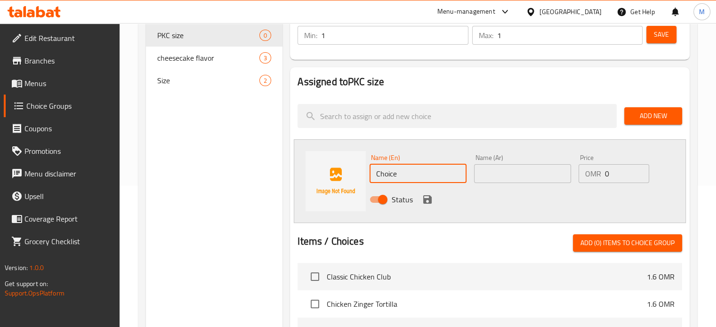
click at [407, 177] on input "Choice" at bounding box center [417, 173] width 97 height 19
type input "small"
click at [617, 175] on input "0" at bounding box center [627, 173] width 44 height 19
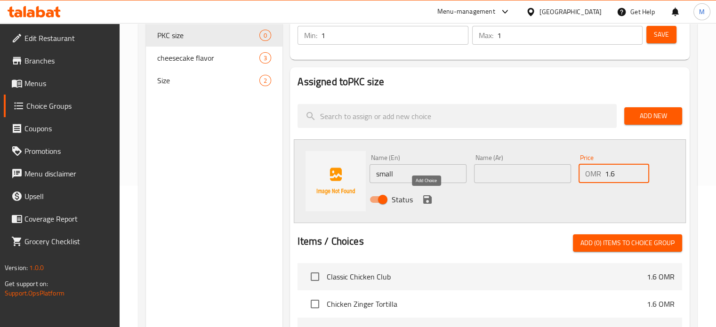
type input "1.6"
click at [431, 202] on icon "save" at bounding box center [427, 199] width 8 height 8
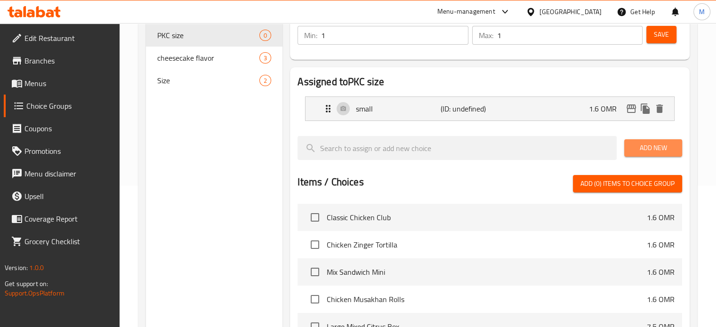
click at [659, 150] on span "Add New" at bounding box center [652, 148] width 43 height 12
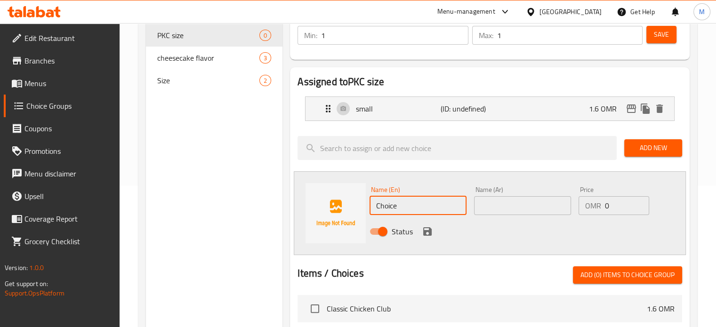
drag, startPoint x: 426, startPoint y: 204, endPoint x: 359, endPoint y: 220, distance: 68.7
click at [367, 218] on div "Name (En) Choice Name (En) Name (Ar) Name (Ar) Price OMR 0 Price Status" at bounding box center [522, 214] width 313 height 62
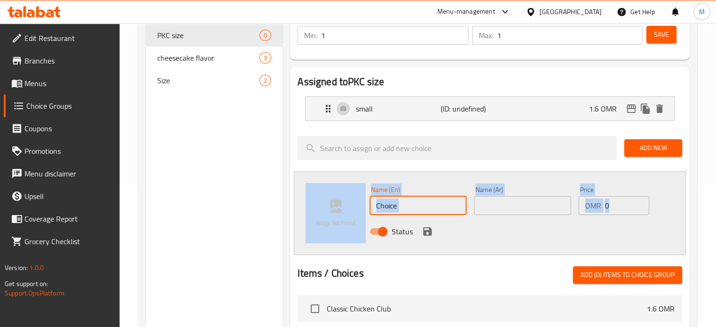
click at [361, 220] on div "Name (En) Choice Name (En) Name (Ar) Name (Ar) Price OMR 0 Price Status" at bounding box center [490, 213] width 392 height 84
click at [359, 220] on img at bounding box center [335, 213] width 60 height 60
click at [406, 205] on input "Choice" at bounding box center [417, 205] width 97 height 19
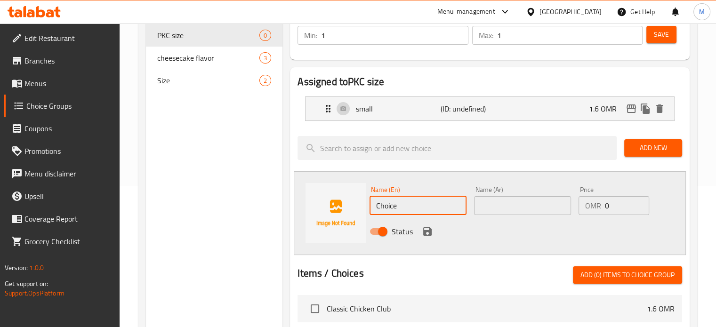
drag, startPoint x: 406, startPoint y: 209, endPoint x: 371, endPoint y: 211, distance: 34.9
click at [371, 211] on input "Choice" at bounding box center [417, 205] width 97 height 19
type input "big"
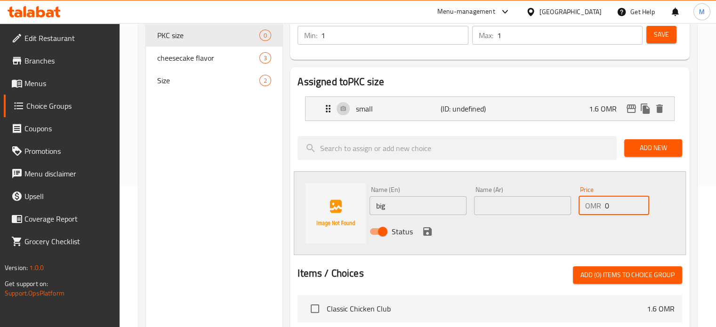
click at [618, 203] on input "0" at bounding box center [627, 205] width 44 height 19
type input "2.4"
click at [427, 229] on icon "save" at bounding box center [427, 231] width 11 height 11
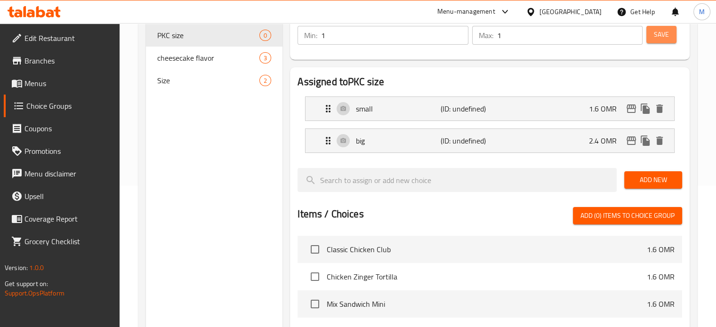
click at [663, 33] on span "Save" at bounding box center [661, 35] width 15 height 12
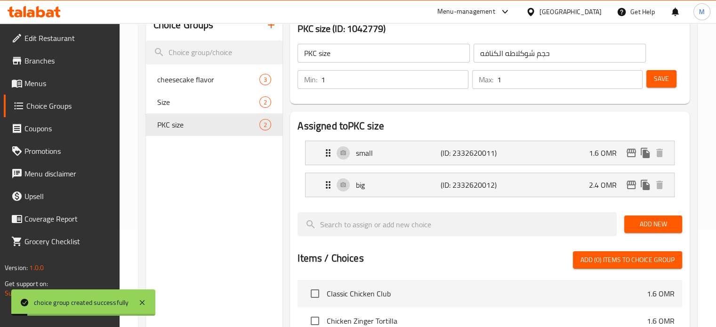
scroll to position [47, 0]
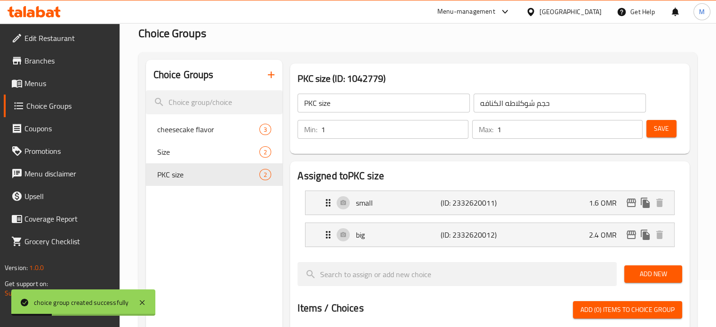
click at [57, 92] on link "Menus" at bounding box center [62, 83] width 116 height 23
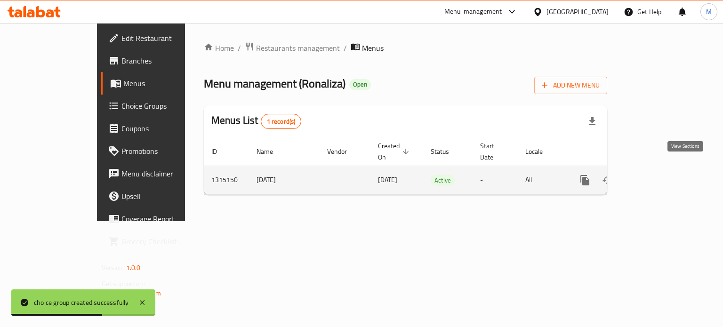
click at [658, 175] on icon "enhanced table" at bounding box center [652, 180] width 11 height 11
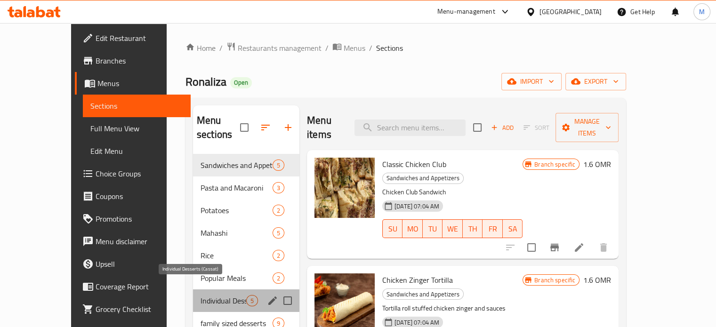
click at [200, 295] on span "Individual Desserts (Cassat)" at bounding box center [223, 300] width 46 height 11
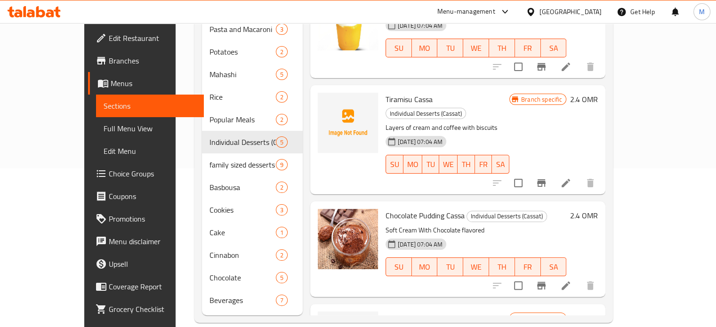
scroll to position [8, 0]
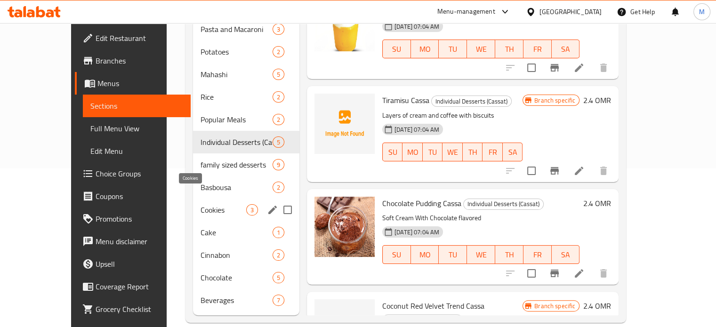
click at [200, 204] on span "Cookies" at bounding box center [223, 209] width 46 height 11
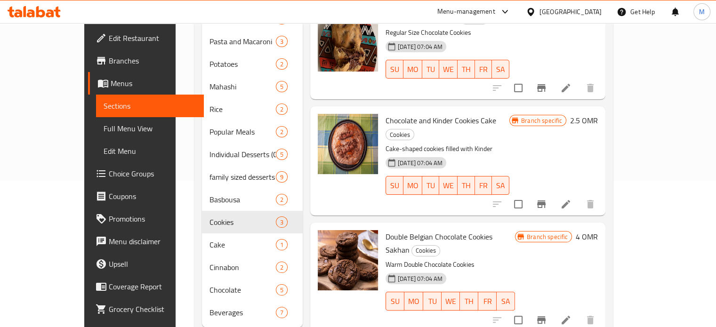
scroll to position [154, 0]
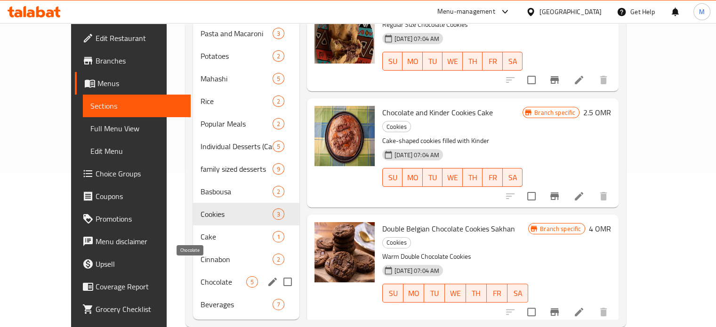
click at [200, 276] on span "Chocolate" at bounding box center [223, 281] width 46 height 11
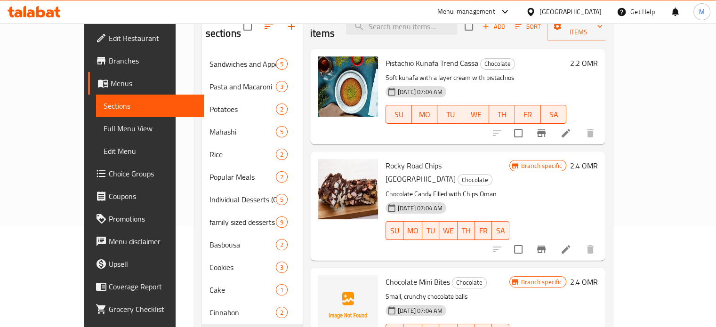
scroll to position [100, 0]
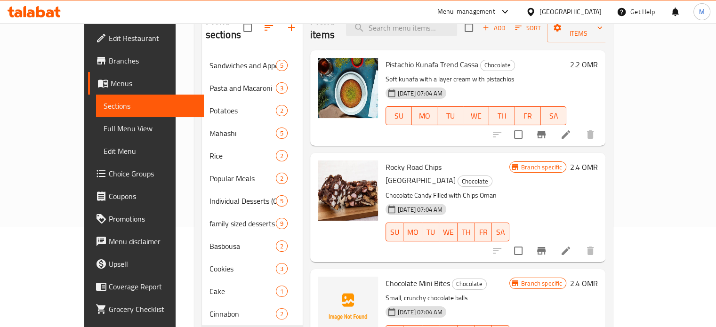
click at [571, 129] on icon at bounding box center [565, 134] width 11 height 11
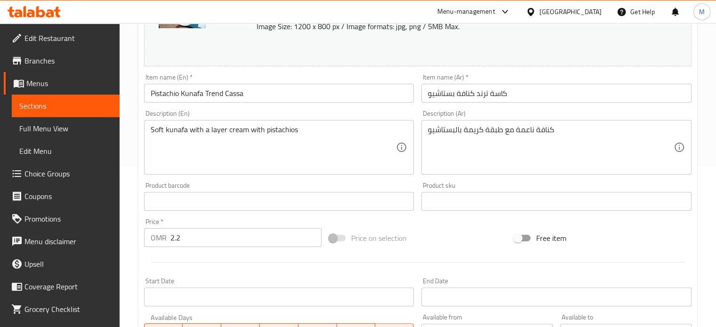
scroll to position [329, 0]
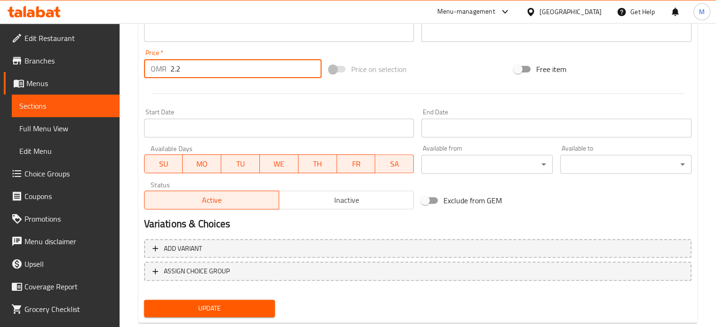
drag, startPoint x: 203, startPoint y: 68, endPoint x: 148, endPoint y: 75, distance: 55.5
click at [148, 75] on div "OMR 2.2 Price *" at bounding box center [232, 68] width 177 height 19
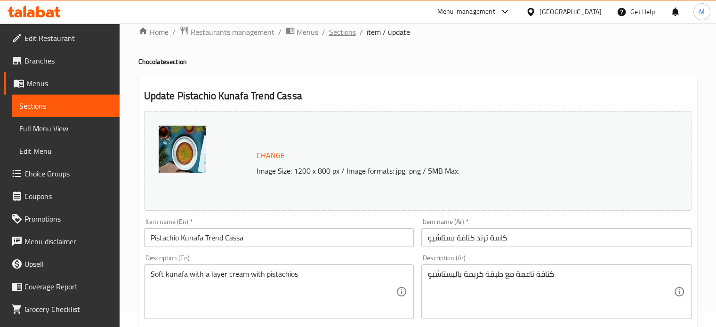
scroll to position [0, 0]
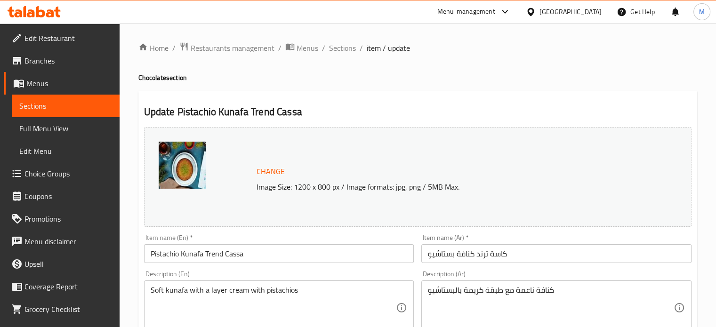
click at [348, 50] on span "Sections" at bounding box center [342, 47] width 27 height 11
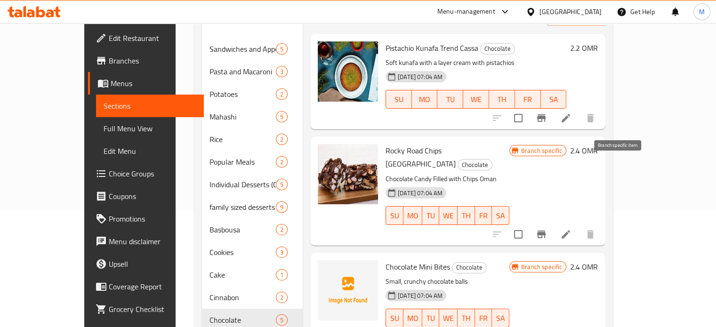
scroll to position [183, 0]
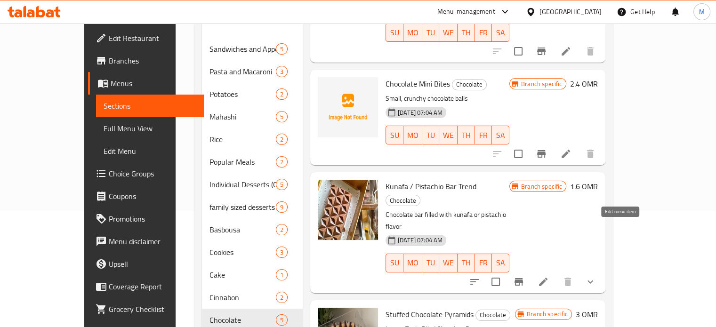
click at [547, 278] on icon at bounding box center [543, 282] width 8 height 8
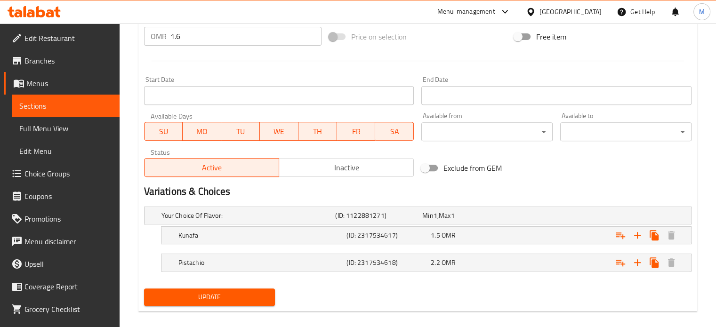
scroll to position [372, 0]
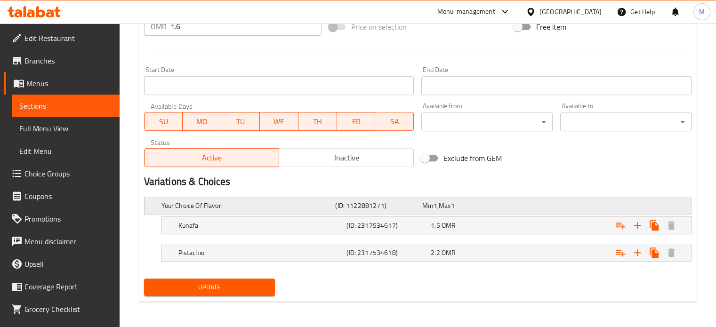
click at [291, 203] on h5 "Your Choice Of Flavor:" at bounding box center [246, 205] width 170 height 9
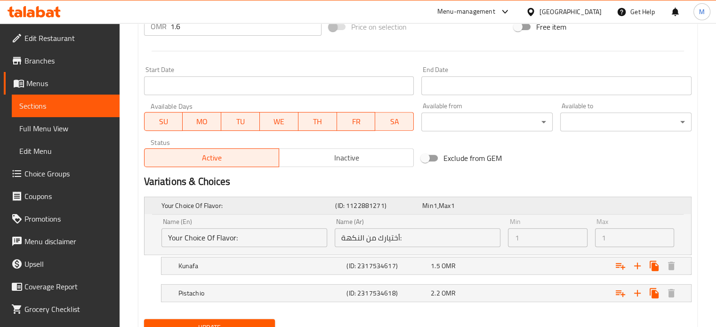
click at [297, 207] on h5 "Your Choice Of Flavor:" at bounding box center [246, 205] width 170 height 9
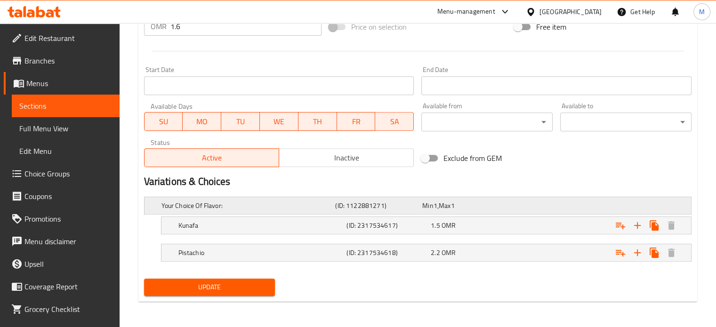
drag, startPoint x: 293, startPoint y: 199, endPoint x: 274, endPoint y: 207, distance: 20.5
click at [274, 207] on h5 "Your Choice Of Flavor:" at bounding box center [246, 205] width 170 height 9
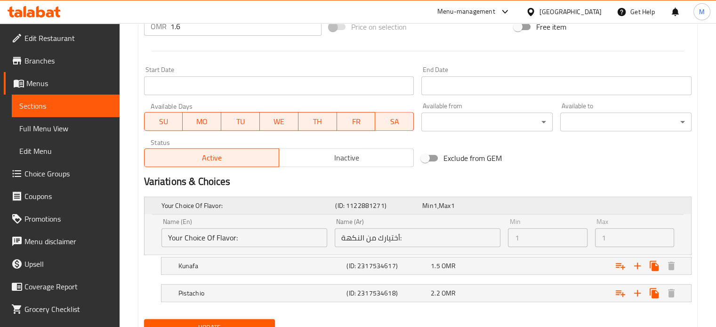
click at [260, 203] on h5 "Your Choice Of Flavor:" at bounding box center [246, 205] width 170 height 9
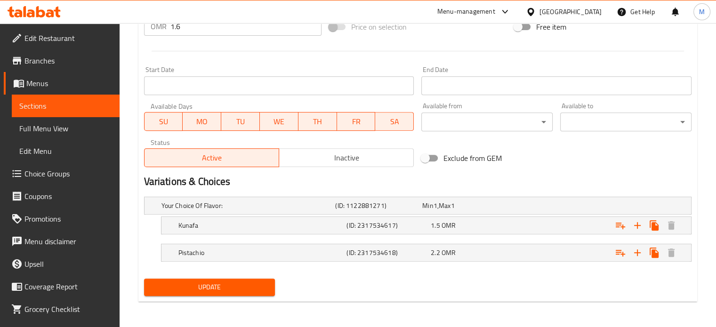
click at [226, 183] on h2 "Variations & Choices" at bounding box center [417, 182] width 547 height 14
click at [223, 183] on h2 "Variations & Choices" at bounding box center [417, 182] width 547 height 14
click at [228, 183] on h2 "Variations & Choices" at bounding box center [417, 182] width 547 height 14
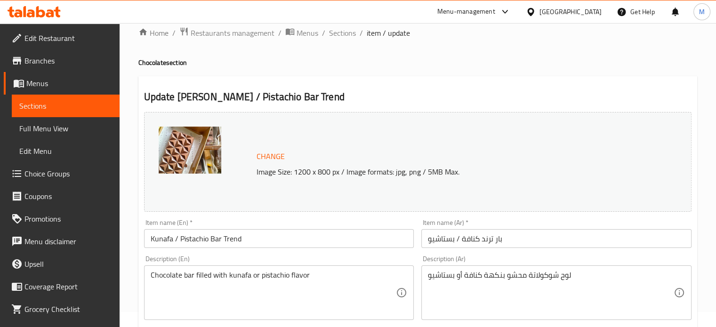
scroll to position [0, 0]
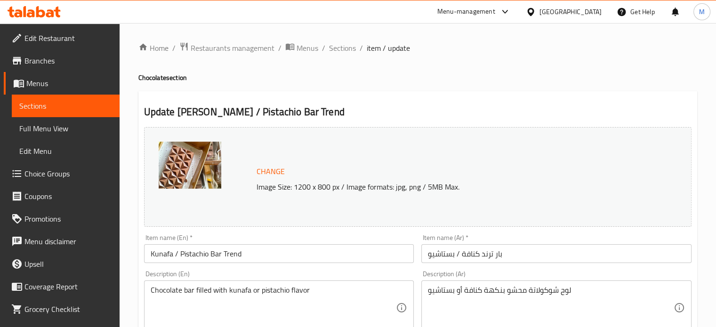
click at [196, 169] on img at bounding box center [190, 165] width 63 height 47
click at [205, 173] on img at bounding box center [190, 165] width 63 height 47
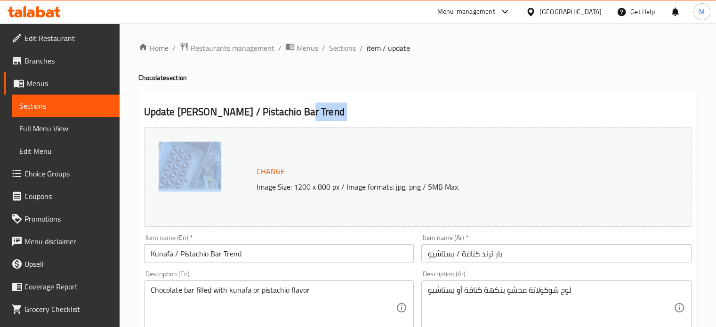
drag, startPoint x: 300, startPoint y: 112, endPoint x: 246, endPoint y: 125, distance: 56.0
click at [246, 125] on div "Change Image Size: 1200 x 800 px / Image formats: jpg, png / 5MB Max." at bounding box center [417, 176] width 555 height 107
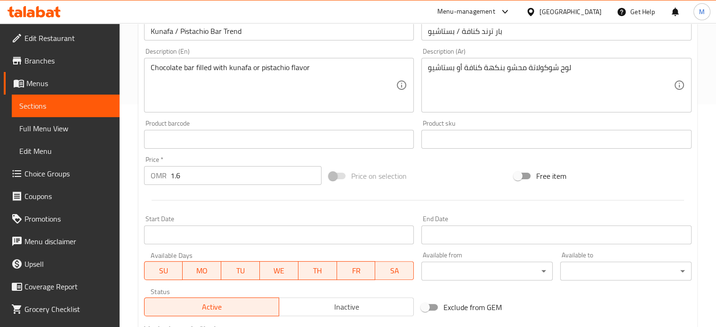
scroll to position [372, 0]
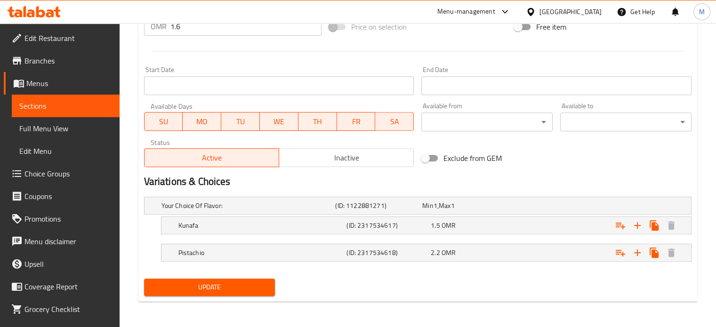
click at [352, 160] on span "Inactive" at bounding box center [346, 158] width 127 height 14
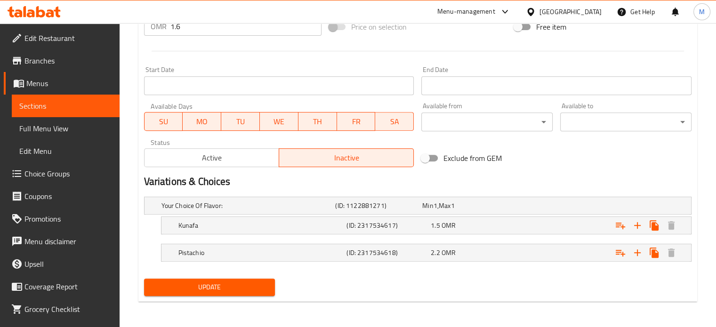
click at [237, 280] on button "Update" at bounding box center [209, 287] width 131 height 17
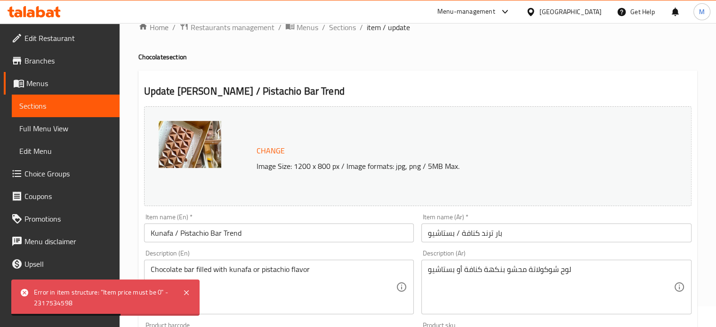
scroll to position [0, 0]
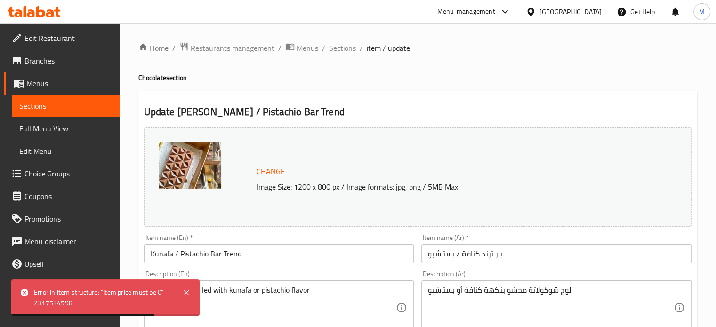
click at [378, 49] on span "item / update" at bounding box center [388, 47] width 43 height 11
click at [337, 50] on span "Sections" at bounding box center [342, 47] width 27 height 11
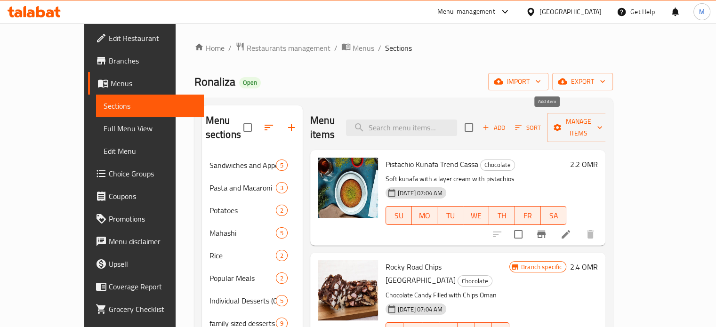
click at [506, 122] on span "Add" at bounding box center [493, 127] width 25 height 11
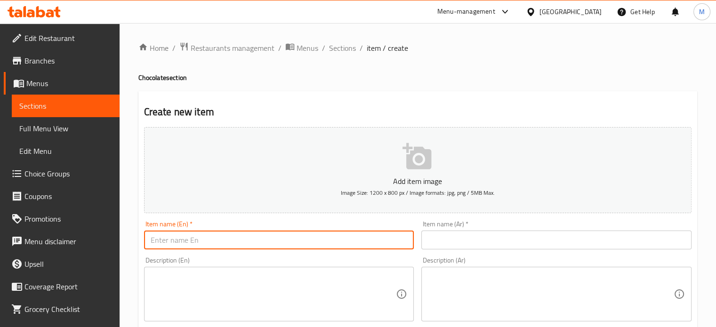
click at [239, 239] on input "text" at bounding box center [279, 240] width 270 height 19
drag, startPoint x: 166, startPoint y: 242, endPoint x: 296, endPoint y: 245, distance: 130.4
click at [295, 244] on input "Kunafa and Pistachio bar" at bounding box center [279, 240] width 270 height 19
type input "Kunafa and Pistachio bar"
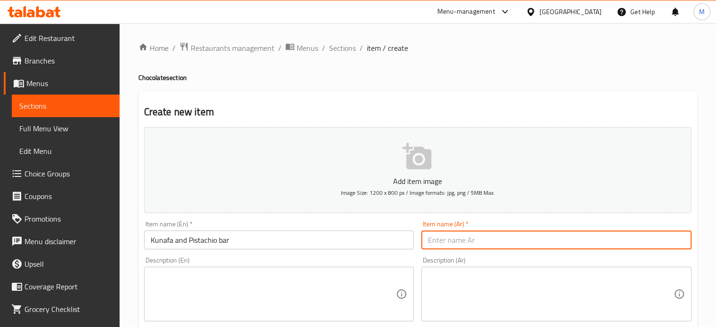
click at [625, 243] on input "text" at bounding box center [556, 240] width 270 height 19
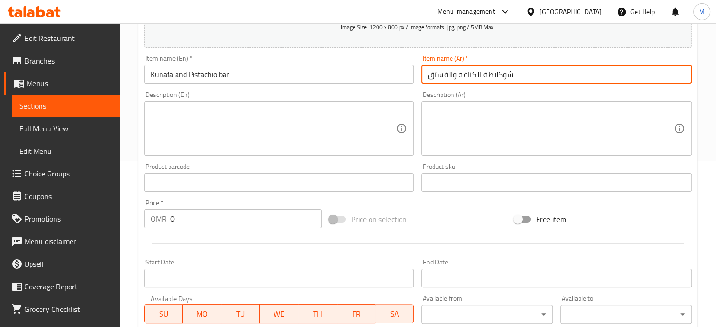
scroll to position [188, 0]
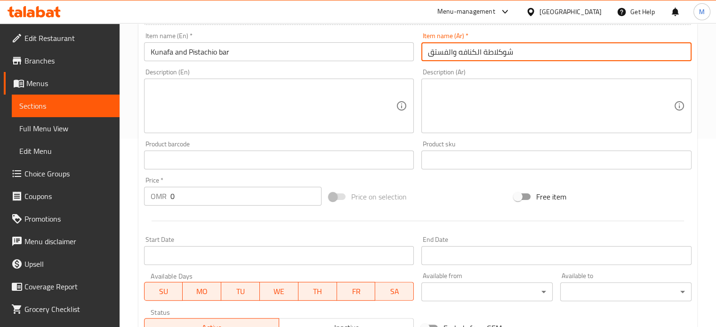
click at [527, 50] on input "شوكلاطة الكنافه والفستق" at bounding box center [556, 51] width 270 height 19
click at [510, 54] on input "شوكلاطة الكنافه والفستق" at bounding box center [556, 51] width 270 height 19
click at [508, 54] on input "شوكلاطة الكنافه والفستق" at bounding box center [556, 51] width 270 height 19
click at [485, 54] on input "شوكلاطة الكنافه والفستق" at bounding box center [556, 51] width 270 height 19
click at [480, 54] on input "شوكلاطة الكنافه والفستق" at bounding box center [556, 51] width 270 height 19
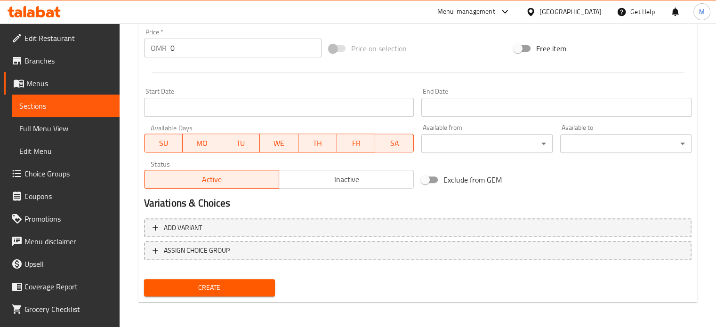
scroll to position [337, 0]
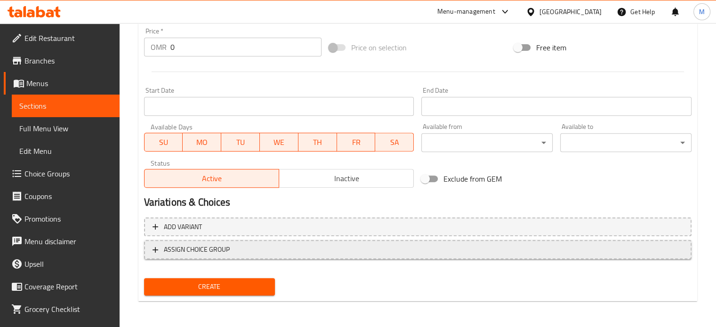
type input "شوكلاطة الكنافه والفستق"
click at [250, 251] on span "ASSIGN CHOICE GROUP" at bounding box center [417, 250] width 530 height 12
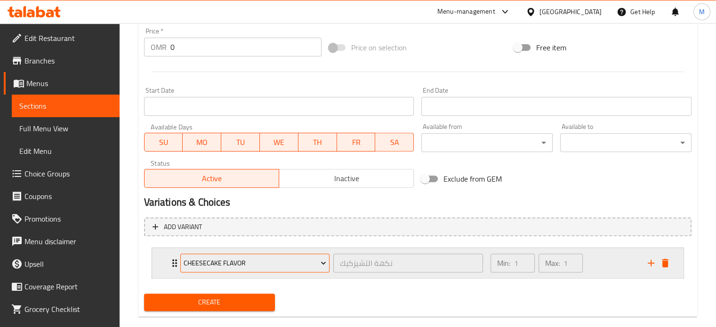
click at [318, 264] on span "cheesecake flavor" at bounding box center [254, 263] width 143 height 12
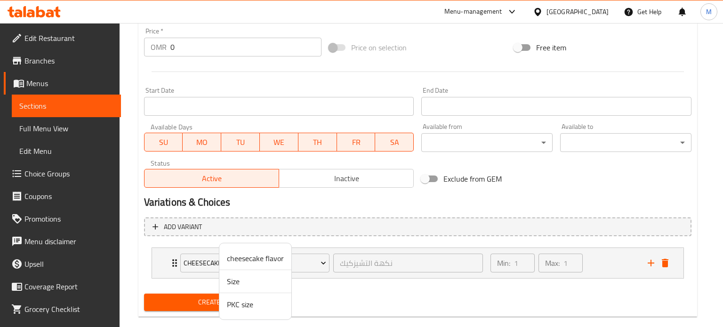
click at [249, 306] on span "PKC size" at bounding box center [255, 304] width 57 height 11
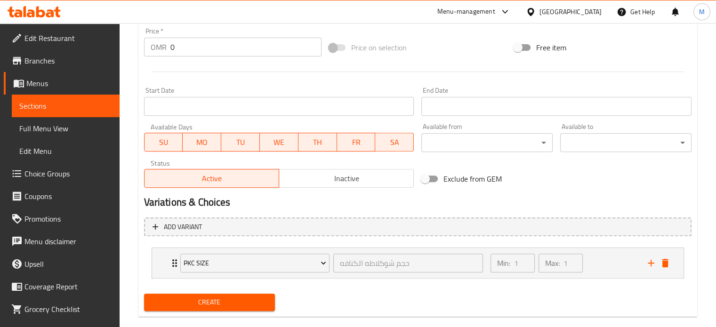
click at [241, 303] on span "Create" at bounding box center [210, 302] width 116 height 12
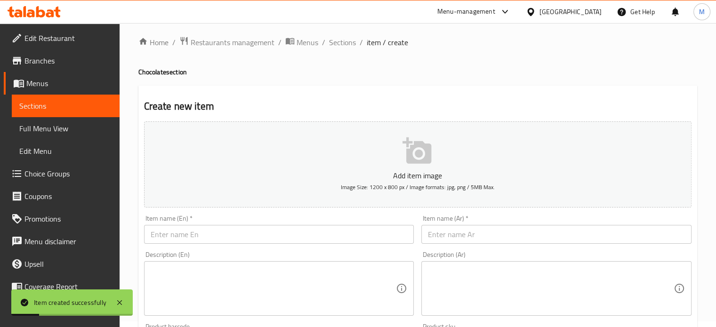
scroll to position [0, 0]
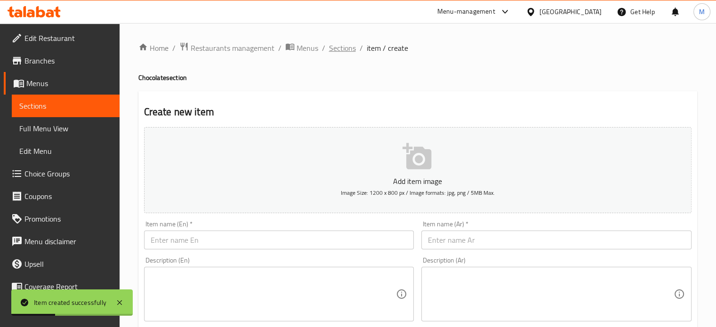
click at [340, 49] on span "Sections" at bounding box center [342, 47] width 27 height 11
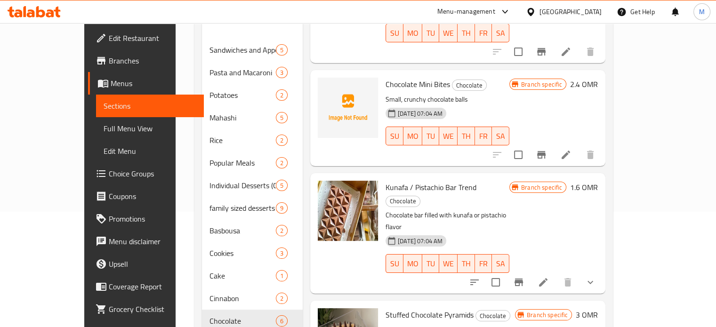
scroll to position [159, 0]
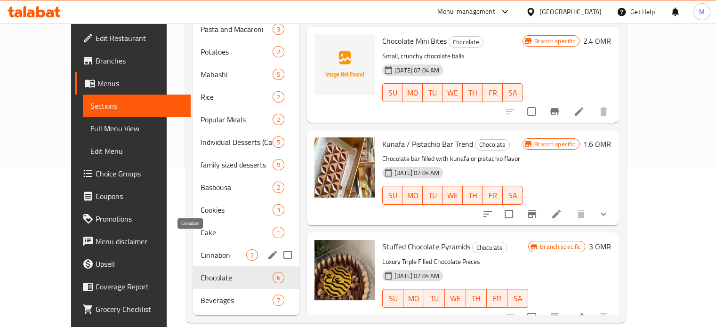
click at [200, 249] on span "Cinnabon" at bounding box center [223, 254] width 46 height 11
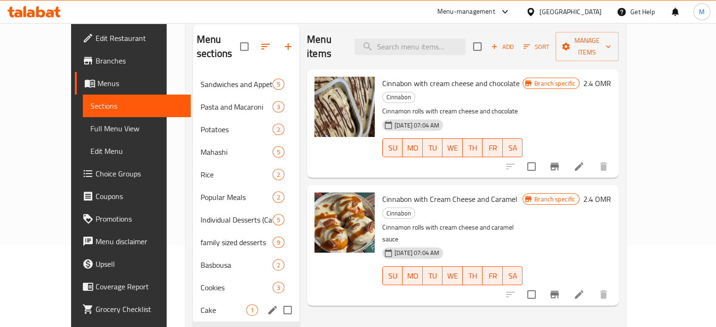
scroll to position [64, 0]
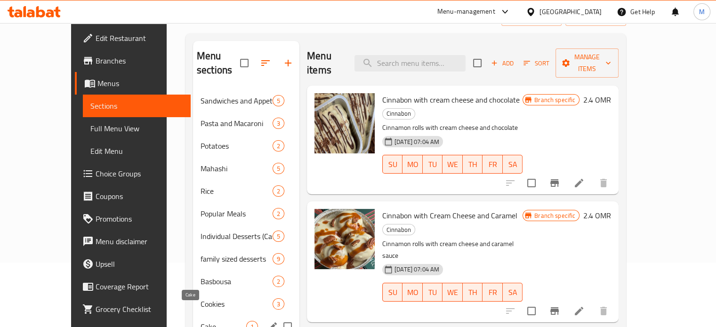
click at [200, 321] on span "Cake" at bounding box center [223, 326] width 46 height 11
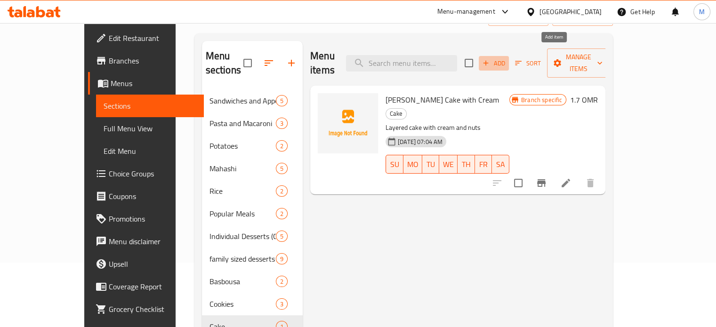
click at [506, 58] on span "Add" at bounding box center [493, 63] width 25 height 11
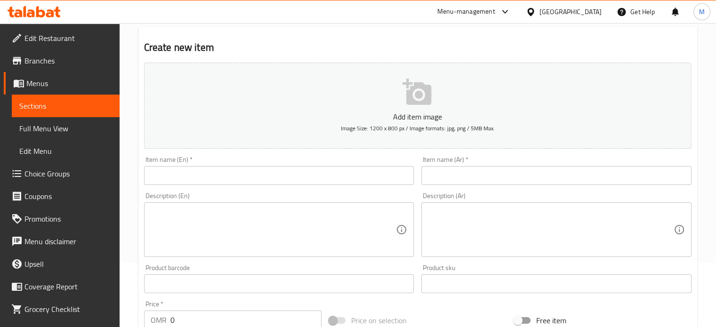
click at [452, 172] on input "text" at bounding box center [556, 175] width 270 height 19
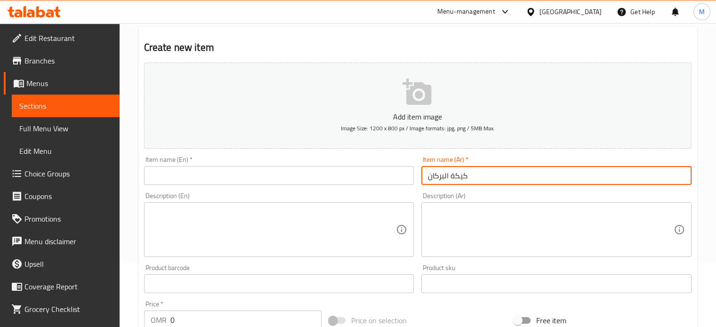
type input "كيكة البركان"
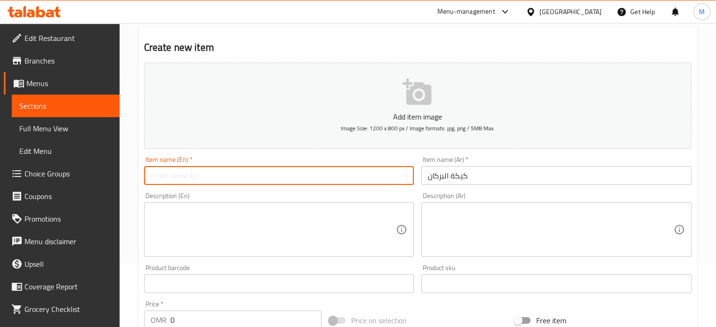
drag, startPoint x: 369, startPoint y: 179, endPoint x: 364, endPoint y: 181, distance: 5.5
click at [369, 179] on input "text" at bounding box center [279, 175] width 270 height 19
click at [152, 178] on input "volcano cake" at bounding box center [279, 175] width 270 height 19
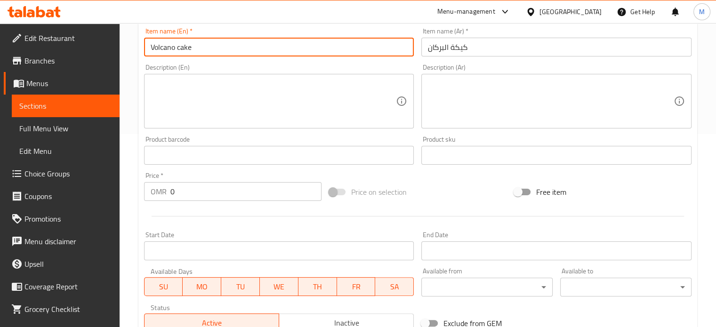
scroll to position [206, 0]
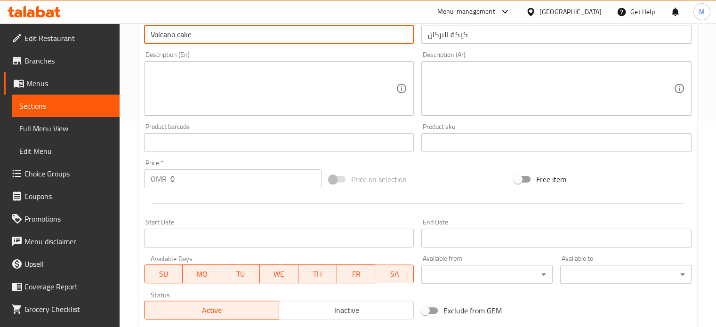
click at [268, 39] on input "Volcano cake" at bounding box center [279, 34] width 270 height 19
type input "Volcano cake with Belgian chocolate"
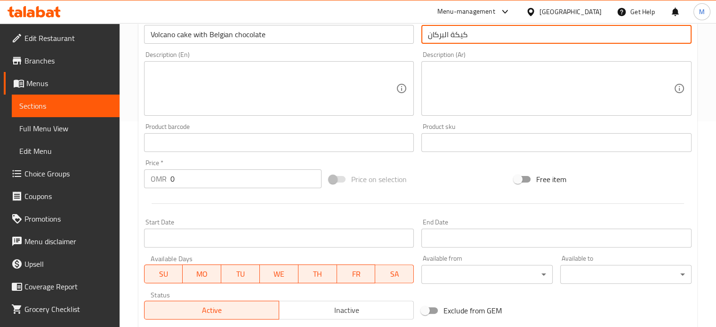
click at [429, 35] on input "كيكة البركان" at bounding box center [556, 34] width 270 height 19
click at [475, 32] on input "كيكة البركان" at bounding box center [556, 34] width 270 height 19
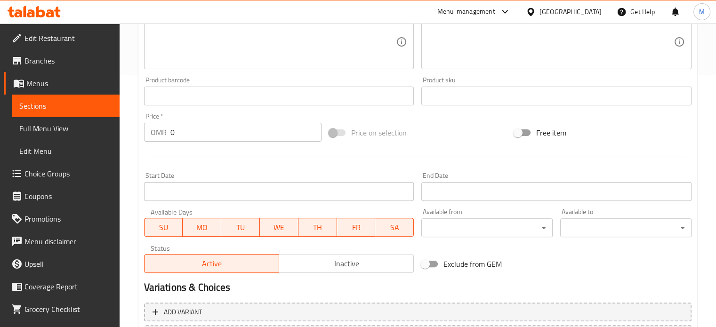
scroll to position [149, 0]
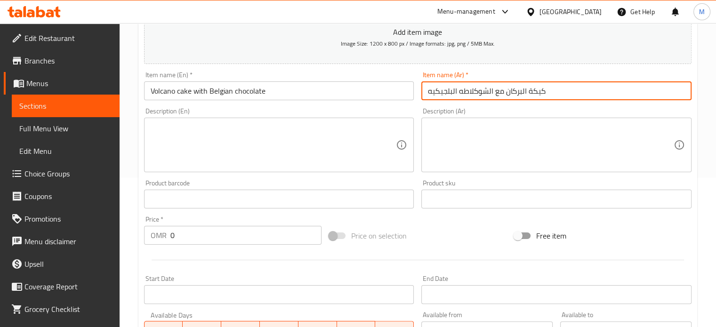
drag, startPoint x: 461, startPoint y: 91, endPoint x: 505, endPoint y: 93, distance: 44.3
click at [505, 93] on input "كيكة البركان مع الشوكلاطه البلجيكيه" at bounding box center [556, 90] width 270 height 19
type input "كيكة البركان بالشوكلاته البلجيكيه"
click at [188, 239] on input "0" at bounding box center [245, 235] width 151 height 19
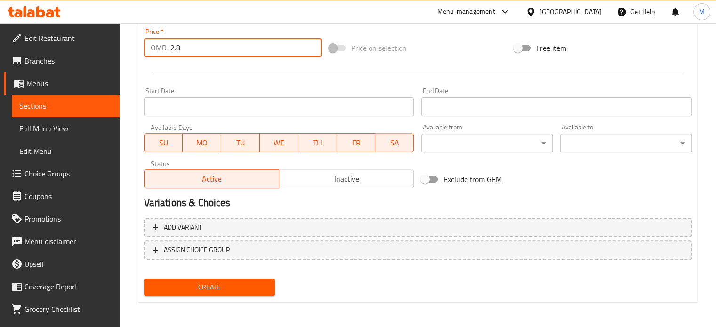
scroll to position [337, 0]
type input "2.8"
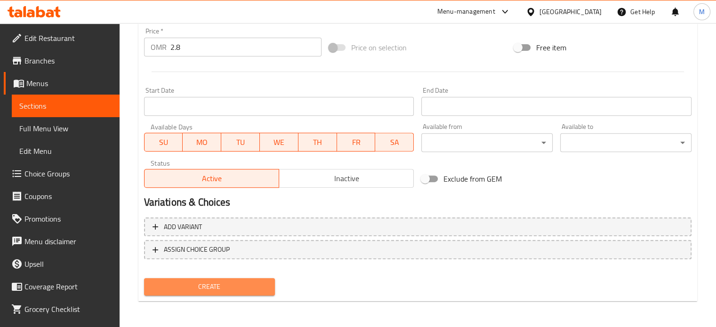
click at [247, 289] on span "Create" at bounding box center [210, 287] width 116 height 12
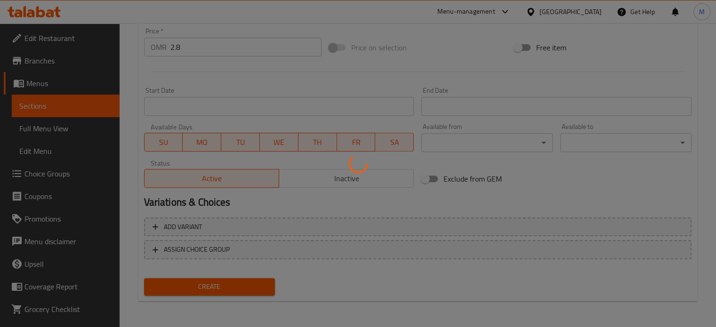
type input "0"
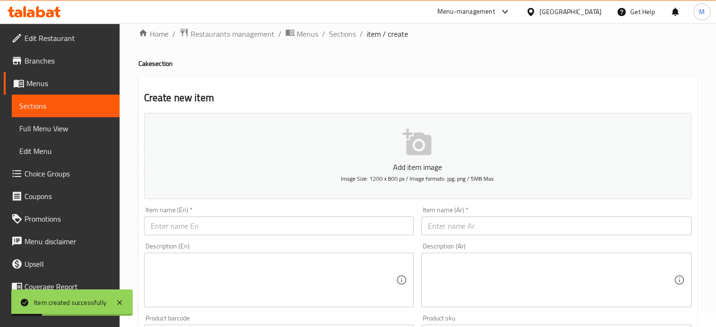
scroll to position [8, 0]
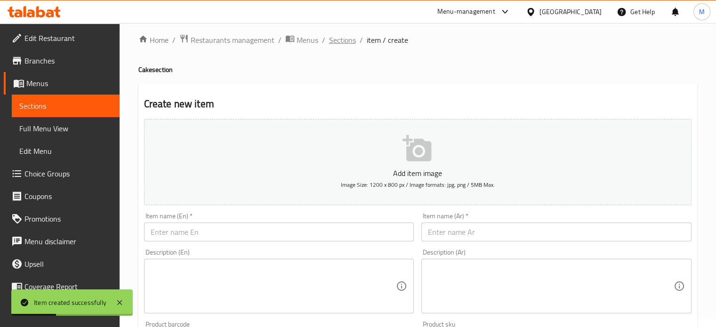
click at [344, 46] on span "Sections" at bounding box center [342, 39] width 27 height 11
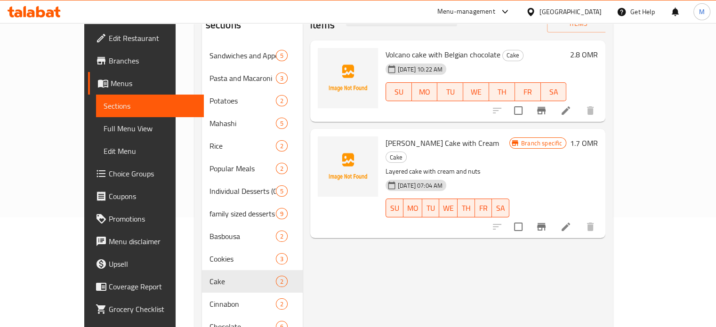
scroll to position [112, 0]
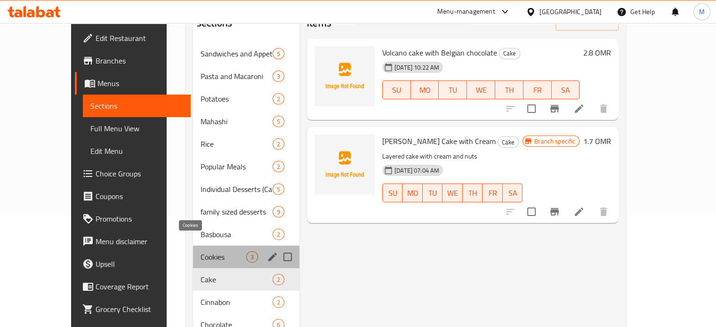
click at [203, 251] on span "Cookies" at bounding box center [223, 256] width 46 height 11
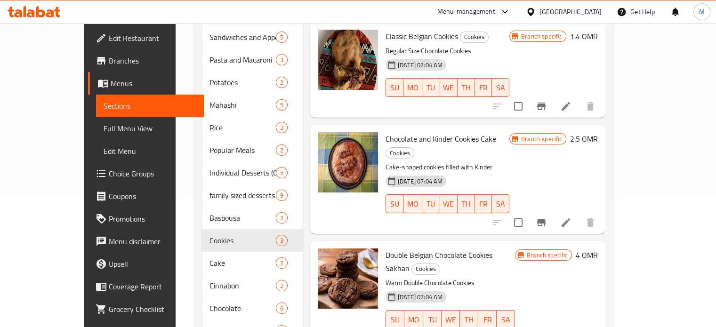
scroll to position [112, 0]
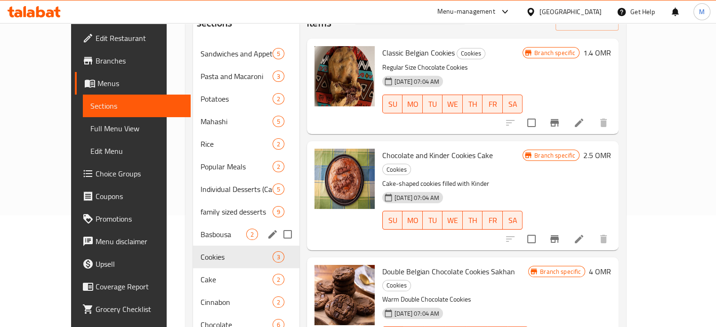
click at [205, 229] on span "Basbousa" at bounding box center [223, 234] width 46 height 11
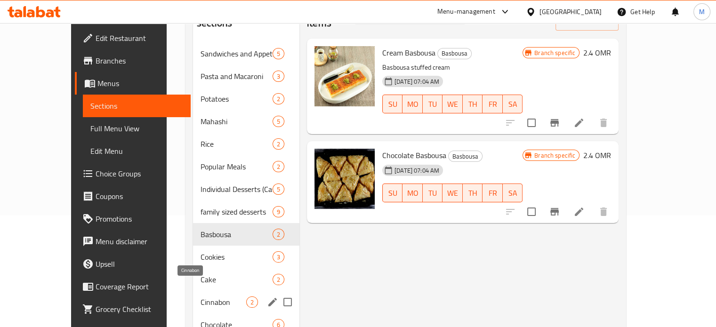
click at [200, 296] on span "Cinnabon" at bounding box center [223, 301] width 46 height 11
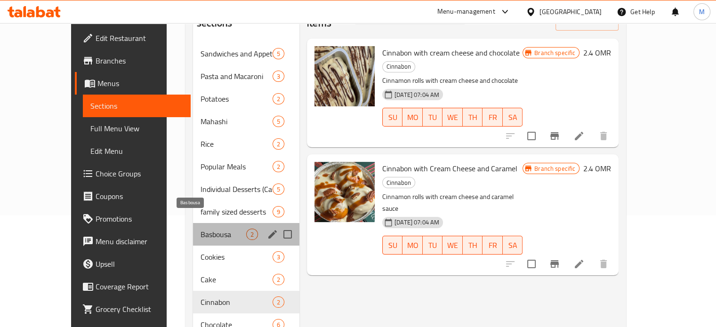
click at [200, 229] on span "Basbousa" at bounding box center [223, 234] width 46 height 11
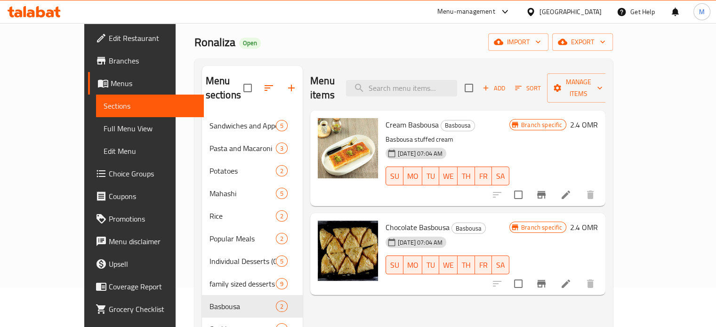
scroll to position [17, 0]
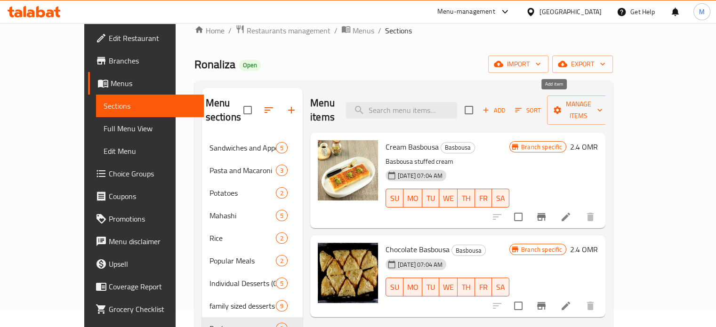
click at [490, 106] on icon "button" at bounding box center [485, 110] width 8 height 8
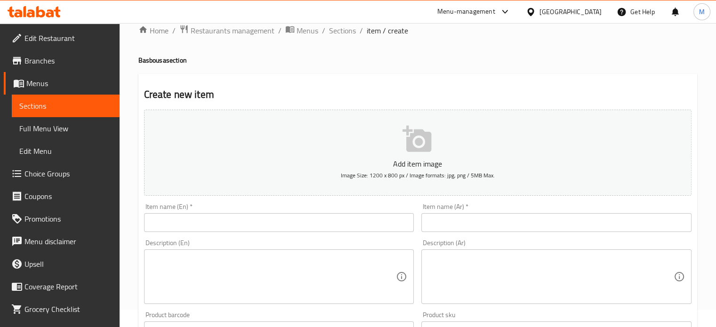
click at [301, 218] on input "text" at bounding box center [279, 222] width 270 height 19
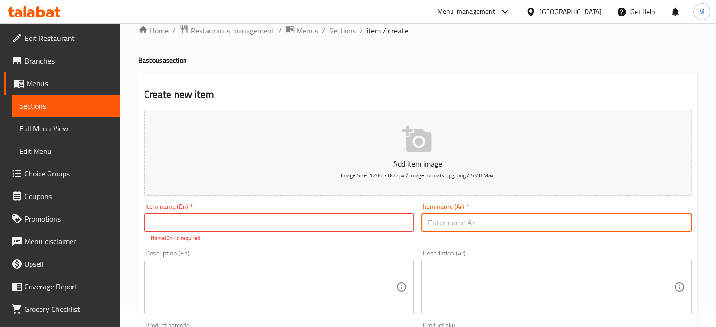
click at [485, 222] on input "text" at bounding box center [556, 222] width 270 height 19
type input "بسبوسه السينابون"
click at [340, 227] on input "text" at bounding box center [279, 222] width 270 height 19
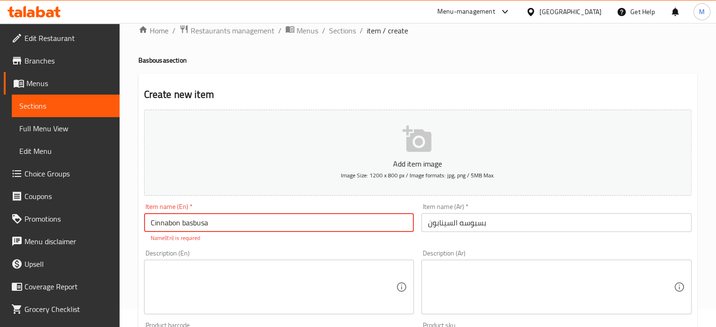
click at [200, 227] on input "Cinnabon basbusa" at bounding box center [279, 222] width 270 height 19
drag, startPoint x: 200, startPoint y: 227, endPoint x: 374, endPoint y: 230, distance: 173.2
click at [372, 227] on input "Cinnabon basbusa" at bounding box center [279, 222] width 270 height 19
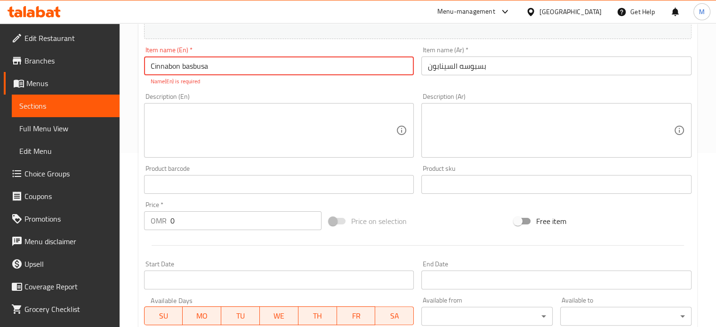
scroll to position [206, 0]
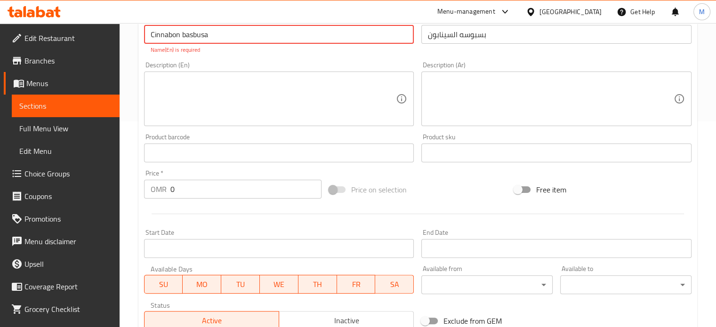
type input "Cinnabon basbusa"
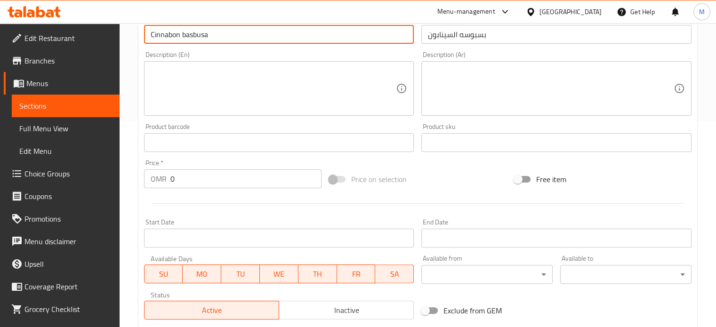
click at [222, 186] on input "0" at bounding box center [245, 178] width 151 height 19
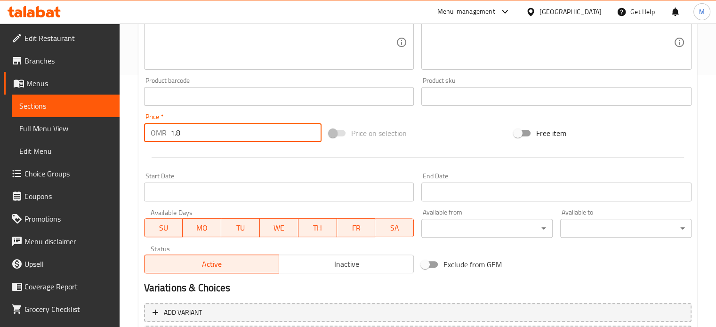
scroll to position [337, 0]
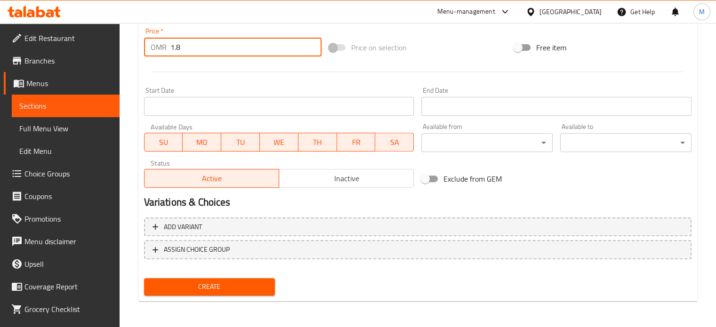
type input "1.8"
drag, startPoint x: 243, startPoint y: 287, endPoint x: 248, endPoint y: 295, distance: 9.5
click at [244, 289] on span "Create" at bounding box center [210, 287] width 116 height 12
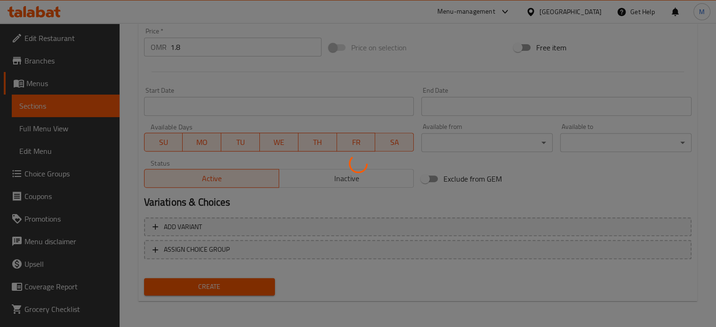
type input "0"
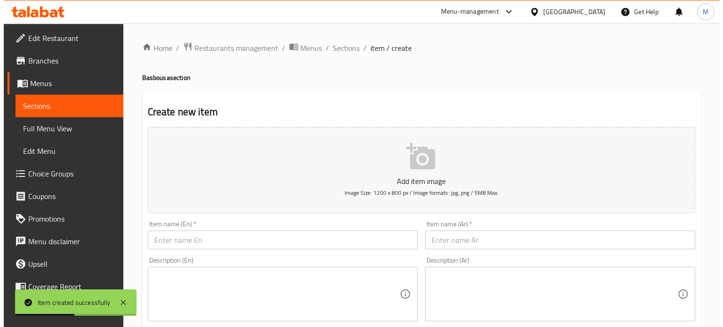
scroll to position [0, 0]
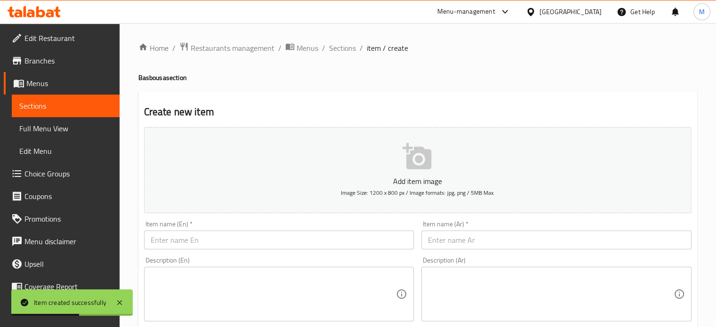
click at [57, 81] on span "Menus" at bounding box center [69, 83] width 86 height 11
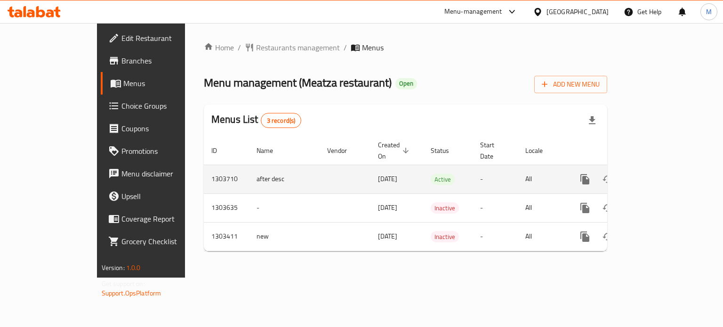
click at [658, 174] on icon "enhanced table" at bounding box center [652, 179] width 11 height 11
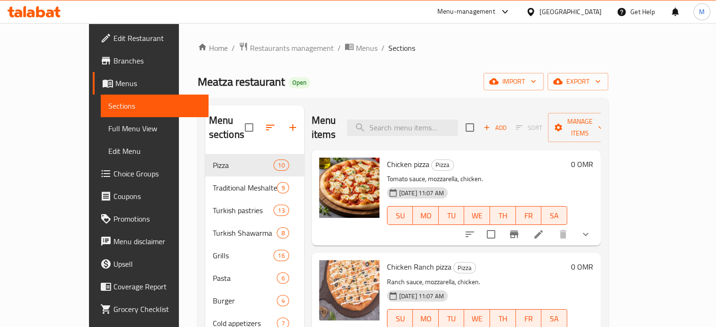
click at [108, 124] on span "Full Menu View" at bounding box center [154, 128] width 93 height 11
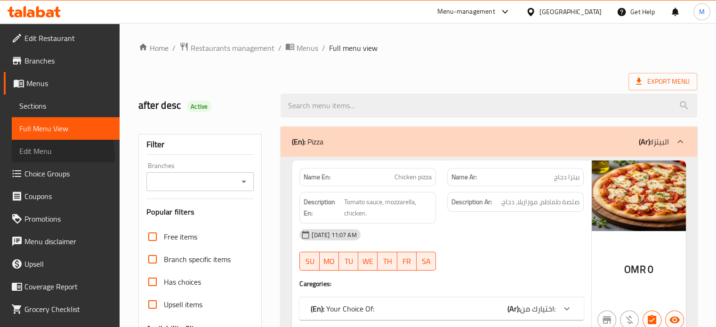
click at [39, 156] on span "Edit Menu" at bounding box center [65, 150] width 93 height 11
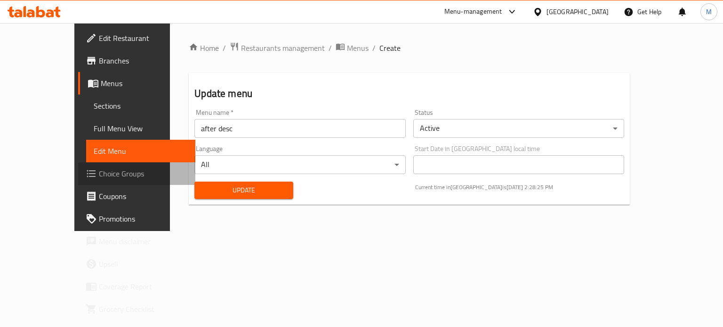
click at [99, 175] on span "Choice Groups" at bounding box center [143, 173] width 89 height 11
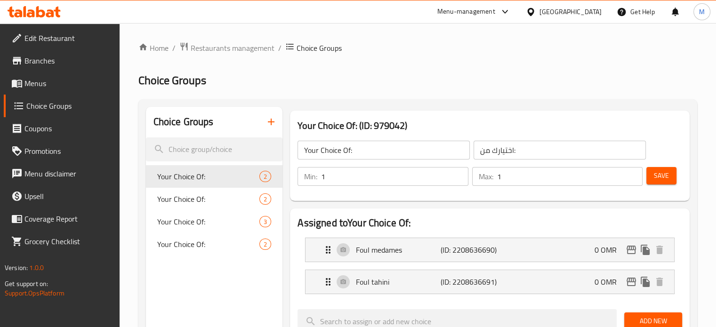
click at [49, 59] on span "Branches" at bounding box center [68, 60] width 88 height 11
